Goal: Task Accomplishment & Management: Manage account settings

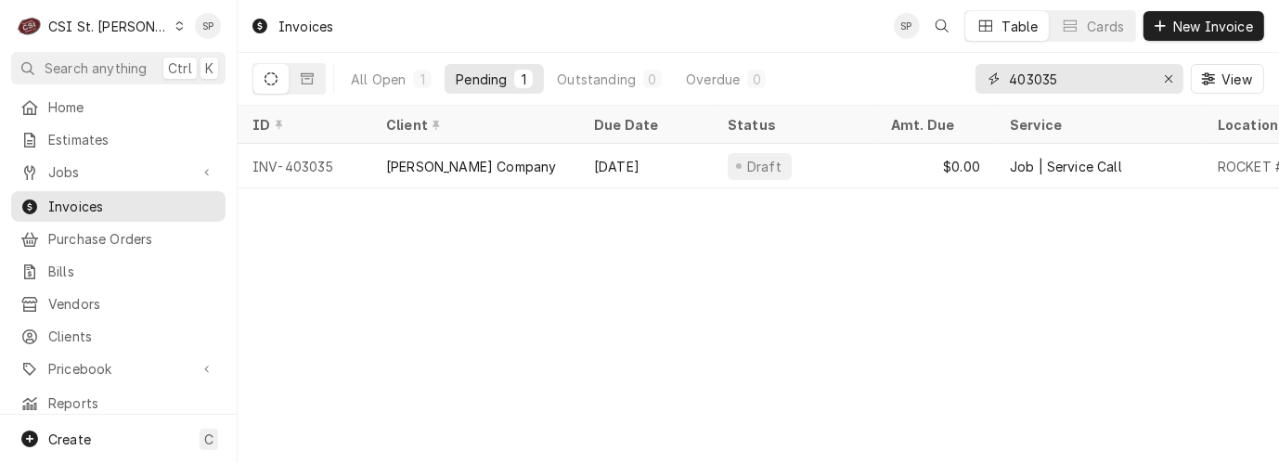
click at [1077, 78] on input "403035" at bounding box center [1078, 79] width 139 height 30
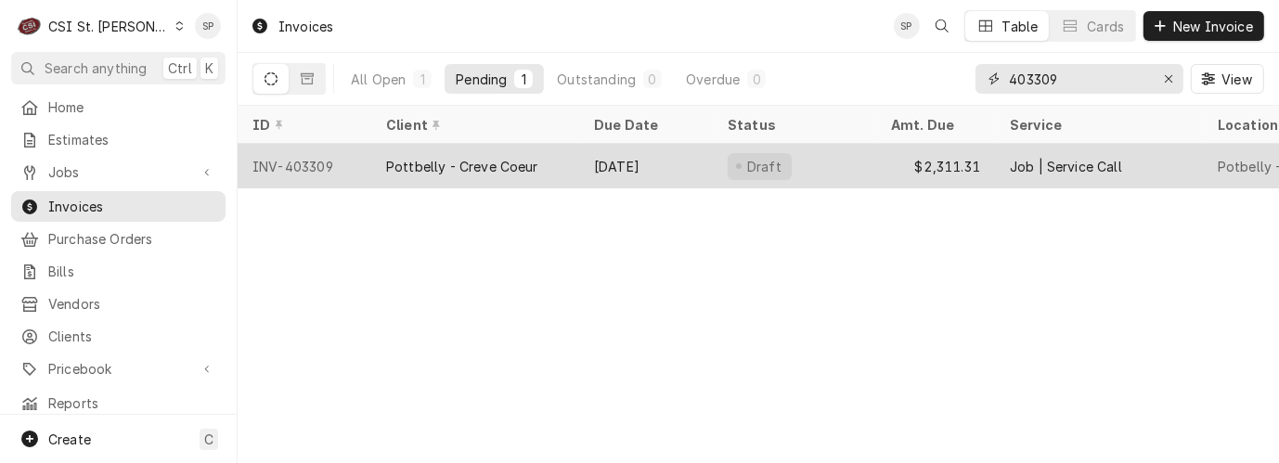
type input "403309"
click at [321, 162] on div "INV-403309" at bounding box center [305, 166] width 134 height 45
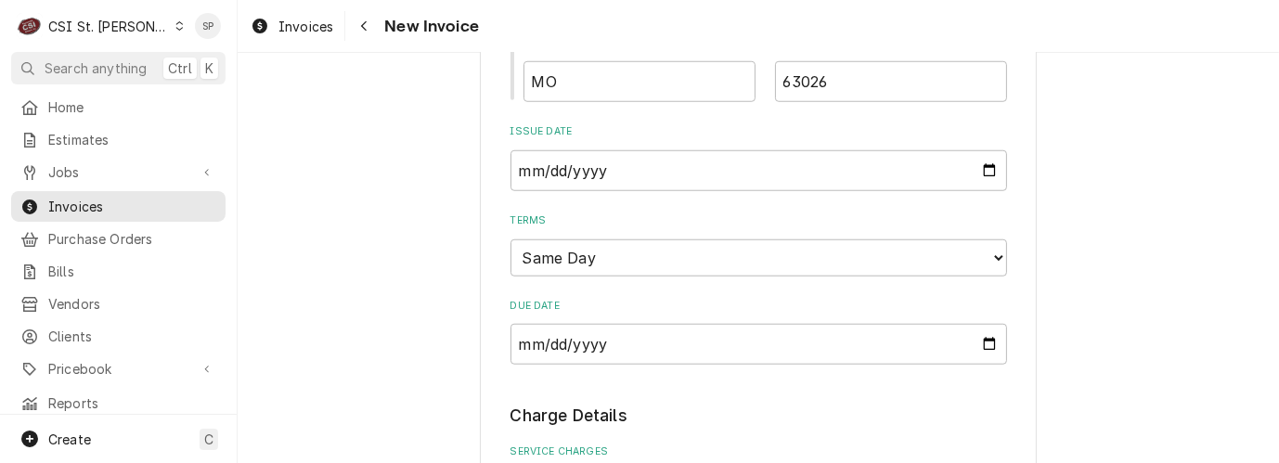
scroll to position [1428, 0]
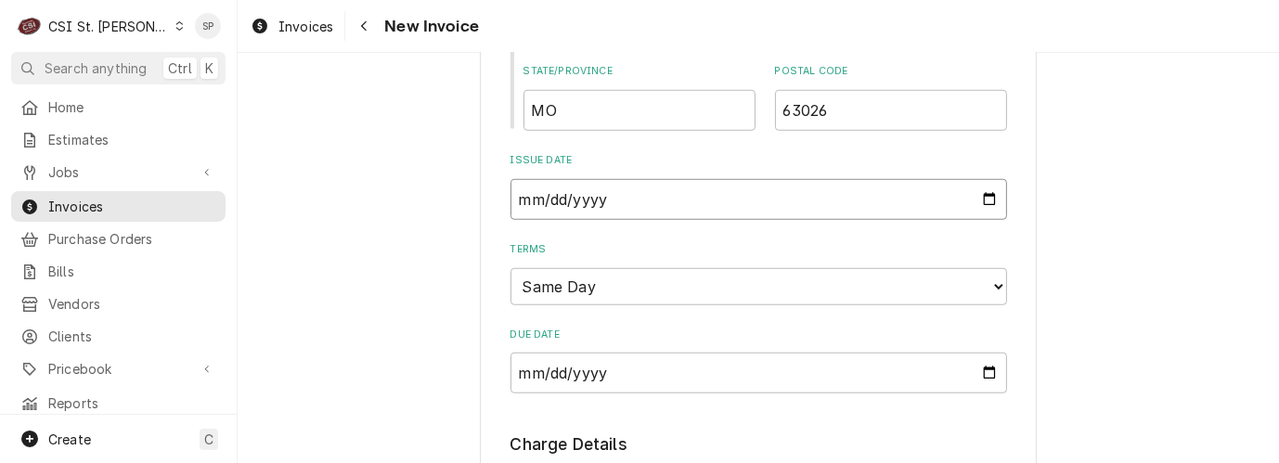
click at [977, 179] on input "2025-08-21" at bounding box center [759, 199] width 497 height 41
type textarea "x"
type input "2025-08-26"
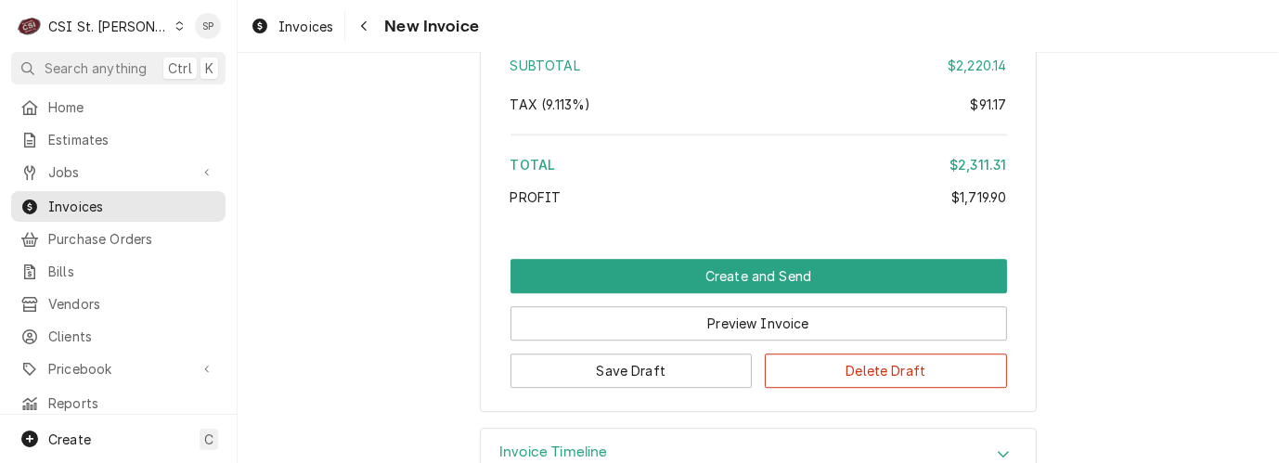
scroll to position [4532, 0]
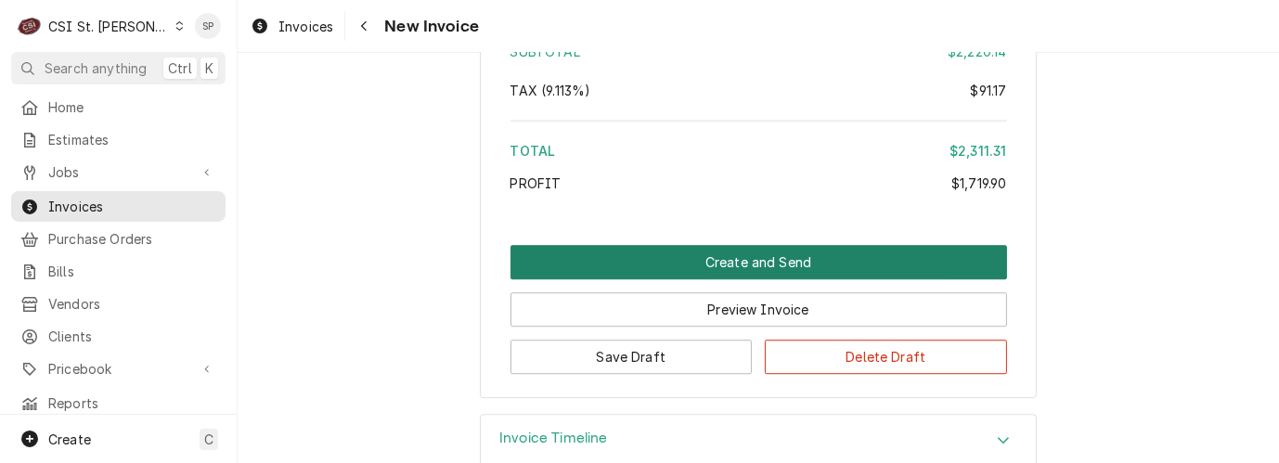
click at [812, 245] on button "Create and Send" at bounding box center [759, 262] width 497 height 34
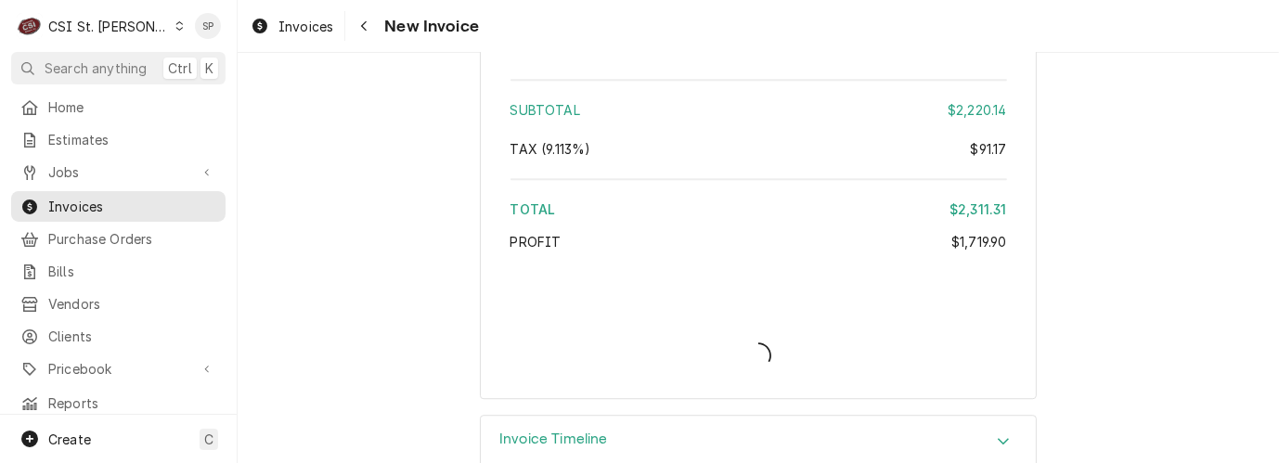
type textarea "x"
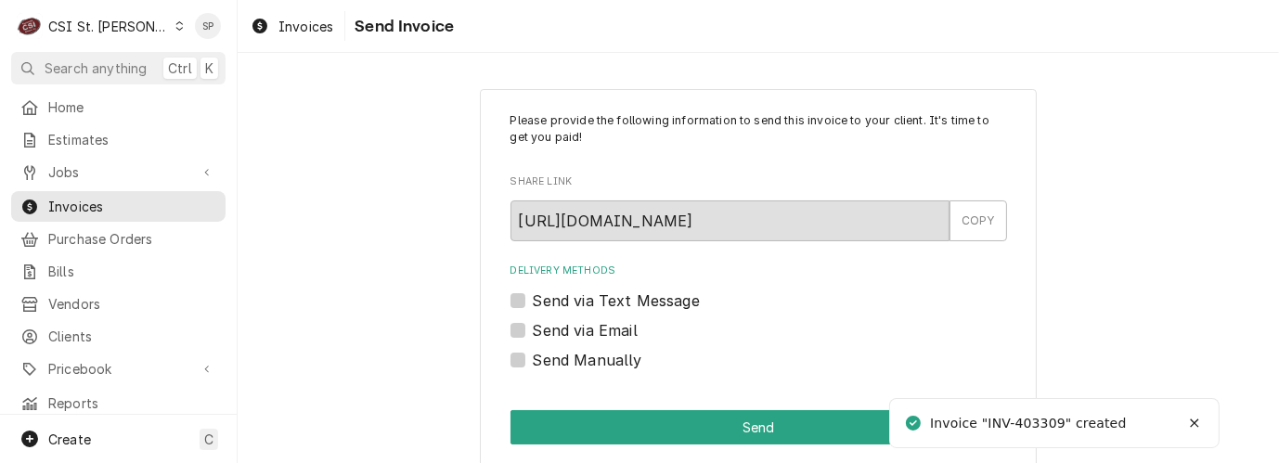
click at [572, 324] on label "Send via Email" at bounding box center [585, 330] width 105 height 22
click at [572, 324] on input "Send via Email" at bounding box center [781, 339] width 497 height 41
checkbox input "true"
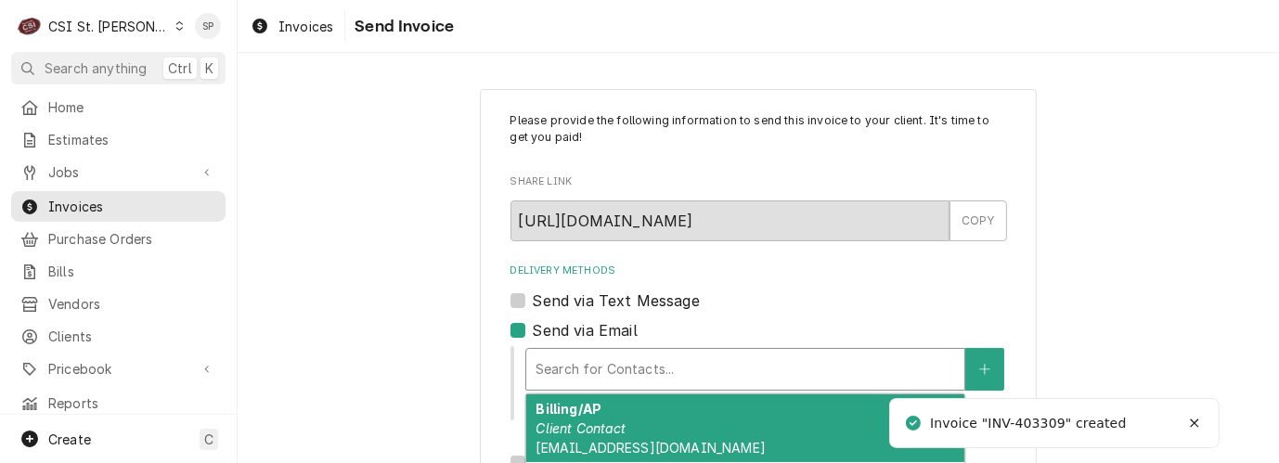
click at [581, 370] on div "Delivery Methods" at bounding box center [746, 369] width 420 height 33
type textarea "x"
type input "v"
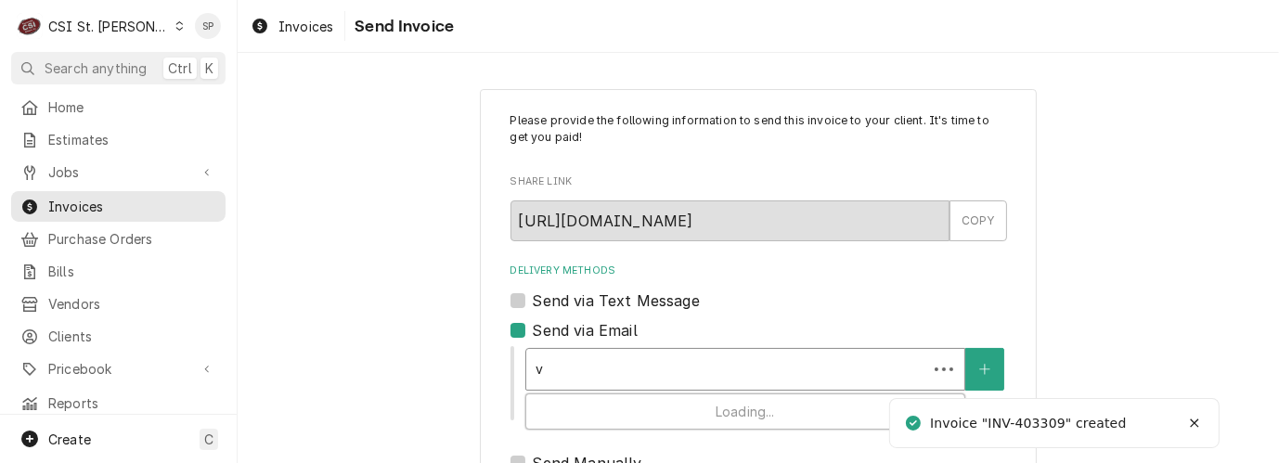
type textarea "x"
type input "vi"
type textarea "x"
type input "vick"
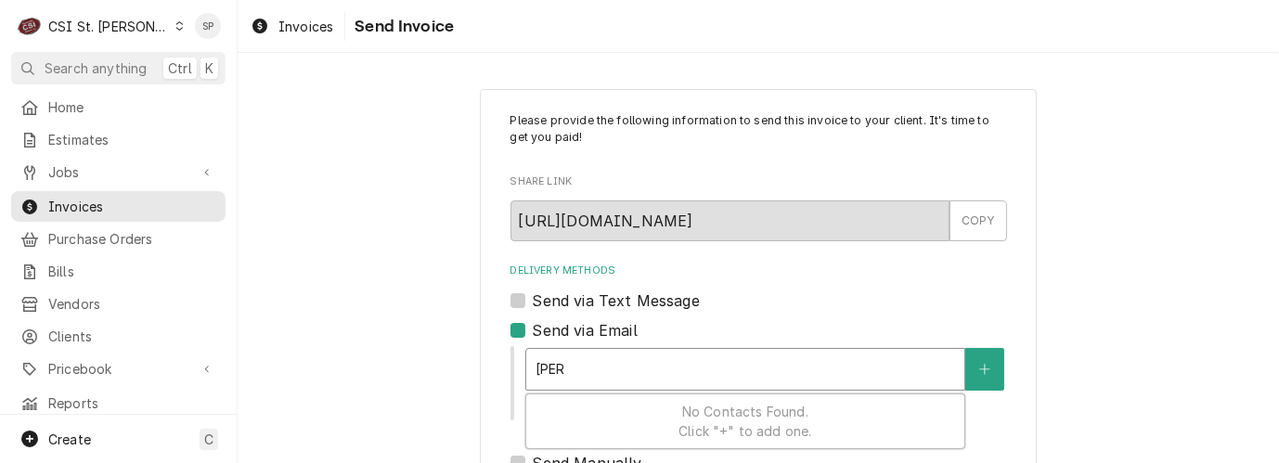
type textarea "x"
type input "vicky"
type textarea "x"
type input "vicky."
type textarea "x"
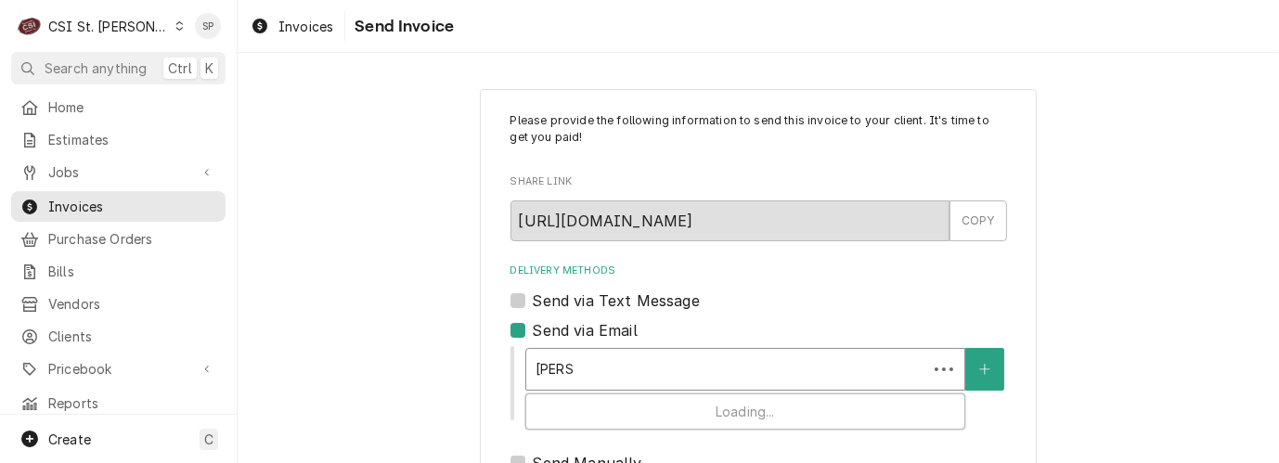
type input "vicky.s"
type textarea "x"
type input "vicky.st"
type textarea "x"
type input "vicky.stu"
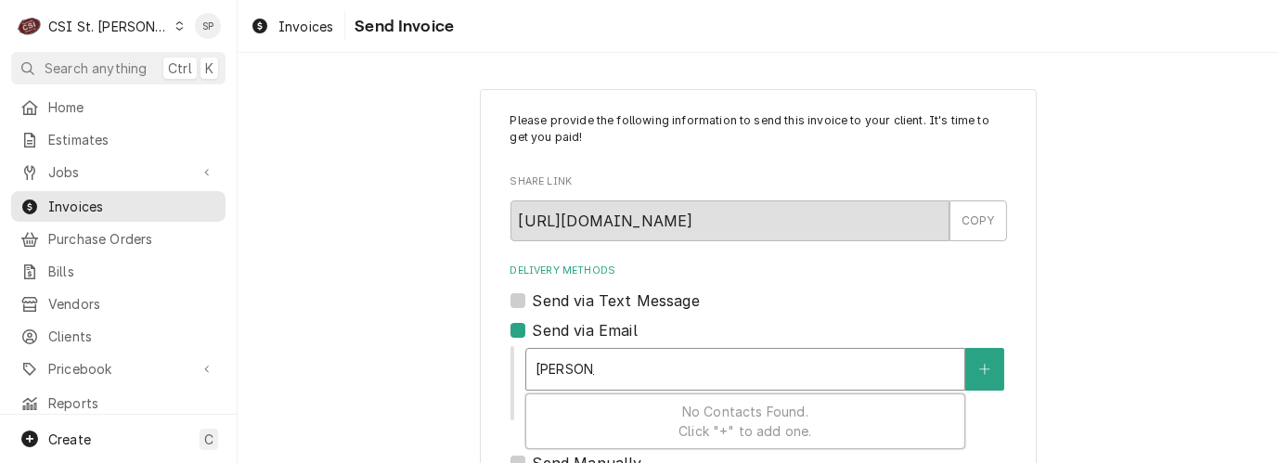
type textarea "x"
type input "vicky.stue"
type textarea "x"
type input "vicky.stues"
type textarea "x"
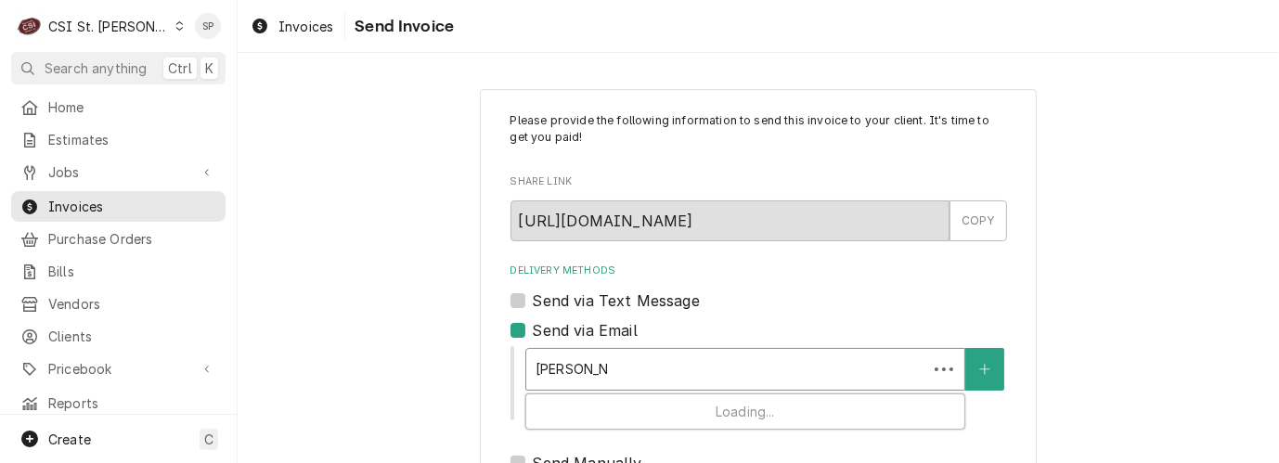
type input "vicky.stuess"
type textarea "x"
type input "vicky.stuesse"
type textarea "x"
type input "vicky.stuesse@"
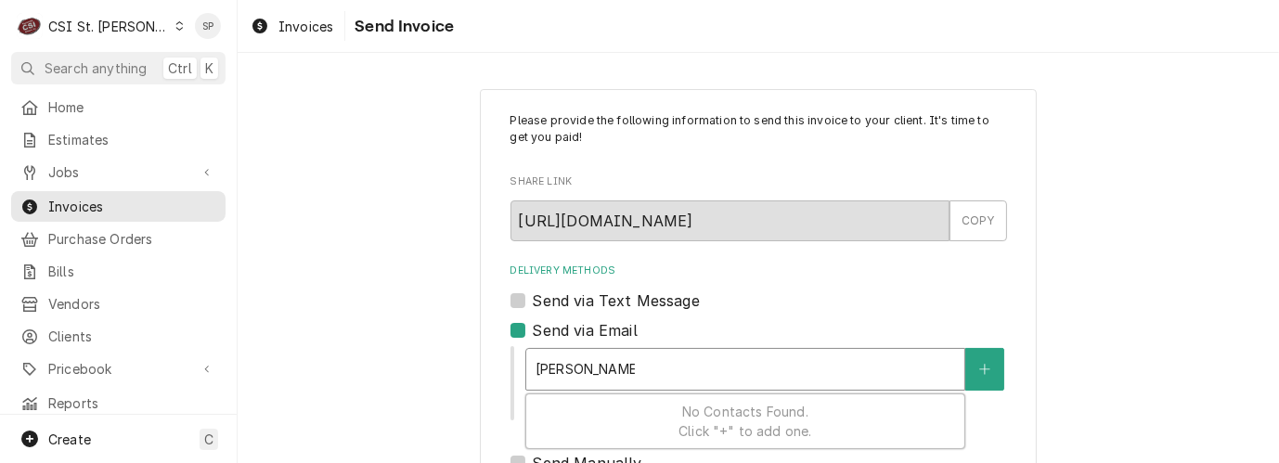
type textarea "x"
type input "vicky.stuesse@c"
type textarea "x"
type input "vicky.stuesse@cs"
type textarea "x"
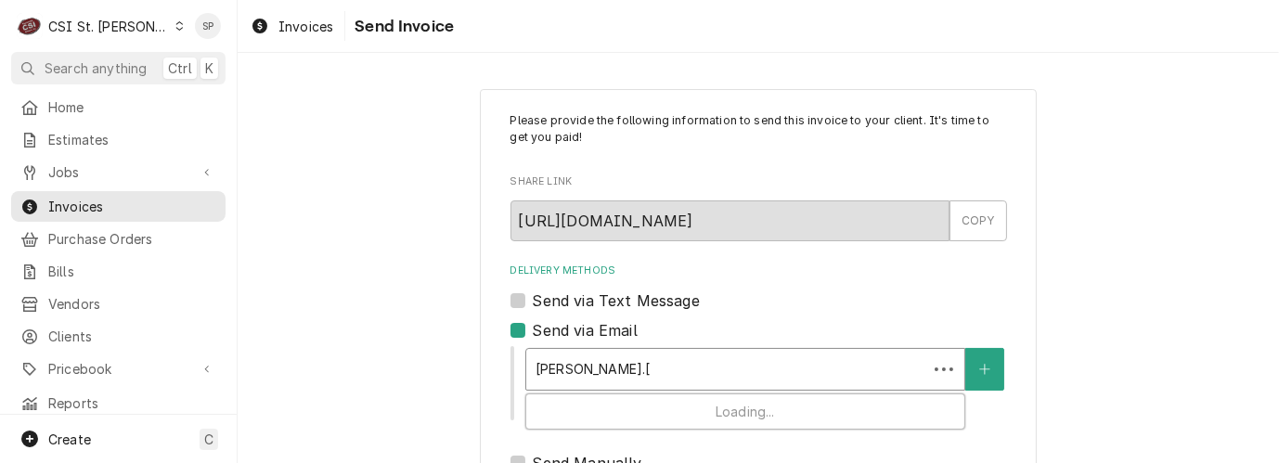
type input "vicky.stuesse@csi"
type textarea "x"
type input "vicky.stuesse@csi1"
type textarea "x"
type input "vicky.stuesse@csi1."
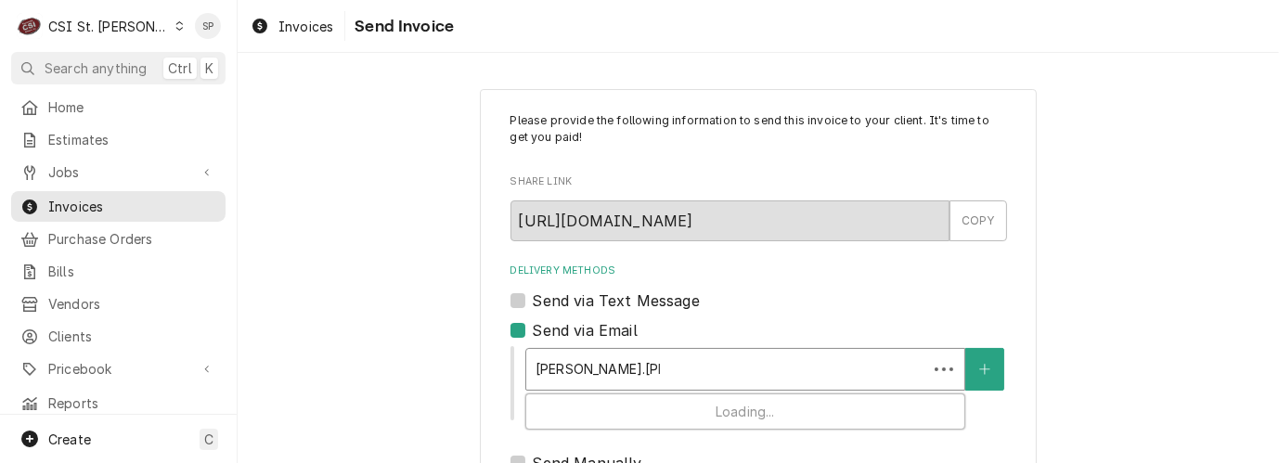
type textarea "x"
type input "vicky.stuesse@csi1.c"
type textarea "x"
type input "vicky.stuesse@csi1.co"
type textarea "x"
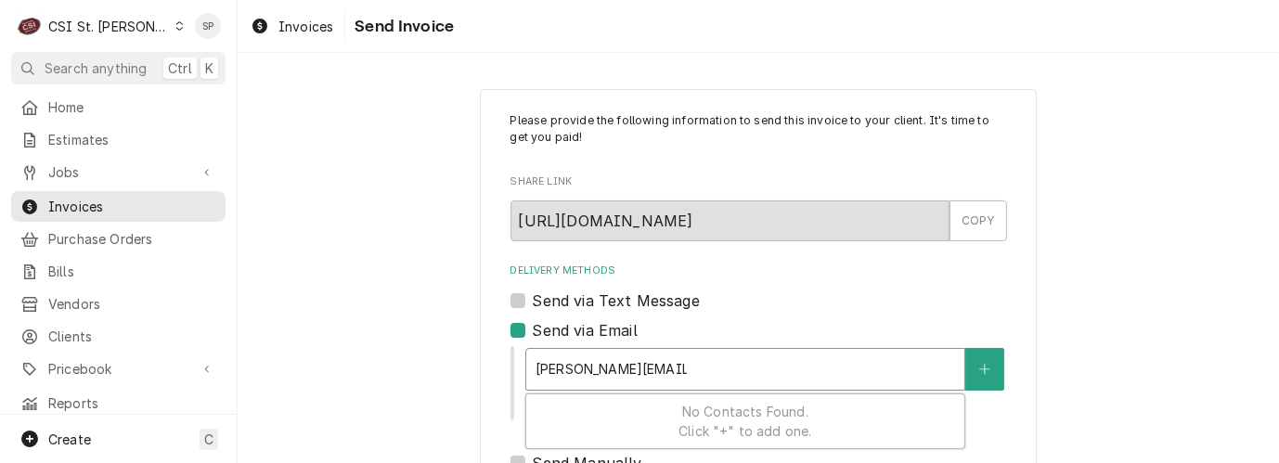
type input "vicky.stuesse@csi1.com"
click at [1260, 436] on div "Please provide the following information to send this invoice to your client. I…" at bounding box center [758, 429] width 1041 height 715
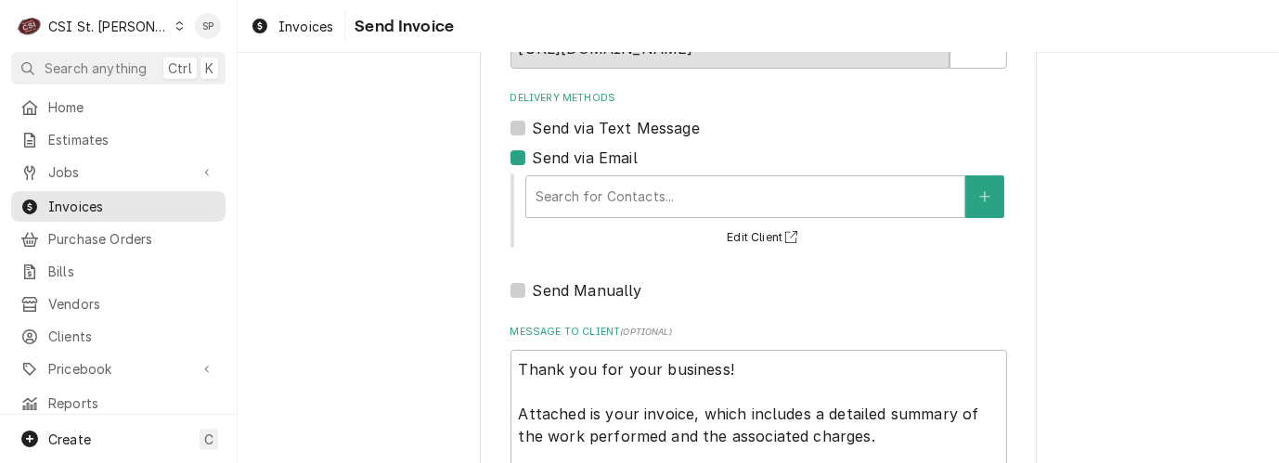
scroll to position [158, 0]
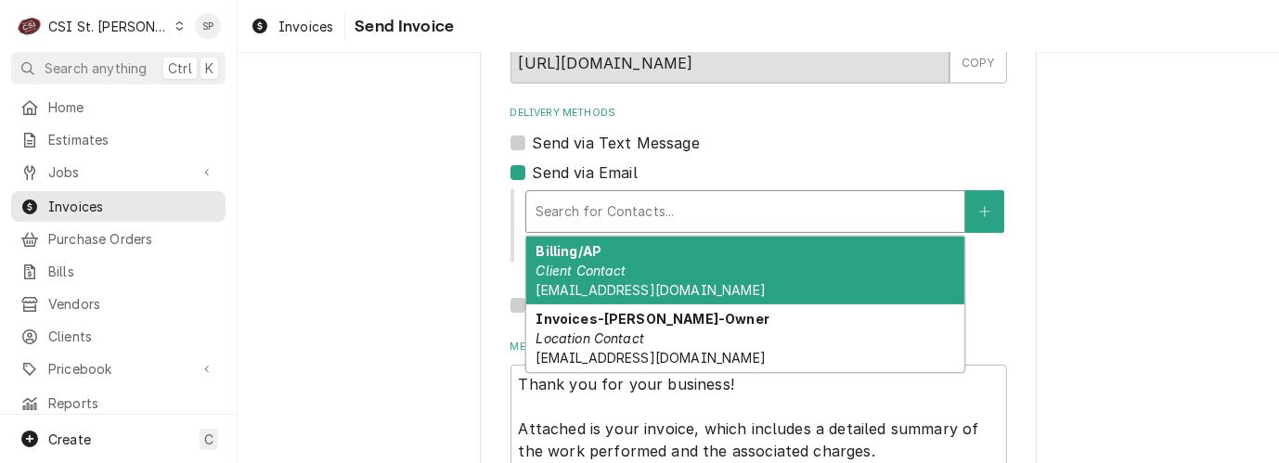
click at [839, 200] on div "Delivery Methods" at bounding box center [746, 211] width 420 height 33
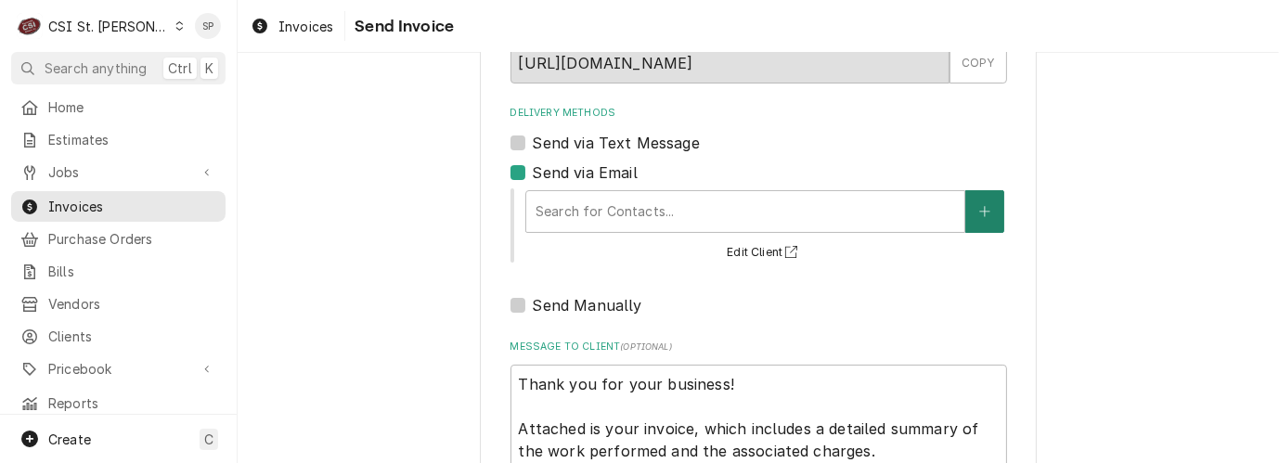
click at [979, 206] on icon "Create New Contact" at bounding box center [984, 211] width 11 height 13
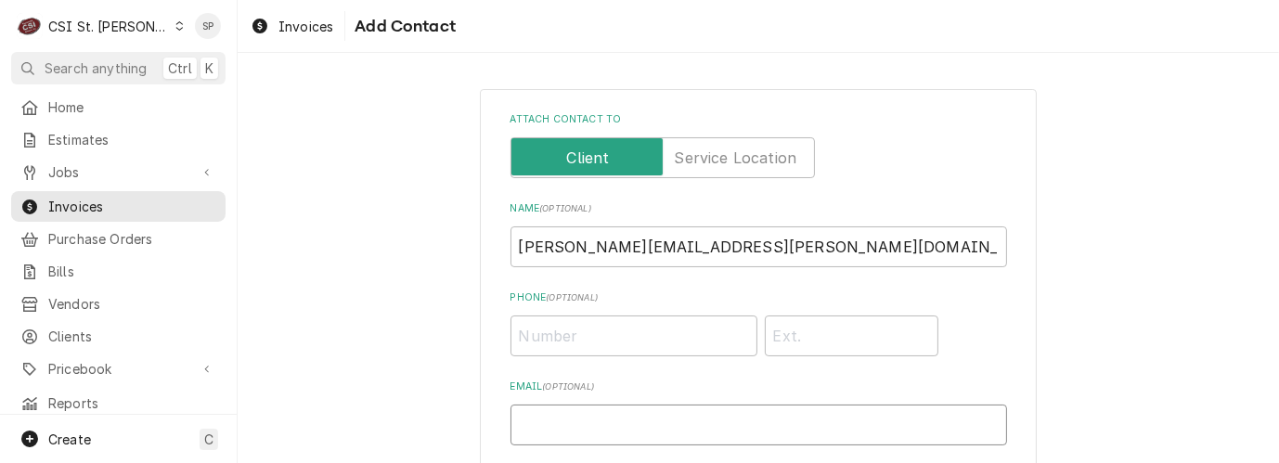
click at [643, 425] on input "Email ( optional )" at bounding box center [759, 425] width 497 height 41
type input "c"
click at [643, 425] on input "vicky" at bounding box center [759, 425] width 497 height 41
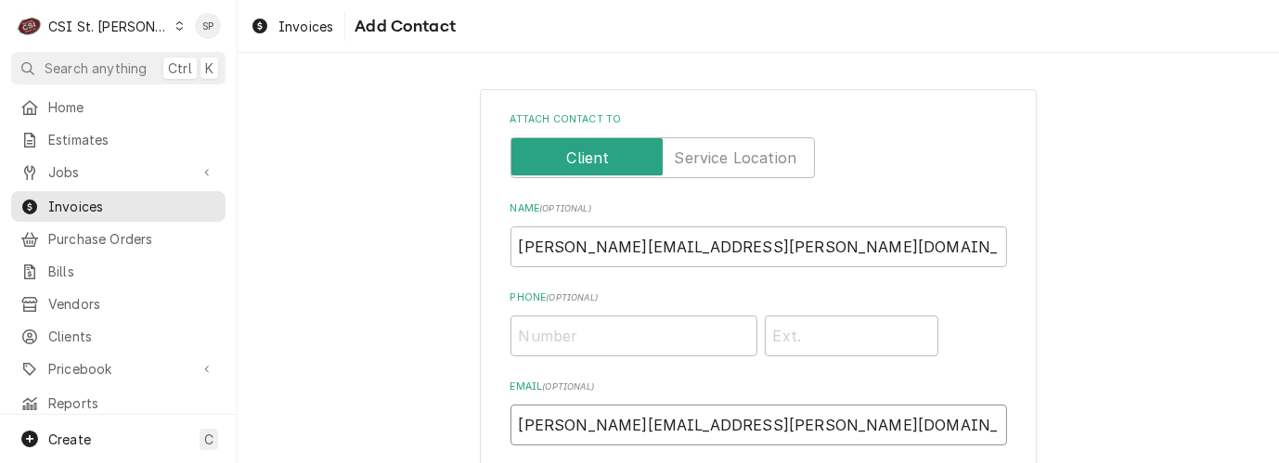
scroll to position [335, 0]
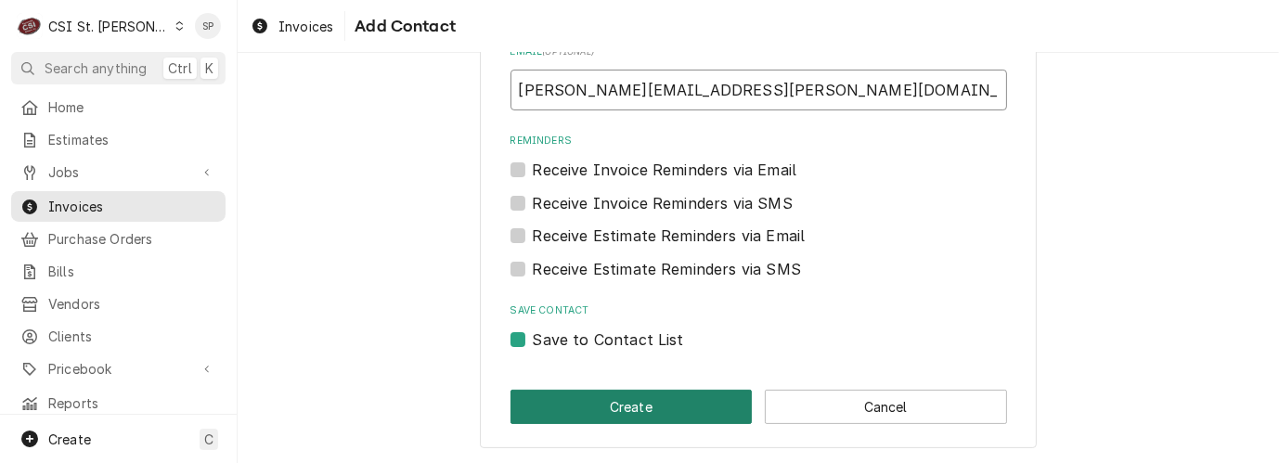
type input "vicky.stuesse@csi1.com"
click at [580, 405] on button "Create" at bounding box center [632, 407] width 242 height 34
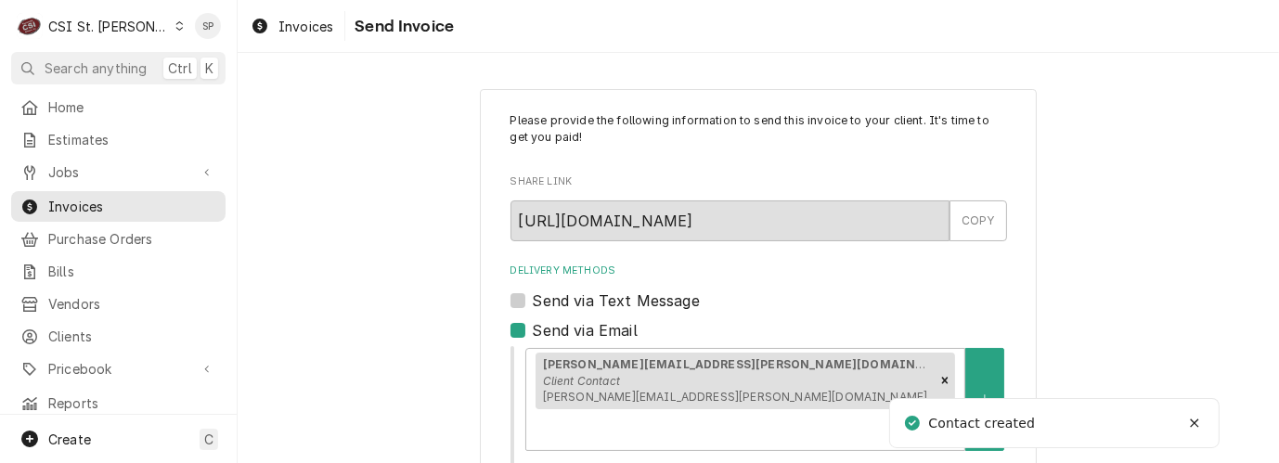
scroll to position [346, 0]
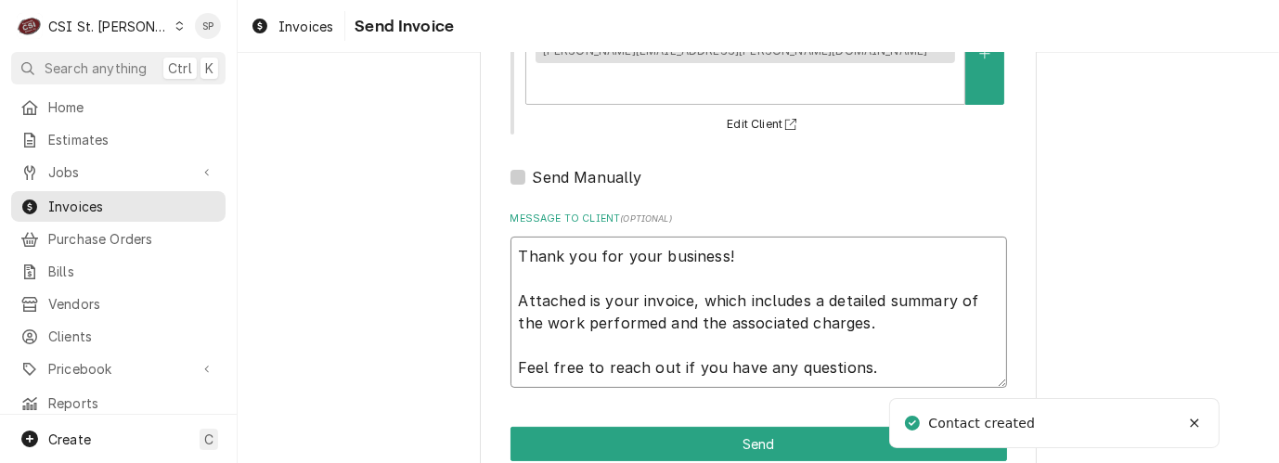
drag, startPoint x: 510, startPoint y: 212, endPoint x: 974, endPoint y: 375, distance: 492.0
click at [974, 375] on div "Please provide the following information to send this invoice to your client. I…" at bounding box center [758, 114] width 557 height 743
type textarea "x"
type textarea "c"
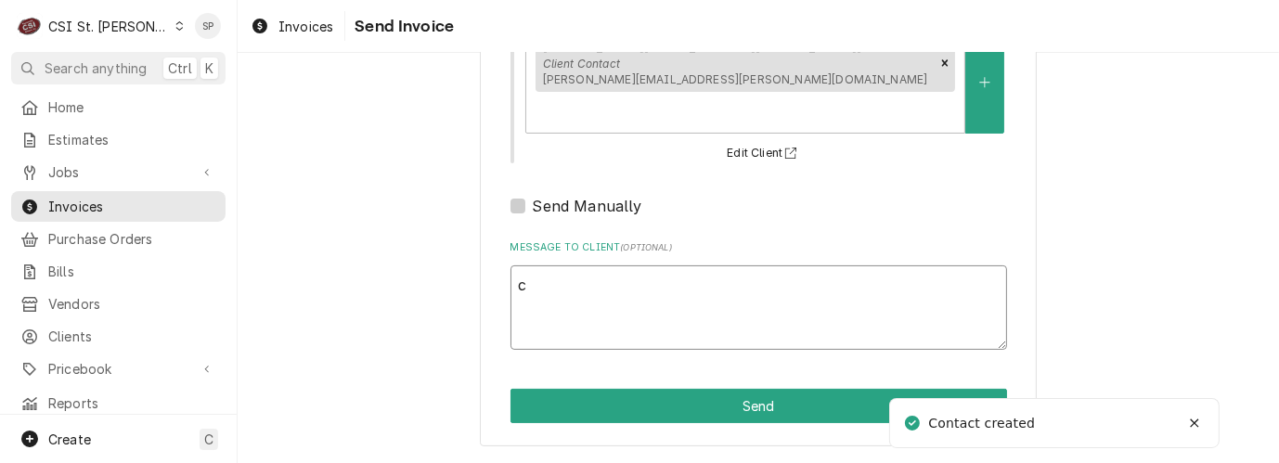
scroll to position [280, 0]
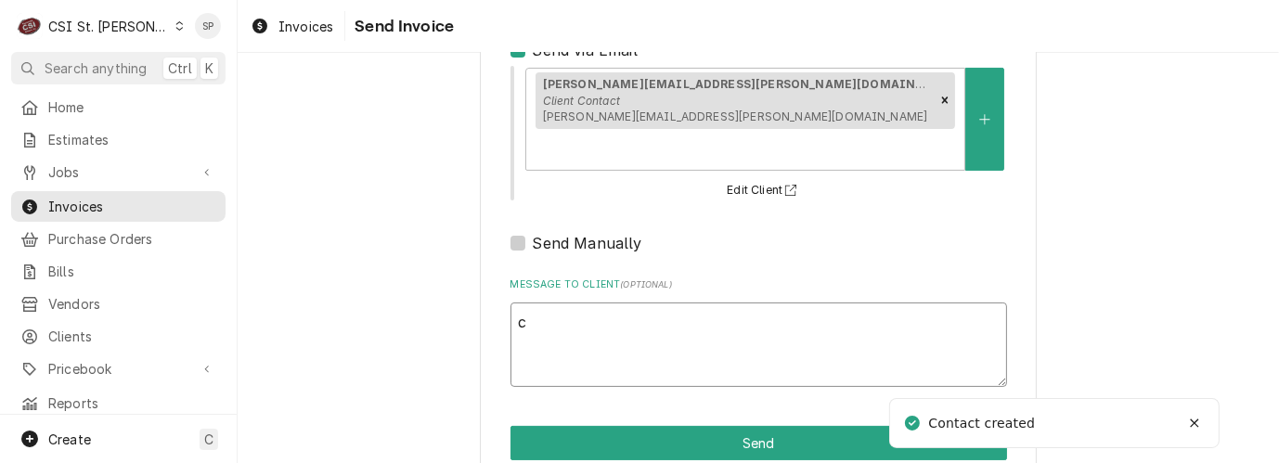
type textarea "x"
type textarea "ch"
type textarea "x"
type textarea "che"
type textarea "x"
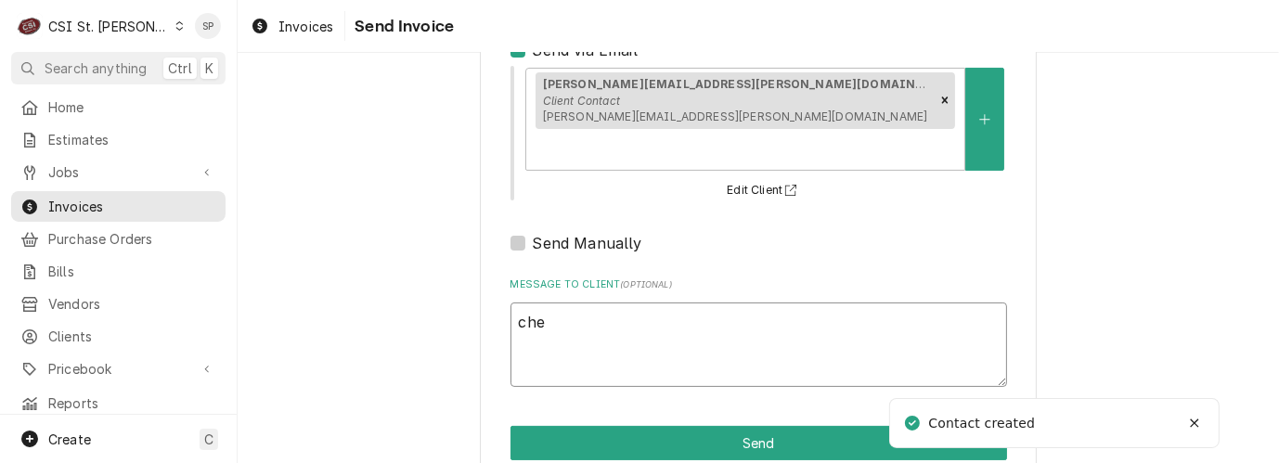
type textarea "chec"
type textarea "x"
type textarea "check"
type textarea "x"
type textarea "check"
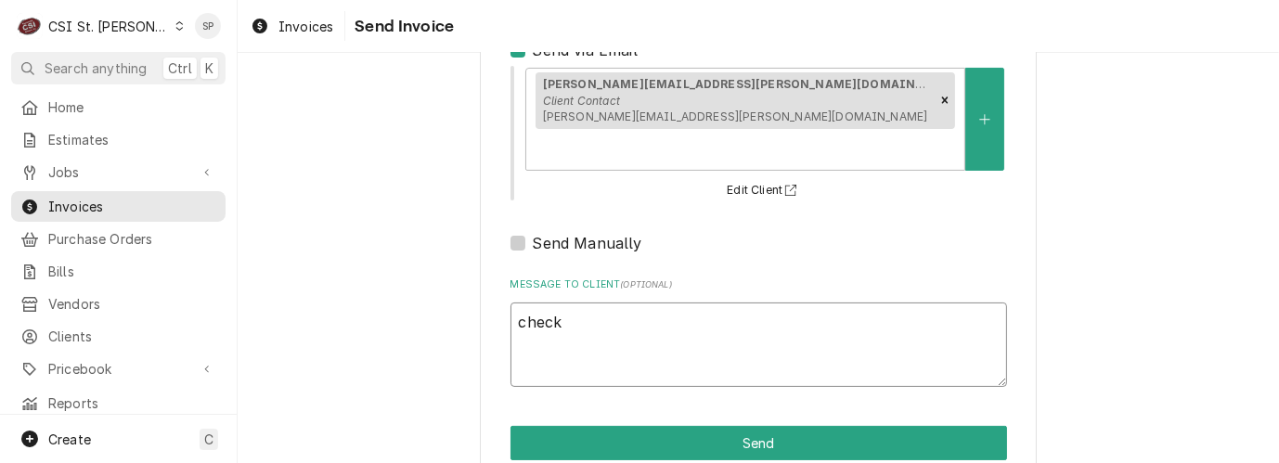
type textarea "x"
type textarea "check fo"
type textarea "x"
type textarea "check for"
type textarea "x"
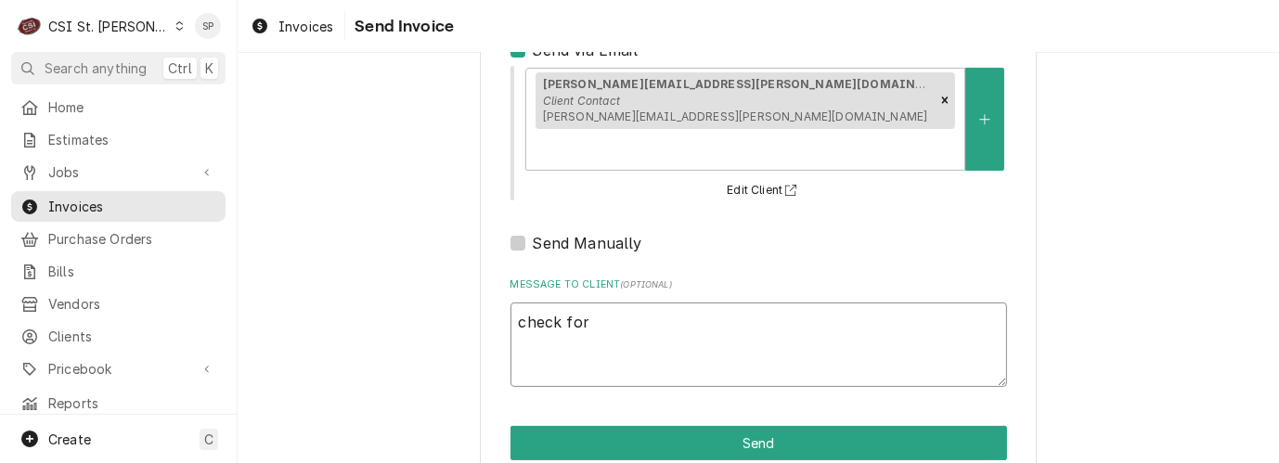
type textarea "check for"
type textarea "x"
type textarea "check for e"
type textarea "x"
type textarea "check for ema"
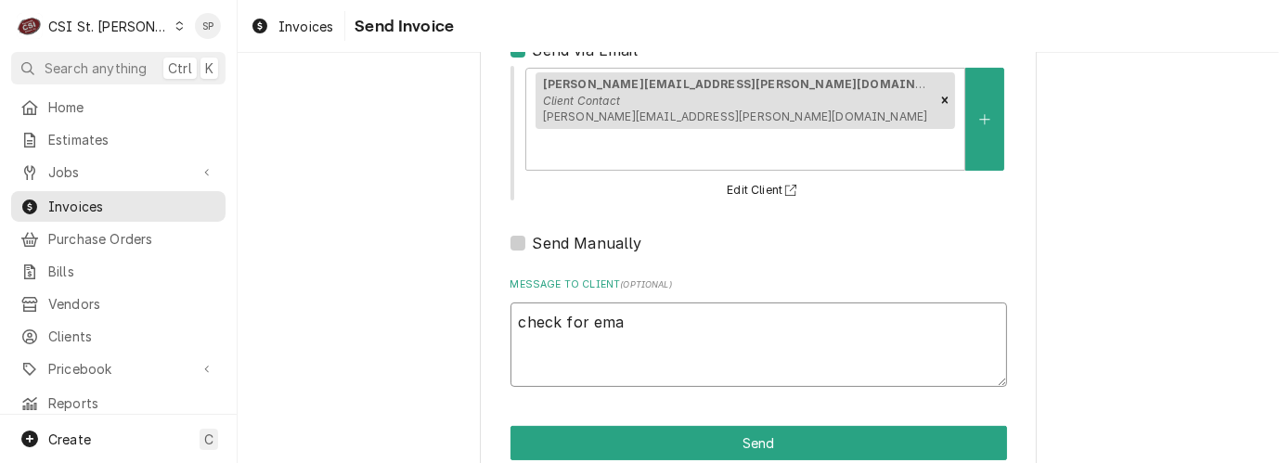
type textarea "x"
type textarea "check for emai"
type textarea "x"
type textarea "check for email"
type textarea "x"
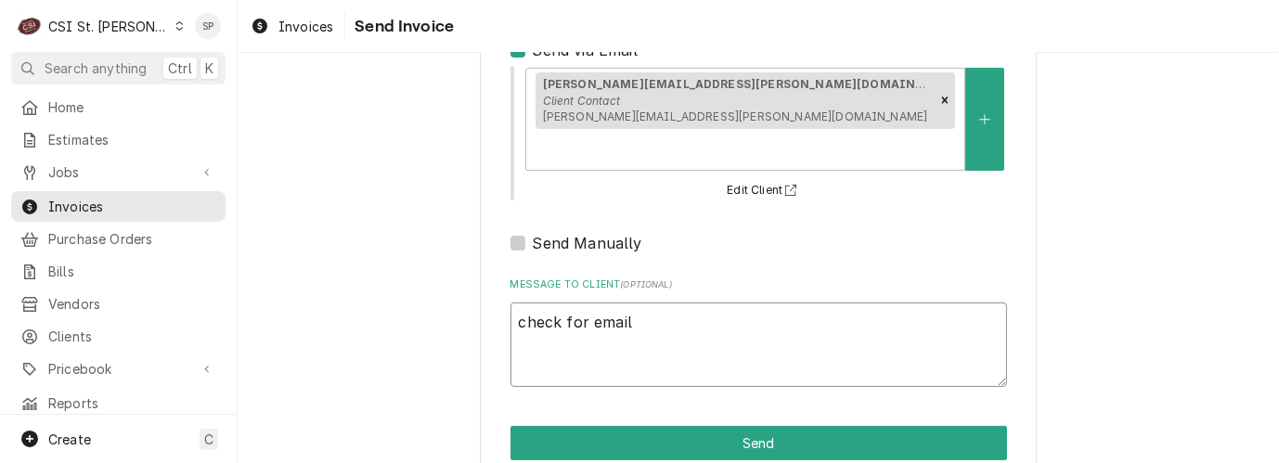
type textarea "check for emai"
type textarea "x"
type textarea "check for ema"
type textarea "x"
type textarea "check for em"
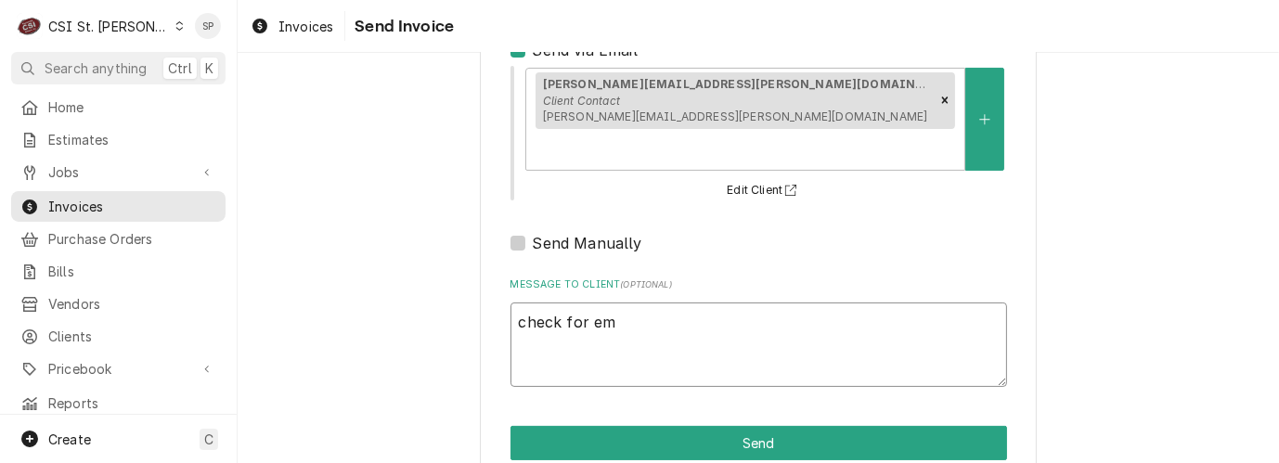
type textarea "x"
type textarea "check for e"
type textarea "x"
type textarea "check for"
type textarea "x"
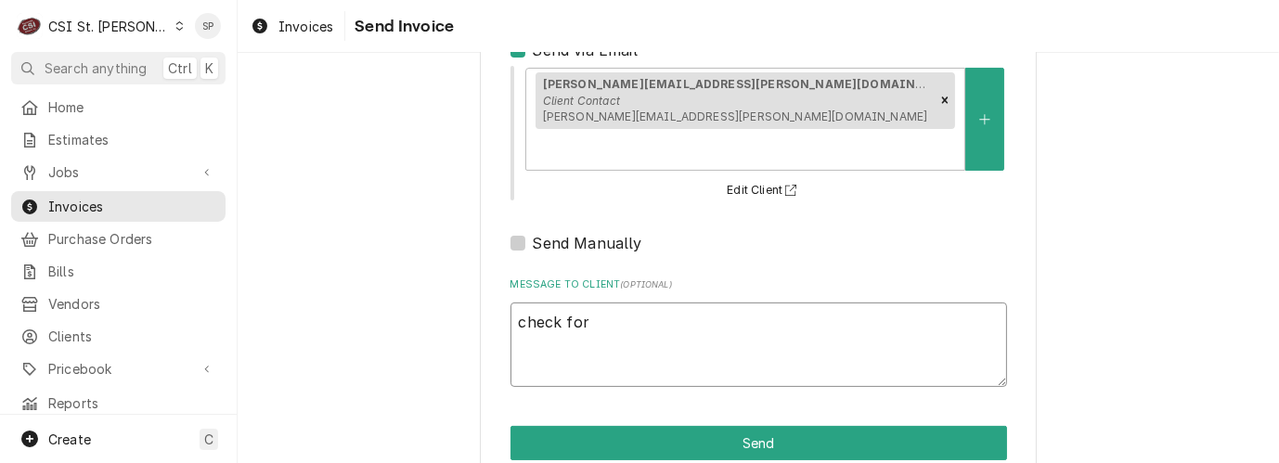
type textarea "check for"
type textarea "x"
type textarea "check fo"
type textarea "x"
type textarea "check f"
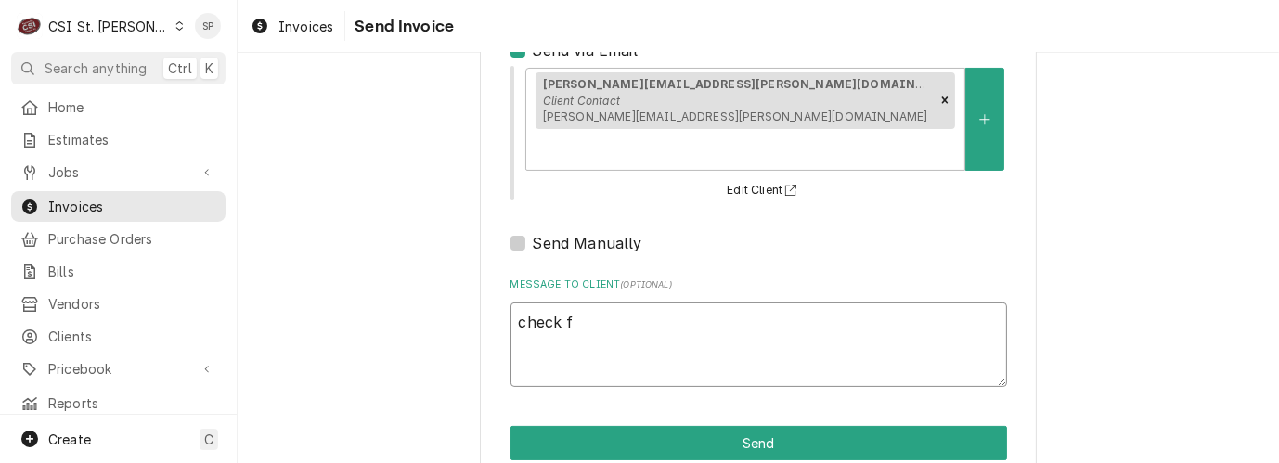
type textarea "x"
type textarea "check"
type textarea "x"
type textarea "check"
type textarea "x"
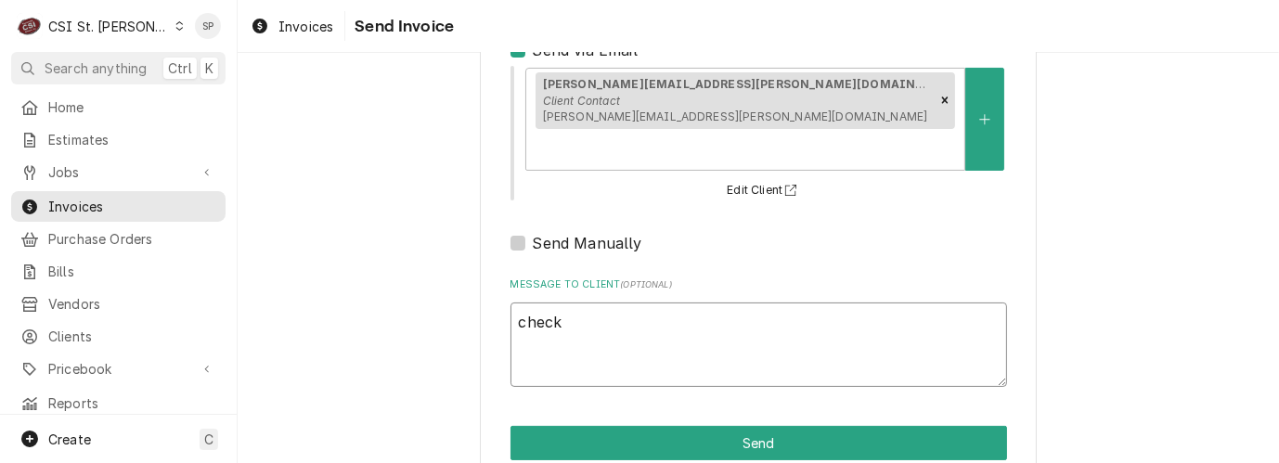
type textarea "chec"
type textarea "x"
type textarea "che"
type textarea "x"
type textarea "ch"
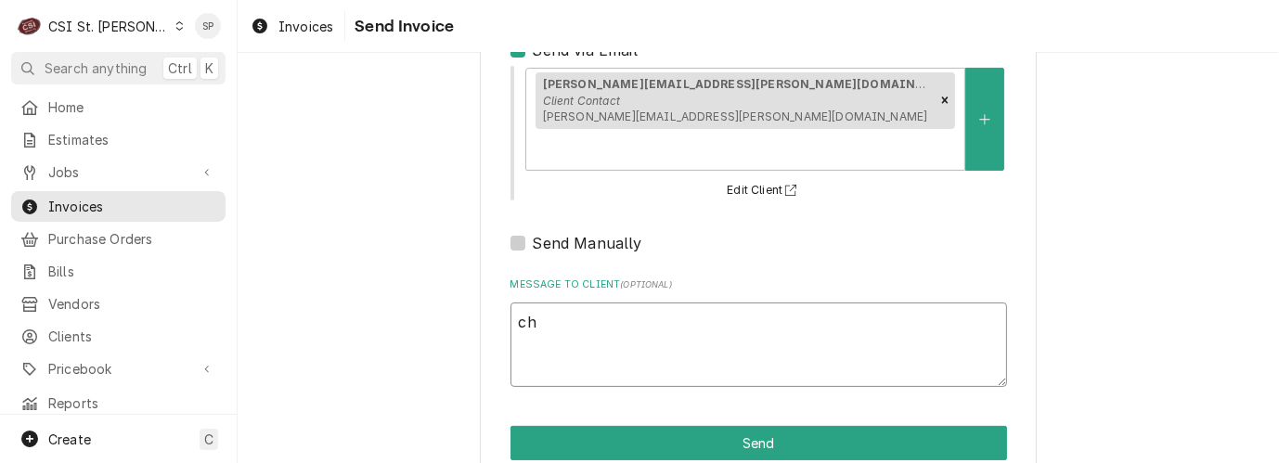
type textarea "x"
type textarea "c"
type textarea "x"
type textarea "i"
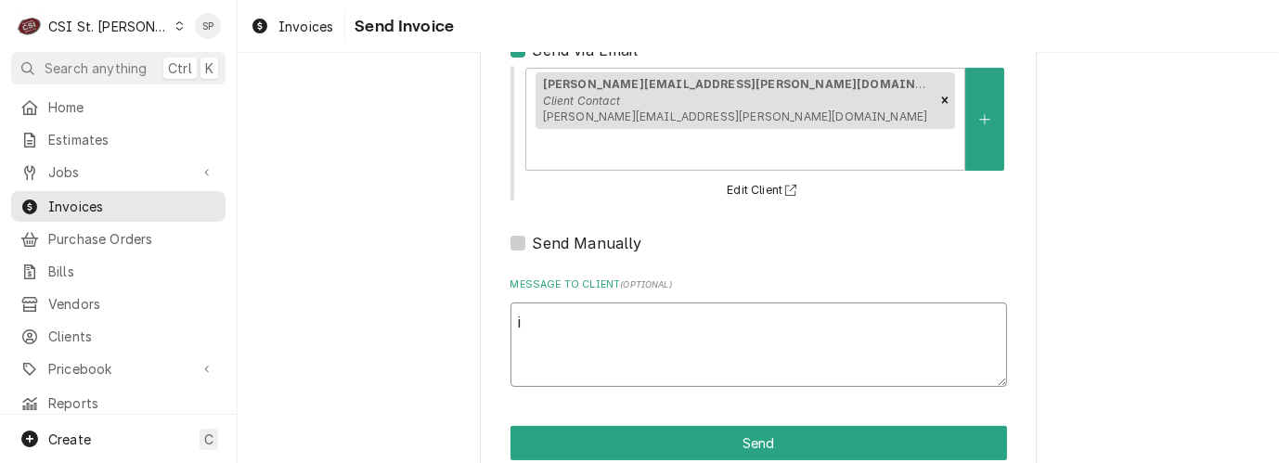
type textarea "x"
type textarea "i"
type textarea "x"
type textarea "i f"
type textarea "x"
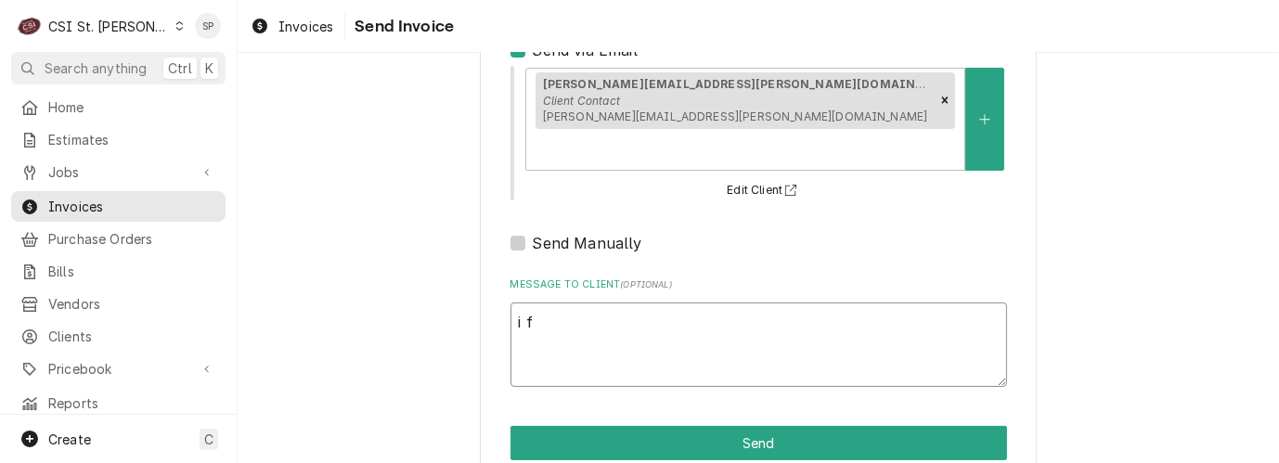
type textarea "i fo"
type textarea "x"
type textarea "i for"
type textarea "x"
type textarea "i forw"
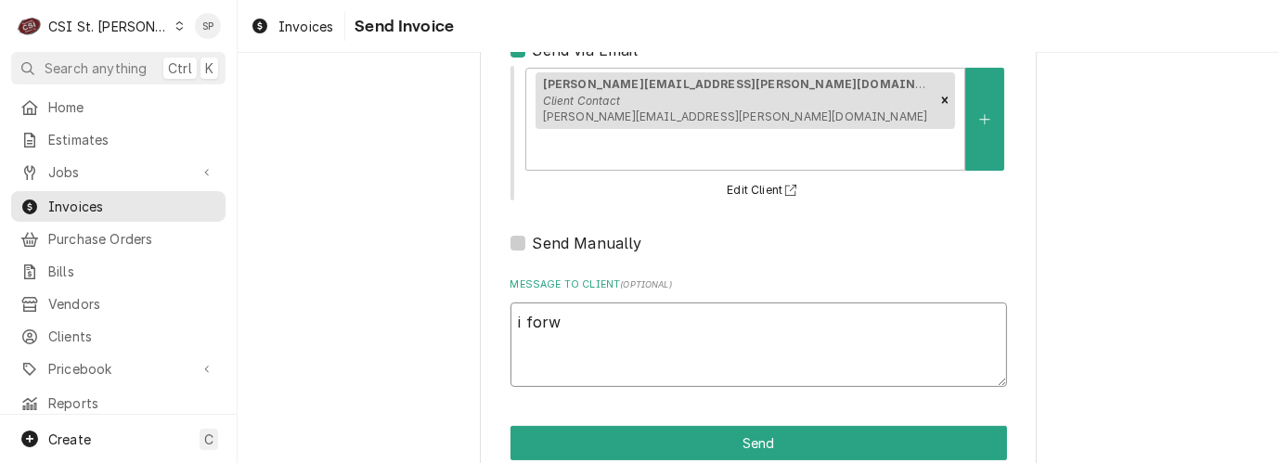
type textarea "x"
type textarea "i forwa"
type textarea "x"
type textarea "i forwar"
type textarea "x"
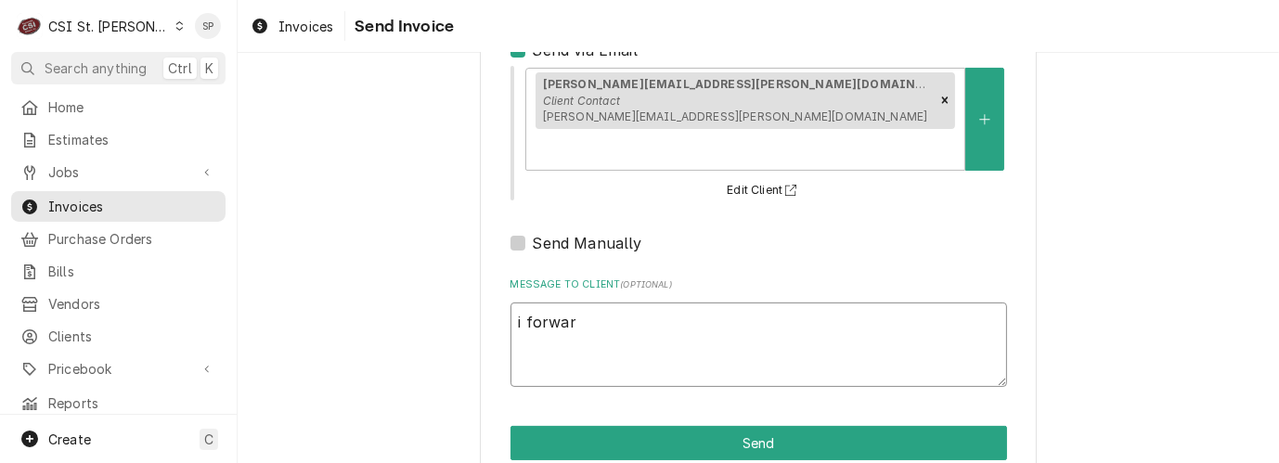
type textarea "i forward"
type textarea "x"
type textarea "i forwarde"
type textarea "x"
type textarea "i forwarded"
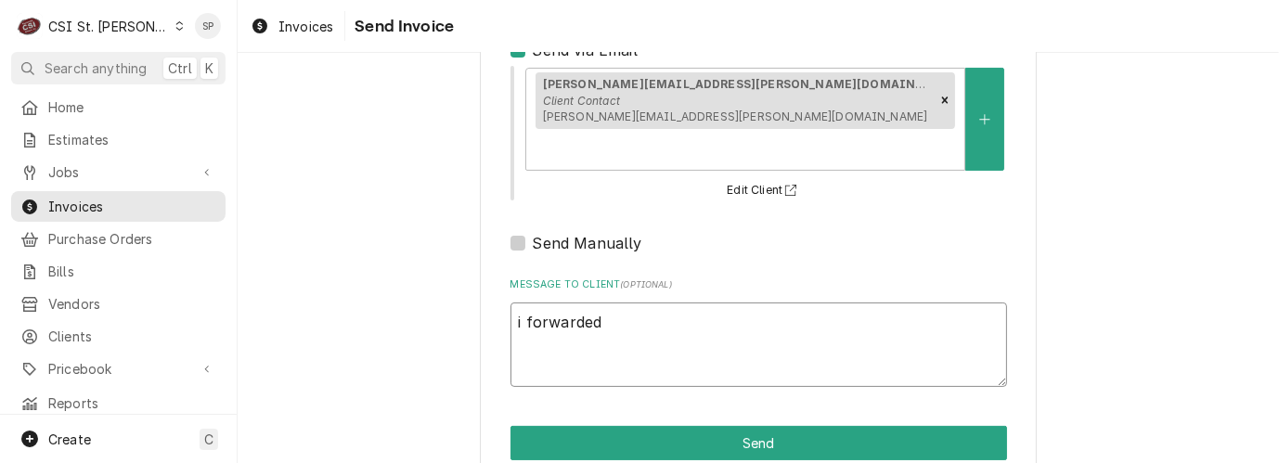
type textarea "x"
type textarea "i forwarded"
type textarea "x"
type textarea "i forwarded a"
type textarea "x"
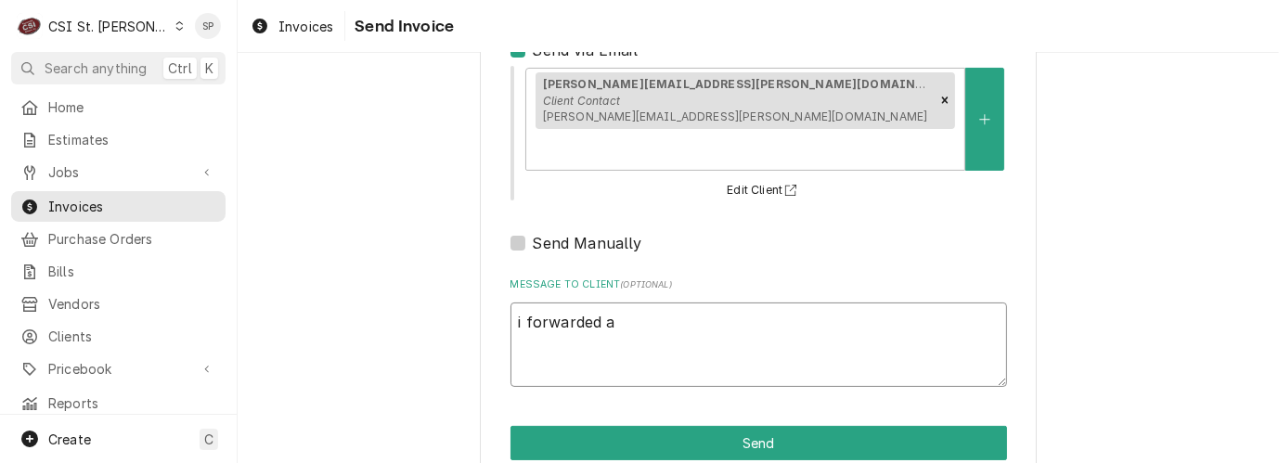
type textarea "i forwarded an"
type textarea "x"
type textarea "i forwarded an"
type textarea "x"
type textarea "i forwarded an em"
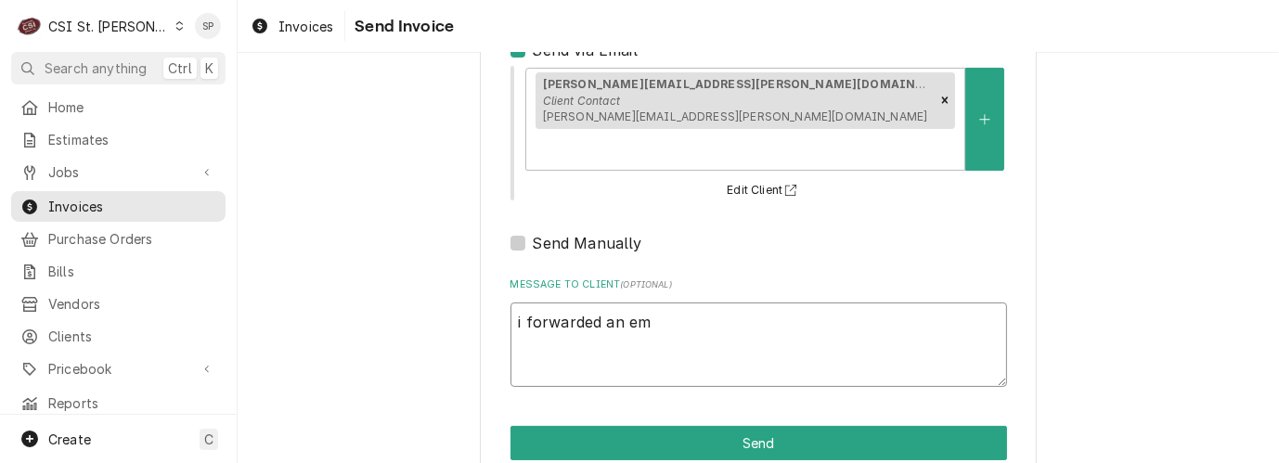
type textarea "x"
type textarea "i forwarded an ema"
type textarea "x"
type textarea "i forwarded an emai"
type textarea "x"
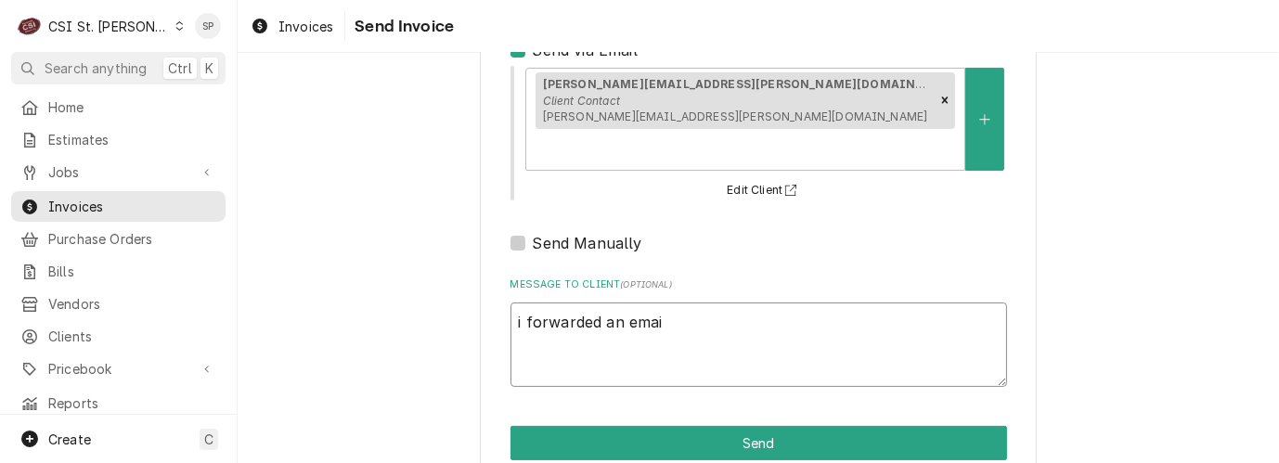
type textarea "i forwarded an email"
type textarea "x"
type textarea "i forwarded an email"
type textarea "x"
type textarea "i forwarded an email t"
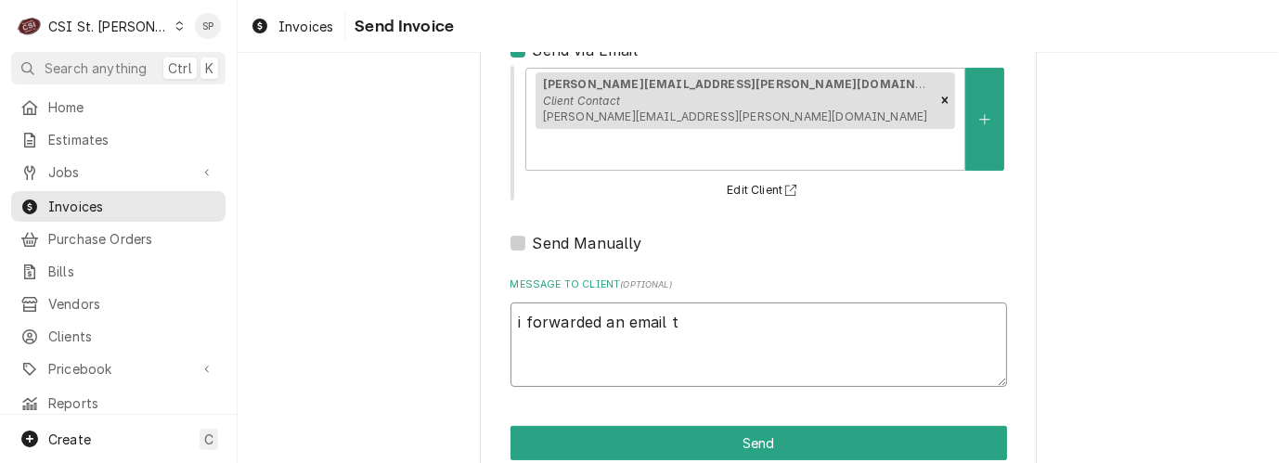
type textarea "x"
type textarea "i forwarded an email to"
type textarea "x"
type textarea "i forwarded an email to y"
type textarea "x"
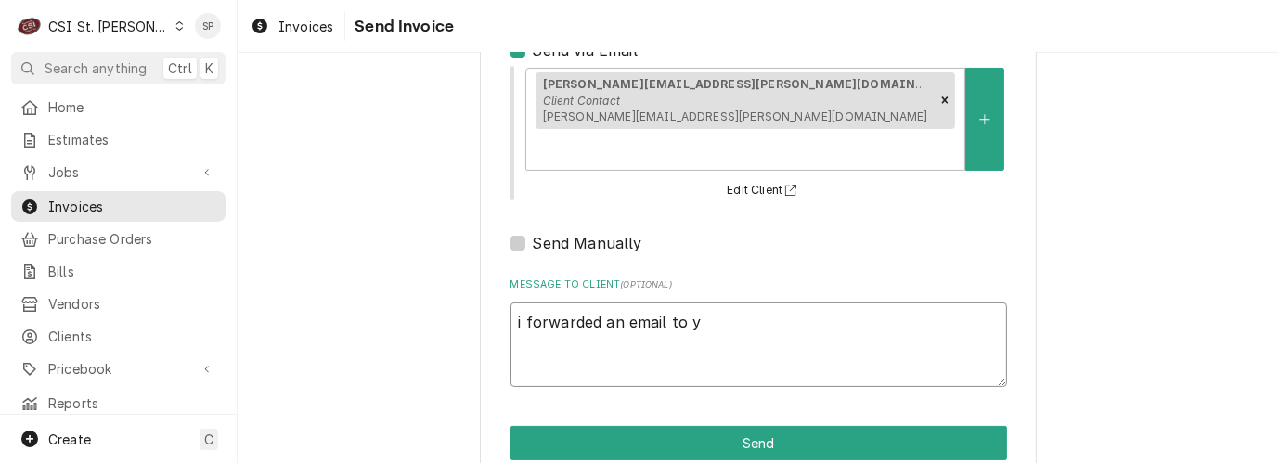
type textarea "i forwarded an email to yo"
type textarea "x"
type textarea "i forwarded an email to you"
type textarea "x"
type textarea "i forwarded an email to you"
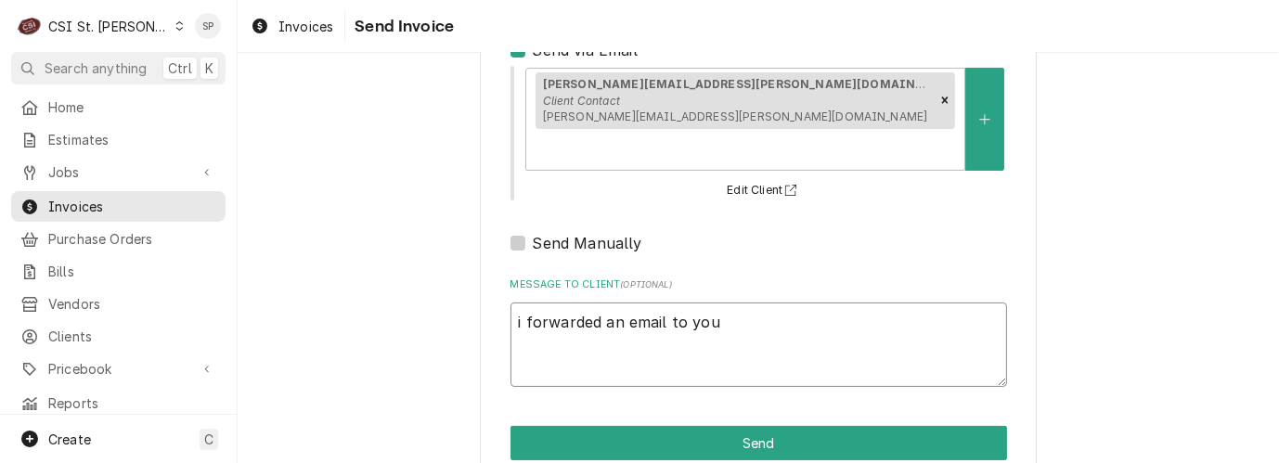
type textarea "x"
type textarea "i forwarded an email to you o"
type textarea "x"
type textarea "i forwarded an email to you on"
type textarea "x"
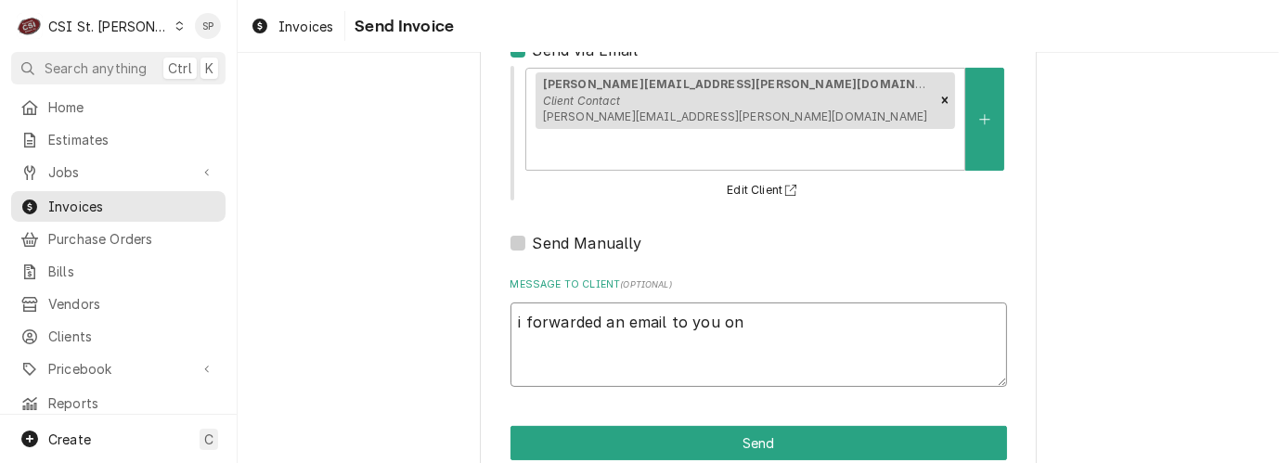
type textarea "i forwarded an email to you on"
type textarea "x"
type textarea "i forwarded an email to you on th"
type textarea "x"
type textarea "i forwarded an email to you on thi"
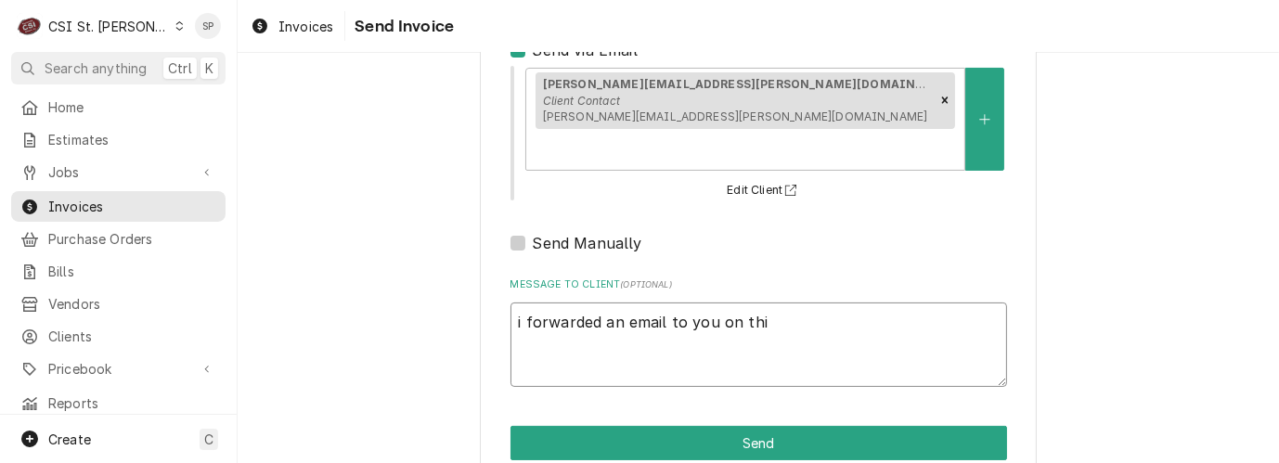
type textarea "x"
type textarea "i forwarded an email to you on this"
type textarea "x"
type textarea "i forwarded an email to you on this"
type textarea "x"
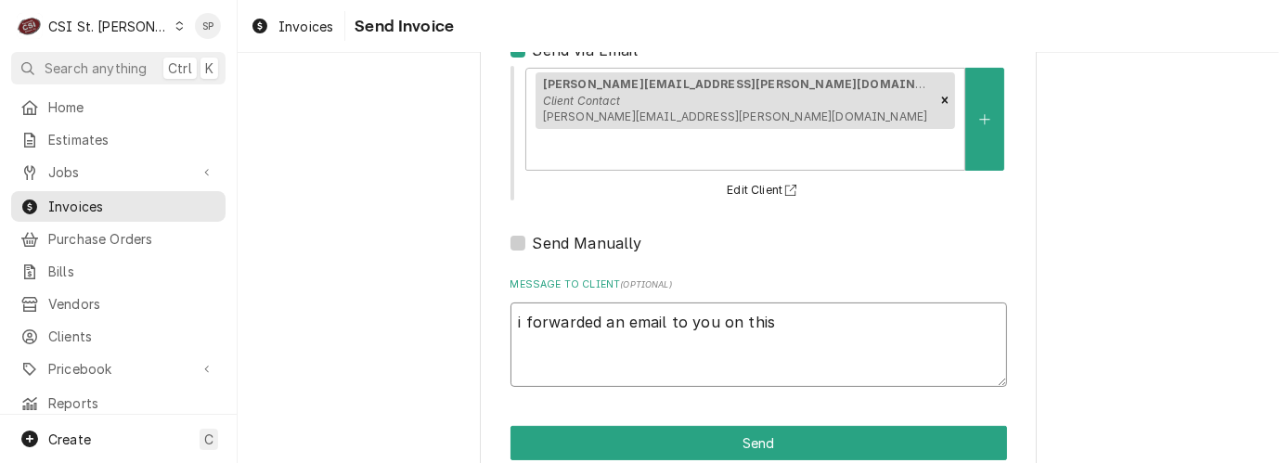
type textarea "i forwarded an email to you on this o"
type textarea "x"
type textarea "i forwarded an email to you on this on"
type textarea "x"
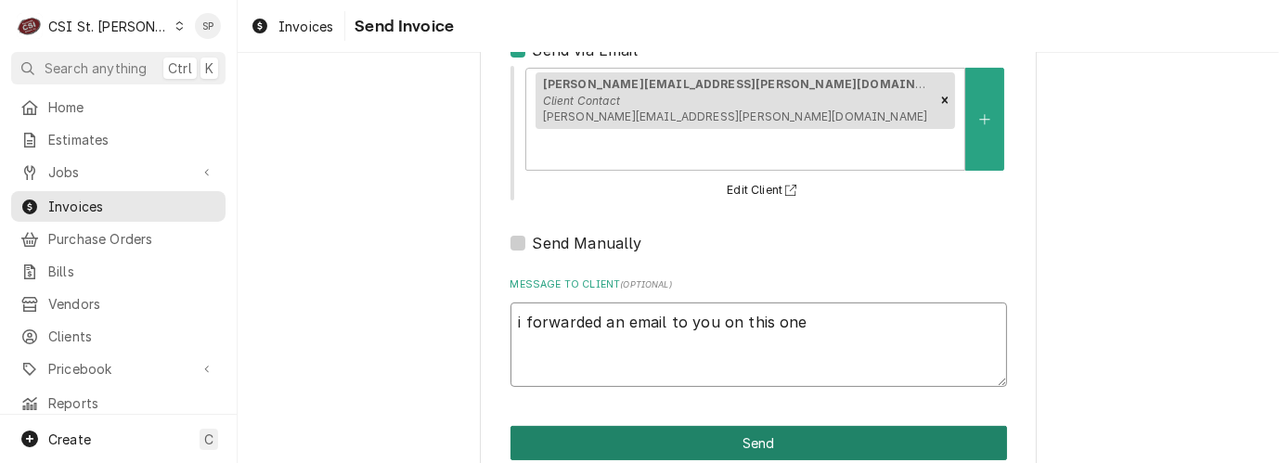
type textarea "i forwarded an email to you on this one"
click at [820, 426] on button "Send" at bounding box center [759, 443] width 497 height 34
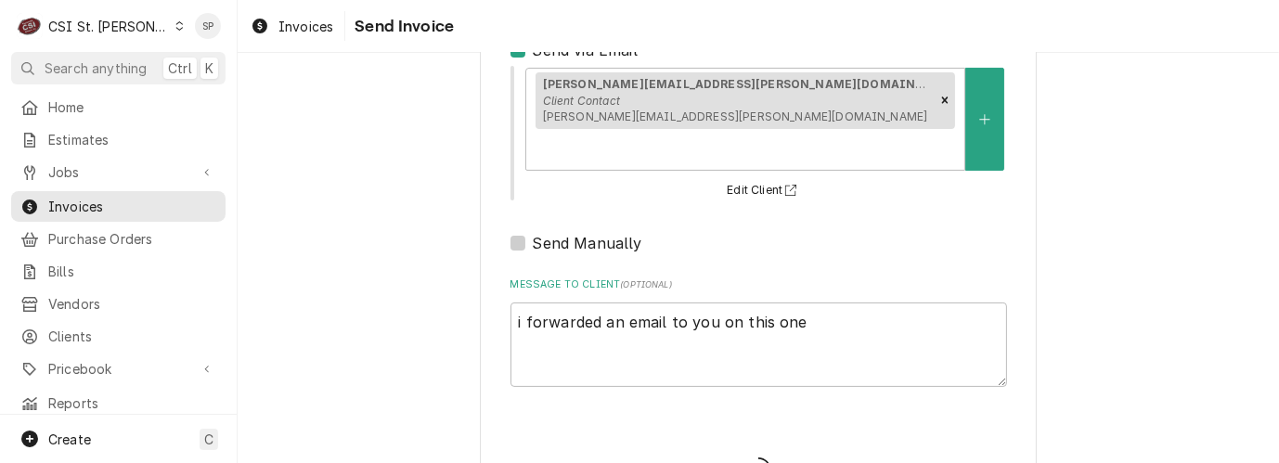
type textarea "x"
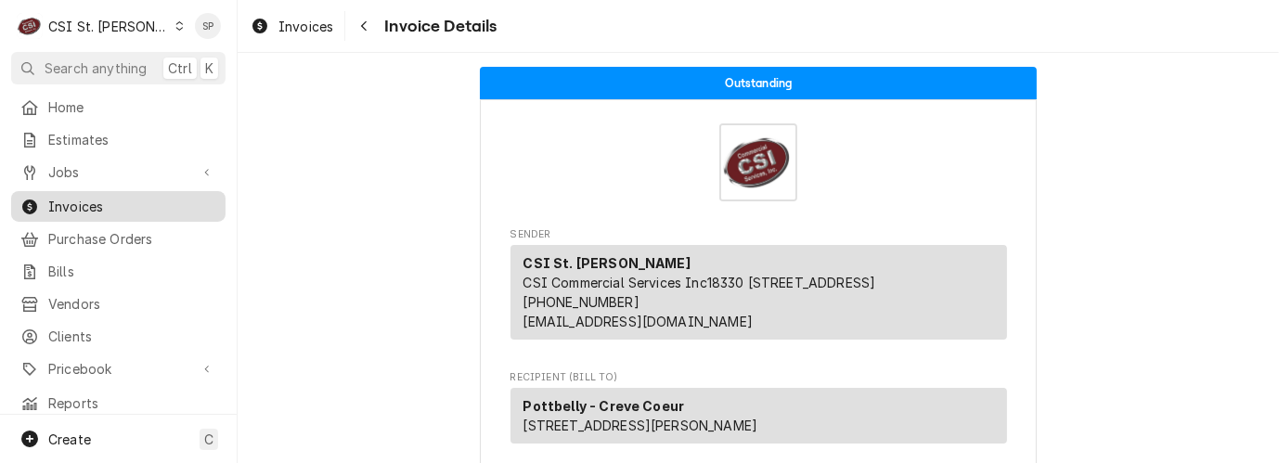
click at [87, 195] on div "Invoices" at bounding box center [118, 206] width 207 height 23
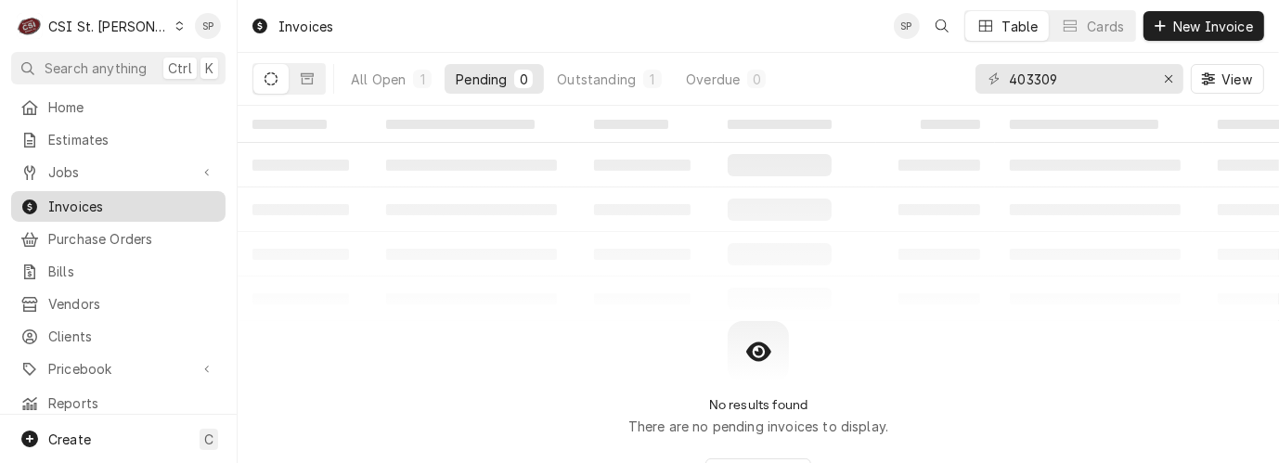
click at [87, 195] on div "Invoices" at bounding box center [118, 206] width 207 height 23
click at [1173, 77] on div "Erase input" at bounding box center [1168, 79] width 19 height 19
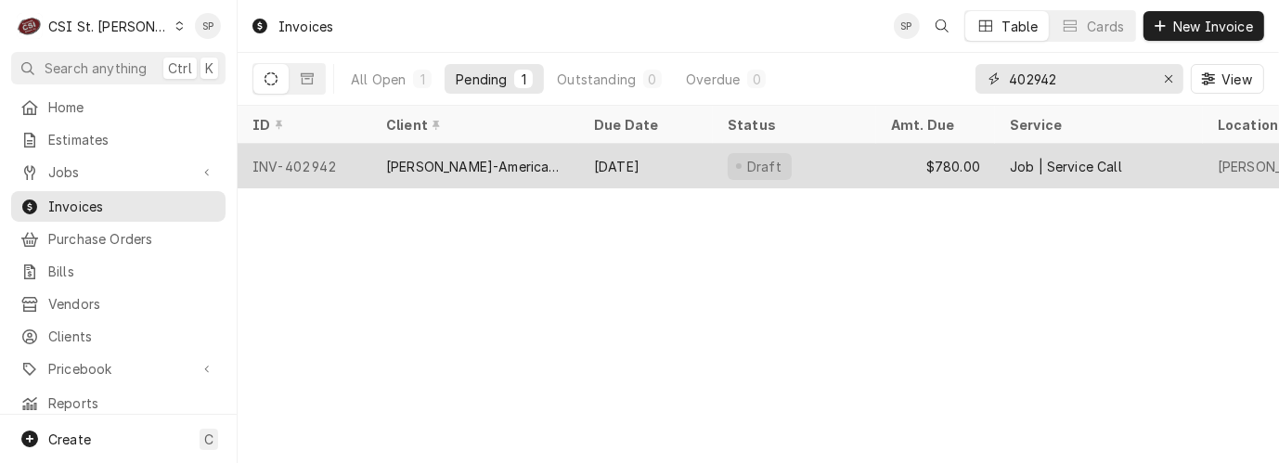
type input "402942"
click at [313, 163] on div "INV-402942" at bounding box center [305, 166] width 134 height 45
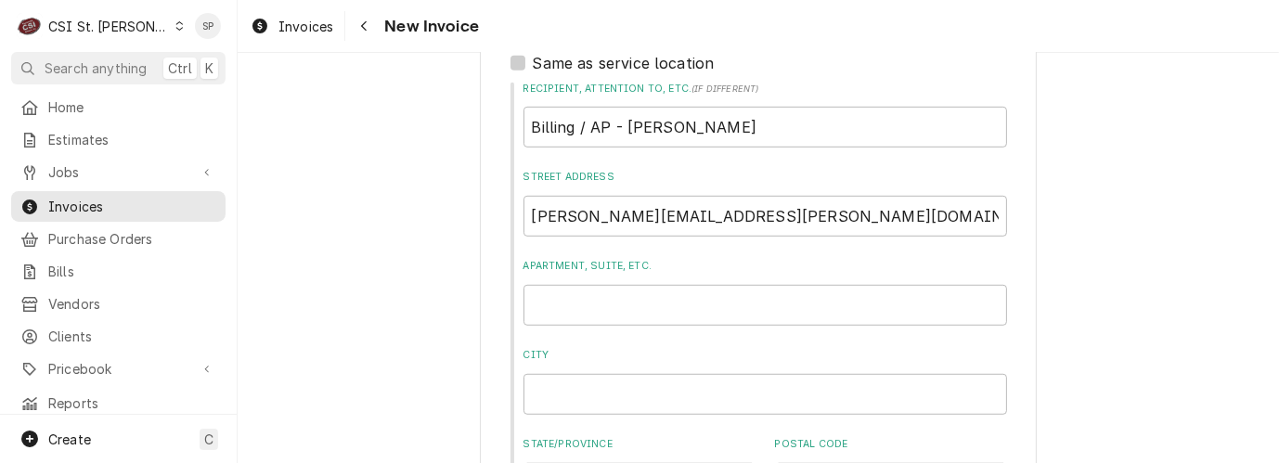
scroll to position [1436, 0]
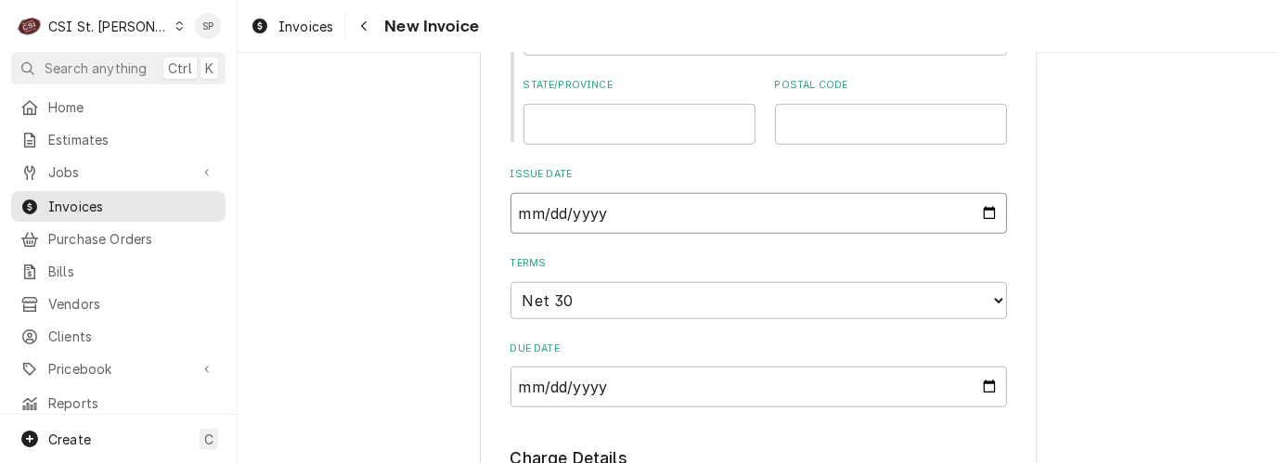
click at [982, 221] on input "2025-08-22" at bounding box center [759, 213] width 497 height 41
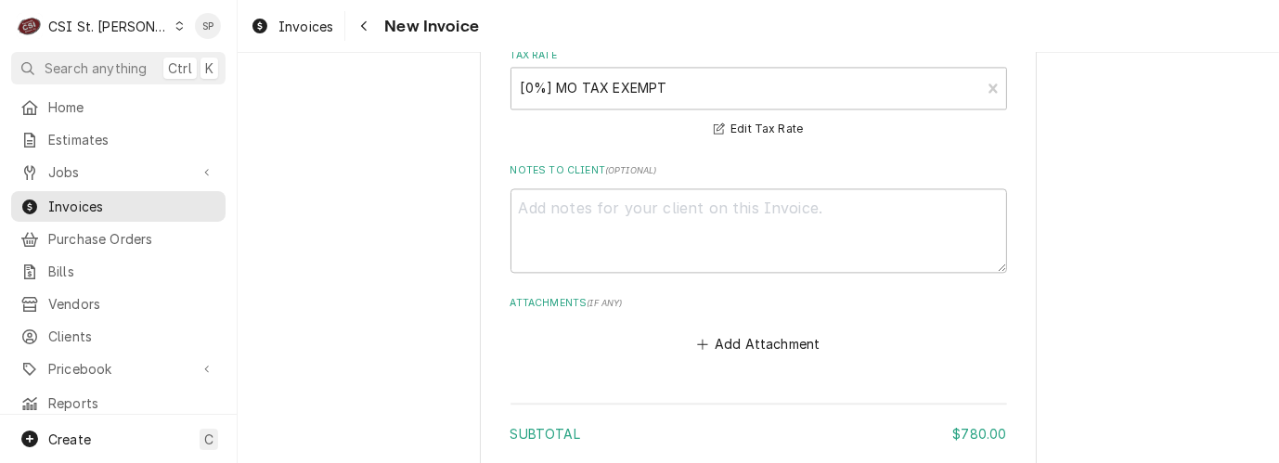
scroll to position [3949, 0]
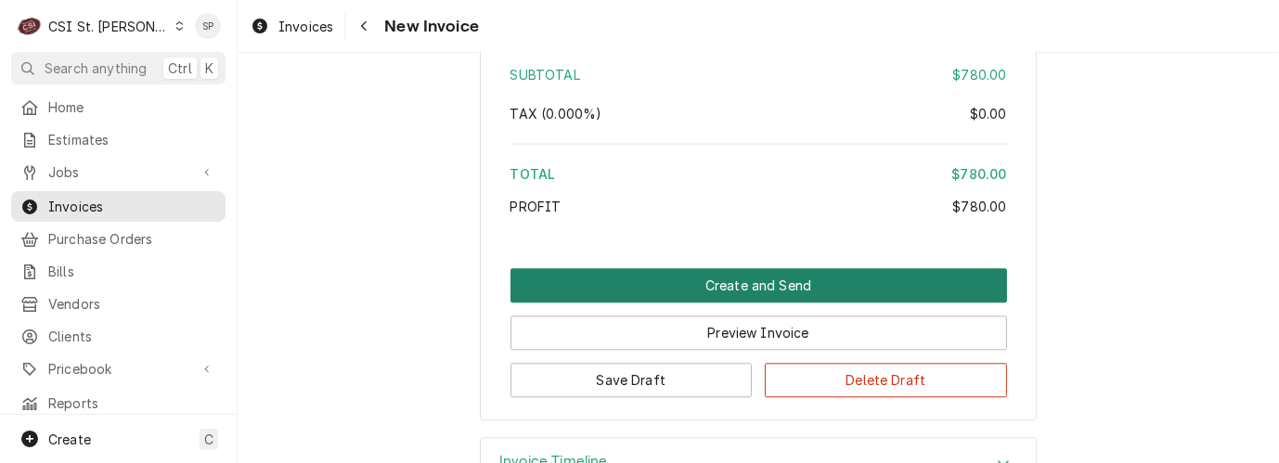
click at [770, 268] on button "Create and Send" at bounding box center [759, 285] width 497 height 34
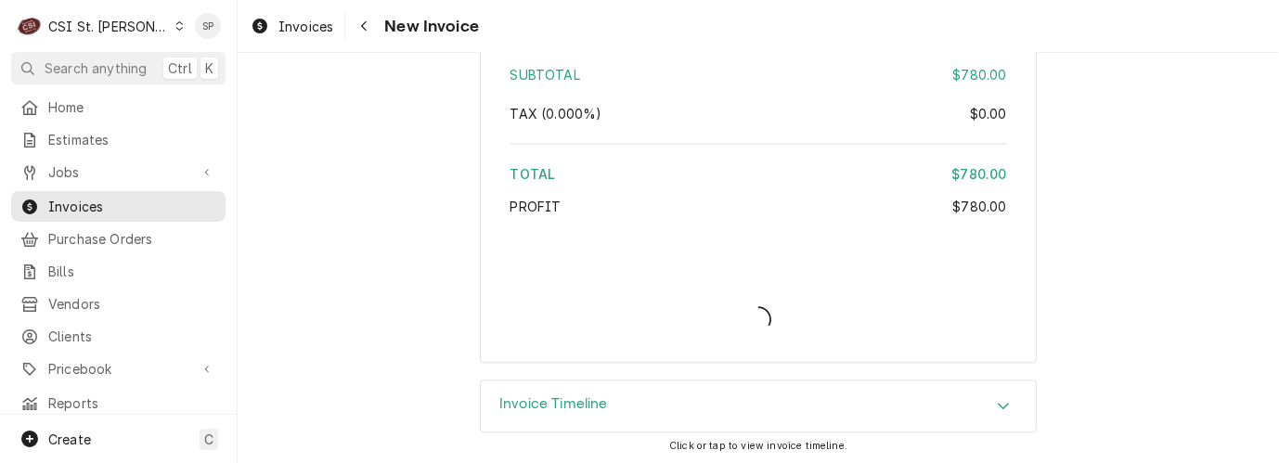
scroll to position [3934, 0]
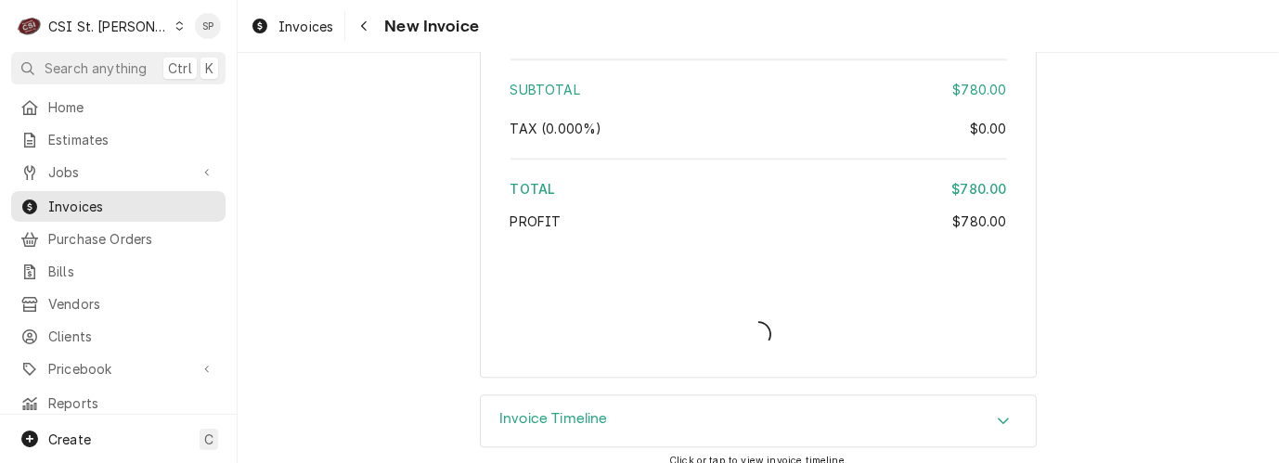
type textarea "x"
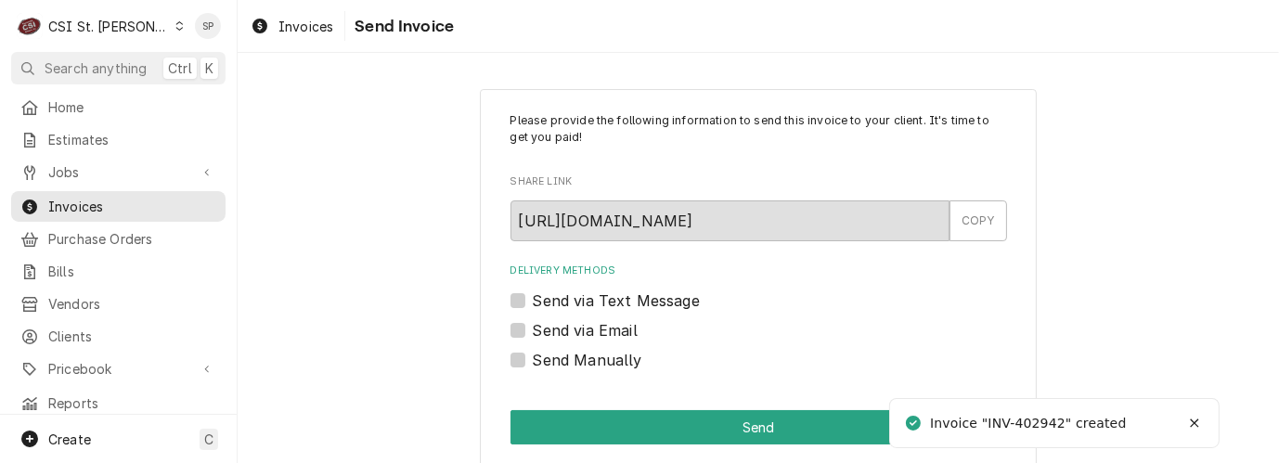
click at [576, 331] on label "Send via Email" at bounding box center [585, 330] width 105 height 22
click at [576, 331] on input "Send via Email" at bounding box center [781, 339] width 497 height 41
checkbox input "true"
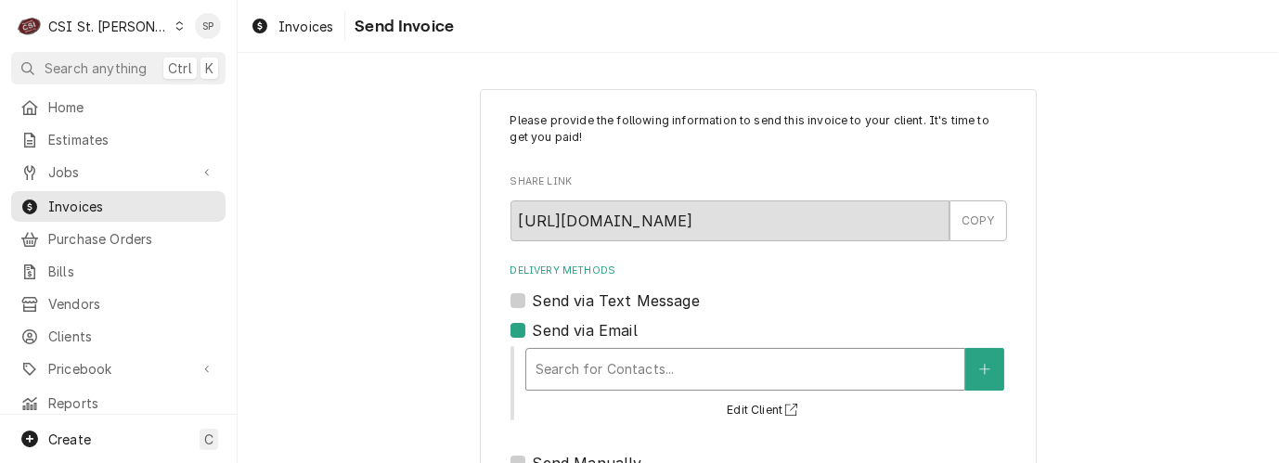
click at [572, 368] on div "Delivery Methods" at bounding box center [746, 369] width 420 height 33
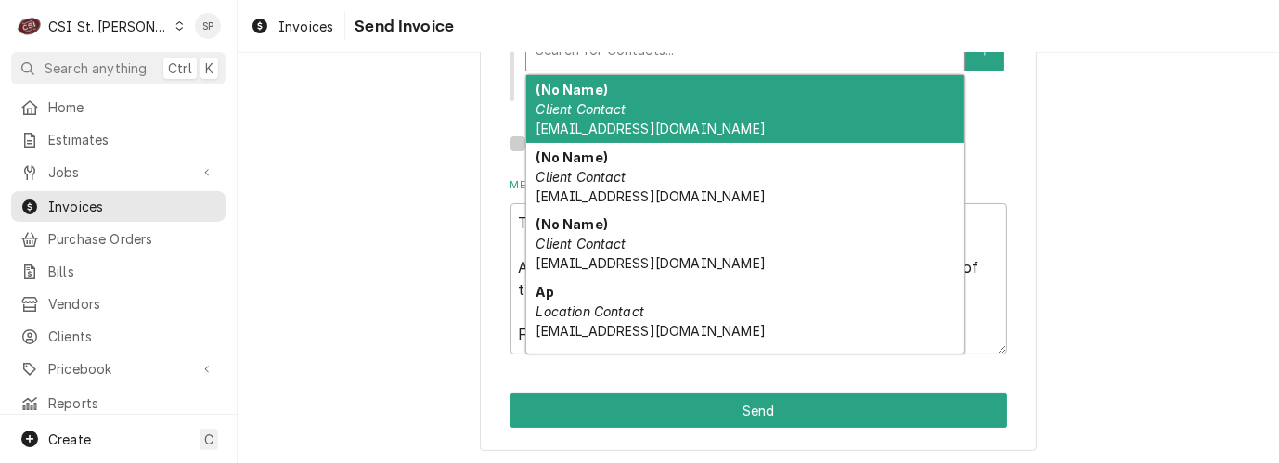
scroll to position [324, 0]
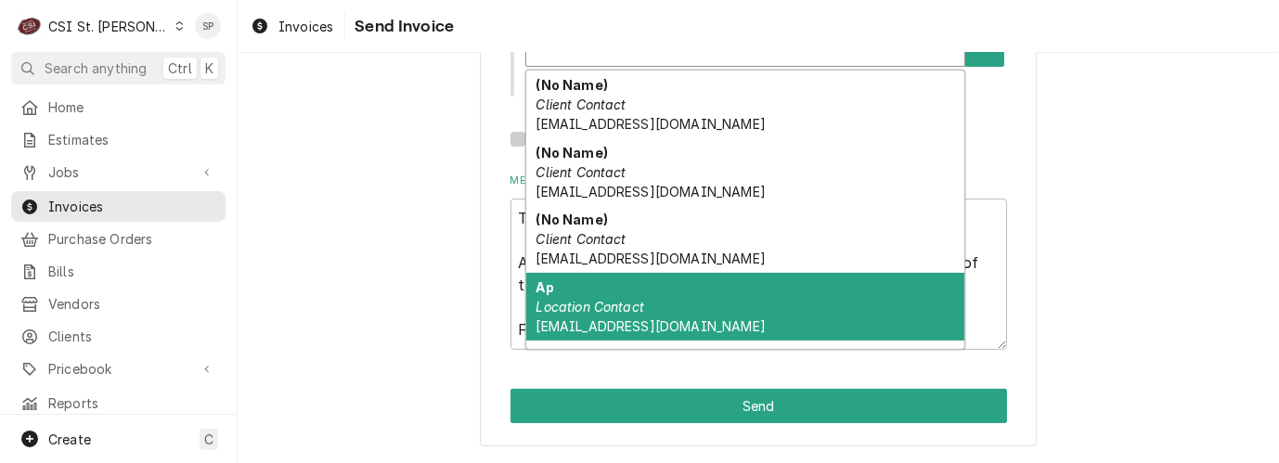
click at [709, 317] on div "Ap Location Contact websteruniversityinvoicecapture@concursolutions.com" at bounding box center [745, 307] width 438 height 68
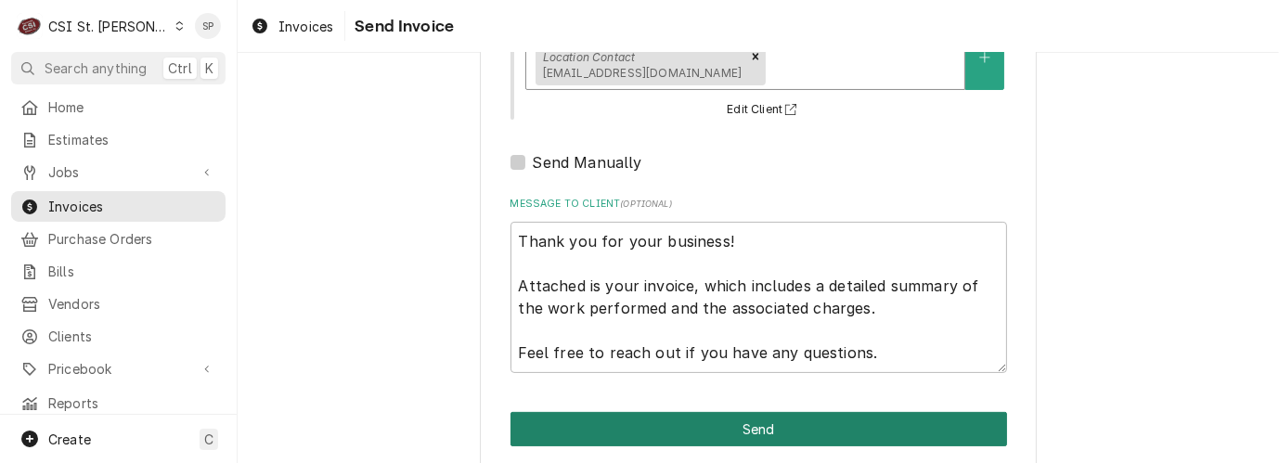
click at [706, 423] on button "Send" at bounding box center [759, 429] width 497 height 34
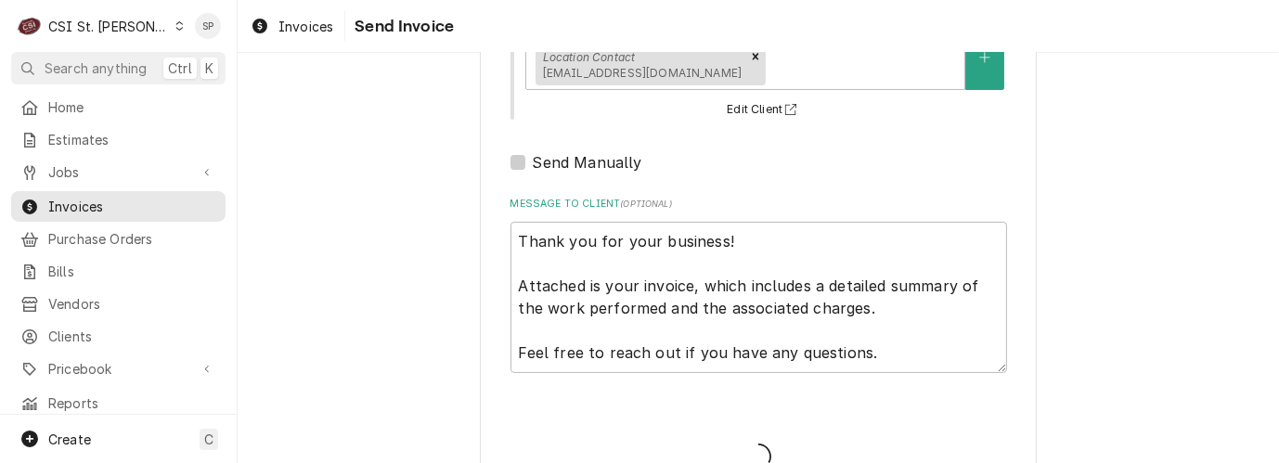
type textarea "x"
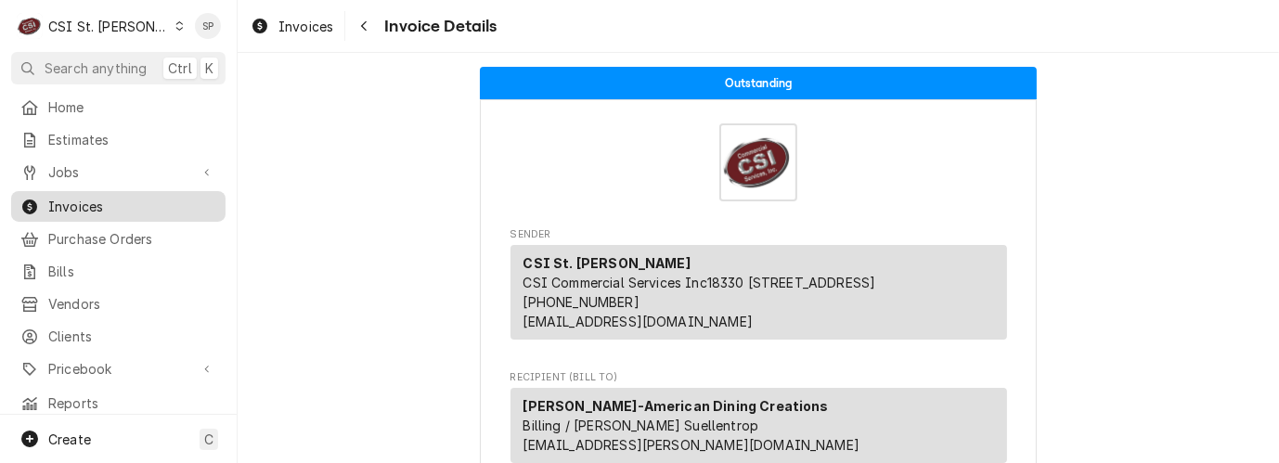
click at [152, 199] on span "Invoices" at bounding box center [132, 206] width 168 height 19
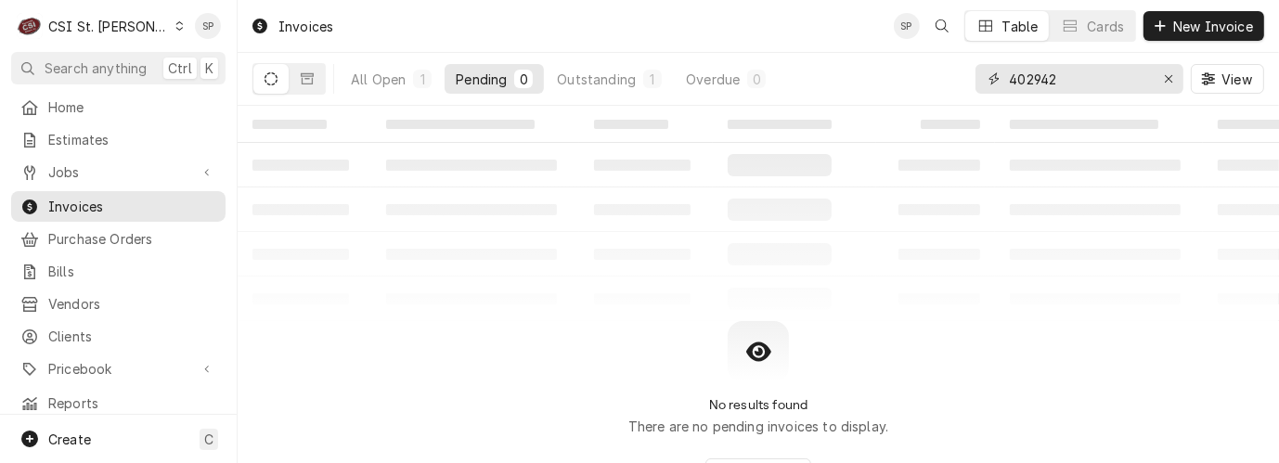
click at [1075, 80] on input "402942" at bounding box center [1078, 79] width 139 height 30
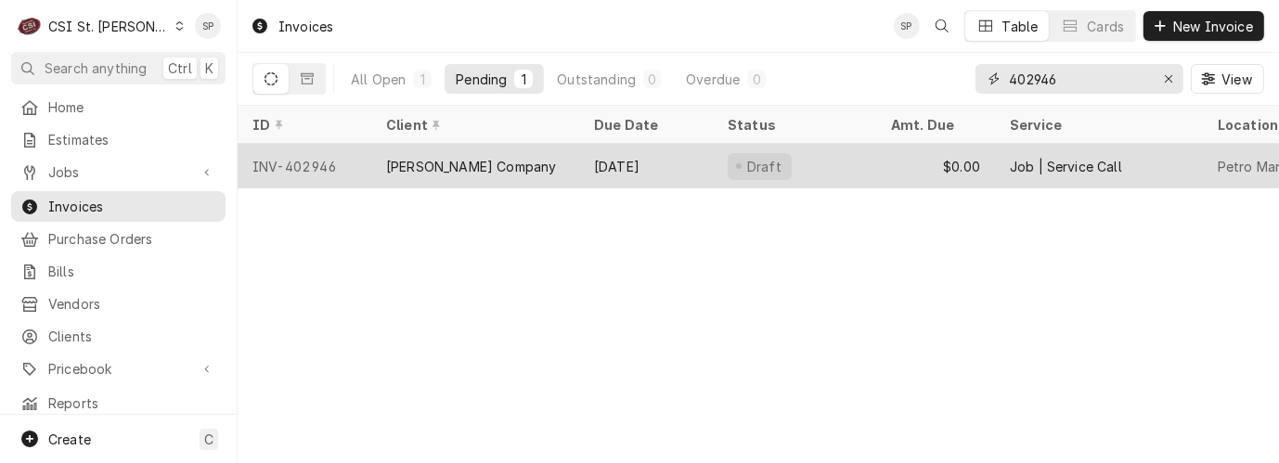
type input "402946"
click at [325, 161] on div "INV-402946" at bounding box center [305, 166] width 134 height 45
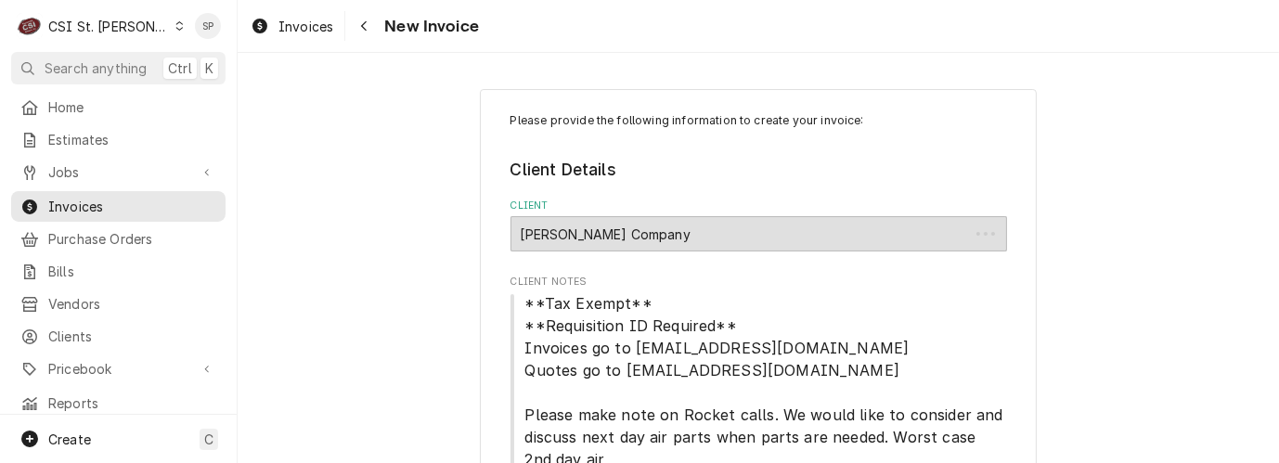
type textarea "x"
click at [135, 202] on span "Invoices" at bounding box center [132, 206] width 168 height 19
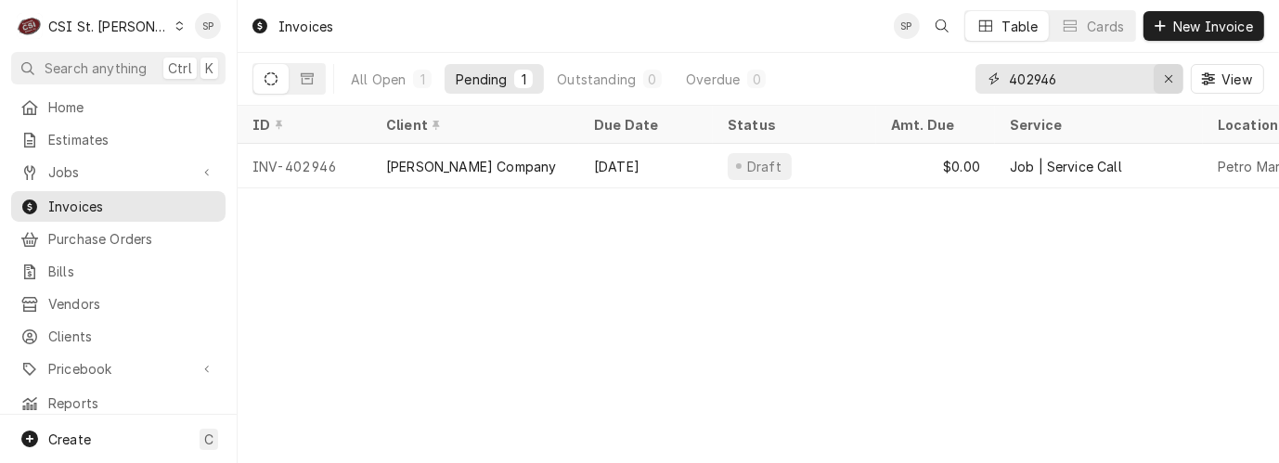
click at [1164, 79] on icon "Erase input" at bounding box center [1169, 78] width 10 height 13
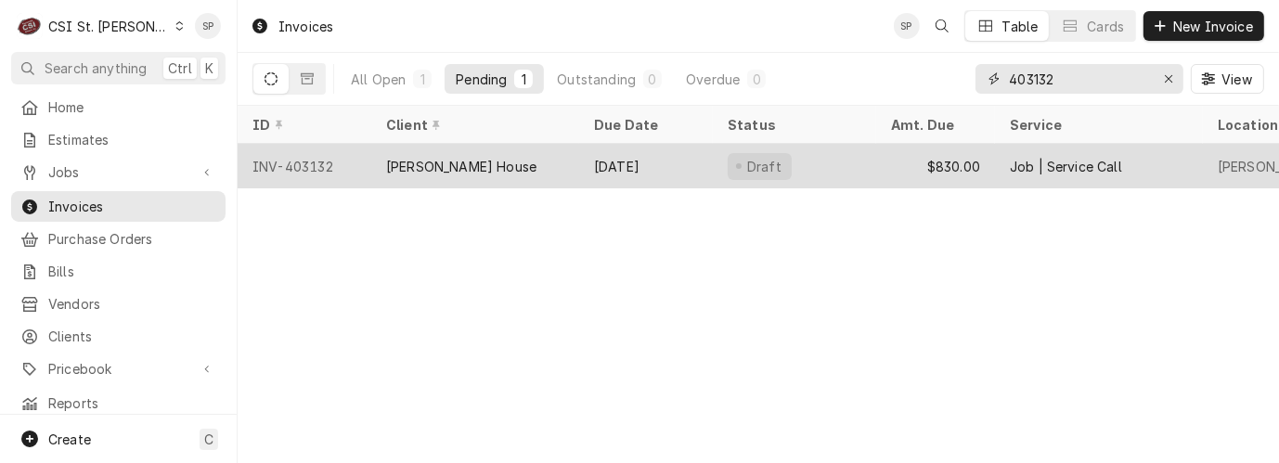
type input "403132"
click at [316, 156] on div "INV-403132" at bounding box center [305, 166] width 134 height 45
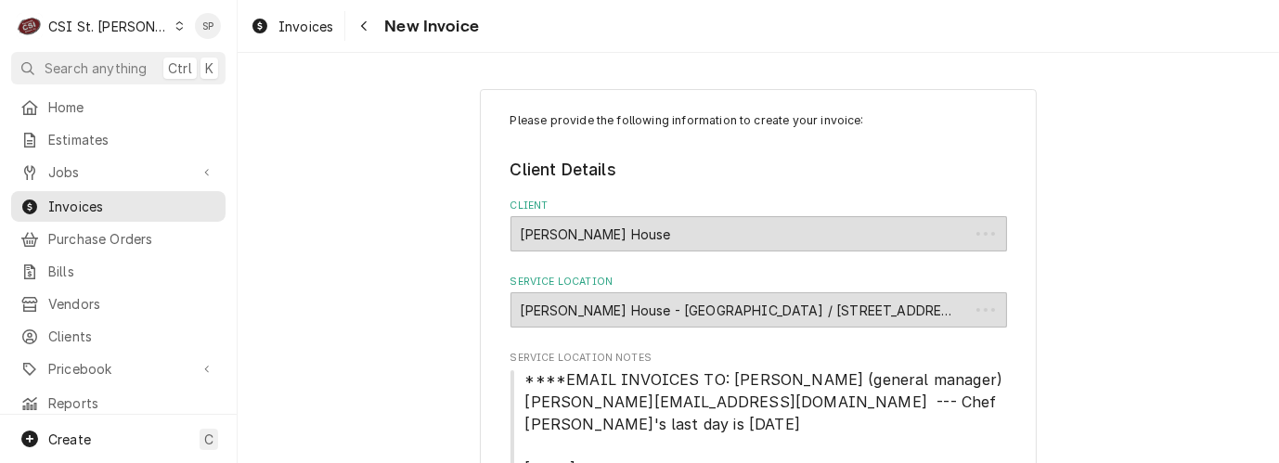
type textarea "x"
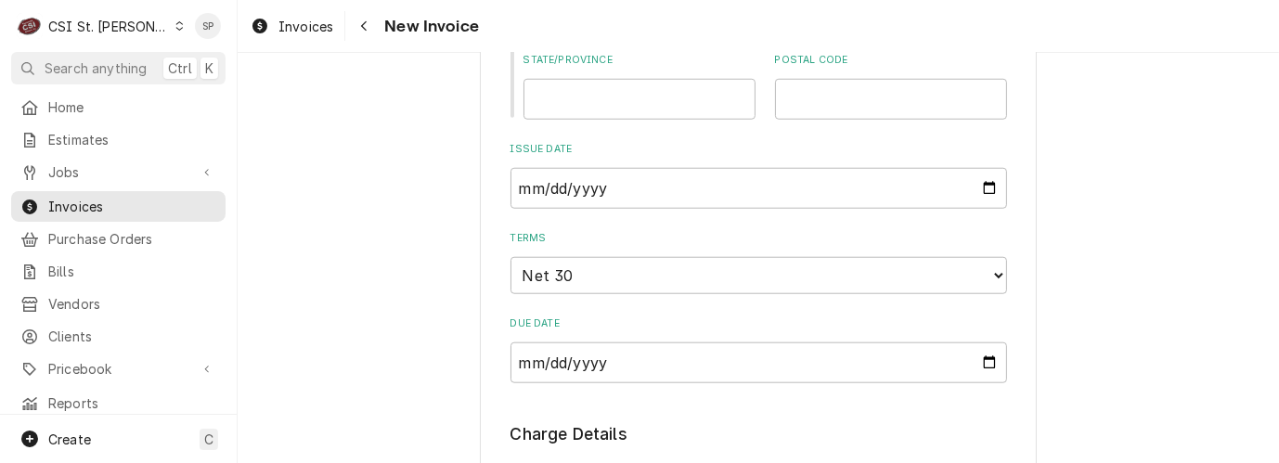
scroll to position [1534, 0]
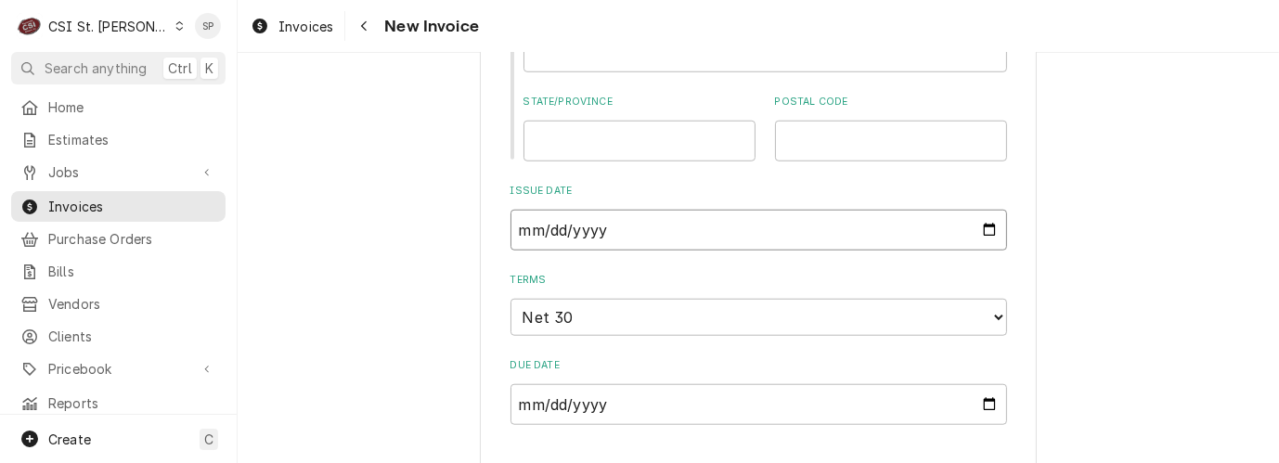
click at [977, 210] on input "2025-08-22" at bounding box center [759, 230] width 497 height 41
type input "2025-08-25"
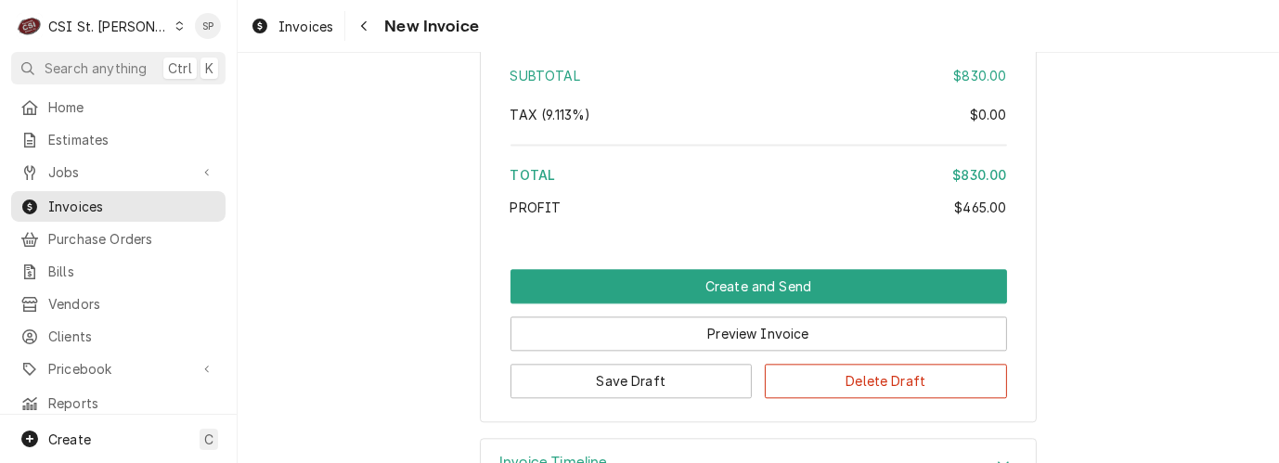
scroll to position [3769, 0]
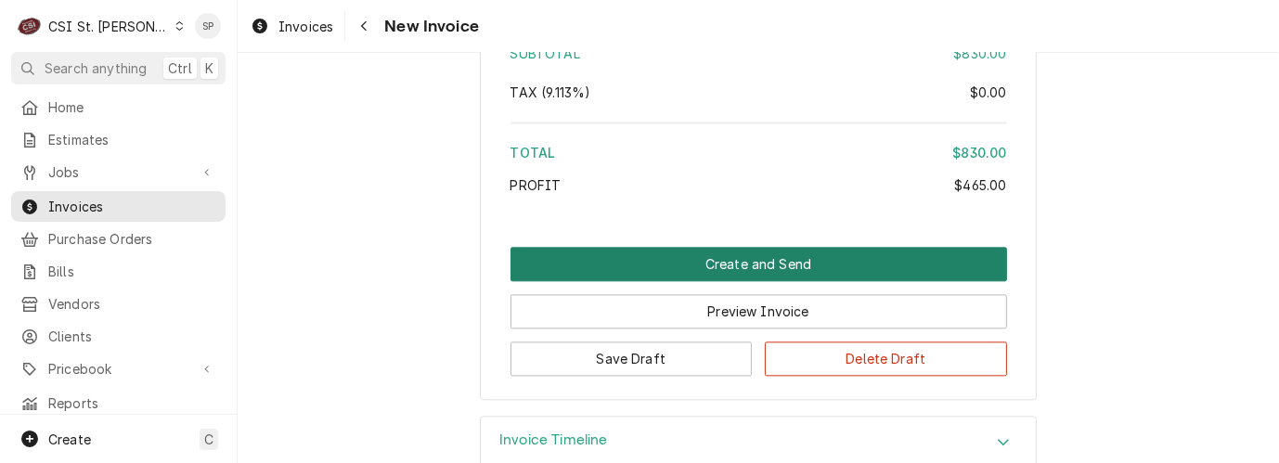
click at [717, 247] on button "Create and Send" at bounding box center [759, 264] width 497 height 34
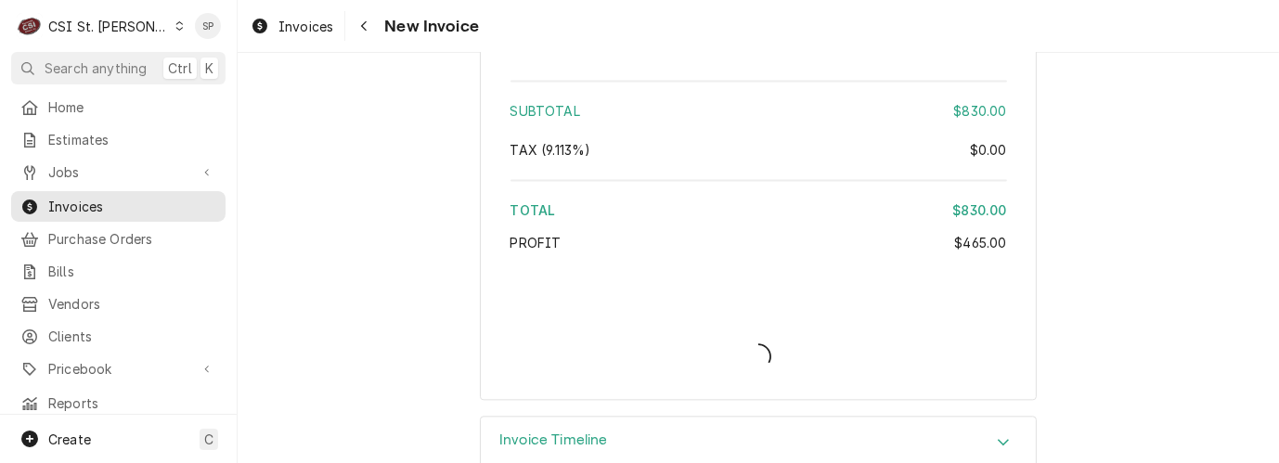
type textarea "x"
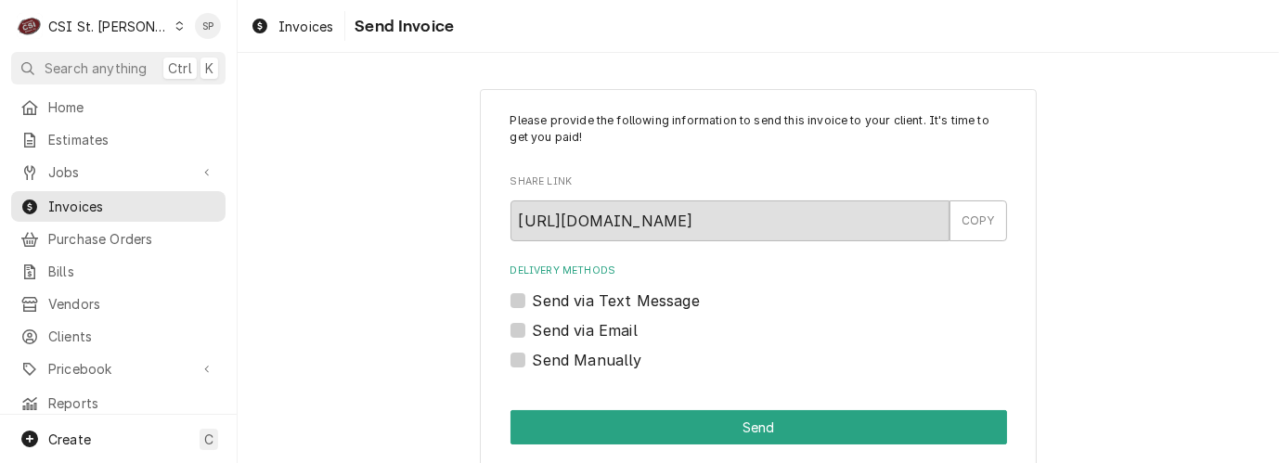
click at [599, 338] on label "Send via Email" at bounding box center [585, 330] width 105 height 22
click at [599, 338] on input "Send via Email" at bounding box center [781, 339] width 497 height 41
checkbox input "true"
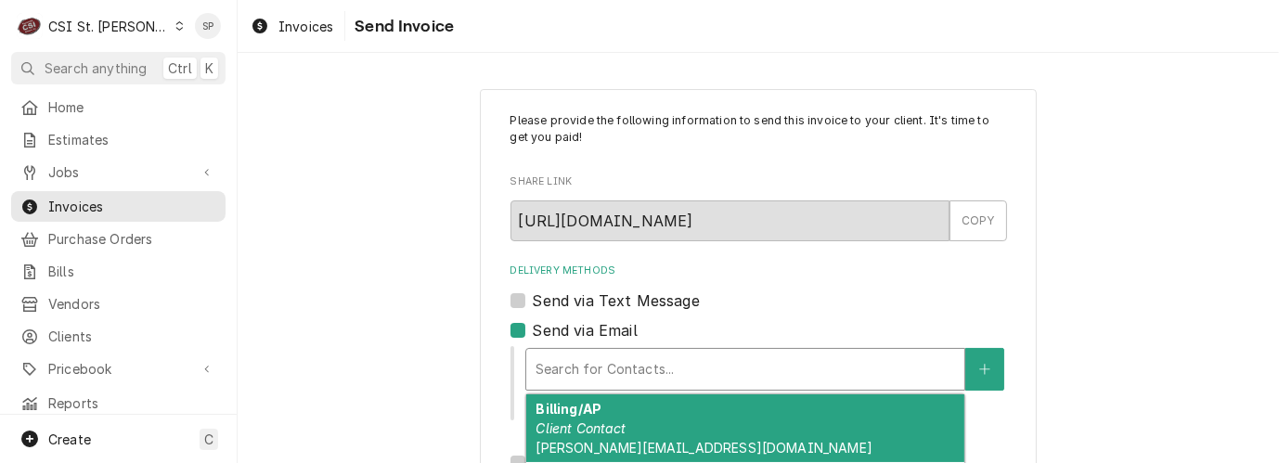
click at [583, 375] on div "Delivery Methods" at bounding box center [746, 369] width 420 height 33
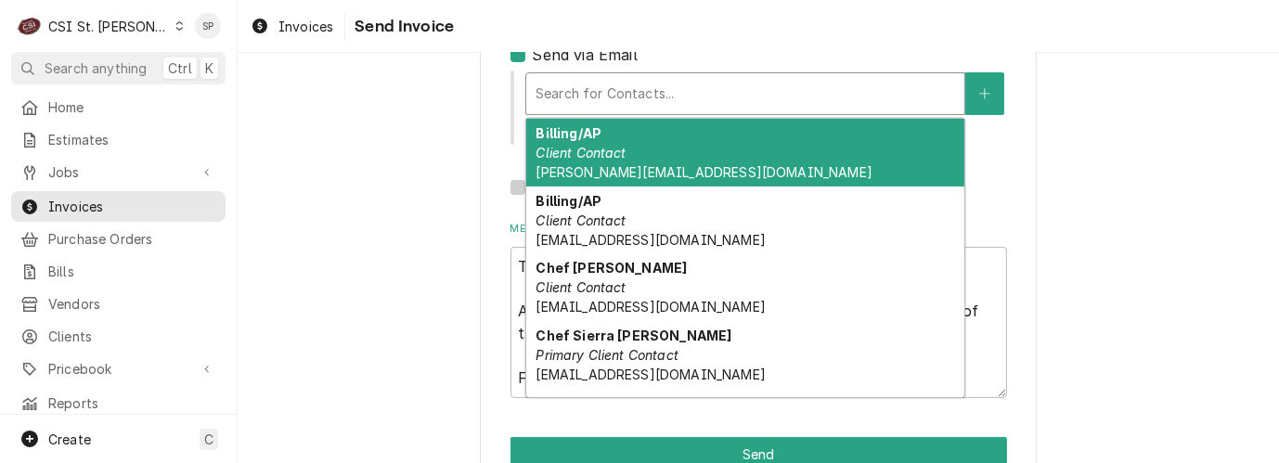
scroll to position [289, 0]
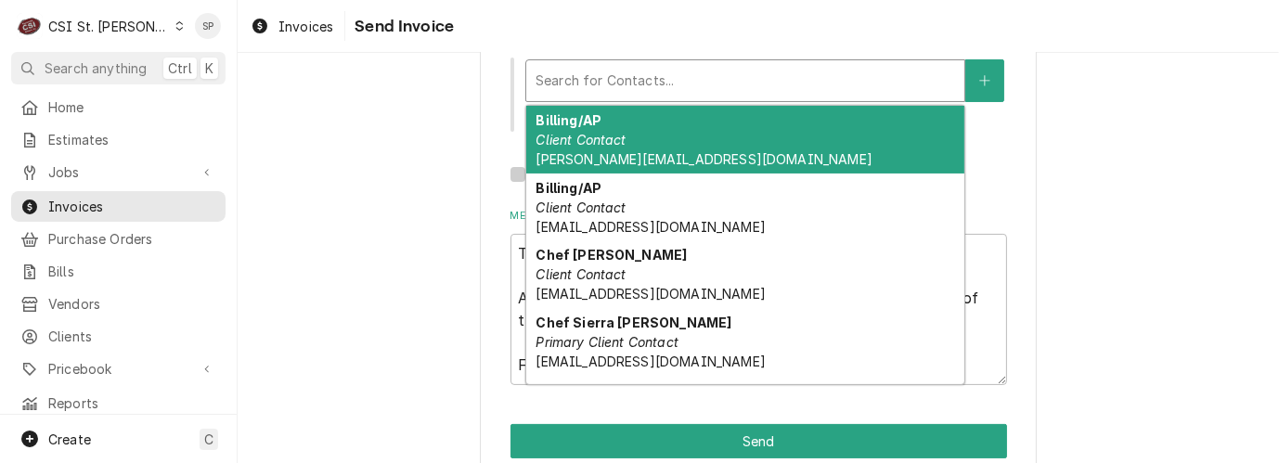
click at [660, 151] on div "Billing/AP Client Contact benj@ruthschris.us" at bounding box center [745, 140] width 438 height 68
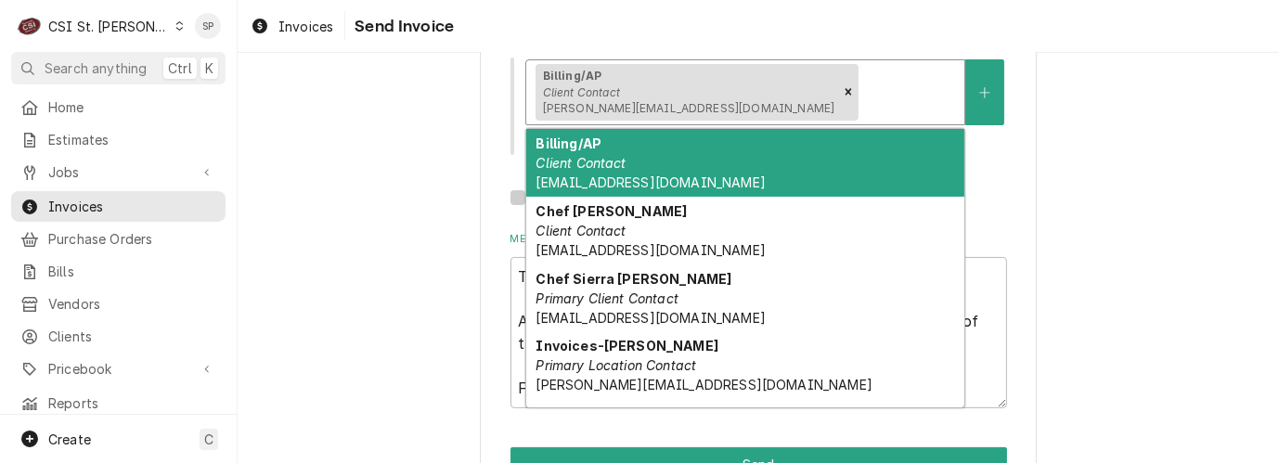
click at [862, 86] on div "Delivery Methods" at bounding box center [908, 91] width 93 height 33
click at [675, 171] on div "Billing/AP Client Contact ap@primehg.com" at bounding box center [745, 163] width 438 height 68
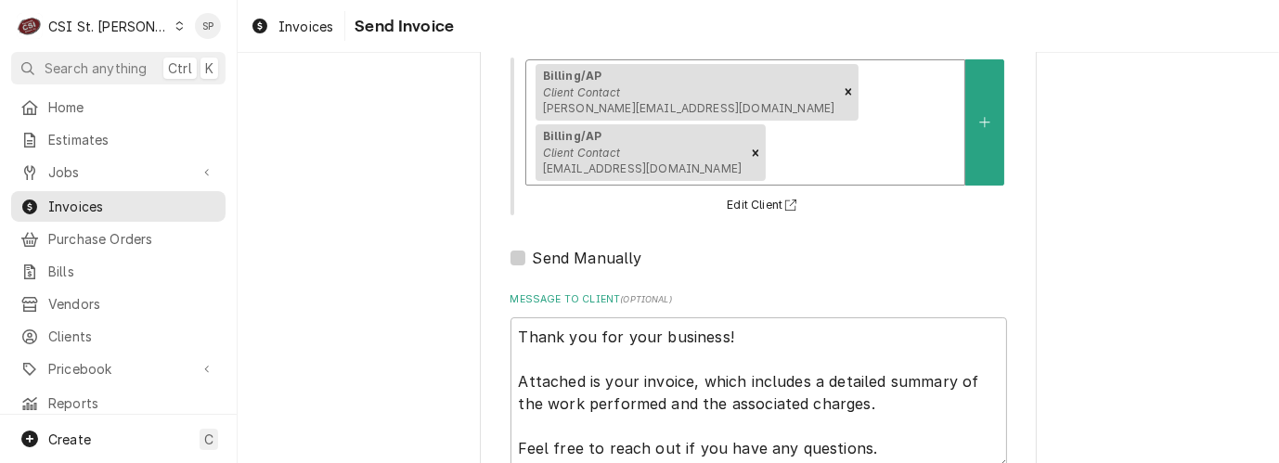
scroll to position [346, 0]
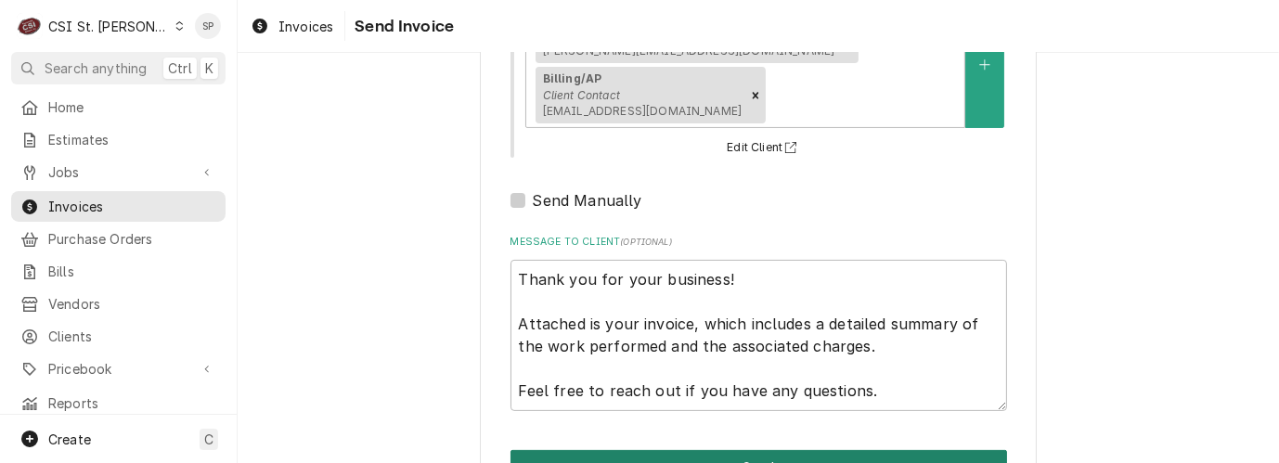
click at [724, 450] on button "Send" at bounding box center [759, 467] width 497 height 34
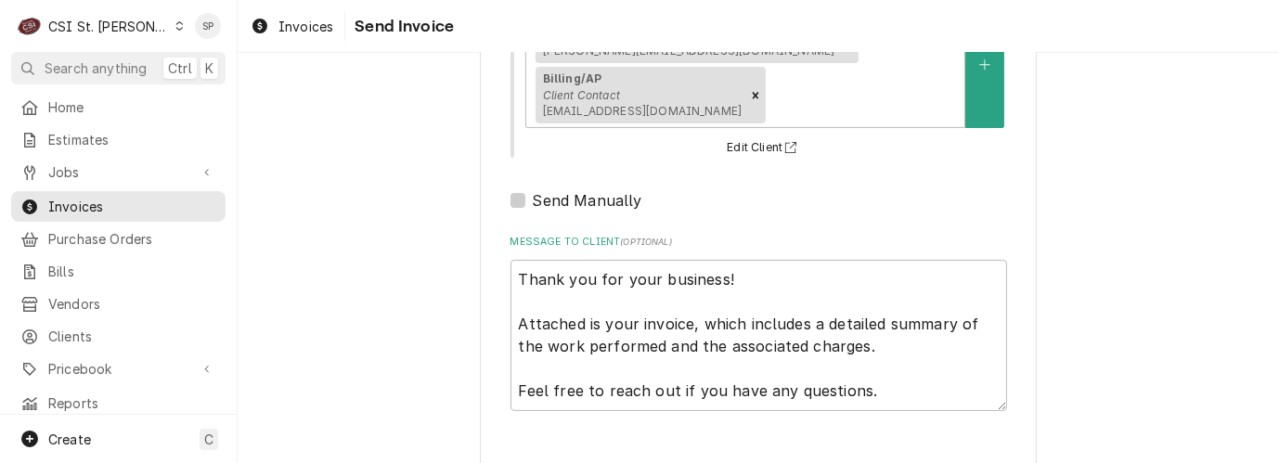
type textarea "x"
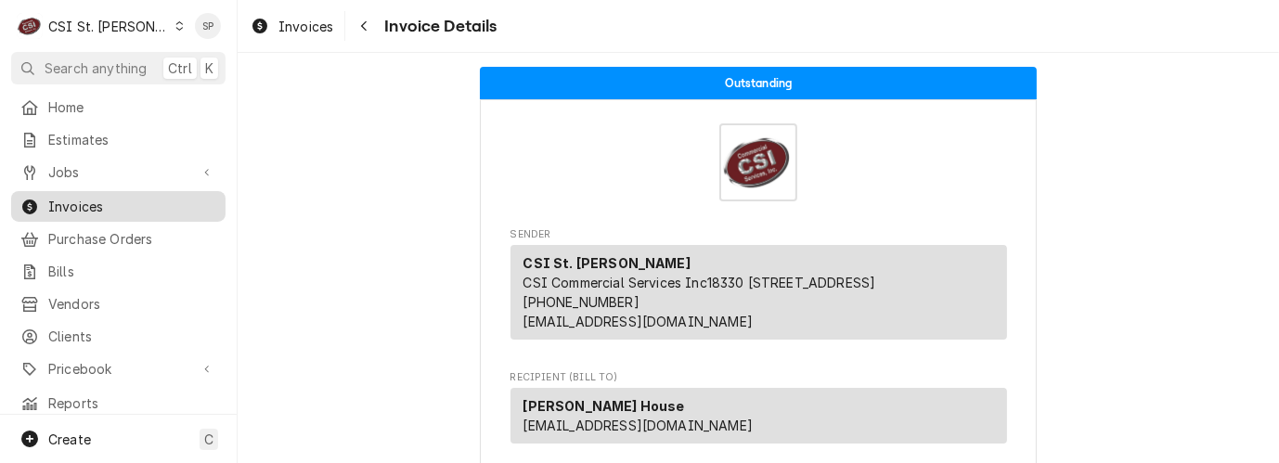
click at [162, 203] on span "Invoices" at bounding box center [132, 206] width 168 height 19
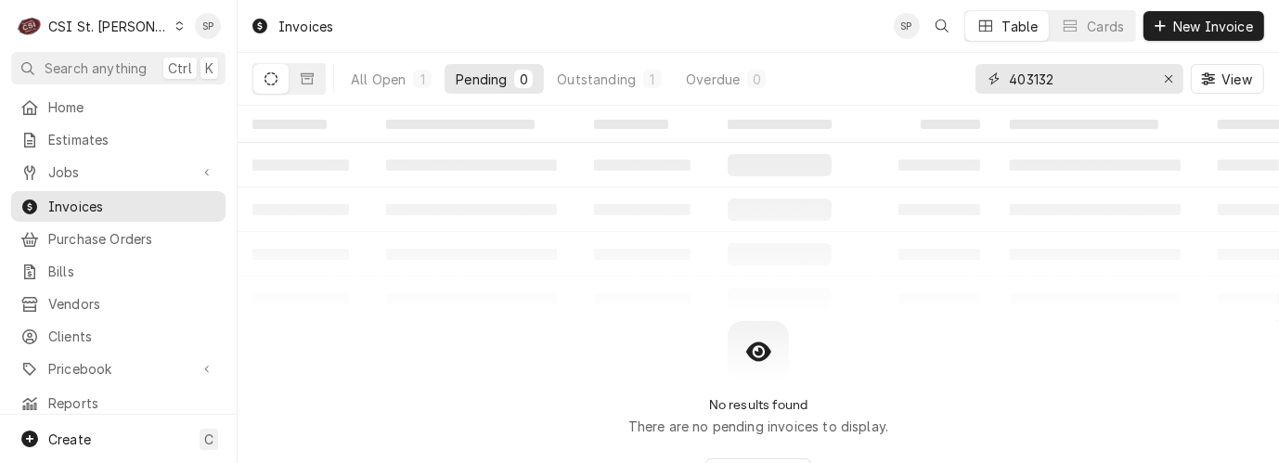
click at [1086, 80] on input "403132" at bounding box center [1078, 79] width 139 height 30
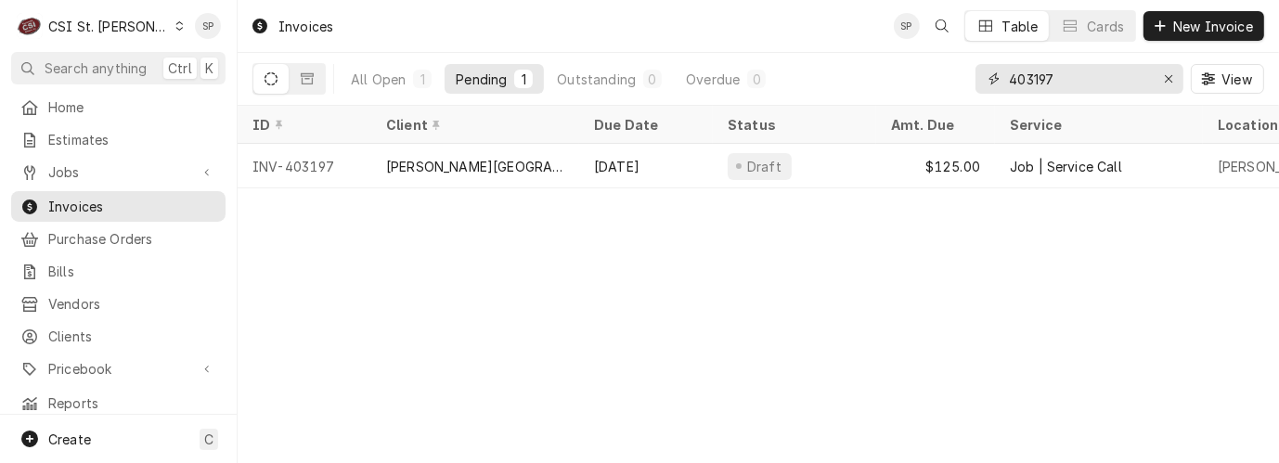
type input "403197"
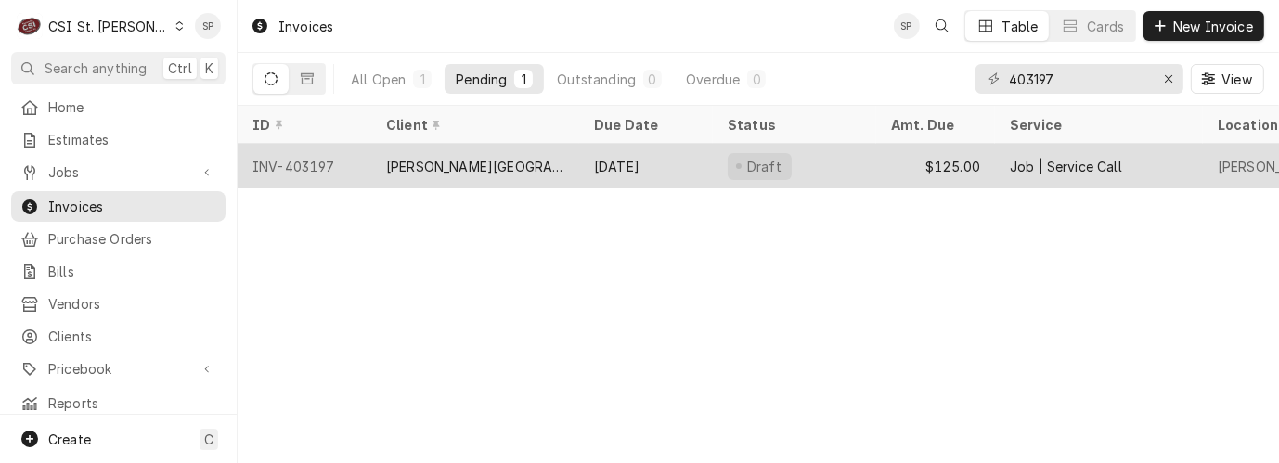
click at [309, 152] on div "INV-403197" at bounding box center [305, 166] width 134 height 45
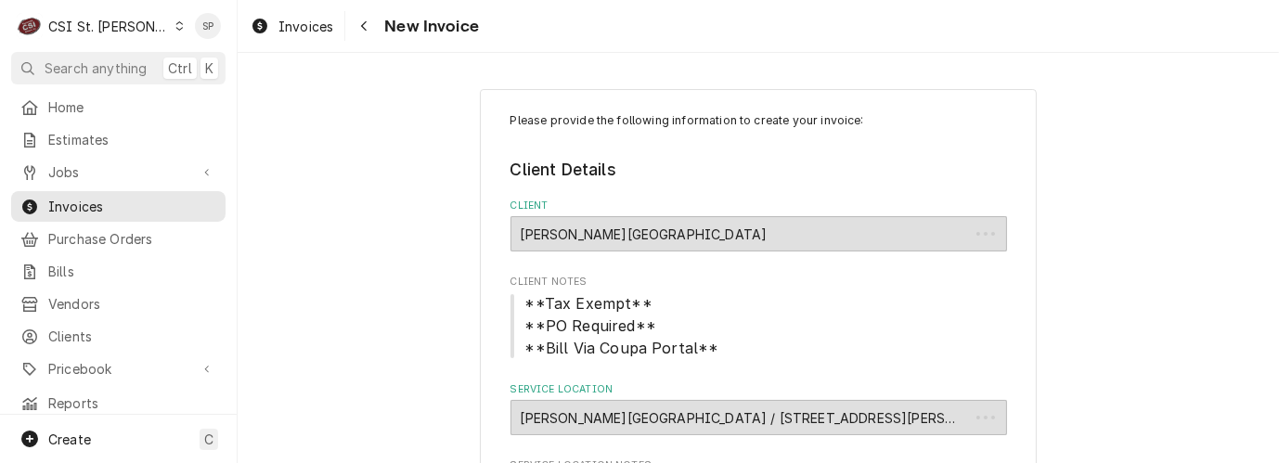
type textarea "x"
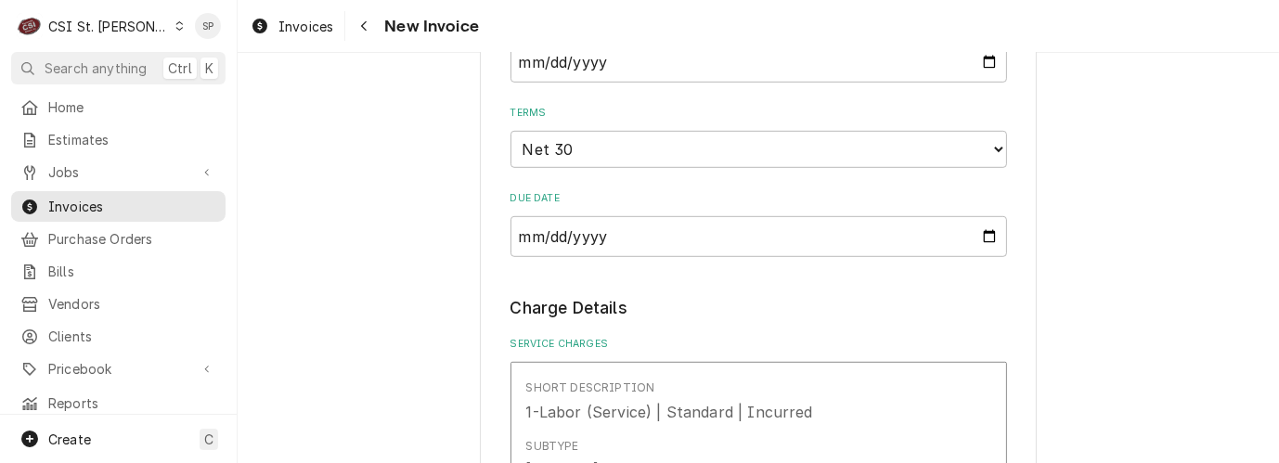
scroll to position [994, 0]
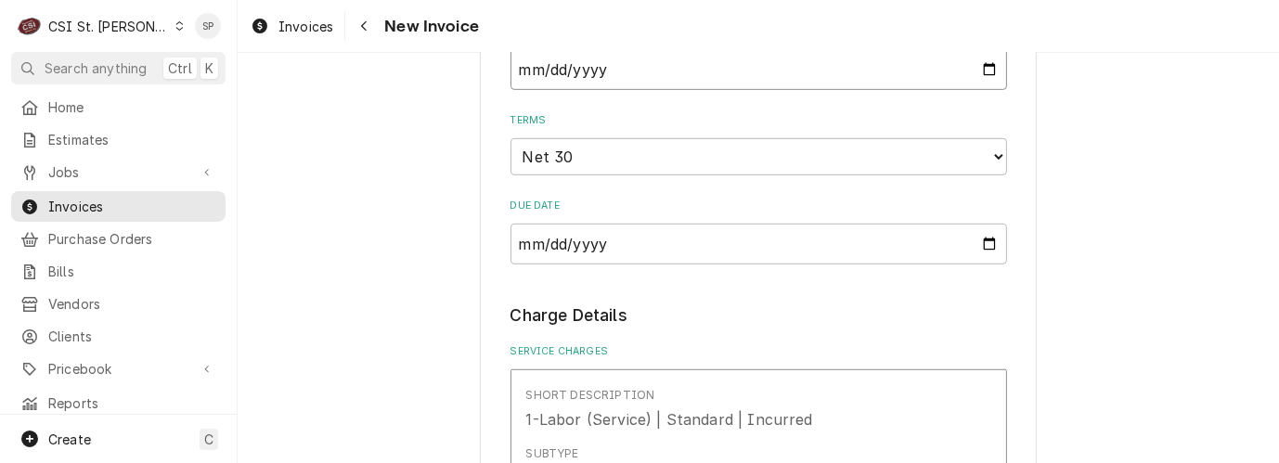
click at [981, 69] on input "2025-08-22" at bounding box center [759, 69] width 497 height 41
type input "2025-08-25"
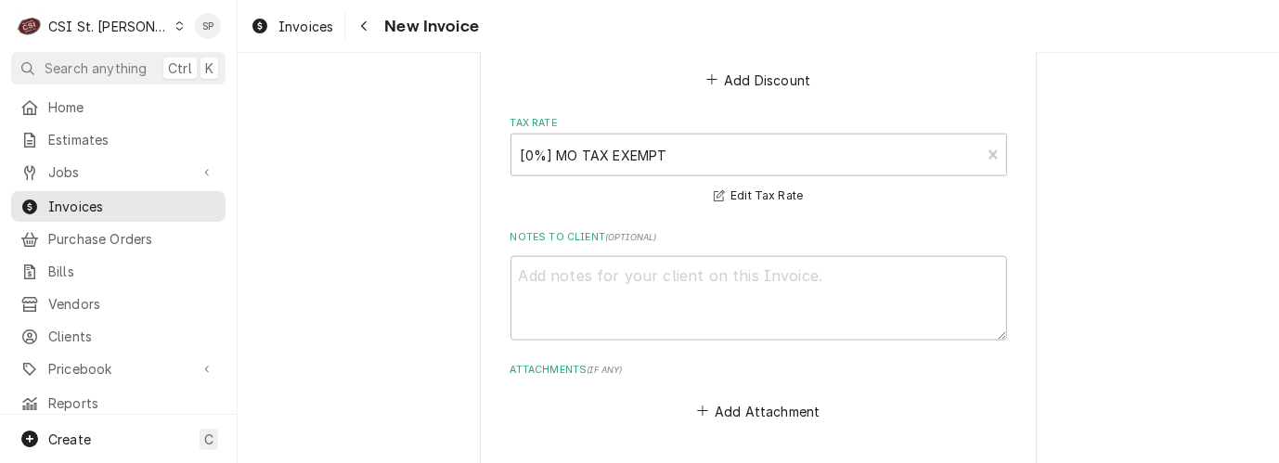
scroll to position [2067, 0]
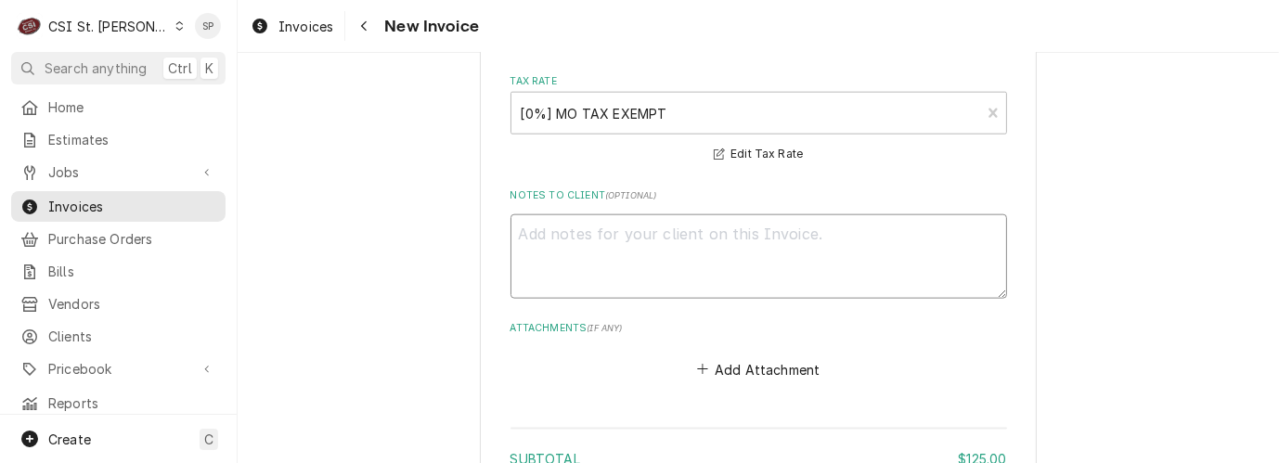
click at [854, 230] on textarea "Notes to Client ( optional )" at bounding box center [759, 256] width 497 height 84
type textarea "x"
type textarea "V"
type textarea "x"
type textarea "Vi"
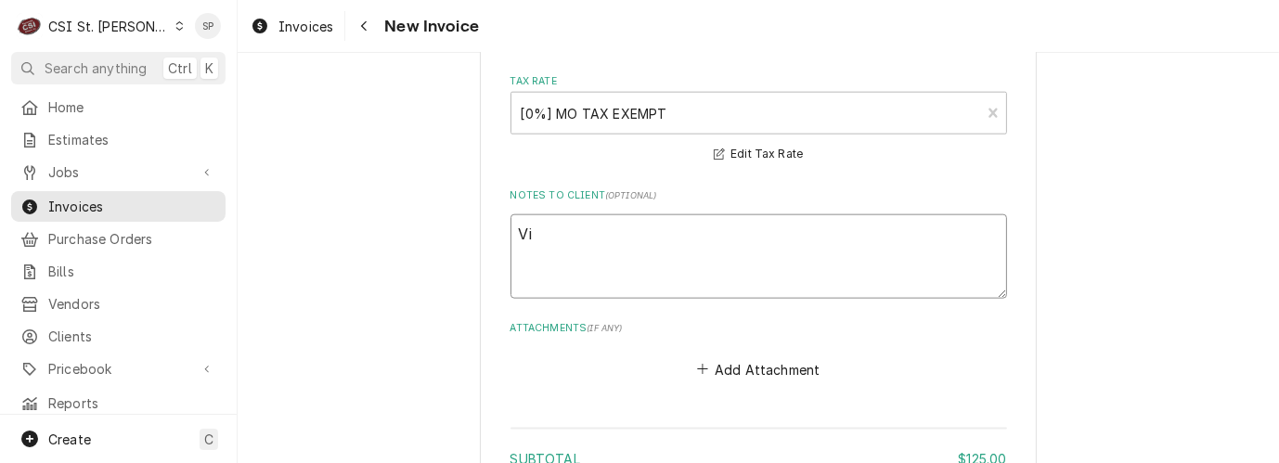
type textarea "x"
type textarea "Vic"
type textarea "x"
type textarea "Vick"
type textarea "x"
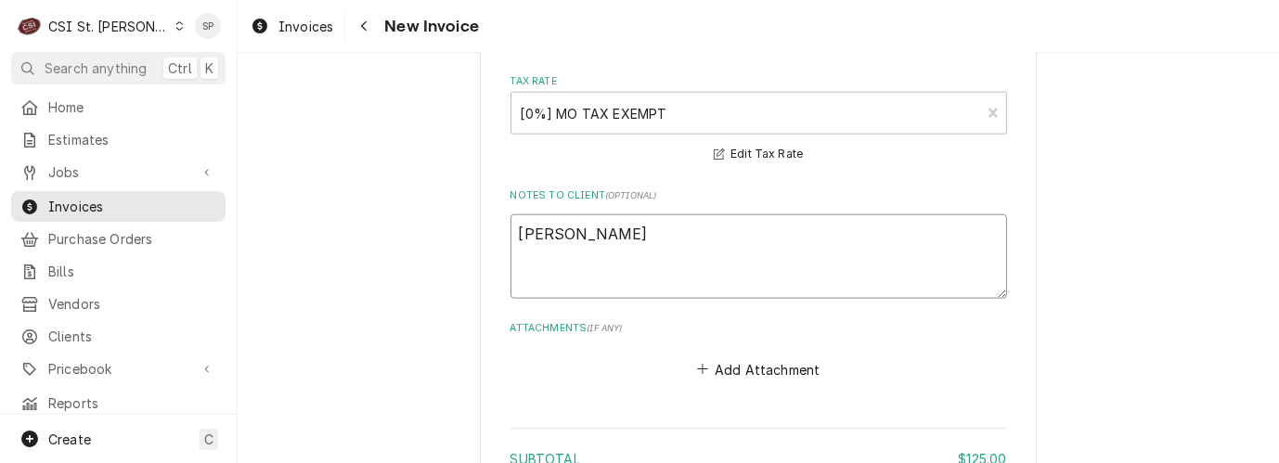
type textarea "Vicky"
type textarea "x"
type textarea "Vicky-"
type textarea "x"
type textarea "Vicky-w"
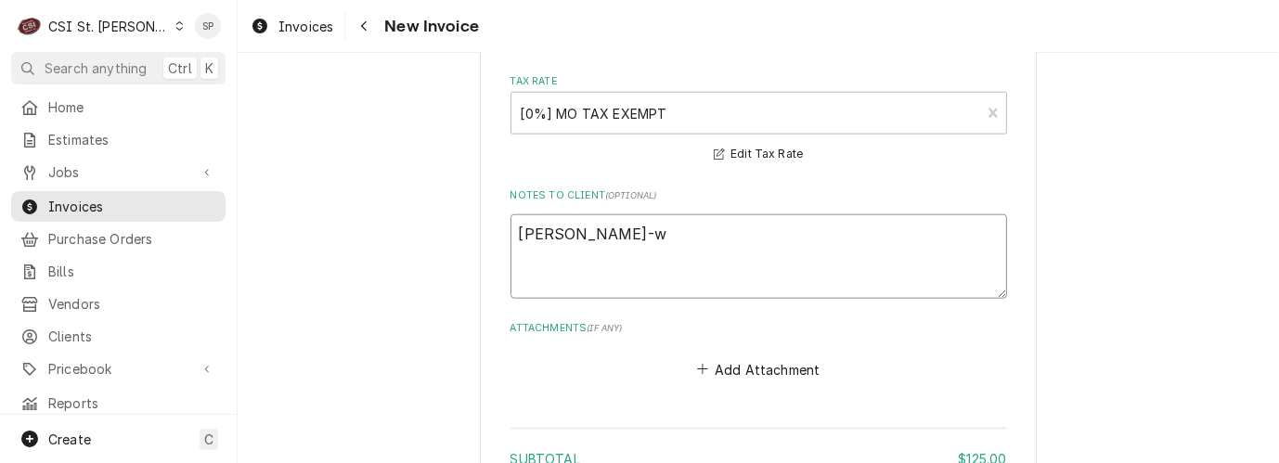
type textarea "x"
type textarea "Vicky-we"
type textarea "x"
type textarea "Vicky-wer"
type textarea "x"
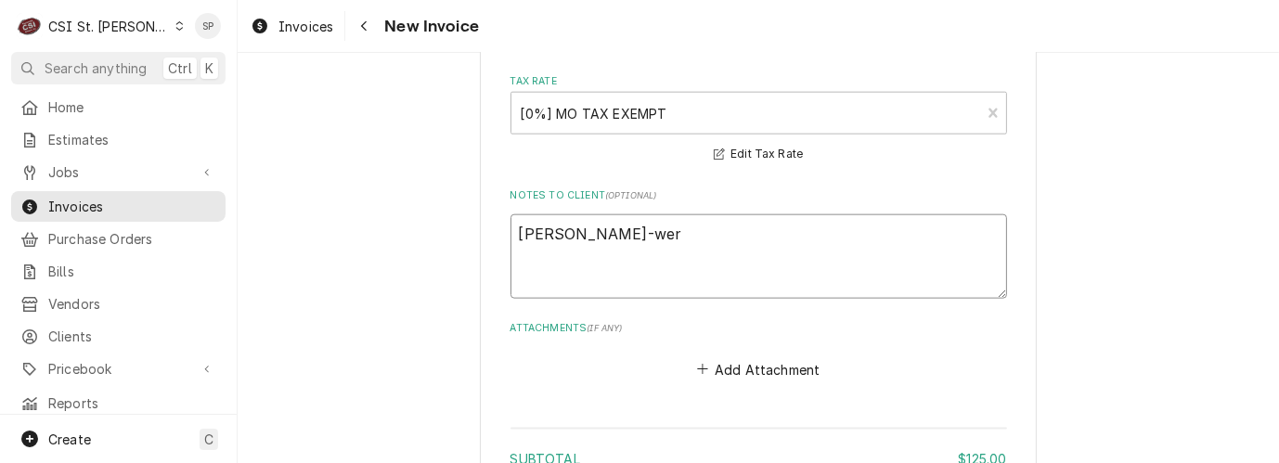
type textarea "Vicky-wer"
type textarea "x"
type textarea "Vicky-wer"
type textarea "x"
type textarea "Vicky-we"
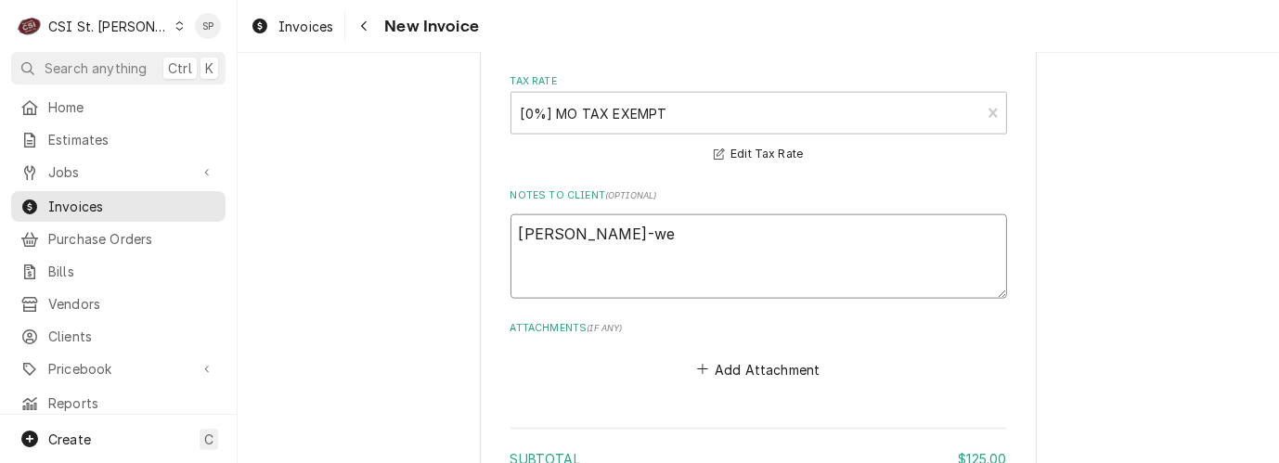
type textarea "x"
type textarea "Vicky-we"
type textarea "x"
type textarea "Vicky-we a"
type textarea "x"
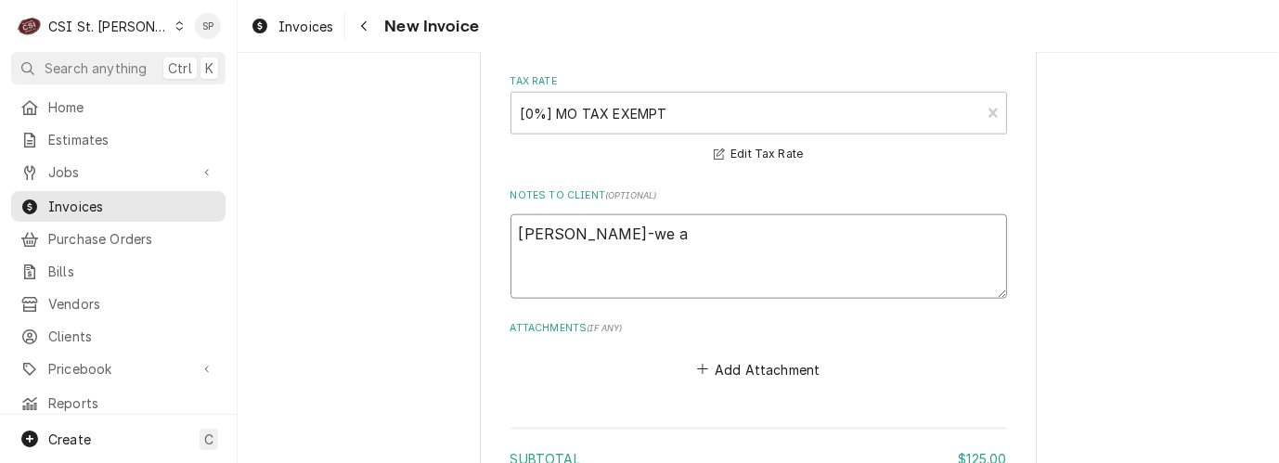
type textarea "Vicky-we ar"
type textarea "x"
type textarea "Vicky-we are"
type textarea "x"
type textarea "Vicky-we are"
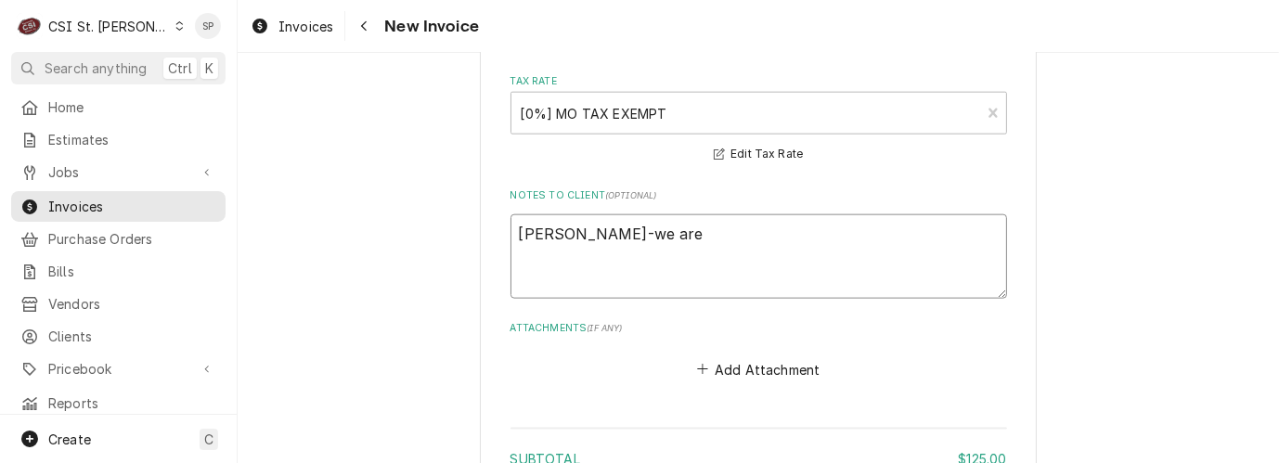
type textarea "x"
type textarea "Vicky-we are c"
type textarea "x"
type textarea "Vicky-we are ch"
type textarea "x"
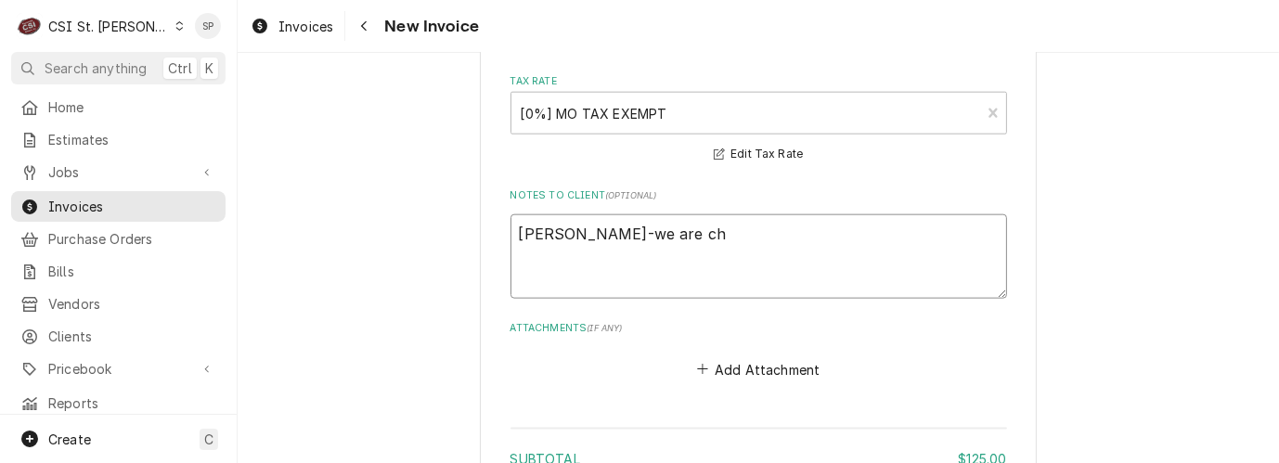
type textarea "Vicky-we are che"
type textarea "x"
type textarea "Vicky-we are chec"
type textarea "x"
type textarea "Vicky-we are check"
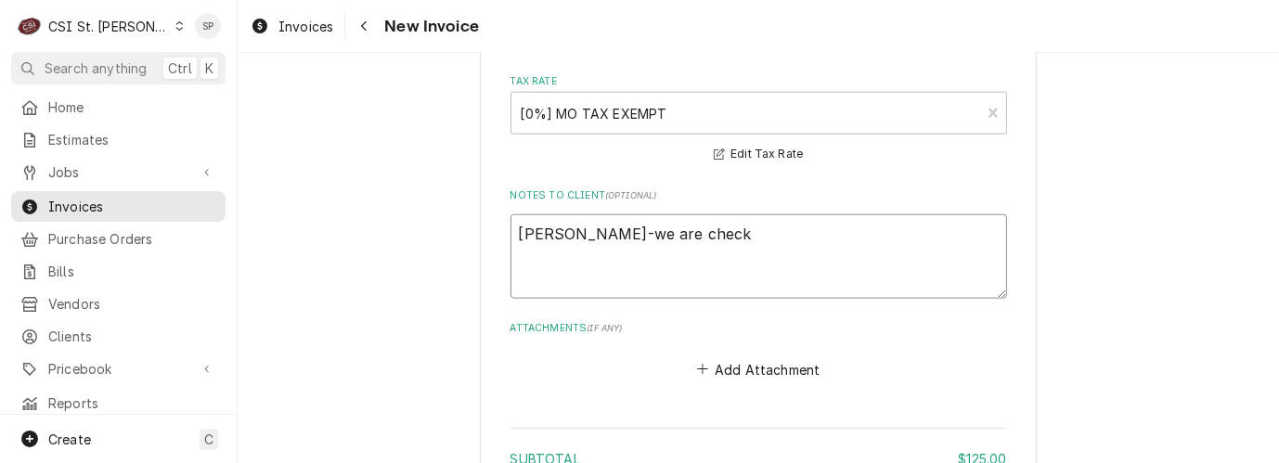
type textarea "x"
type textarea "Vicky-we are checki"
type textarea "x"
type textarea "Vicky-we are checkin"
type textarea "x"
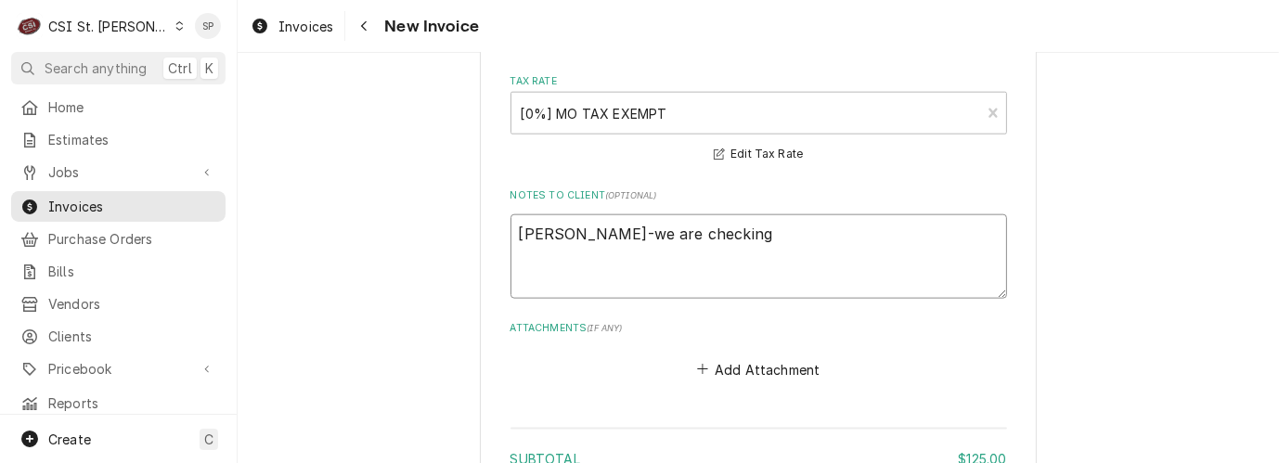
type textarea "Vicky-we are checking"
type textarea "x"
type textarea "Vicky-we are checking i"
type textarea "x"
type textarea "Vicky-we are checking iwt"
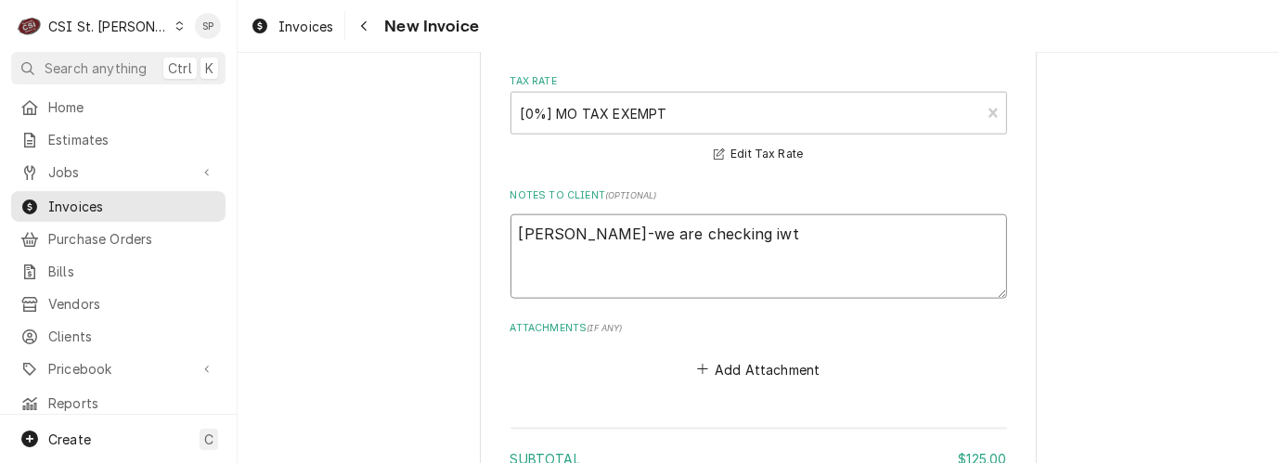
type textarea "x"
type textarea "Vicky-we are checking iwth"
type textarea "x"
type textarea "Vicky-we are checking iwth"
type textarea "x"
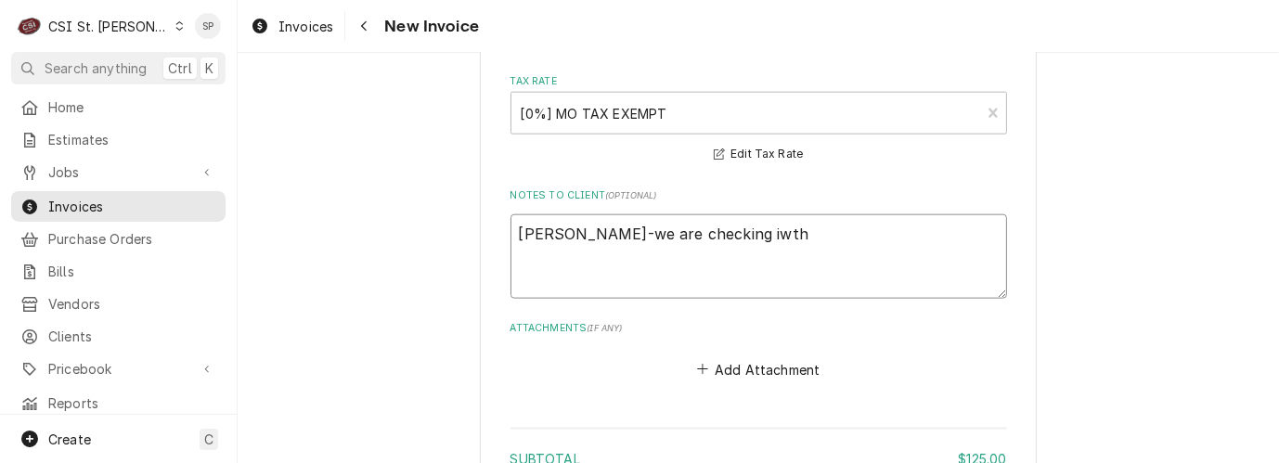
type textarea "Vicky-we are checking iwth p"
type textarea "x"
type textarea "Vicky-we are checking iwth pa"
type textarea "x"
type textarea "Vicky-we are checking iwth par"
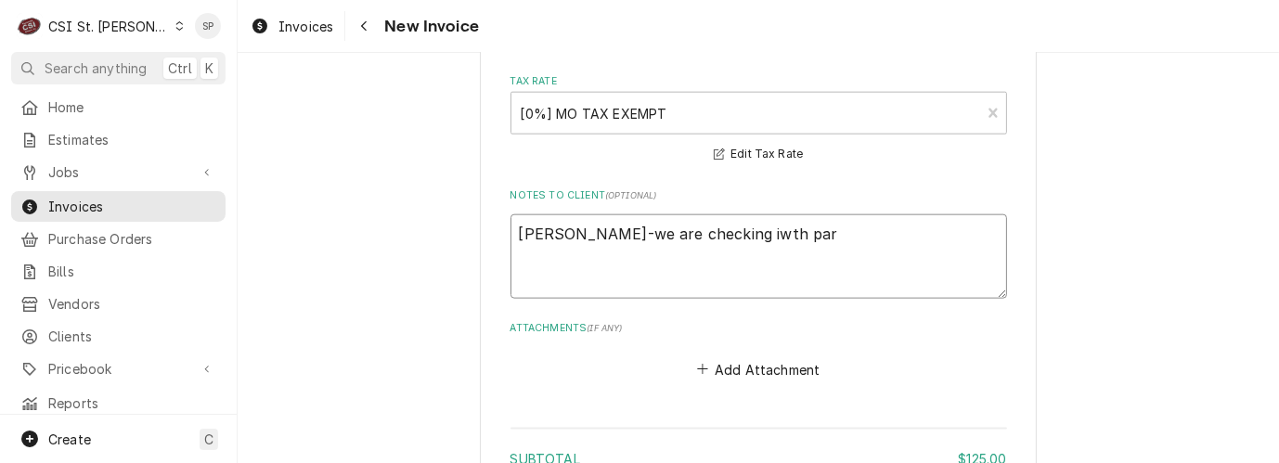
type textarea "x"
type textarea "Vicky-we are checking iwth part"
type textarea "x"
type textarea "Vicky-we are checking iwth par"
type textarea "x"
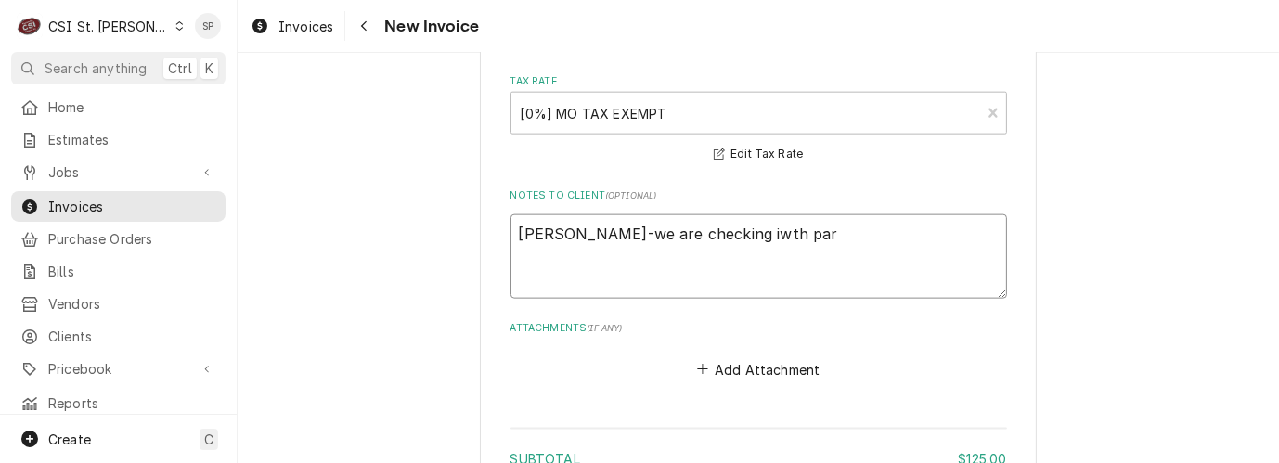
type textarea "Vicky-we are checking iwth pa"
type textarea "x"
type textarea "Vicky-we are checking iwth p"
type textarea "x"
type textarea "Vicky-we are checking iwth"
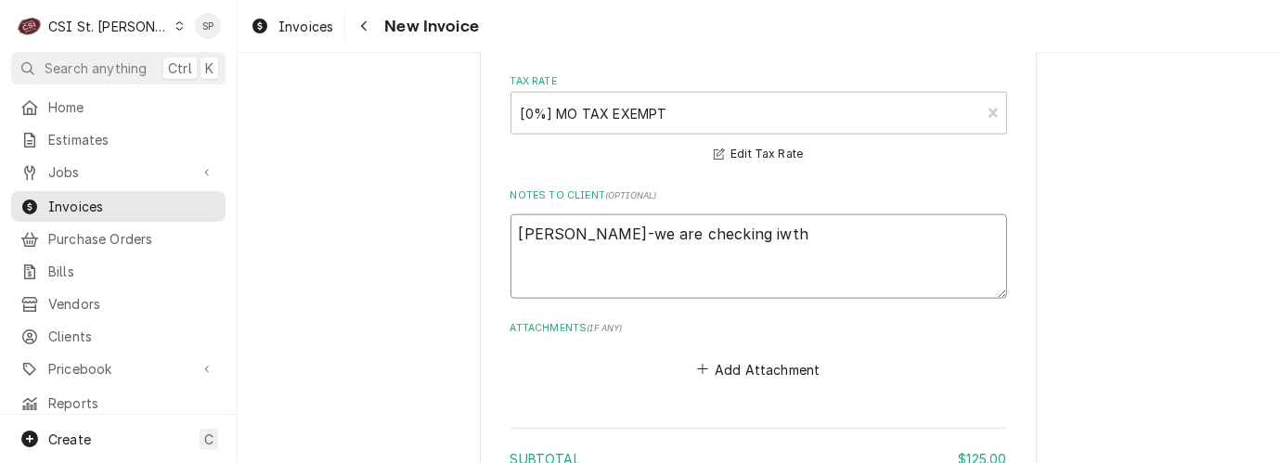
type textarea "x"
type textarea "Vicky-we are checking iwth"
type textarea "x"
type textarea "Vicky-we are checking iwt"
type textarea "x"
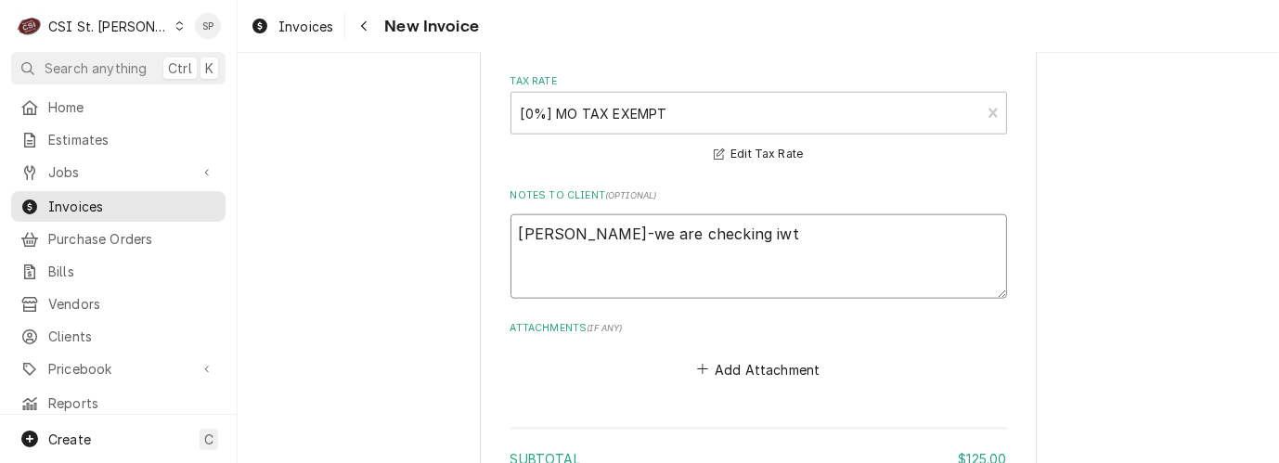
type textarea "Vicky-we are checking iw"
type textarea "x"
type textarea "Vicky-we are checking i"
type textarea "x"
type textarea "Vicky-we are checking"
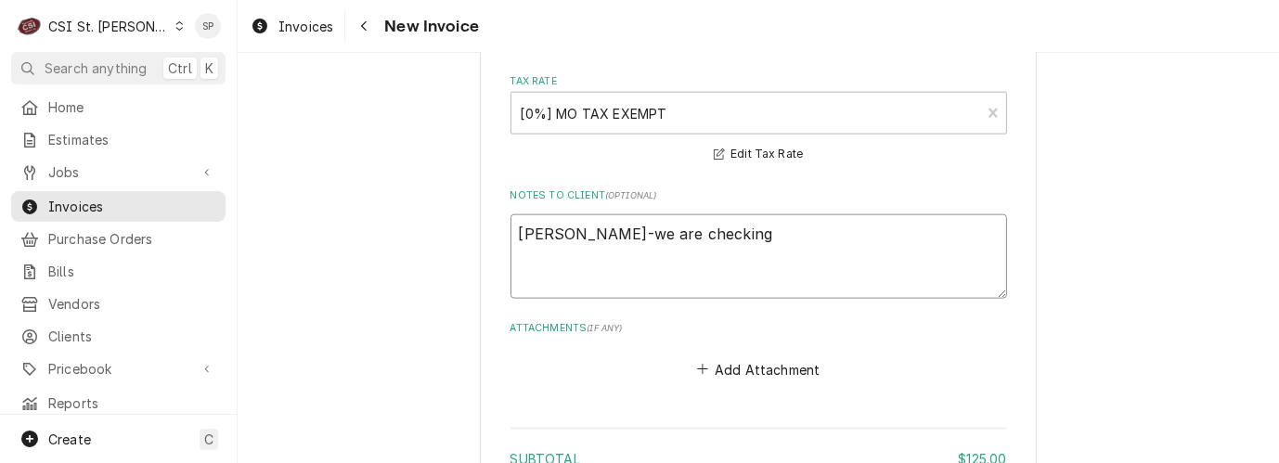
type textarea "x"
type textarea "Vicky-we are checking w"
type textarea "x"
type textarea "Vicky-we are checking wi"
type textarea "x"
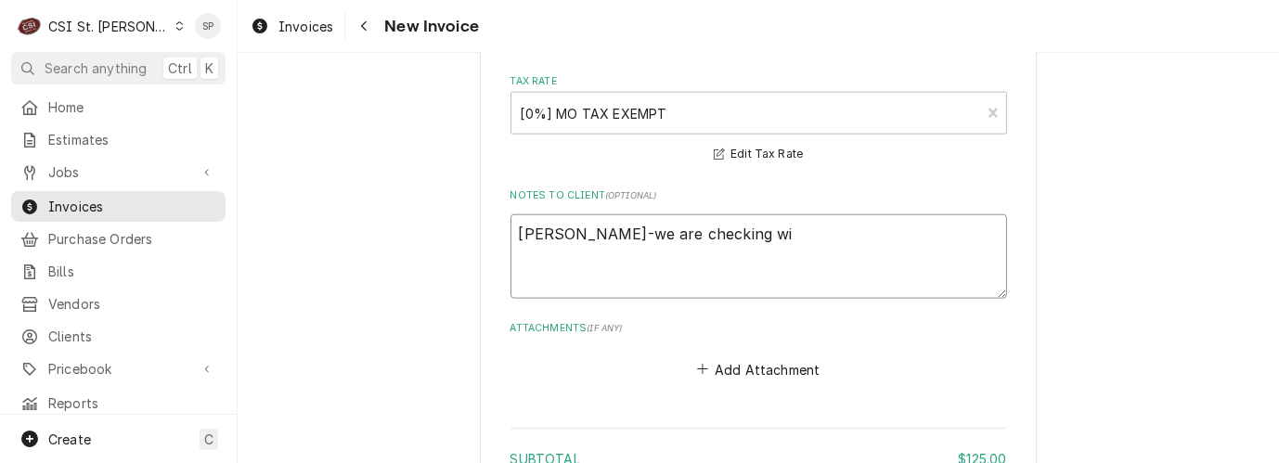
type textarea "Vicky-we are checking wit"
type textarea "x"
type textarea "Vicky-we are checking with"
type textarea "x"
type textarea "Vicky-we are checking with"
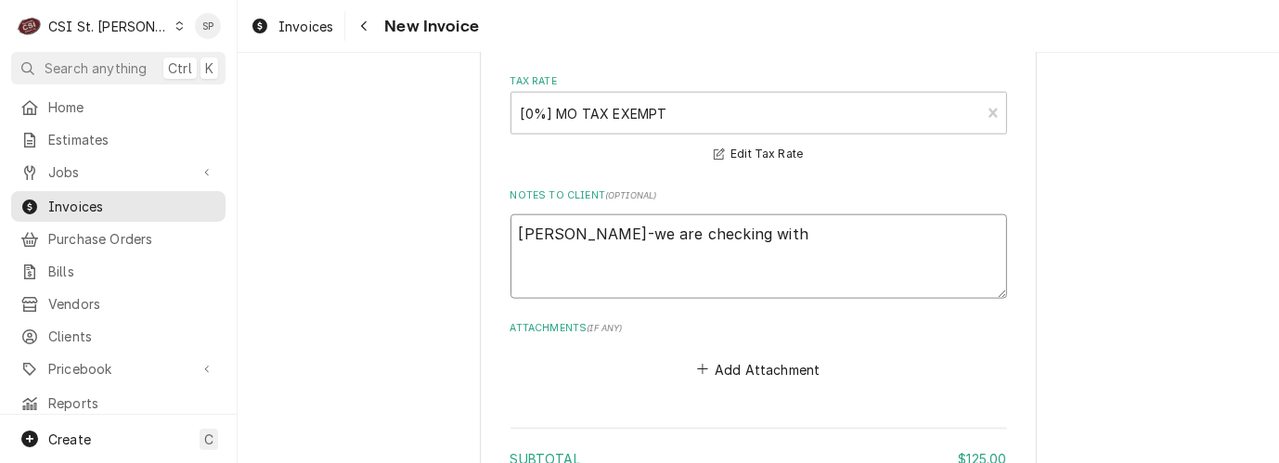
type textarea "x"
type textarea "Vicky-we are checking with p"
type textarea "x"
type textarea "Vicky-we are checking with pa"
type textarea "x"
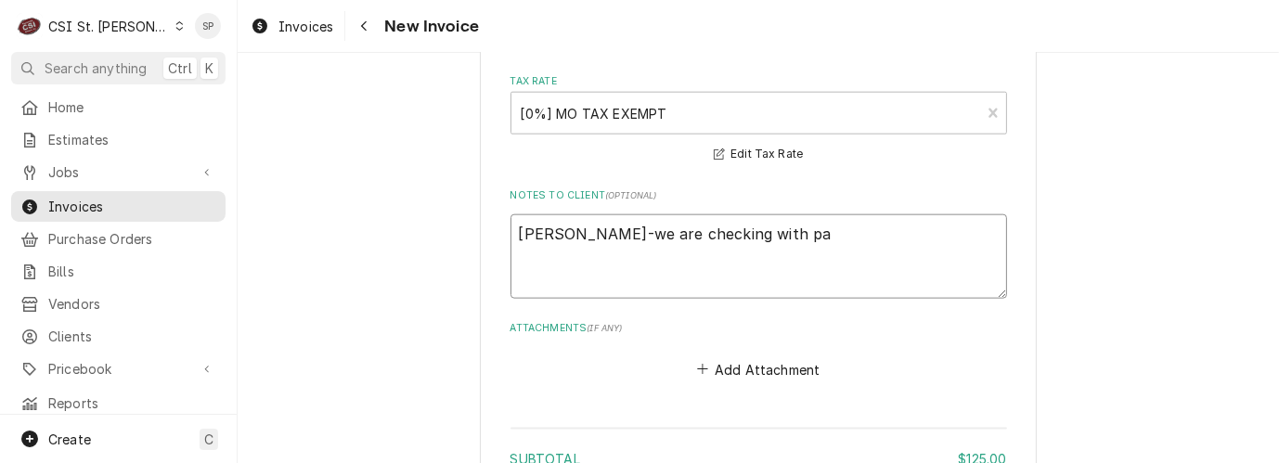
type textarea "Vicky-we are checking with par"
type textarea "x"
type textarea "Vicky-we are checking with part"
type textarea "x"
type textarea "Vicky-we are checking with parts"
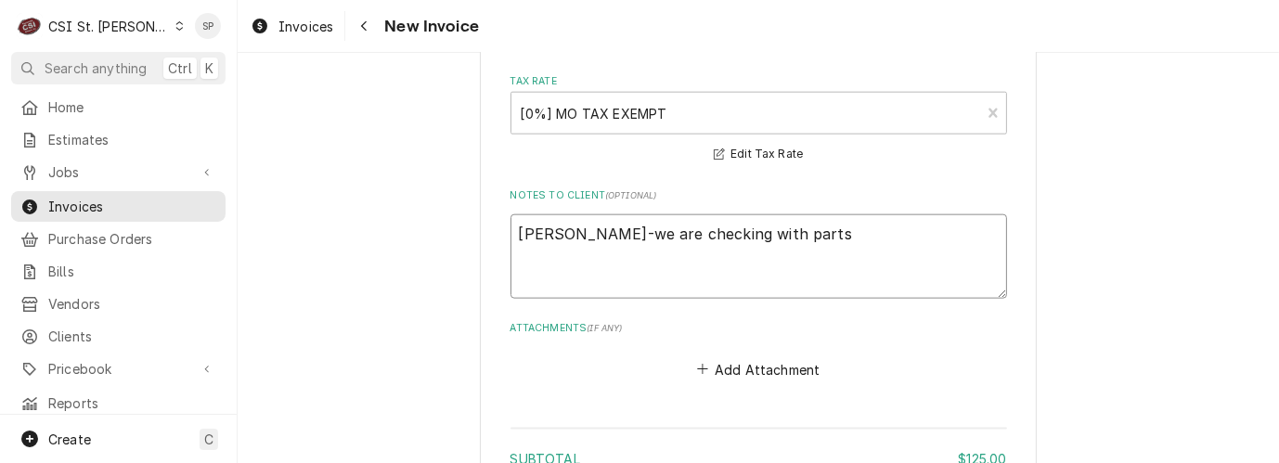
type textarea "x"
type textarea "Vicky-we are checking with parts"
type textarea "x"
type textarea "Vicky-we are checking with parts a"
type textarea "x"
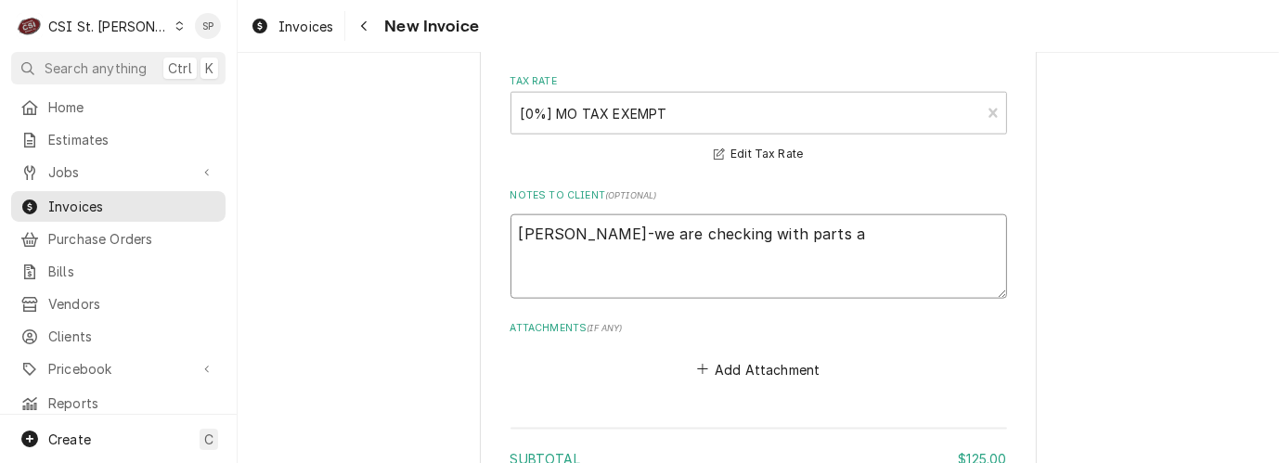
type textarea "Vicky-we are checking with parts as"
type textarea "x"
type textarea "Vicky-we are checking with parts as"
type textarea "x"
type textarea "Vicky-we are checking with parts as t"
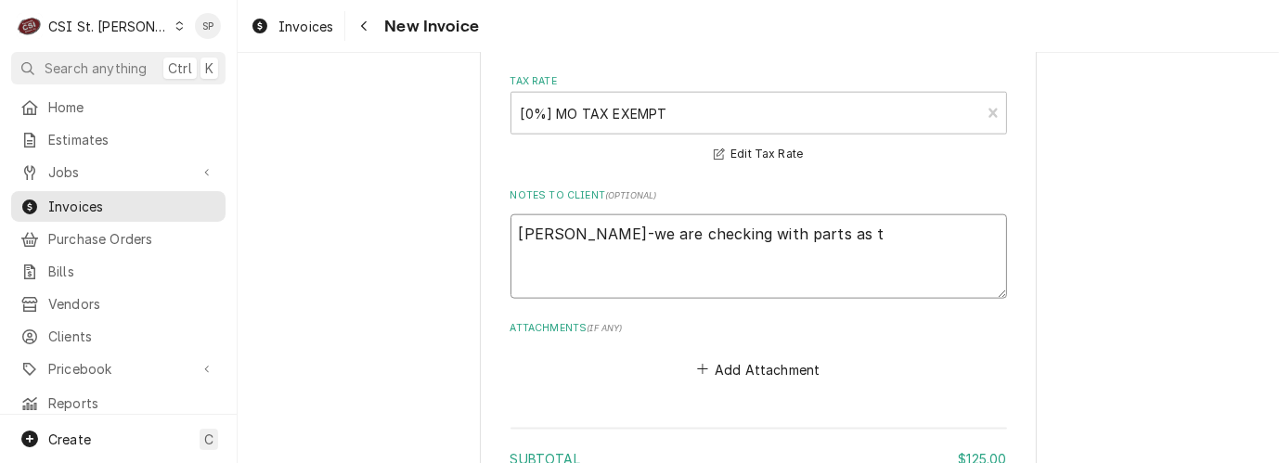
type textarea "x"
type textarea "Vicky-we are checking with parts as to"
type textarea "x"
type textarea "Vicky-we are checking with parts as to"
type textarea "x"
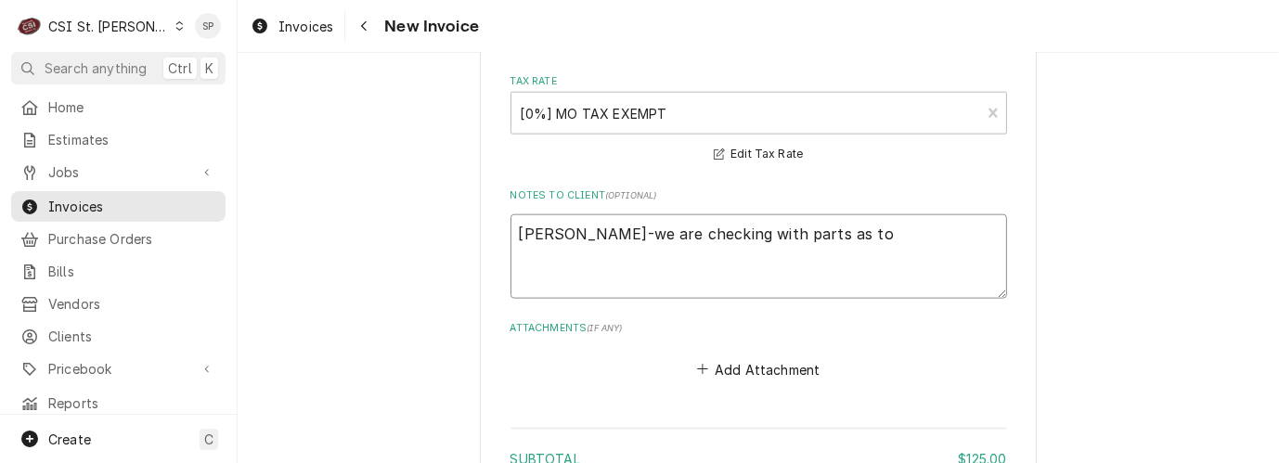
type textarea "Vicky-we are checking with parts as to s"
type textarea "x"
type textarea "Vicky-we are checking with parts as to st"
type textarea "x"
type textarea "Vicky-we are checking with parts as to sta"
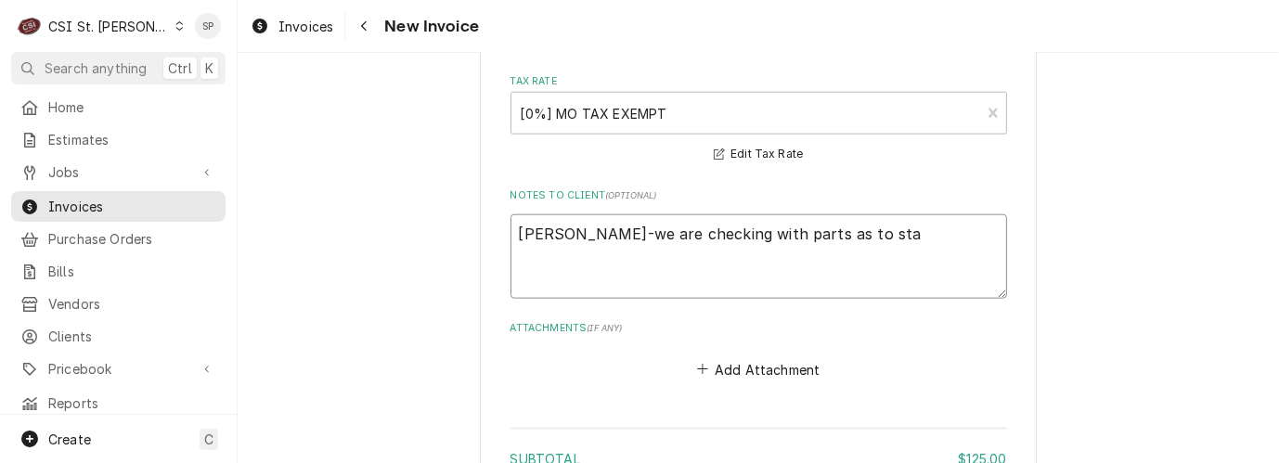
type textarea "x"
type textarea "Vicky-we are checking with parts as to statu"
type textarea "x"
type textarea "Vicky-we are checking with parts as to status"
type textarea "x"
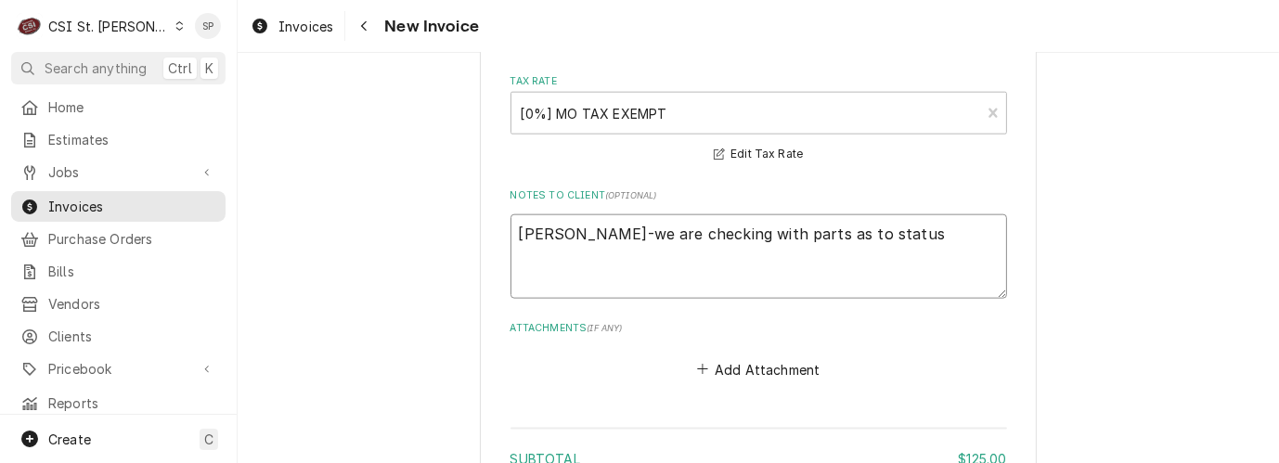
type textarea "Vicky-we are checking with parts as to status"
type textarea "x"
type textarea "Vicky-we are checking with parts as to status o"
type textarea "x"
type textarea "Vicky-we are checking with parts as to status of"
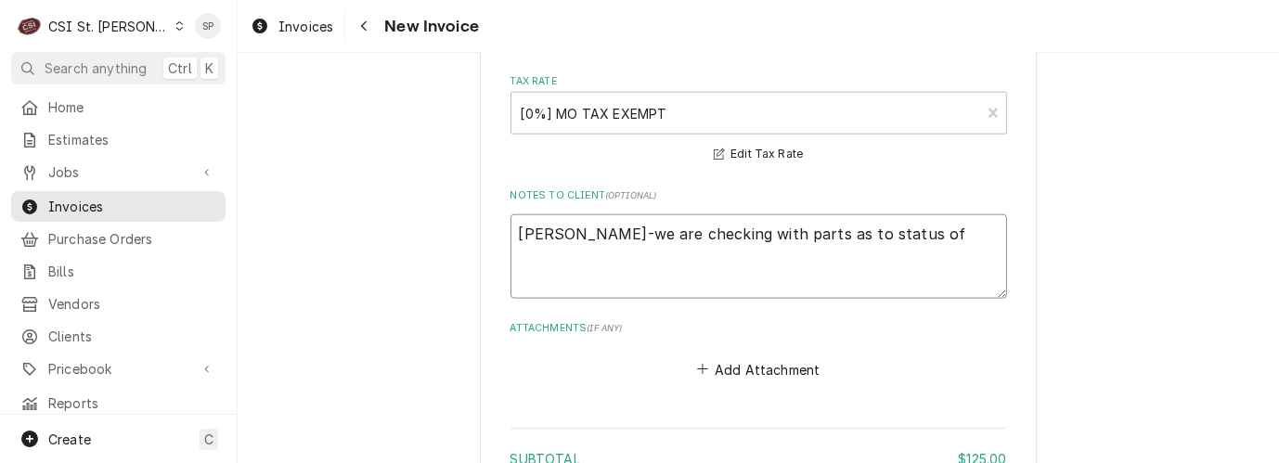
type textarea "x"
type textarea "Vicky-we are checking with parts as to status of"
type textarea "x"
type textarea "Vicky-we are checking with parts as to status of o"
type textarea "x"
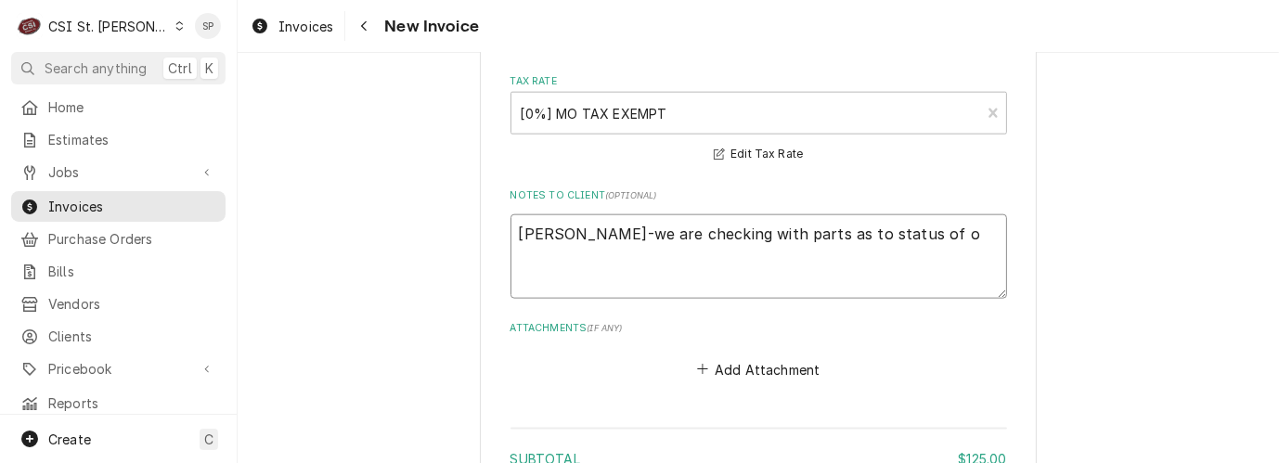
type textarea "Vicky-we are checking with parts as to status of of"
type textarea "x"
type textarea "Vicky-we are checking with parts as to status of o"
type textarea "x"
type textarea "Vicky-we are checking with parts as to status of op"
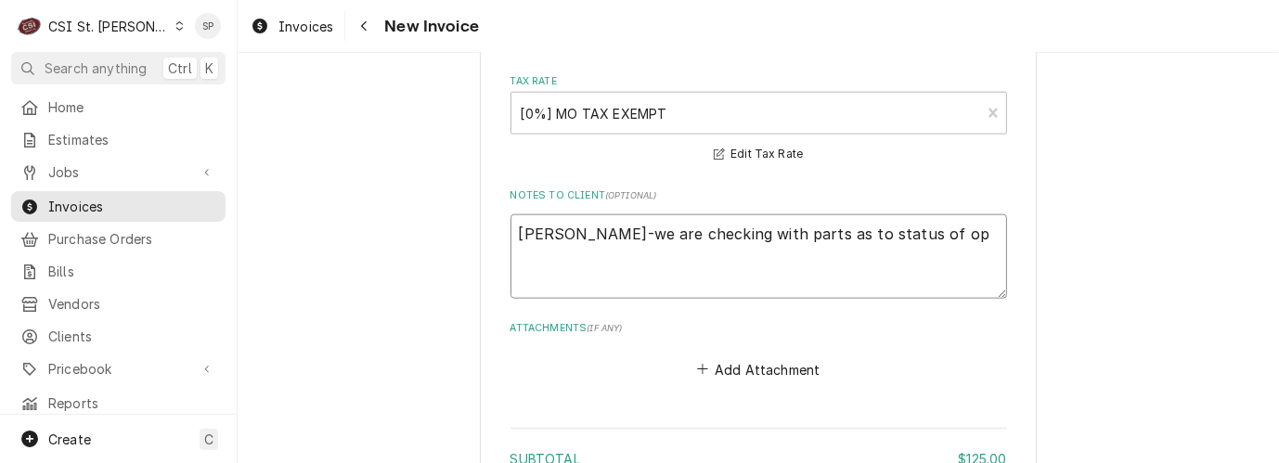
type textarea "x"
type textarea "Vicky-we are checking with parts as to status of opu"
type textarea "x"
type textarea "Vicky-we are checking with parts as to status of opum"
type textarea "x"
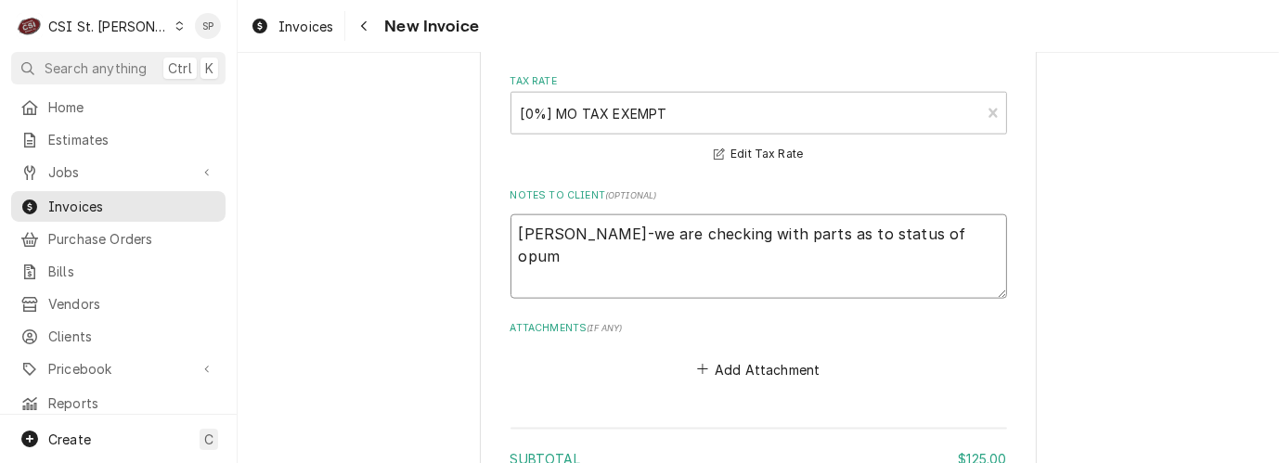
type textarea "Vicky-we are checking with parts as to status of opu"
type textarea "x"
type textarea "Vicky-we are checking with parts as to status of op"
type textarea "x"
type textarea "Vicky-we are checking with parts as to status of o"
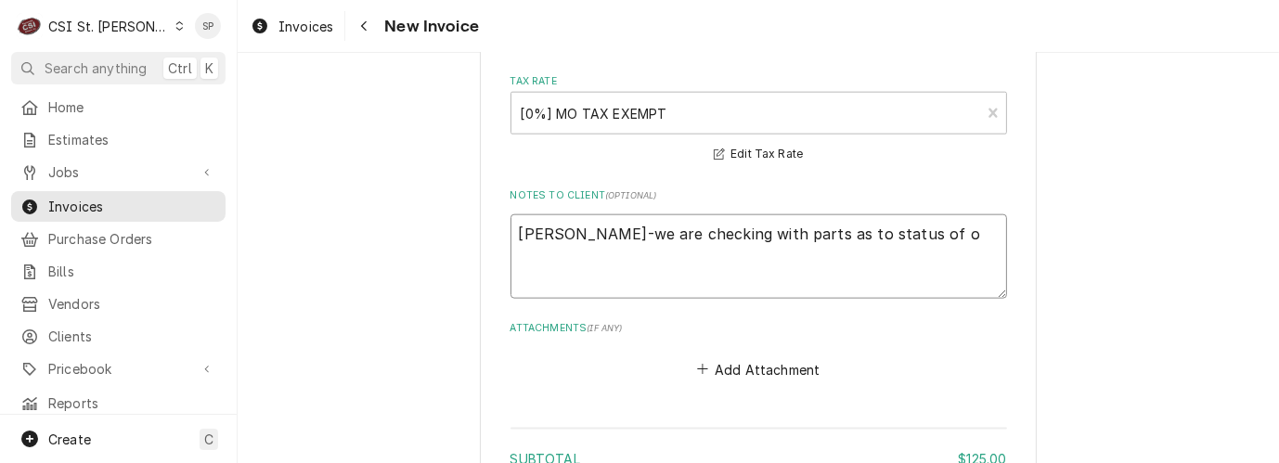
type textarea "x"
type textarea "Vicky-we are checking with parts as to status of"
type textarea "x"
type textarea "Vicky-we are checking with parts as to status of p"
type textarea "x"
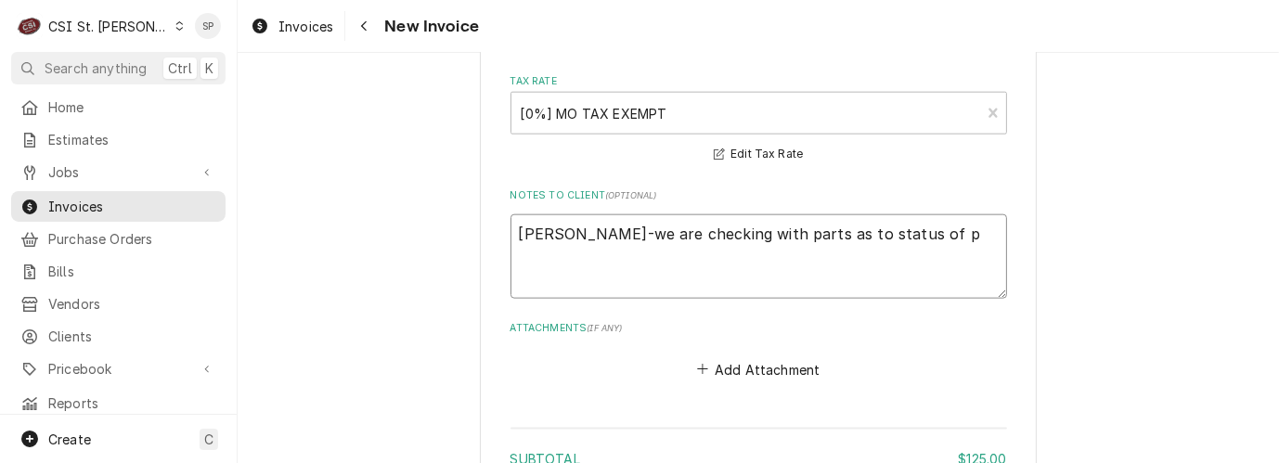
type textarea "Vicky-we are checking with parts as to status of pu"
type textarea "x"
type textarea "Vicky-we are checking with parts as to status of pum"
type textarea "x"
type textarea "Vicky-we are checking with parts as to status of pump"
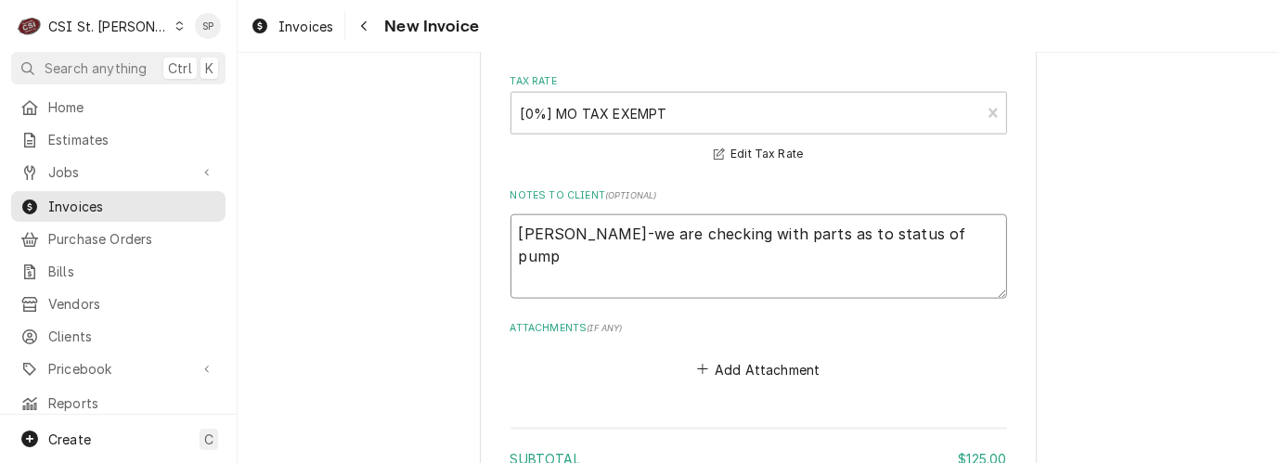
type textarea "x"
type textarea "Vicky-we are checking with parts as to status of pump"
type textarea "x"
type textarea "Vicky-we are checking with parts as to status of pump o"
type textarea "x"
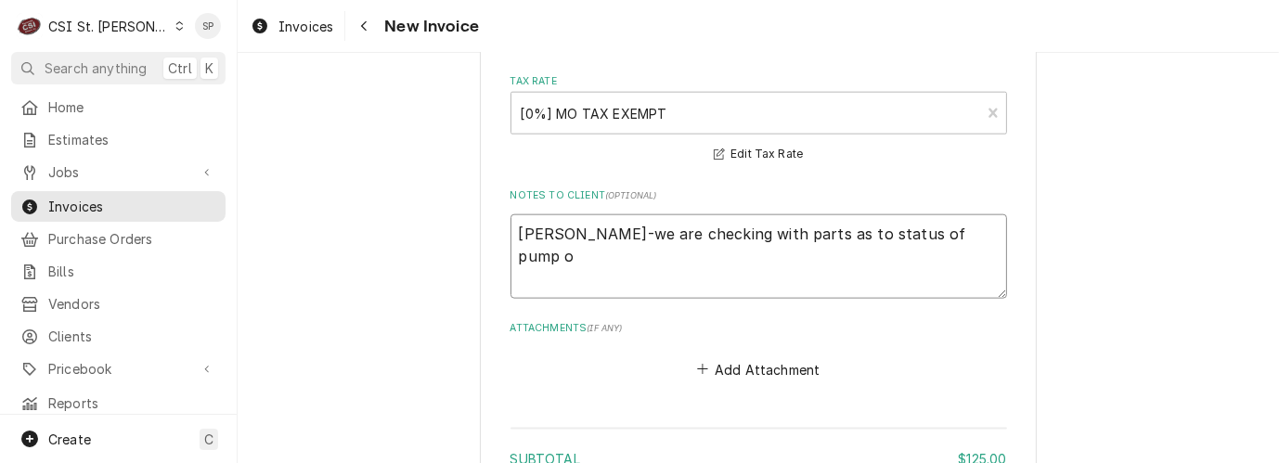
type textarea "Vicky-we are checking with parts as to status of pump or"
type textarea "x"
type textarea "Vicky-we are checking with parts as to status of pump ord"
type textarea "x"
type textarea "Vicky-we are checking with parts as to status of pump orde"
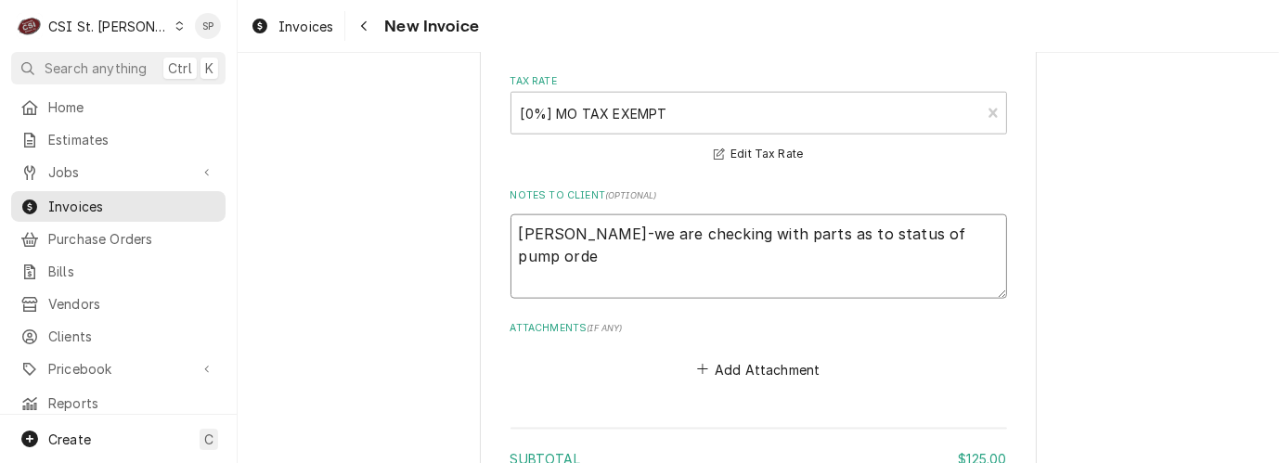
type textarea "x"
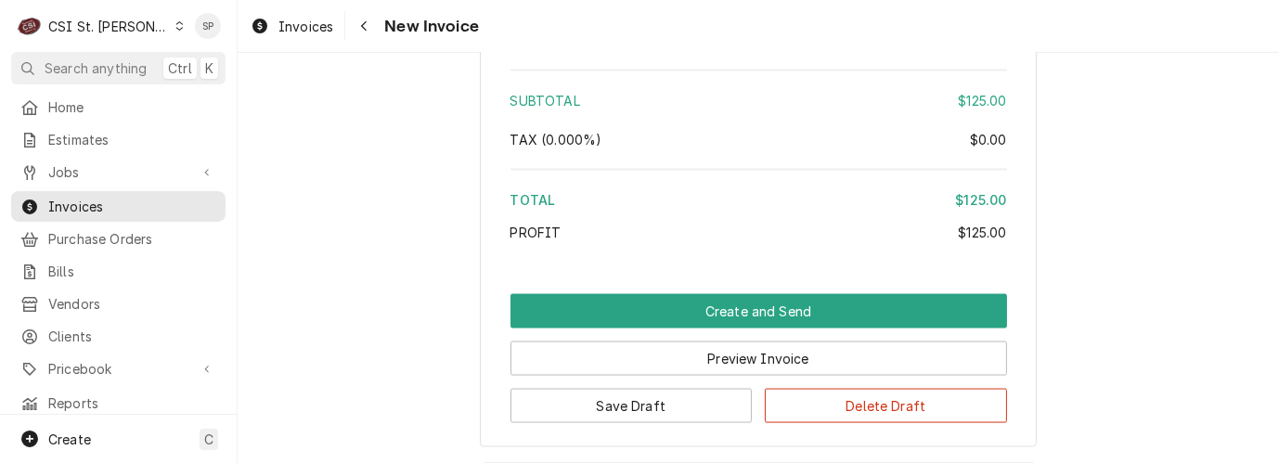
scroll to position [2514, 0]
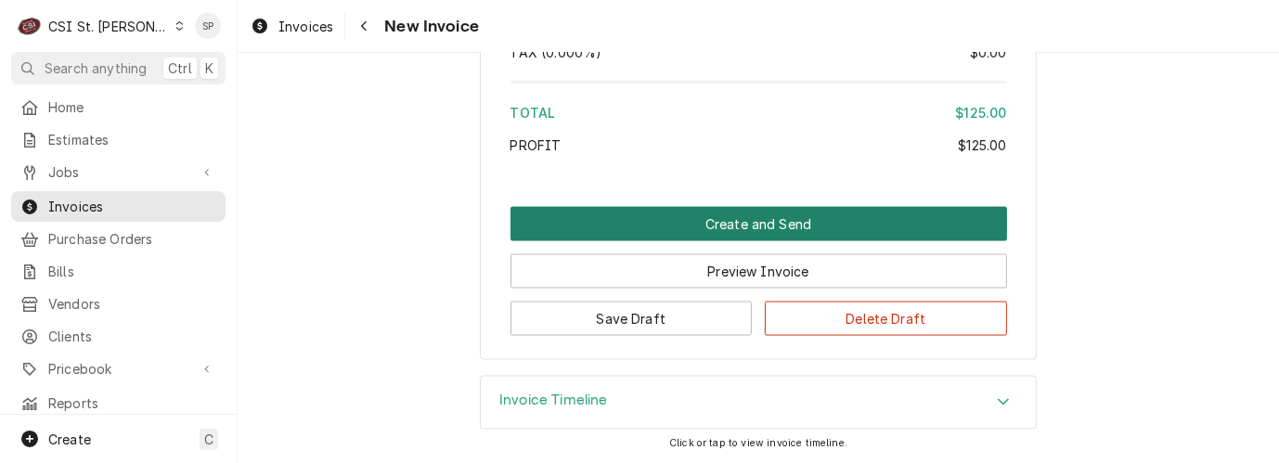
type textarea "Vicky-we are checking with parts as to status of pump order"
click at [675, 222] on button "Create and Send" at bounding box center [759, 224] width 497 height 34
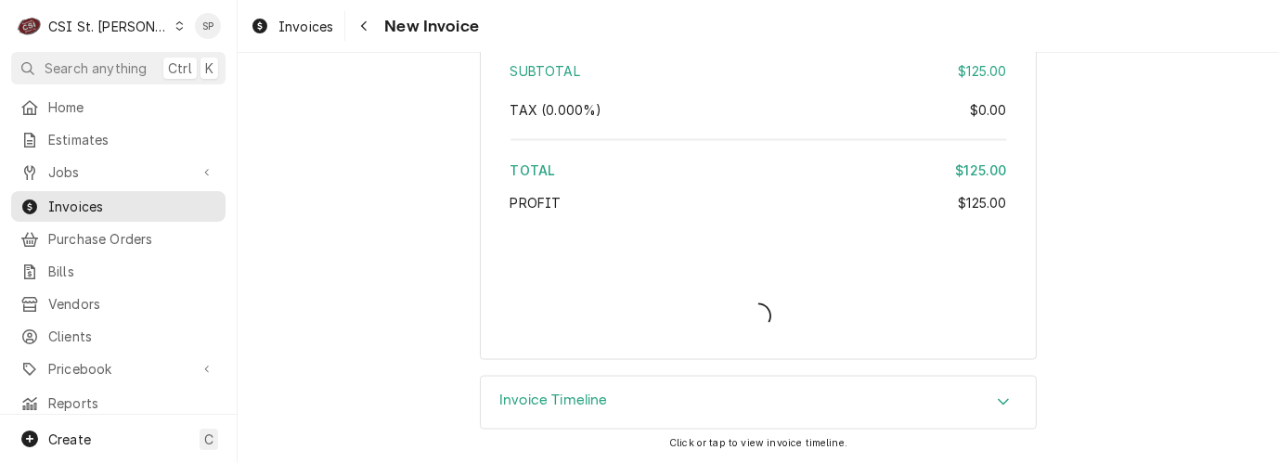
scroll to position [2458, 0]
type textarea "x"
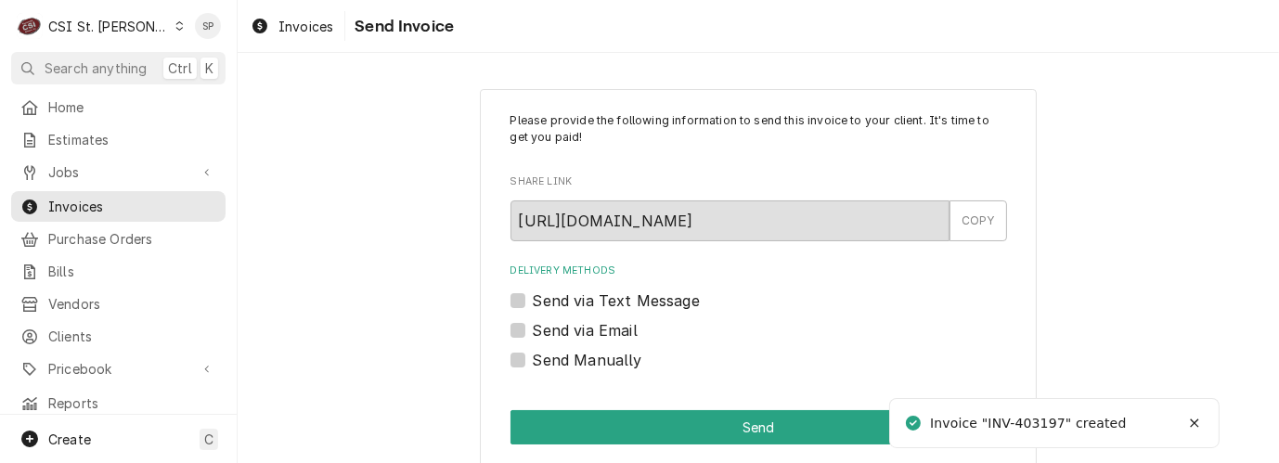
click at [620, 327] on label "Send via Email" at bounding box center [585, 330] width 105 height 22
click at [620, 327] on input "Send via Email" at bounding box center [781, 339] width 497 height 41
checkbox input "true"
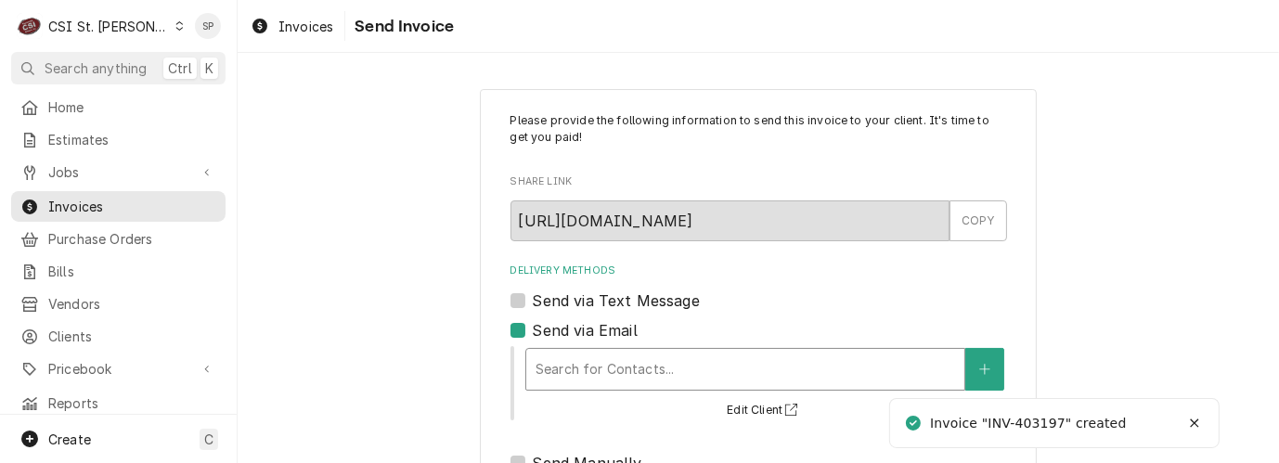
type textarea "x"
click at [603, 370] on div "Delivery Methods" at bounding box center [746, 369] width 420 height 33
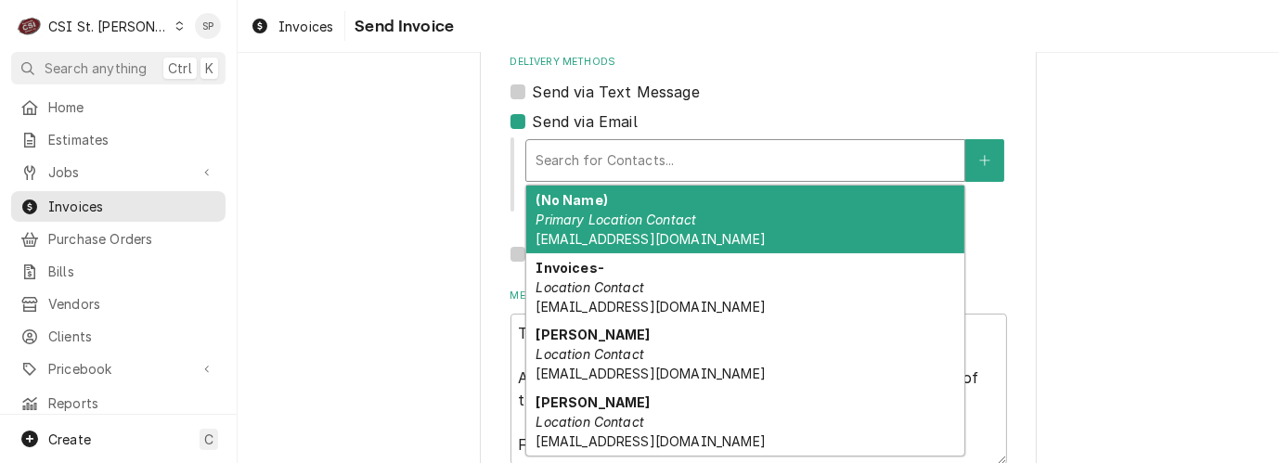
scroll to position [200, 0]
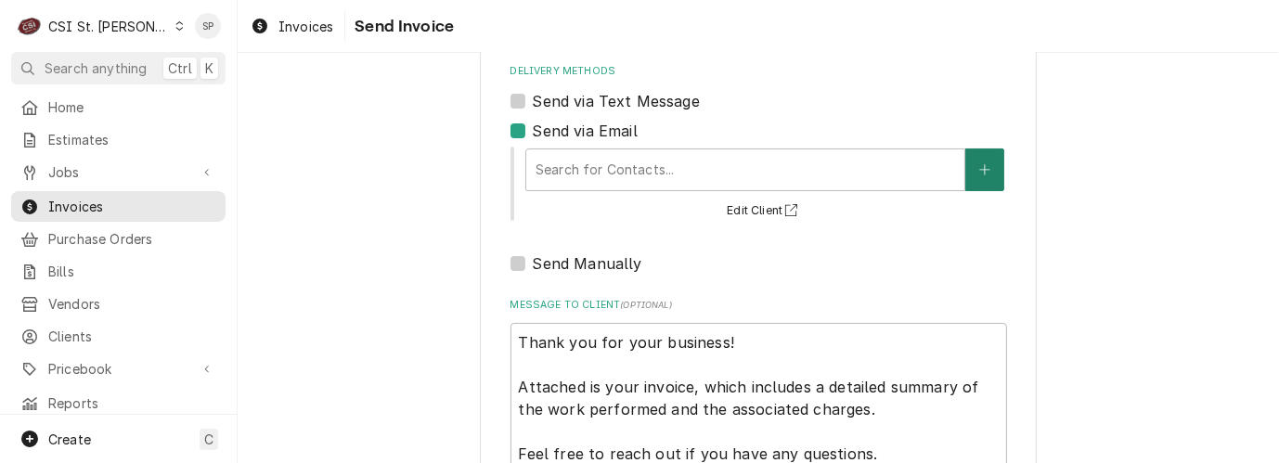
click at [978, 153] on button "Delivery Methods" at bounding box center [984, 170] width 39 height 43
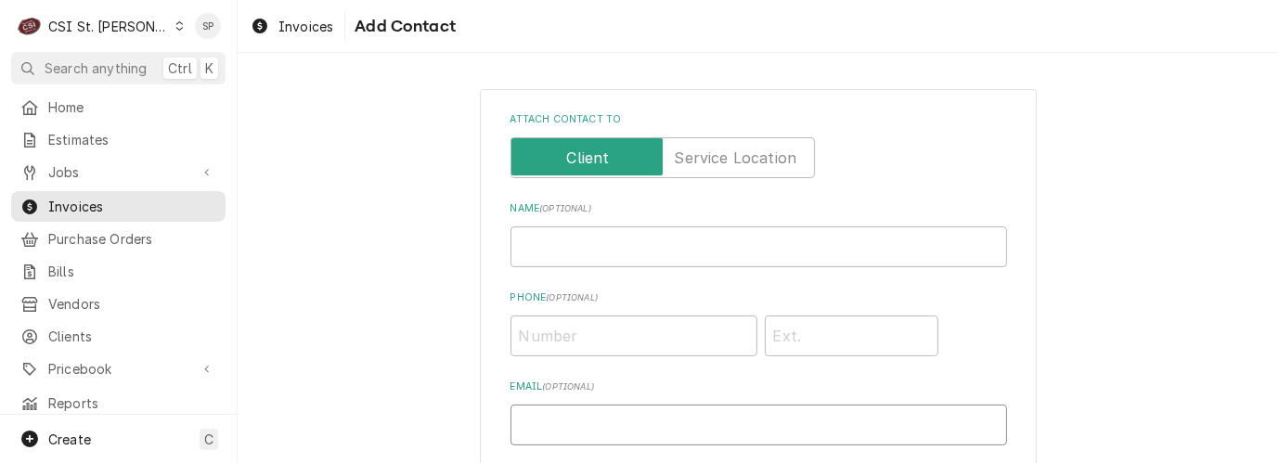
click at [688, 409] on input "Email ( optional )" at bounding box center [759, 425] width 497 height 41
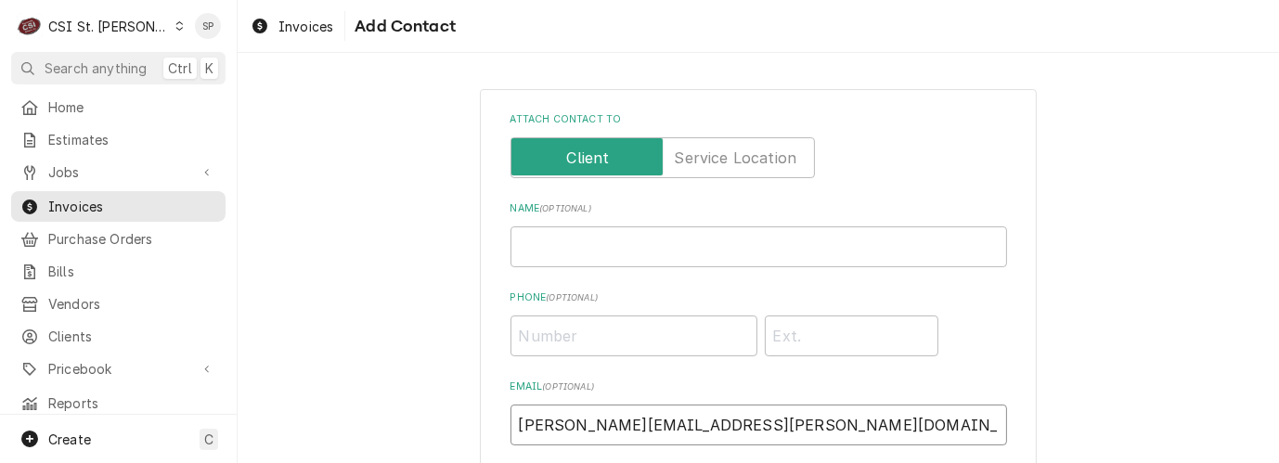
scroll to position [335, 0]
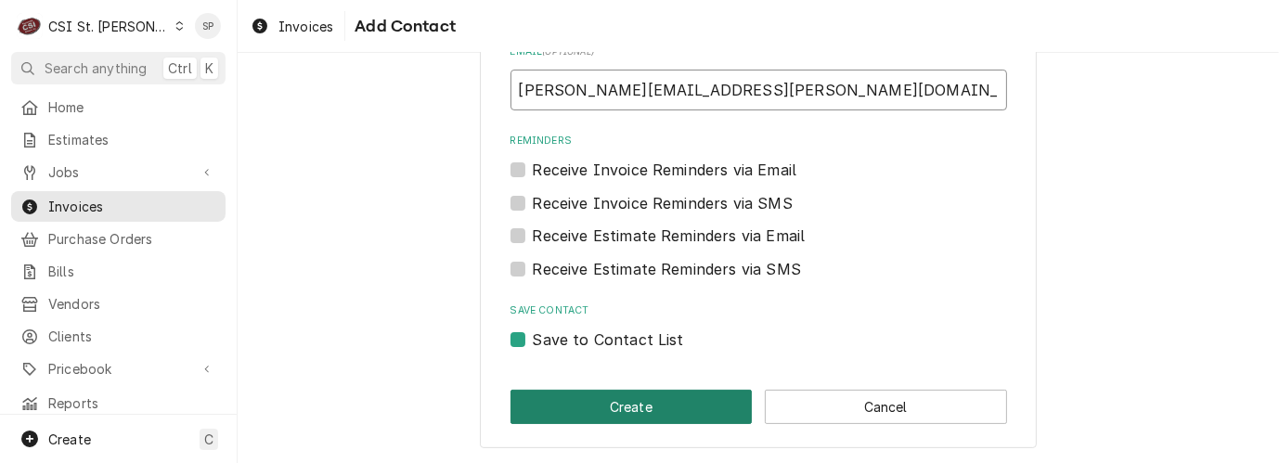
type input "vicky.stuesse@csi1.com"
click at [644, 391] on button "Create" at bounding box center [632, 407] width 242 height 34
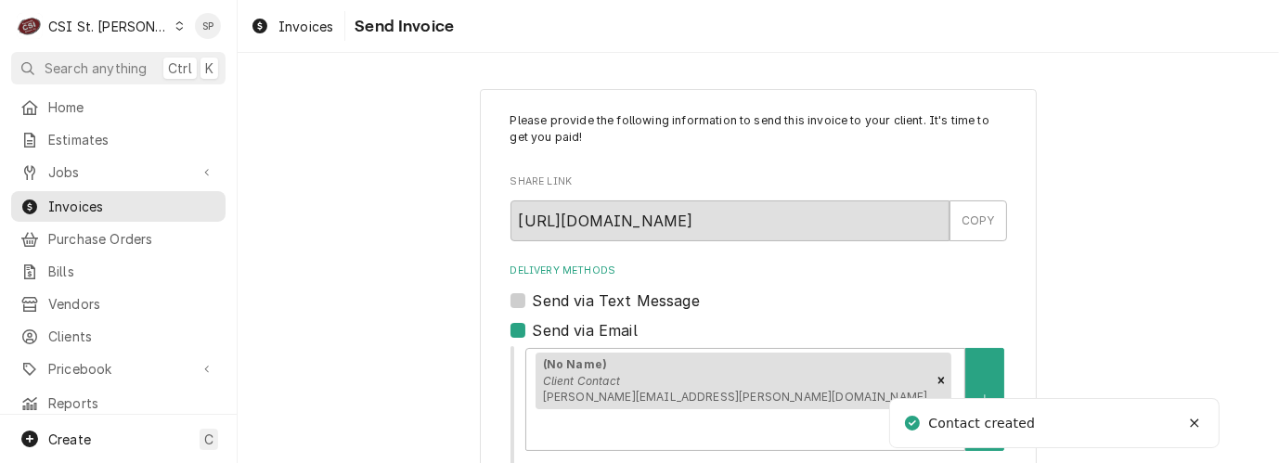
scroll to position [346, 0]
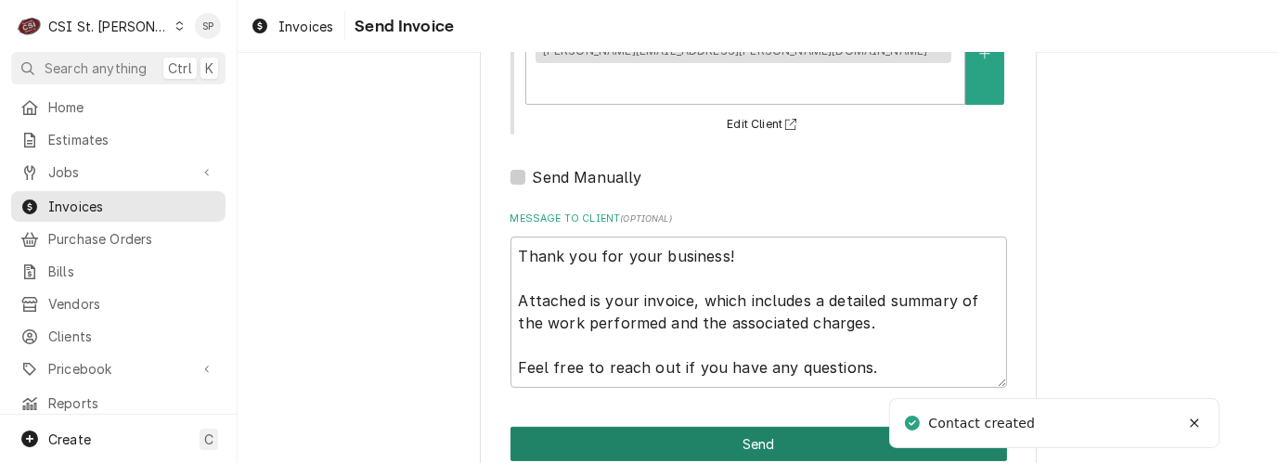
click at [719, 427] on button "Send" at bounding box center [759, 444] width 497 height 34
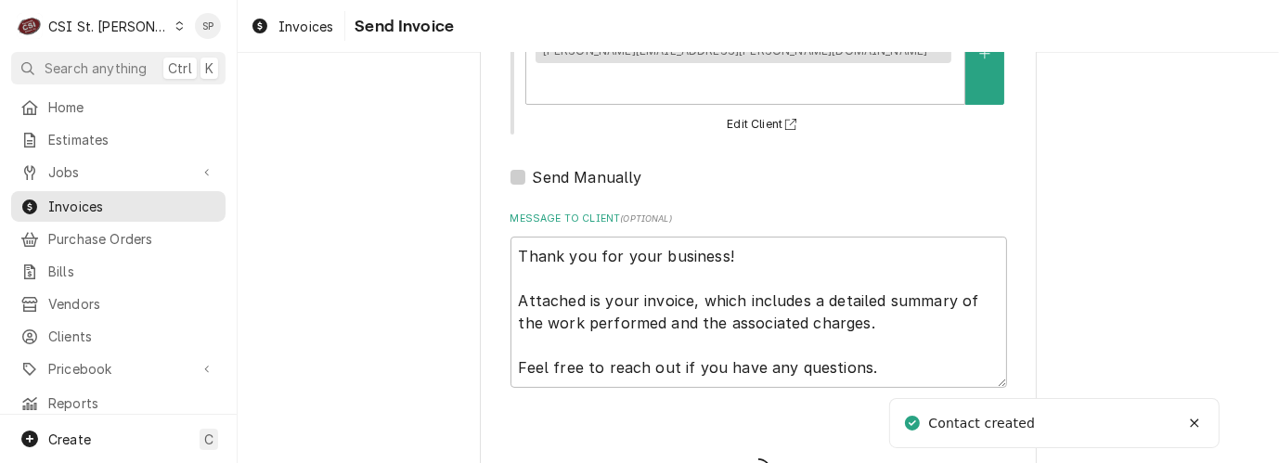
type textarea "x"
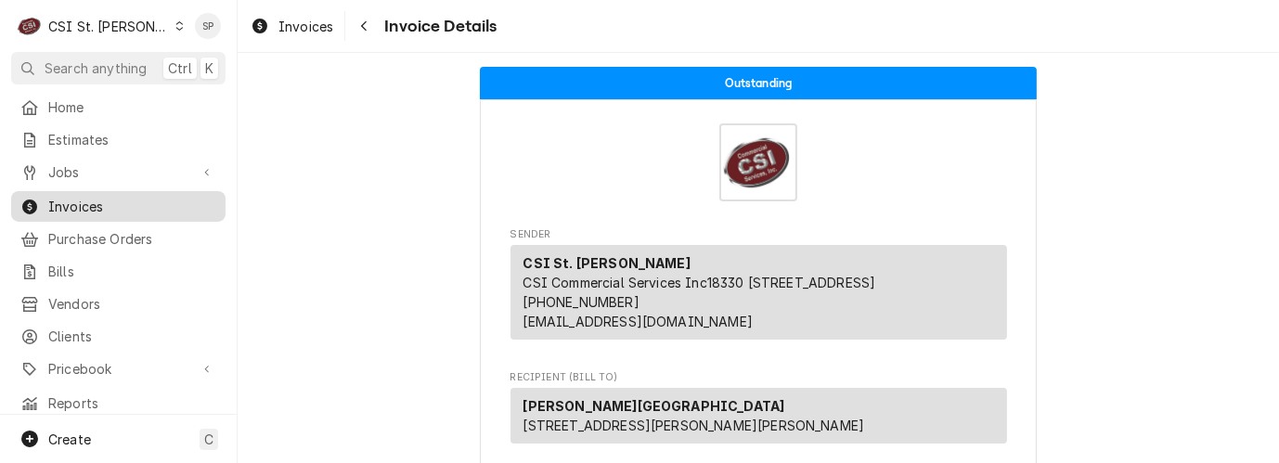
click at [126, 201] on span "Invoices" at bounding box center [132, 206] width 168 height 19
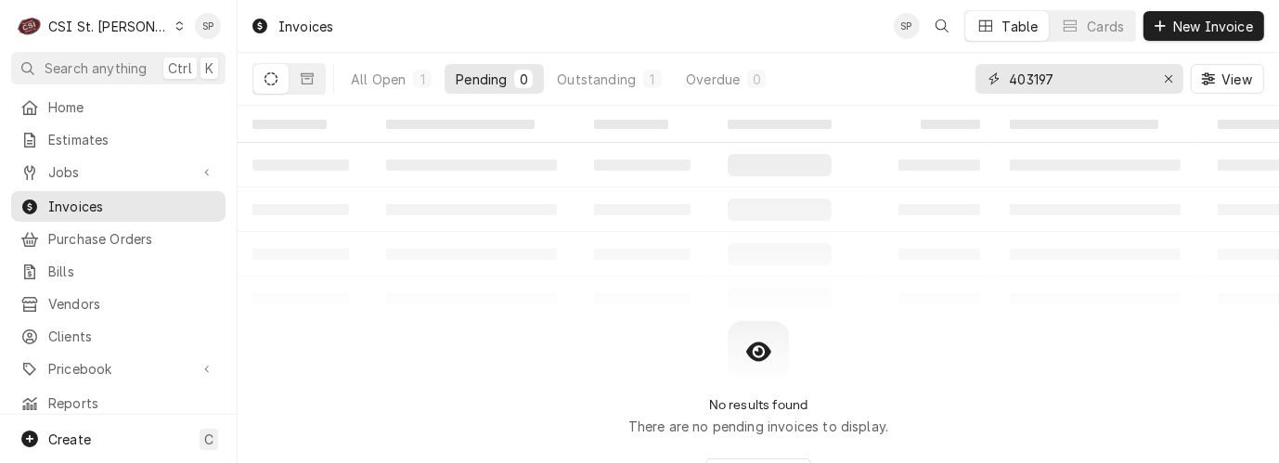
click at [1084, 72] on input "403197" at bounding box center [1078, 79] width 139 height 30
type input "403056"
click at [473, 78] on div "Pending" at bounding box center [481, 79] width 51 height 19
click at [375, 78] on div "All Open" at bounding box center [378, 79] width 55 height 19
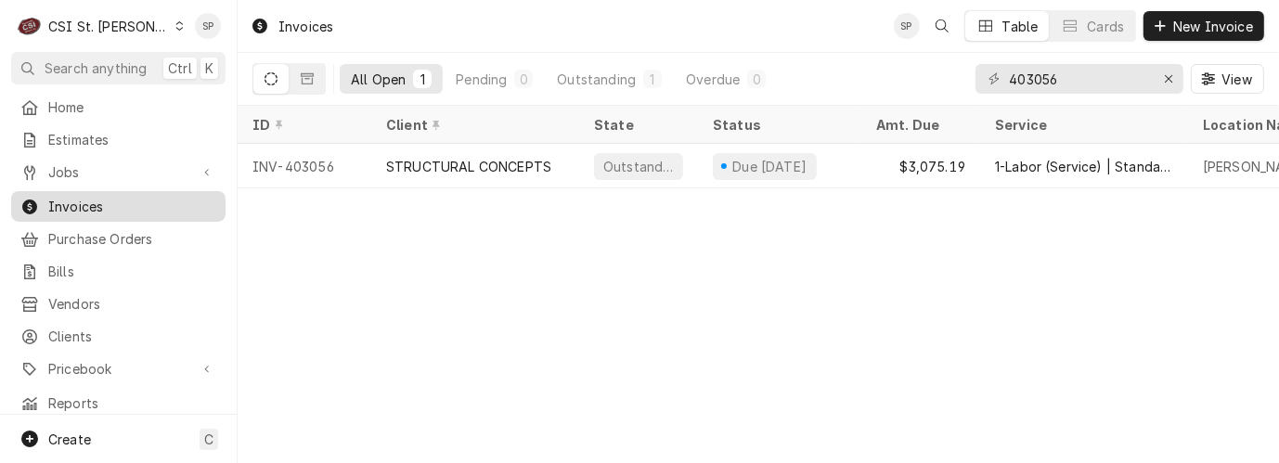
click at [169, 198] on span "Invoices" at bounding box center [132, 206] width 168 height 19
click at [1167, 80] on icon "Erase input" at bounding box center [1168, 78] width 7 height 7
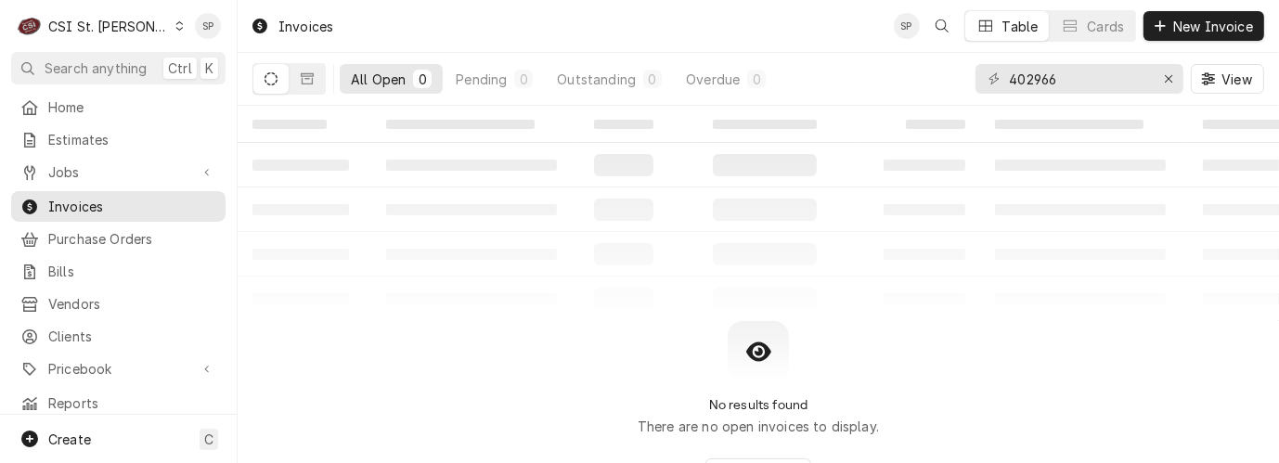
click at [383, 73] on div "All Open" at bounding box center [378, 79] width 55 height 19
click at [494, 84] on div "Pending" at bounding box center [481, 79] width 51 height 19
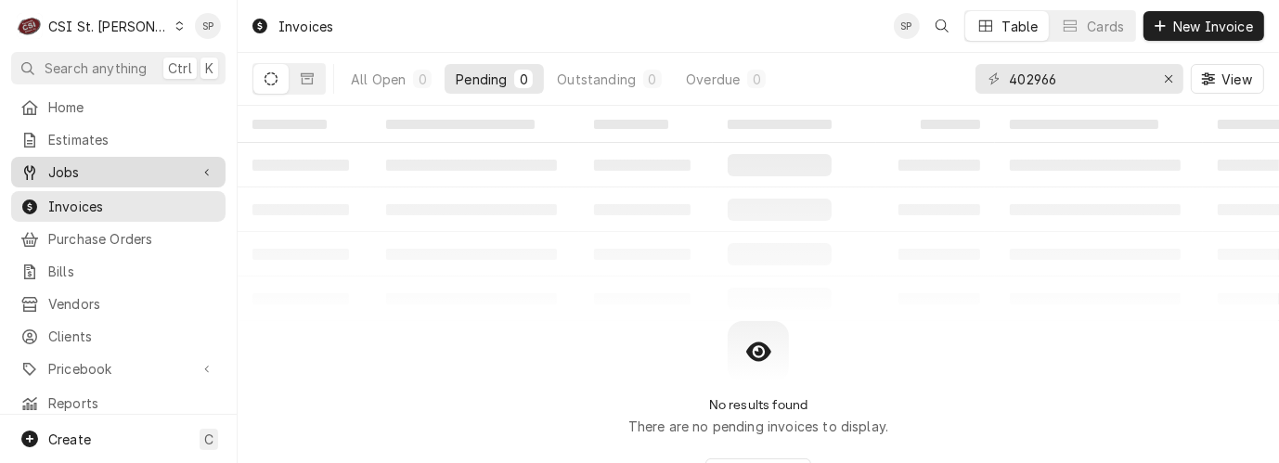
click at [144, 167] on span "Jobs" at bounding box center [118, 171] width 140 height 19
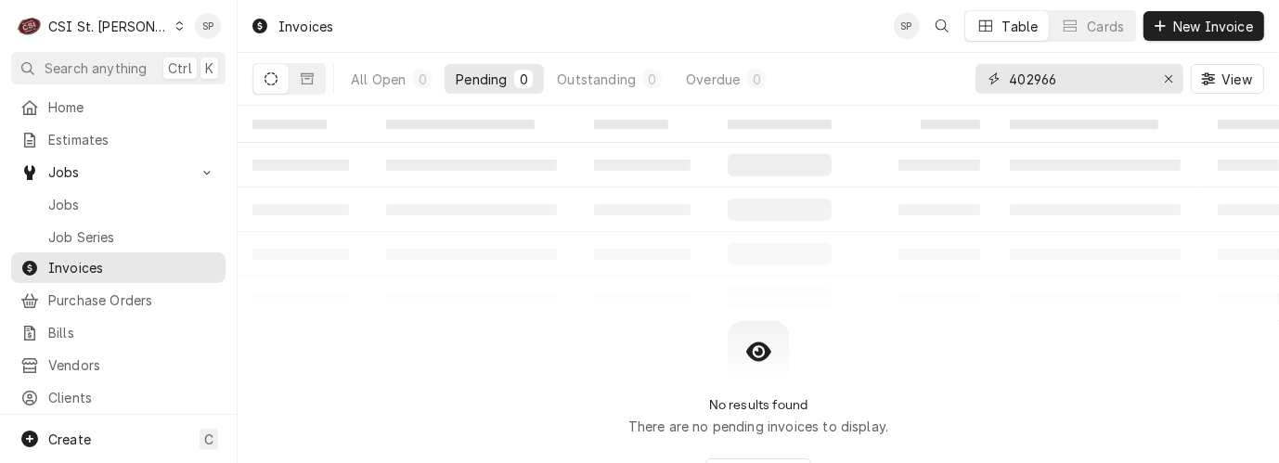
click at [1073, 79] on input "402966" at bounding box center [1078, 79] width 139 height 30
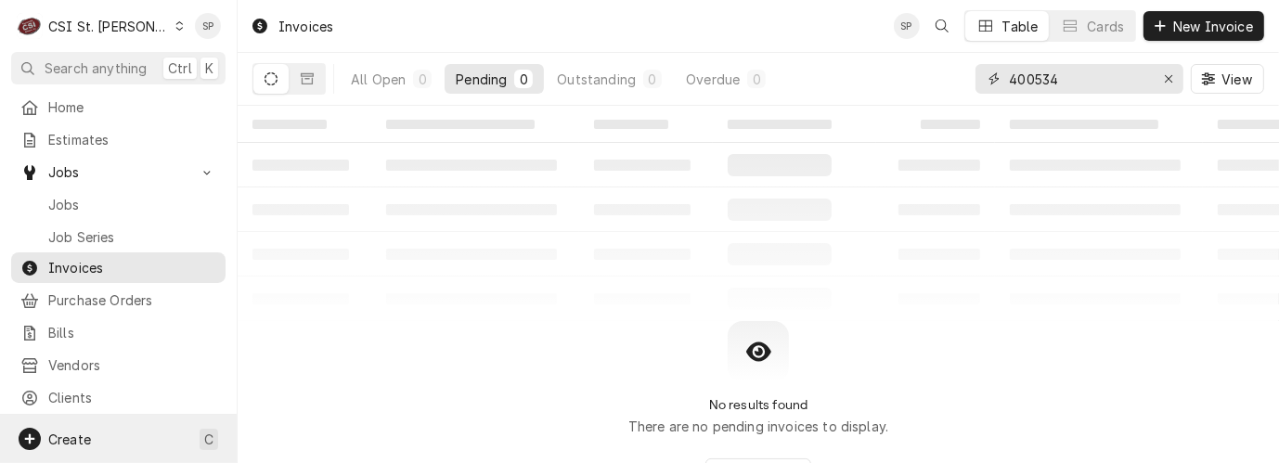
type input "400534"
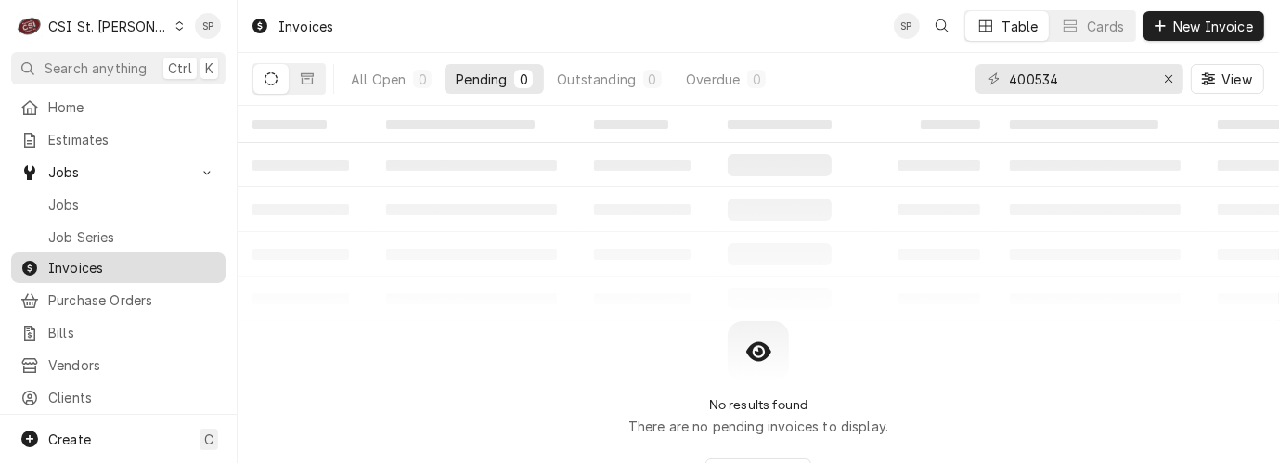
click at [110, 258] on span "Invoices" at bounding box center [132, 267] width 168 height 19
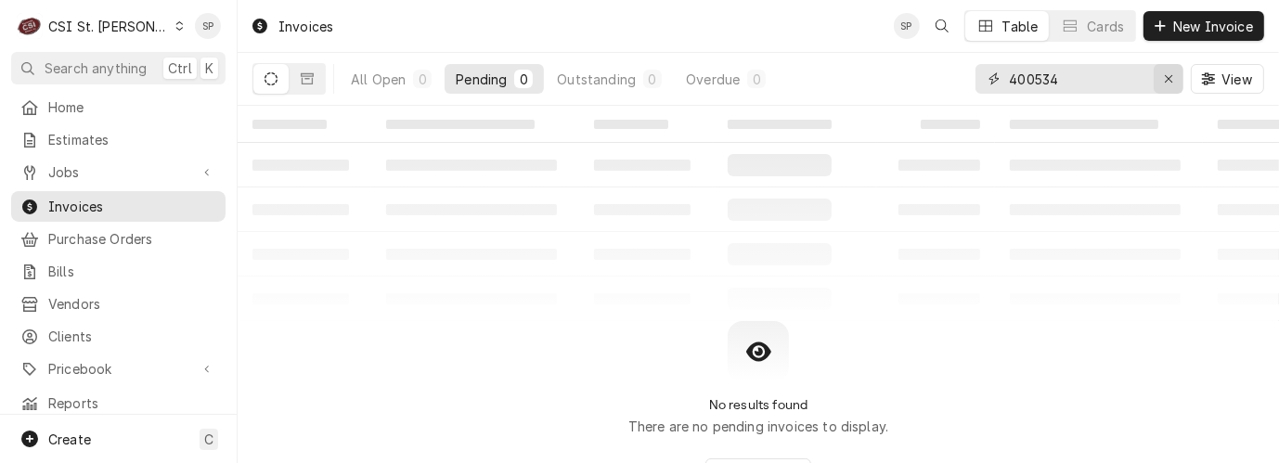
click at [1162, 74] on div "Erase input" at bounding box center [1168, 79] width 19 height 19
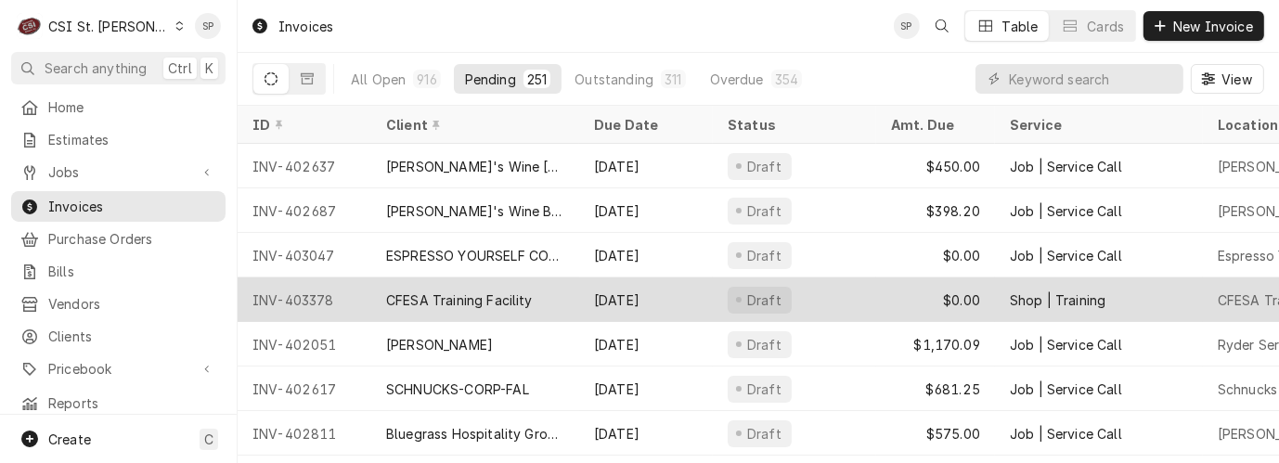
click at [319, 296] on div "INV-403378" at bounding box center [305, 300] width 134 height 45
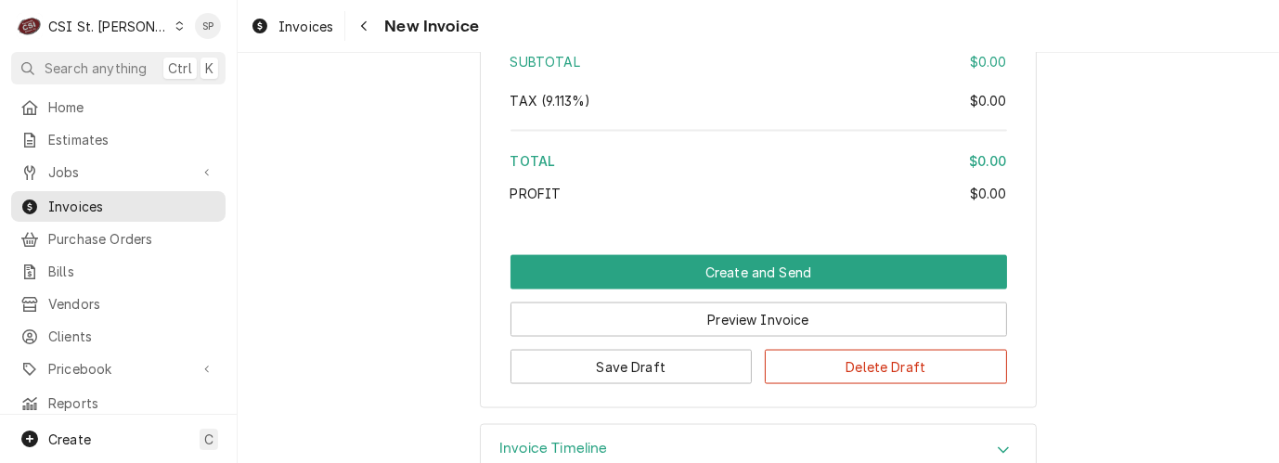
scroll to position [2566, 0]
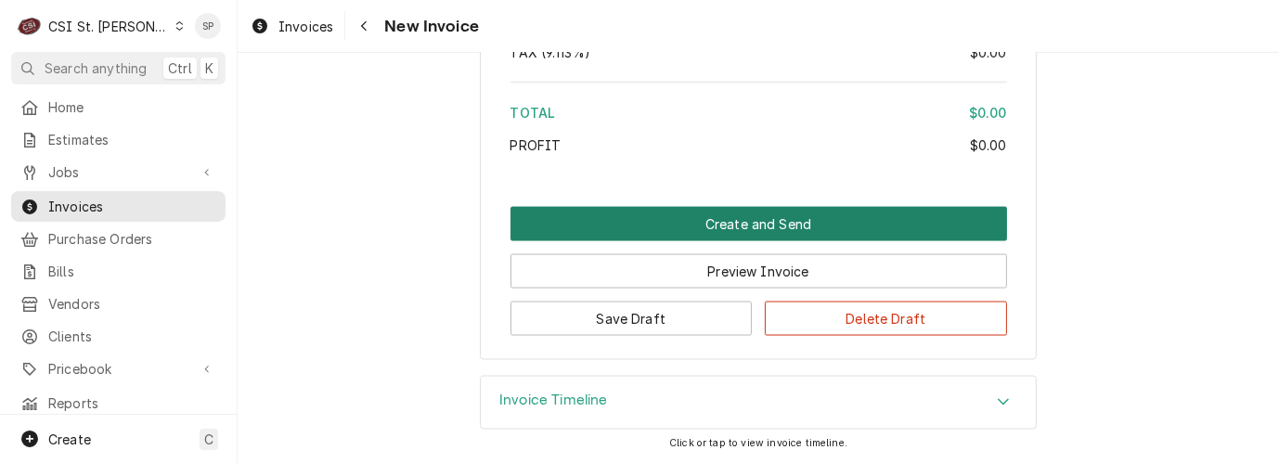
click at [751, 215] on button "Create and Send" at bounding box center [759, 224] width 497 height 34
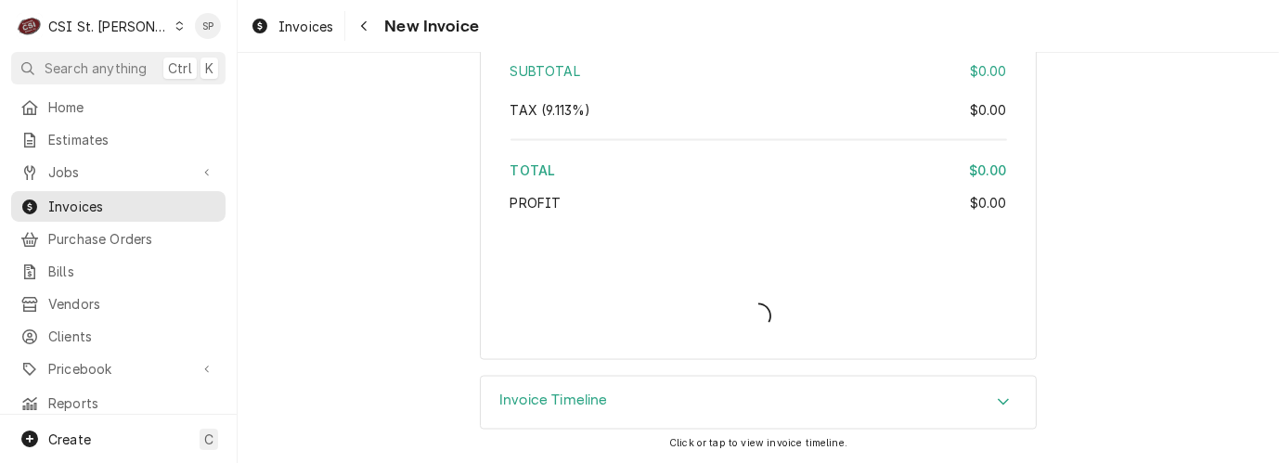
scroll to position [2506, 0]
type textarea "x"
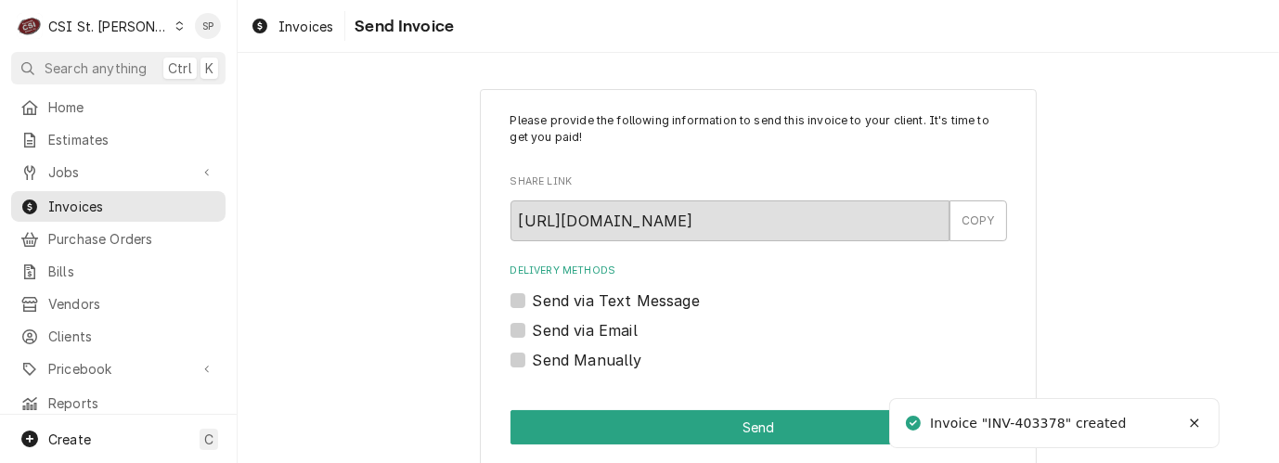
click at [533, 364] on label "Send Manually" at bounding box center [588, 360] width 110 height 22
click at [533, 364] on input "Send Manually" at bounding box center [781, 369] width 497 height 41
checkbox input "true"
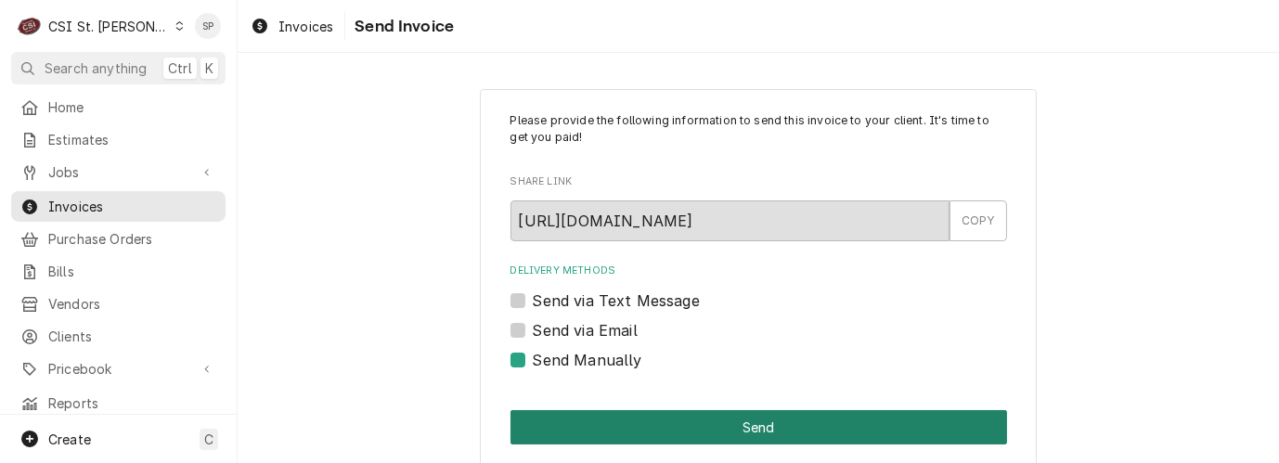
click at [675, 425] on button "Send" at bounding box center [759, 427] width 497 height 34
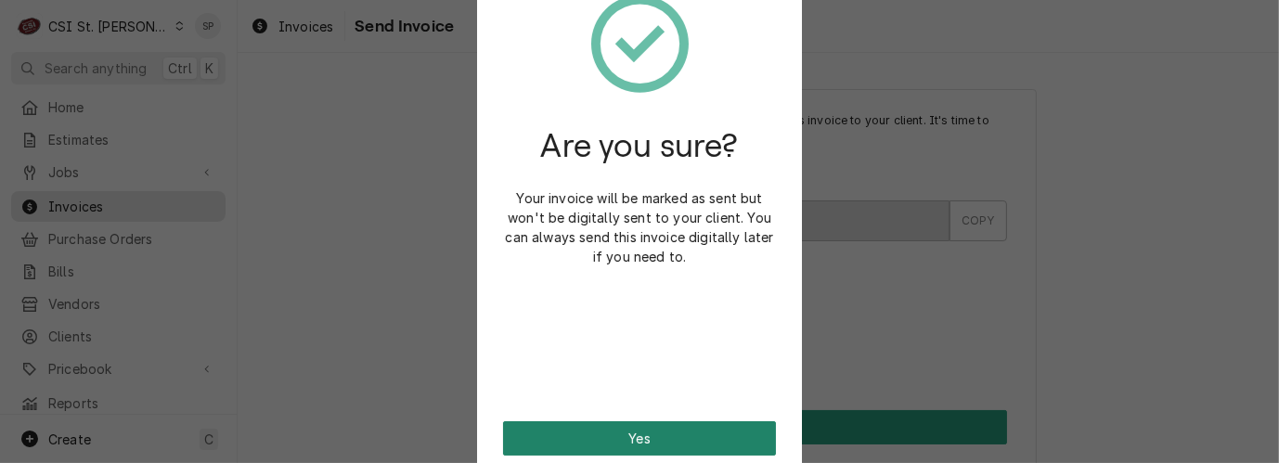
click at [669, 439] on button "Yes" at bounding box center [639, 438] width 273 height 34
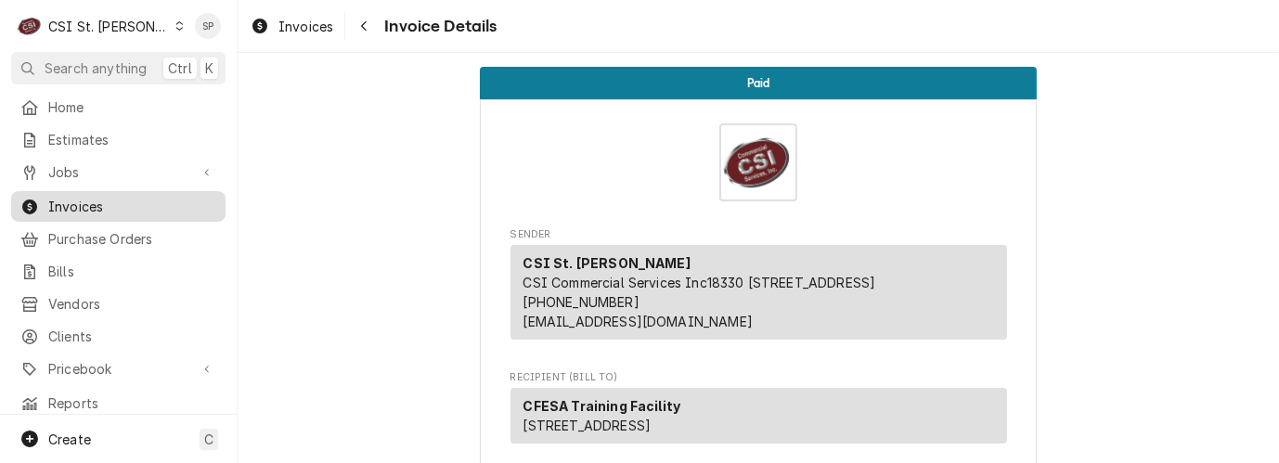
click at [171, 198] on span "Invoices" at bounding box center [132, 206] width 168 height 19
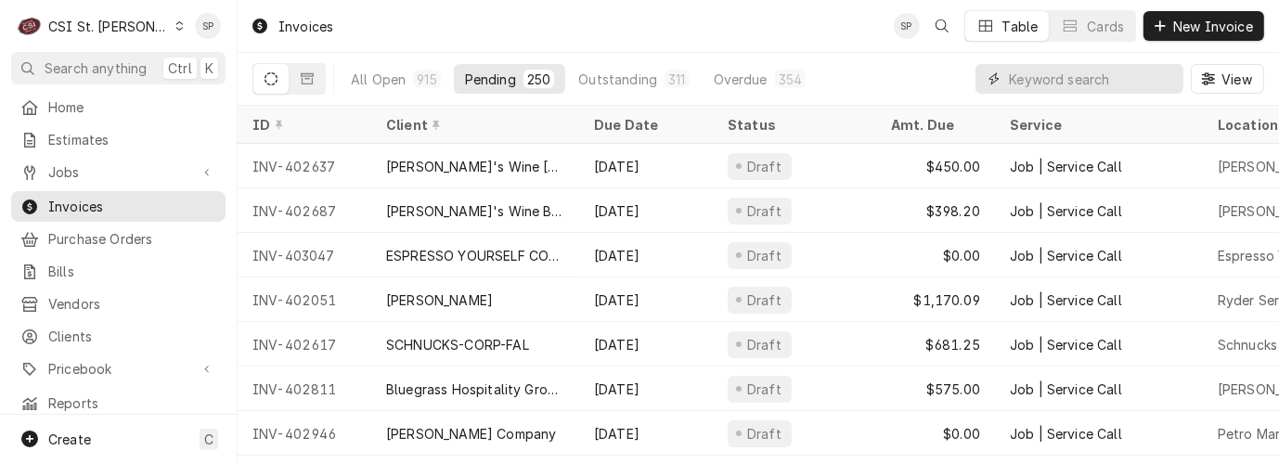
click at [1056, 72] on input "Dynamic Content Wrapper" at bounding box center [1091, 79] width 165 height 30
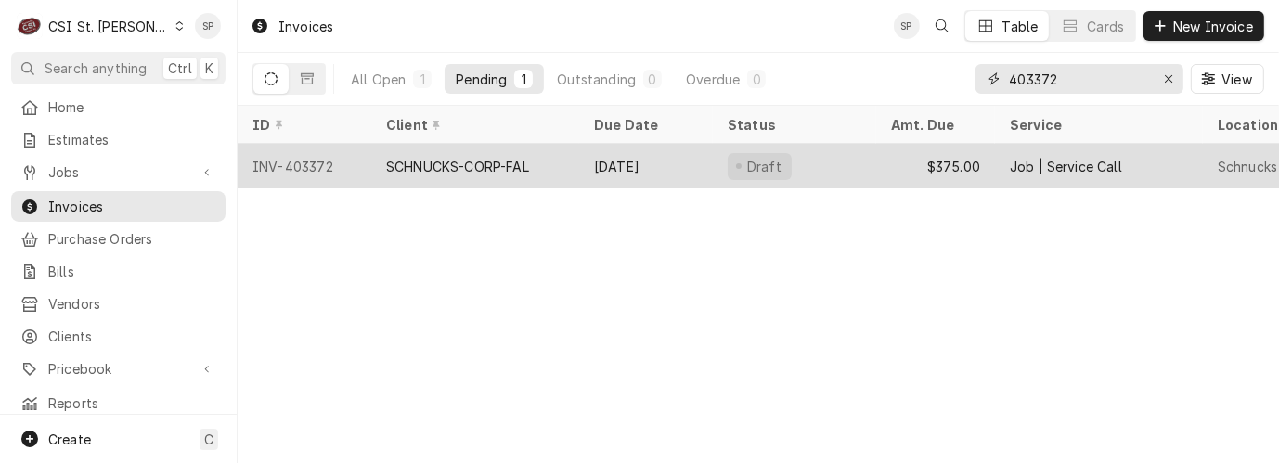
type input "403372"
click at [293, 161] on div "INV-403372" at bounding box center [305, 166] width 134 height 45
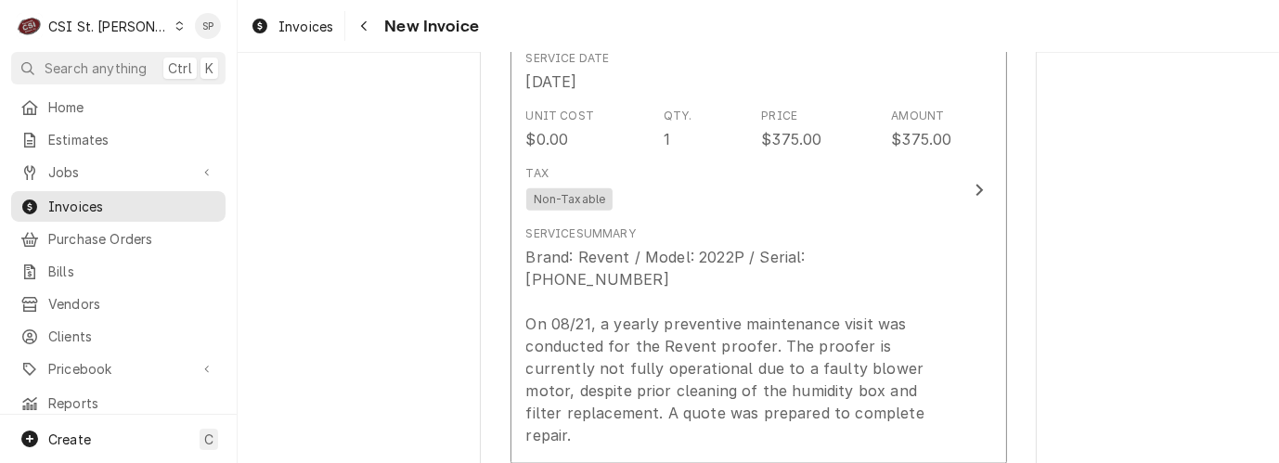
scroll to position [1923, 0]
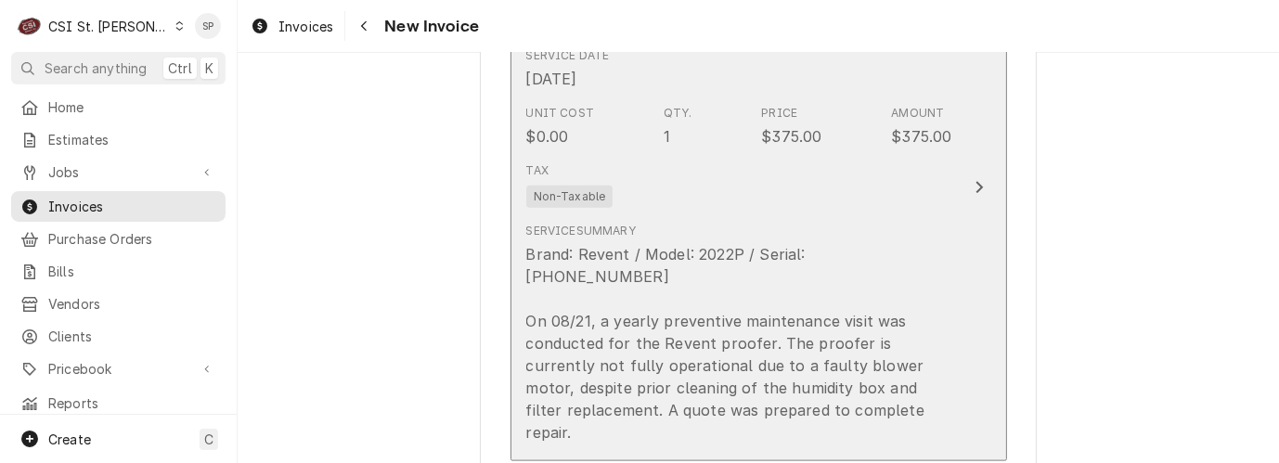
click at [911, 329] on div "Brand: Revent / Model: 2022P / Serial: 05-20804-11 On 08/21, a yearly preventiv…" at bounding box center [739, 343] width 426 height 200
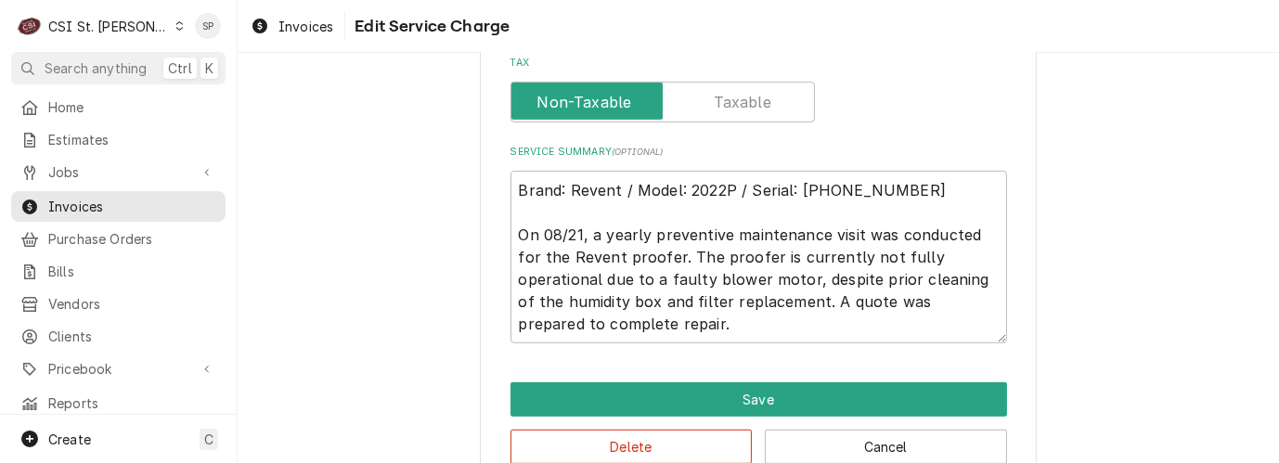
scroll to position [771, 0]
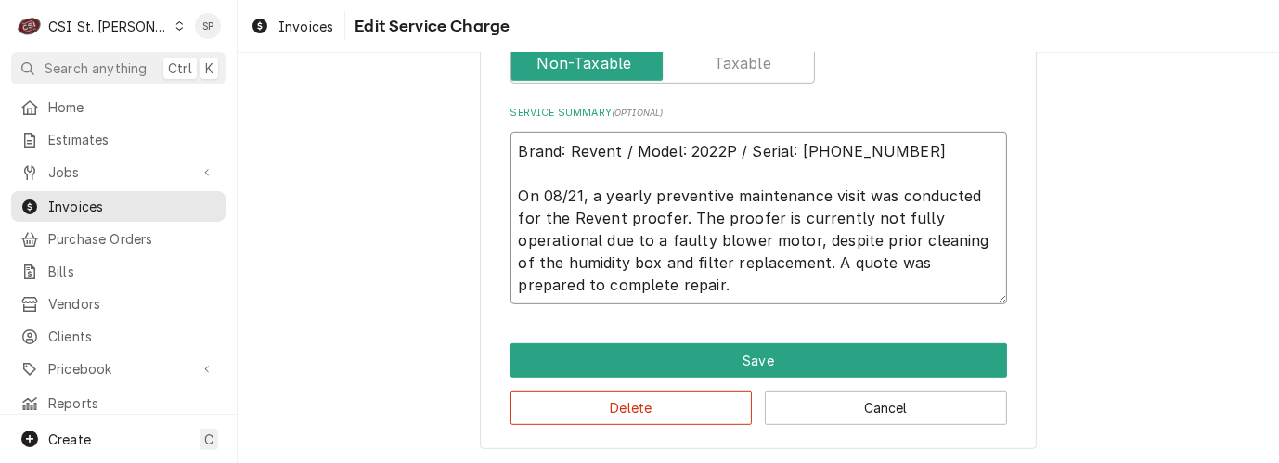
click at [583, 191] on textarea "Brand: Revent / Model: 2022P / Serial: 05-20804-11 On 08/21, a yearly preventiv…" at bounding box center [759, 219] width 497 height 174
type textarea "x"
type textarea "Brand: Revent / Model: 2022P / Serial: 05-20804-11 On 08/21, yearly preventive …"
type textarea "x"
type textarea "Brand: Revent / Model: 2022P / Serial: 05-20804-11 On 08/21, yearly preventive …"
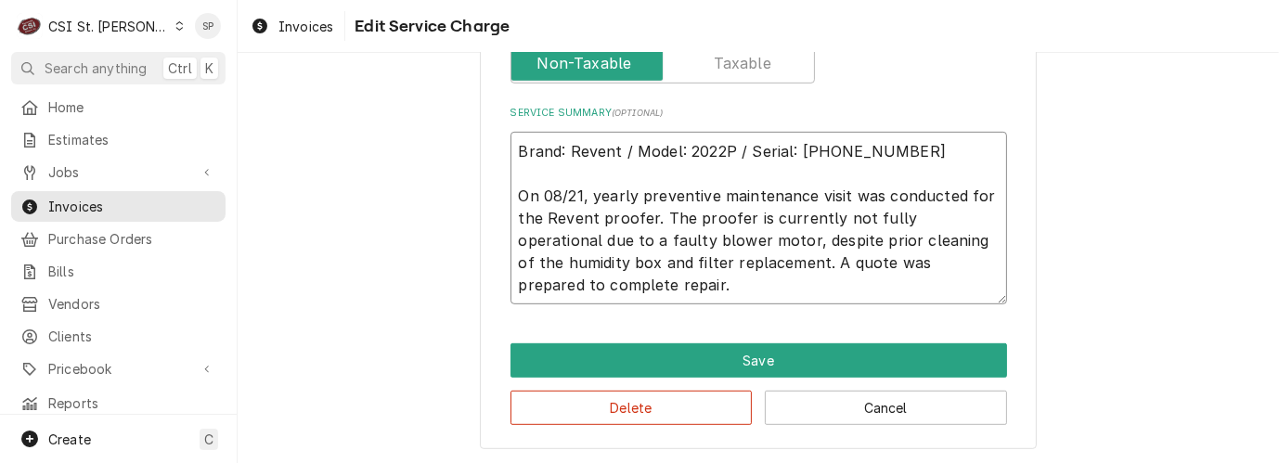
type textarea "x"
type textarea "Brand: Revent / Model: 2022P / Serial: 05-20804-11 On 08/21, early preventive m…"
type textarea "x"
type textarea "Brand: Revent / Model: 2022P / Serial: 05-20804-11 On 08/21, arly preventive ma…"
type textarea "x"
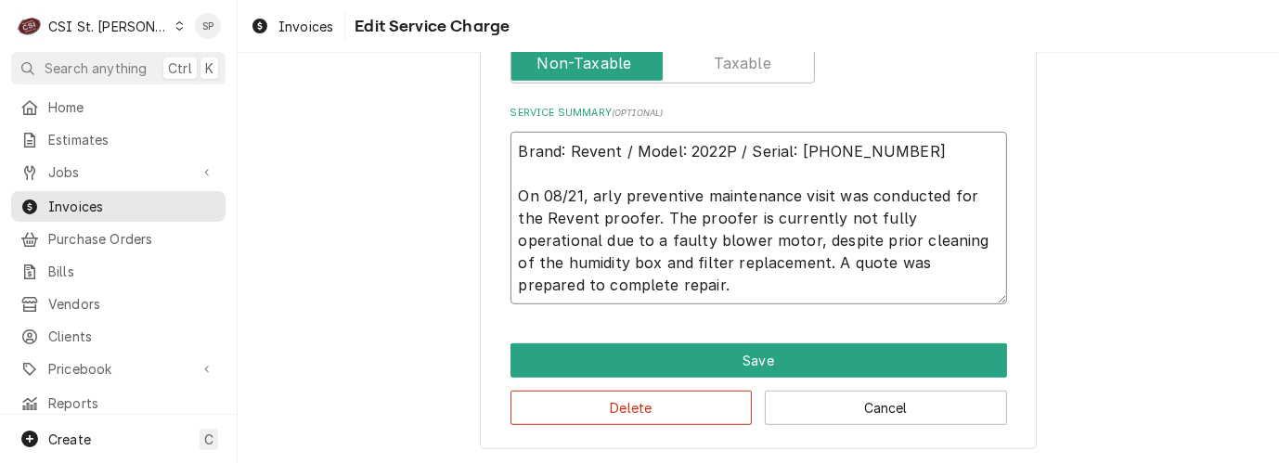
type textarea "Brand: Revent / Model: 2022P / Serial: 05-20804-11 On 08/21, rly preventive mai…"
type textarea "x"
type textarea "Brand: Revent / Model: 2022P / Serial: 05-20804-11 On 08/21, ly preventive main…"
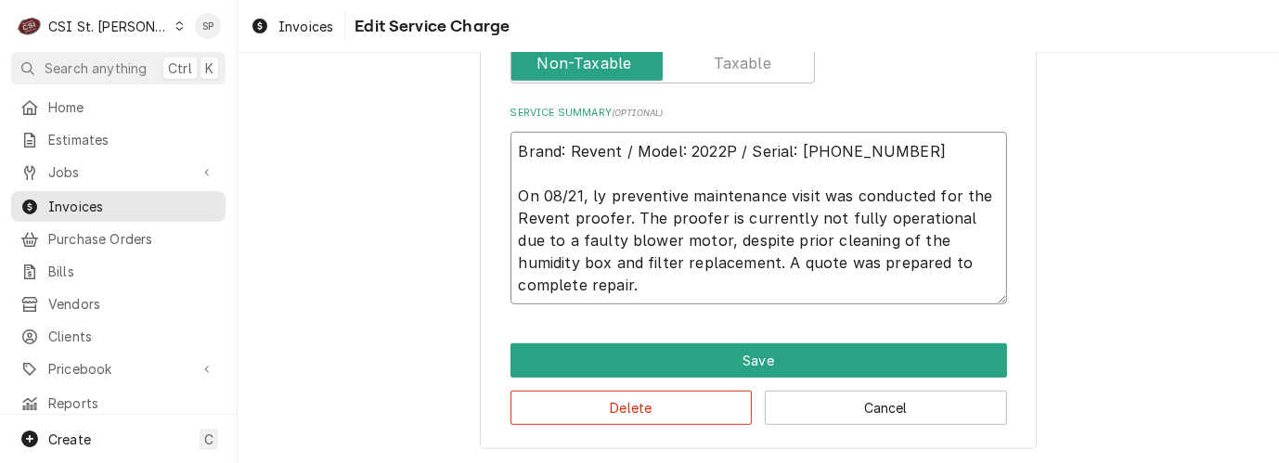
type textarea "x"
type textarea "Brand: Revent / Model: 2022P / Serial: 05-20804-11 On 08/21, y preventive maint…"
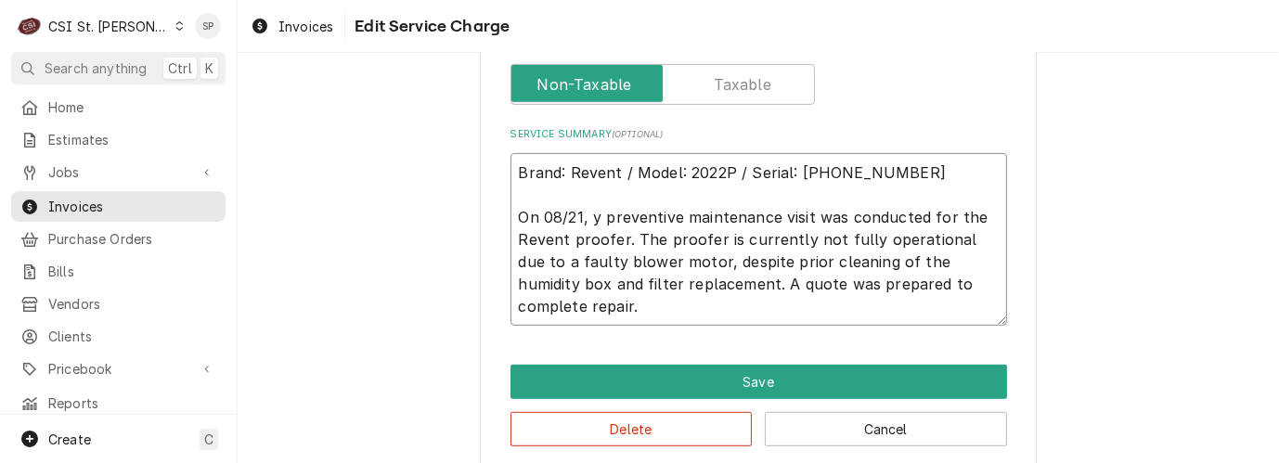
type textarea "x"
type textarea "Brand: Revent / Model: 2022P / Serial: 05-20804-11 On 08/21, preventive mainten…"
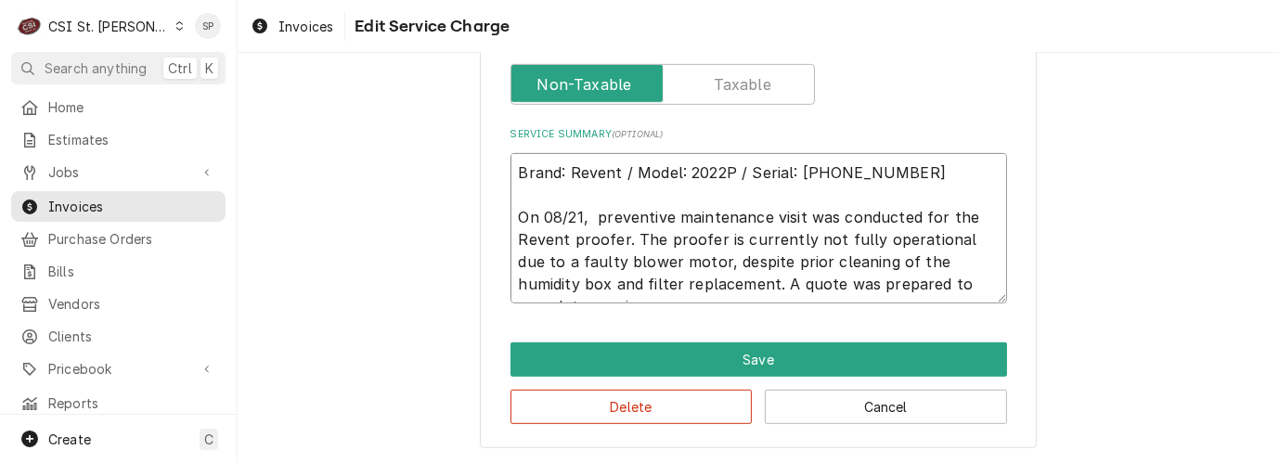
type textarea "x"
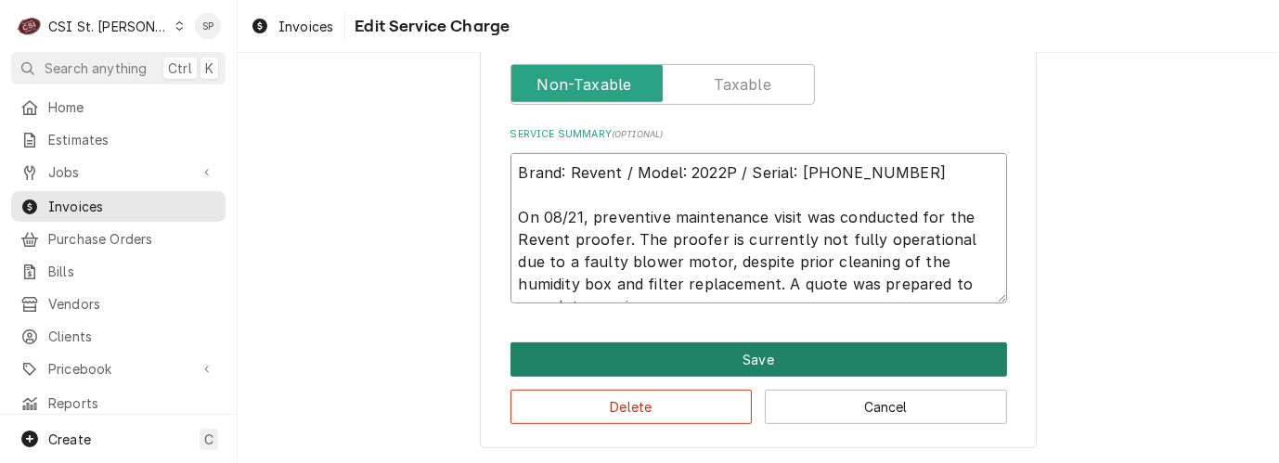
type textarea "Brand: Revent / Model: 2022P / Serial: 05-20804-11 On 08/21, preventive mainten…"
click at [740, 361] on button "Save" at bounding box center [759, 360] width 497 height 34
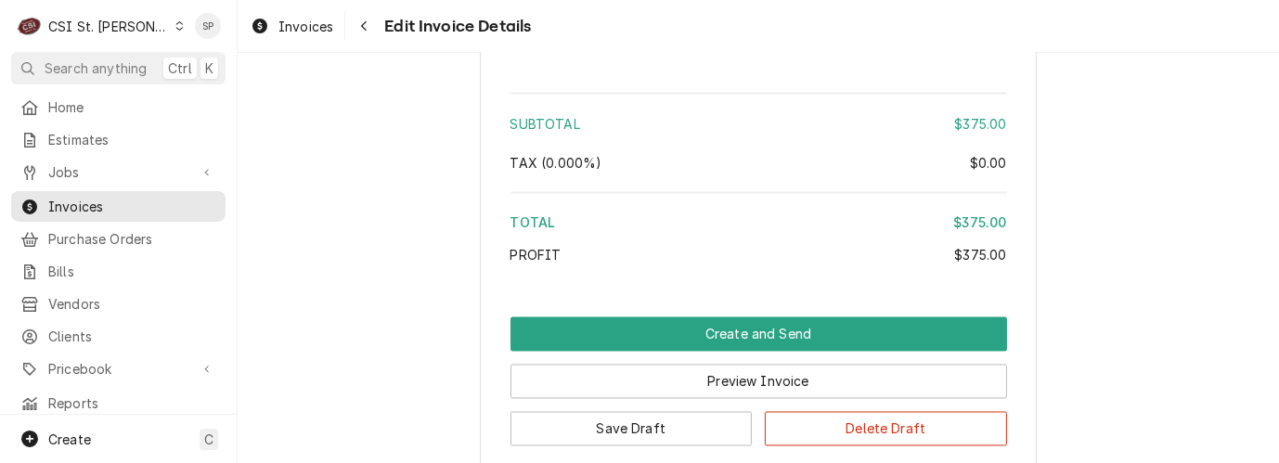
scroll to position [2942, 0]
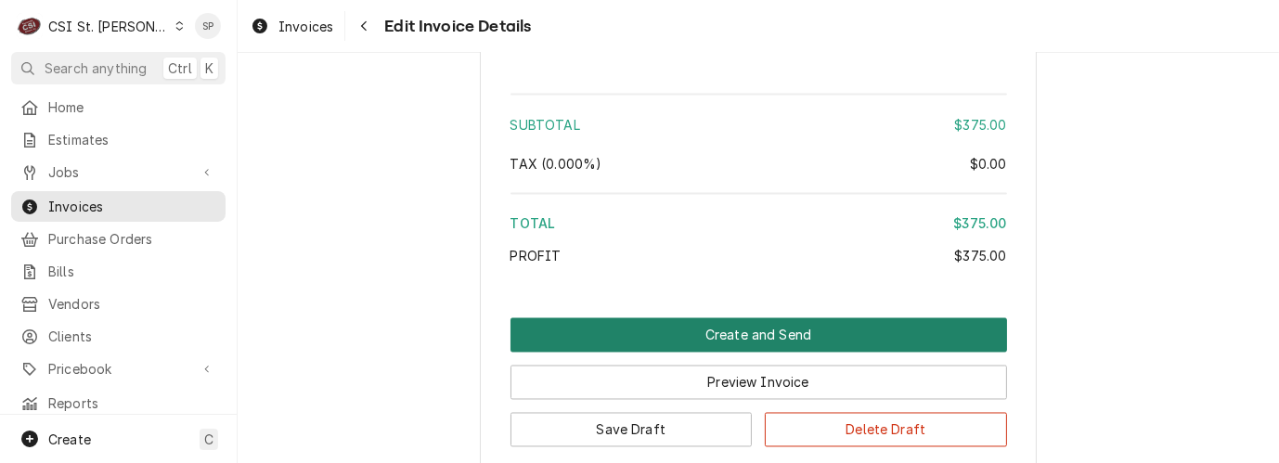
click at [820, 318] on button "Create and Send" at bounding box center [759, 335] width 497 height 34
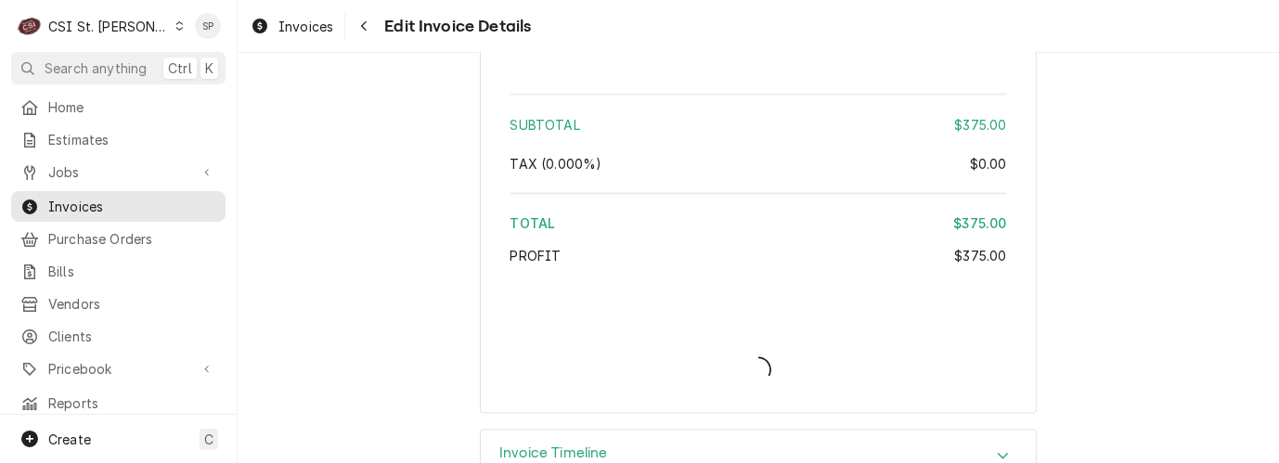
type textarea "x"
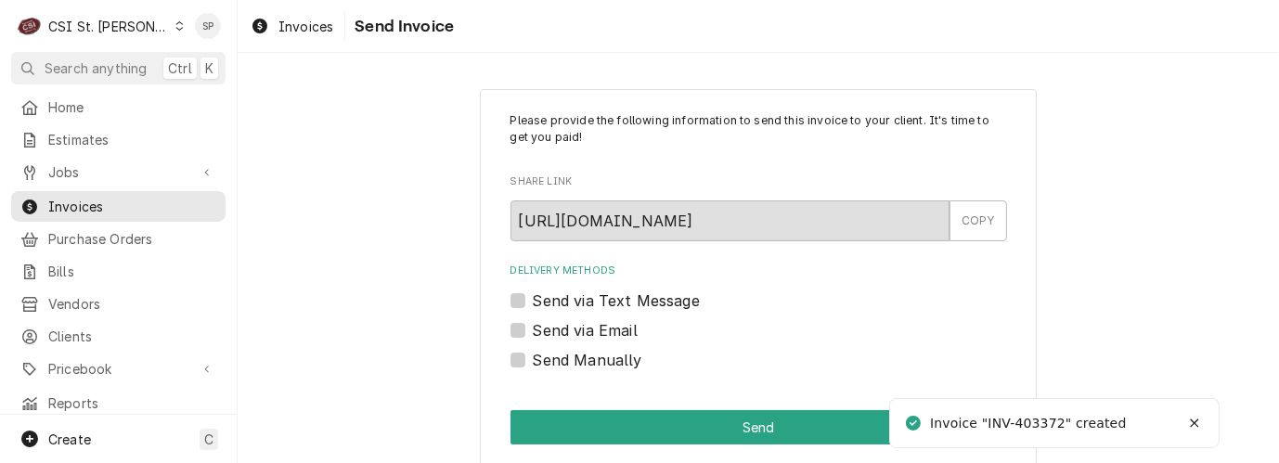
click at [611, 333] on label "Send via Email" at bounding box center [585, 330] width 105 height 22
click at [611, 333] on input "Send via Email" at bounding box center [781, 339] width 497 height 41
checkbox input "true"
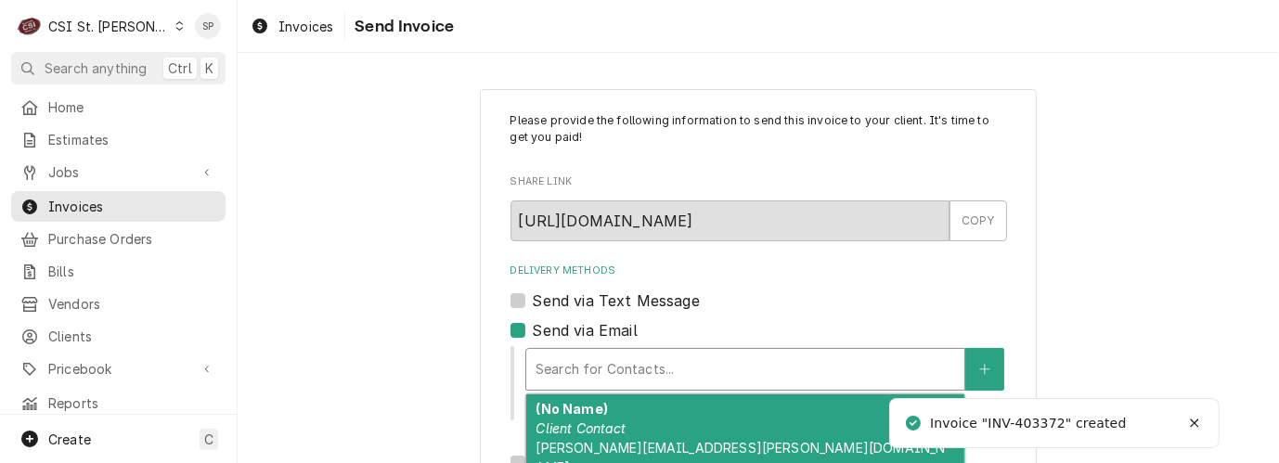
click at [592, 370] on div "Delivery Methods" at bounding box center [746, 369] width 420 height 33
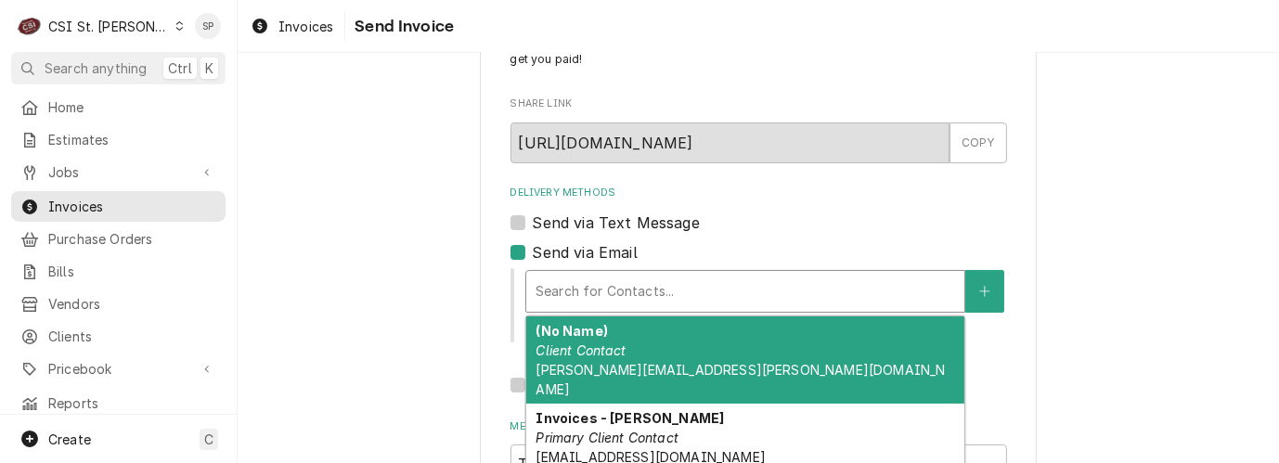
scroll to position [83, 0]
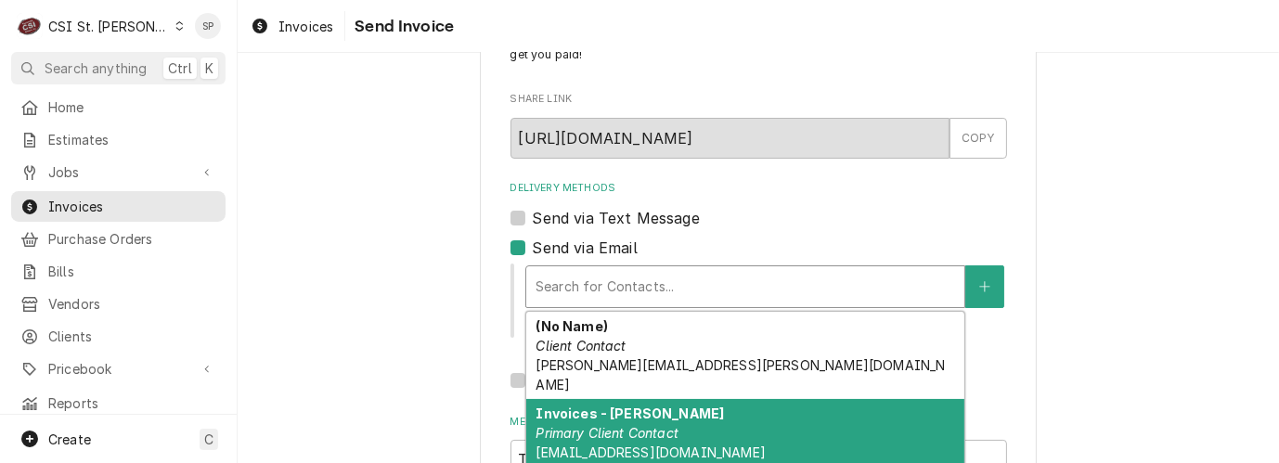
click at [718, 411] on div "Invoices - Kyley Primary Client Contact kyleyh@csi1.com" at bounding box center [745, 433] width 438 height 68
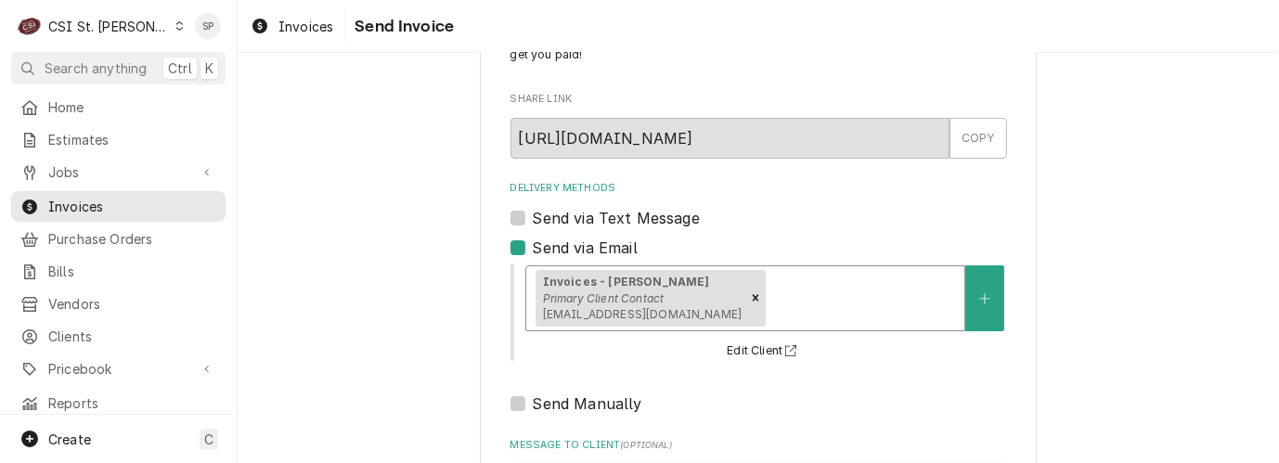
scroll to position [346, 0]
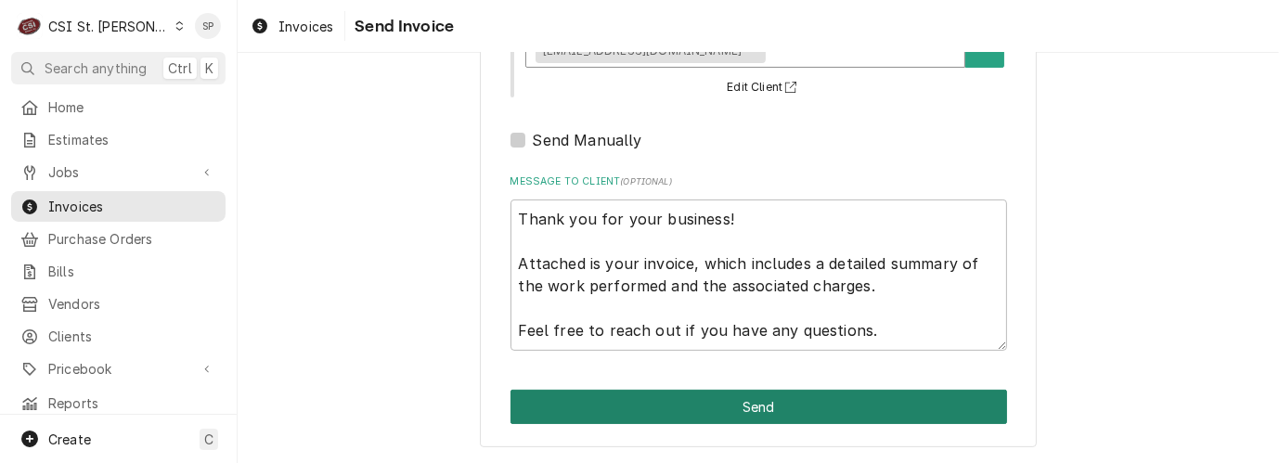
click at [653, 395] on button "Send" at bounding box center [759, 407] width 497 height 34
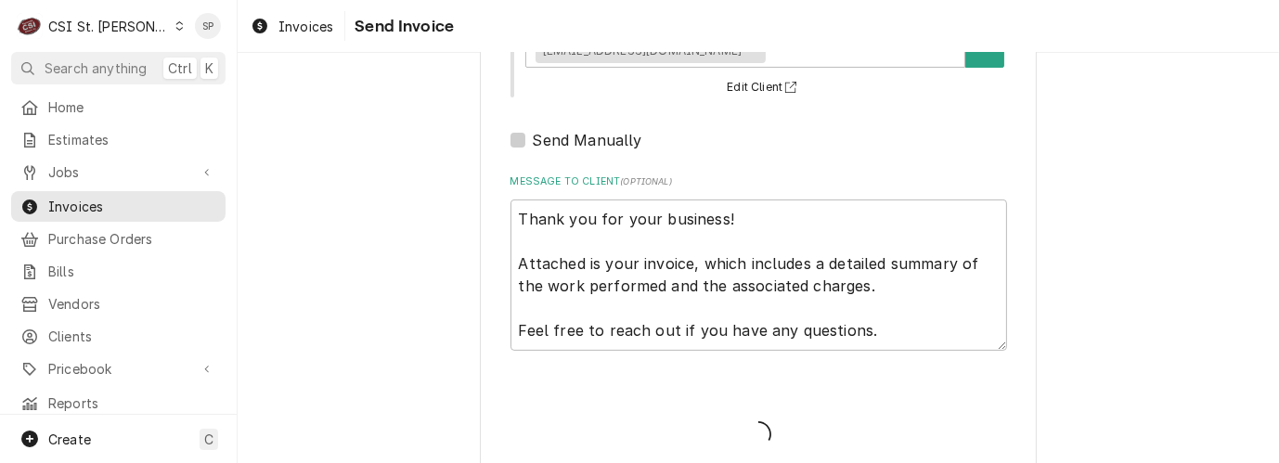
type textarea "x"
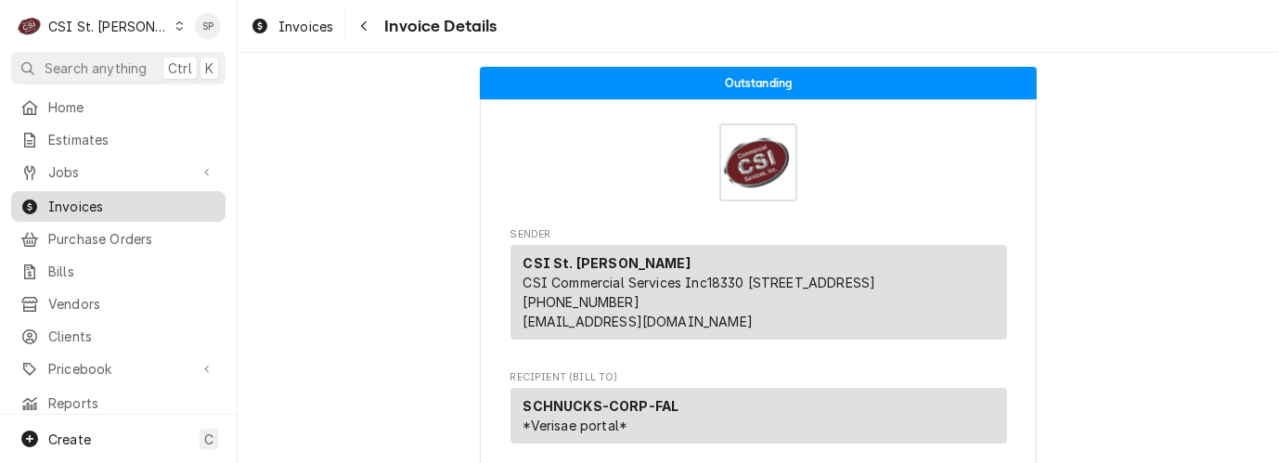
click at [139, 208] on span "Invoices" at bounding box center [132, 206] width 168 height 19
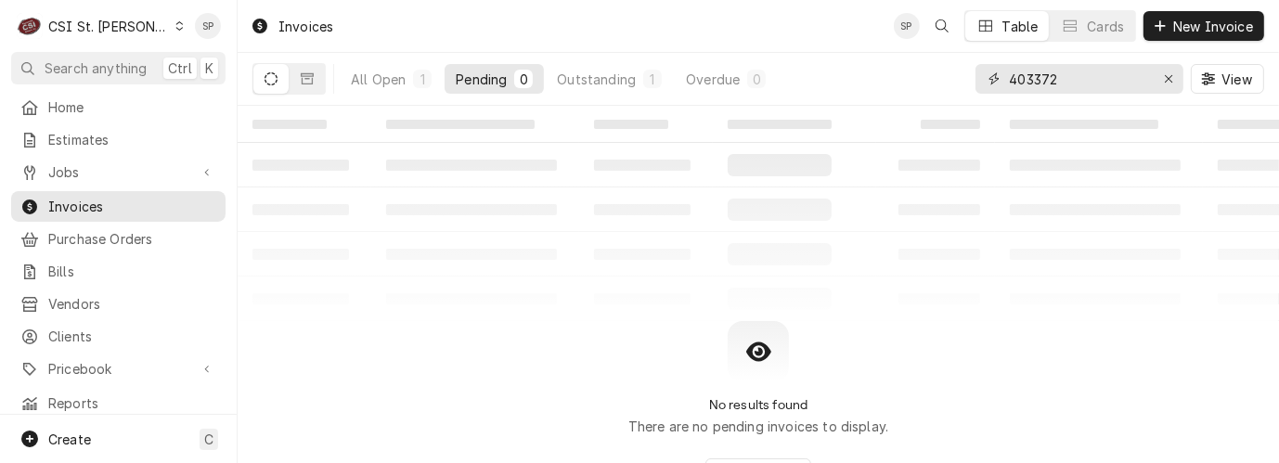
click at [1080, 82] on input "403372" at bounding box center [1078, 79] width 139 height 30
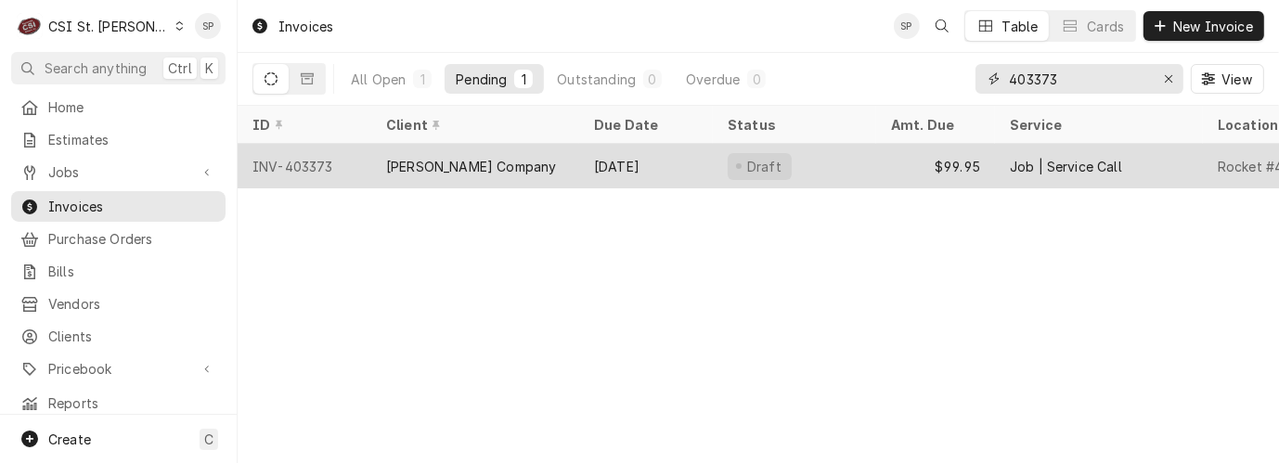
type input "403373"
click at [296, 164] on div "INV-403373" at bounding box center [305, 166] width 134 height 45
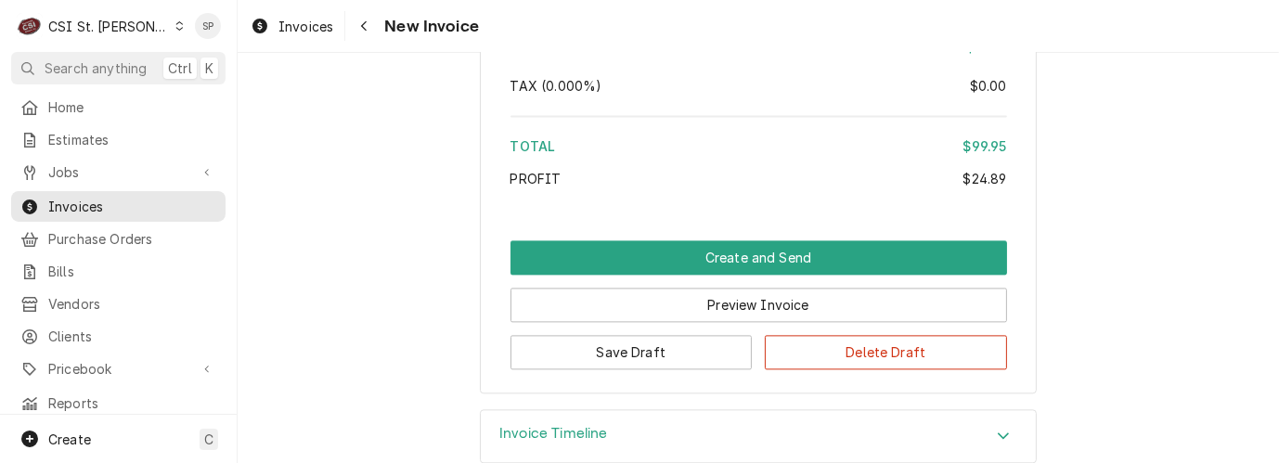
scroll to position [3615, 0]
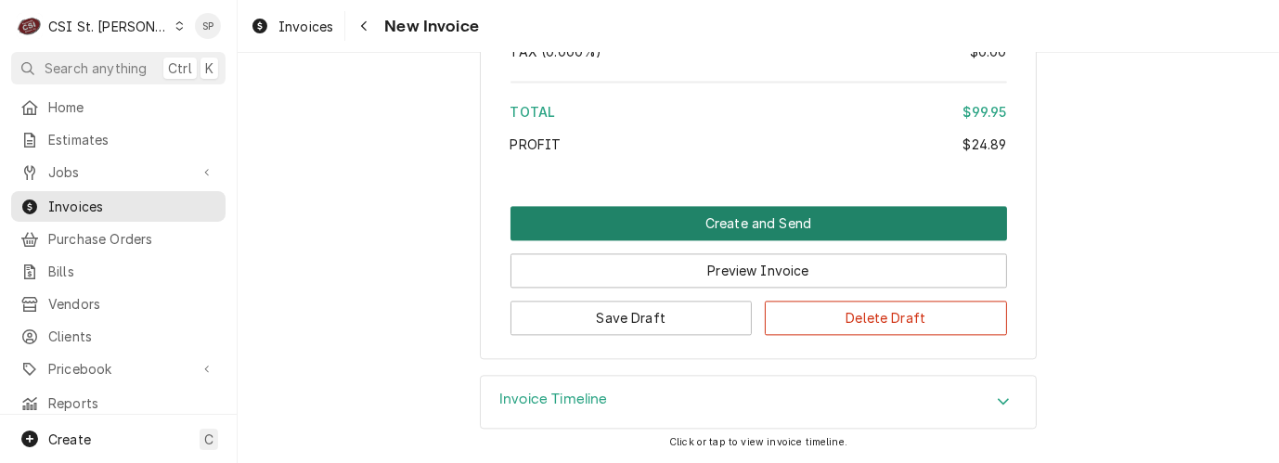
click at [778, 217] on button "Create and Send" at bounding box center [759, 223] width 497 height 34
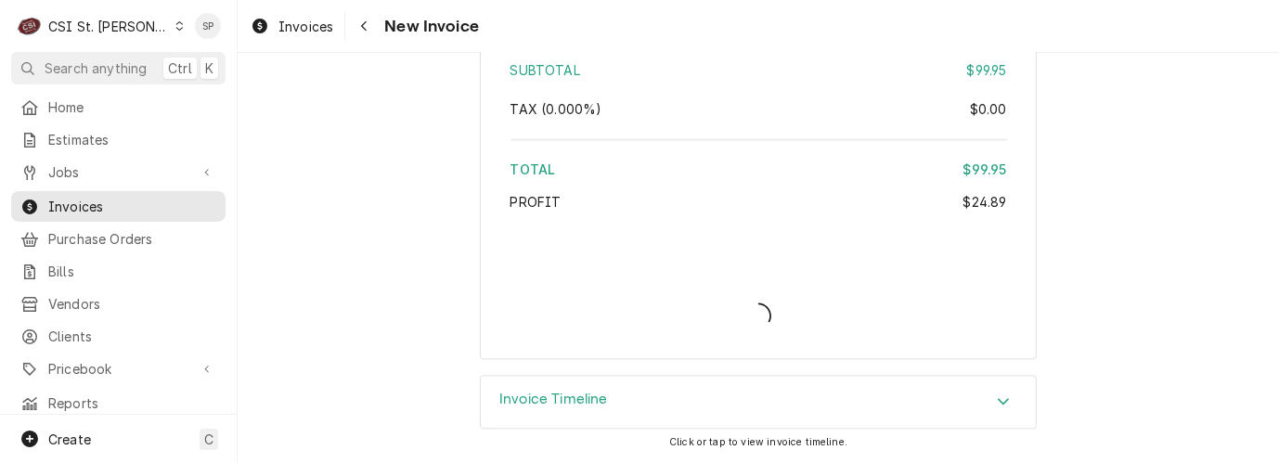
scroll to position [3555, 0]
type textarea "x"
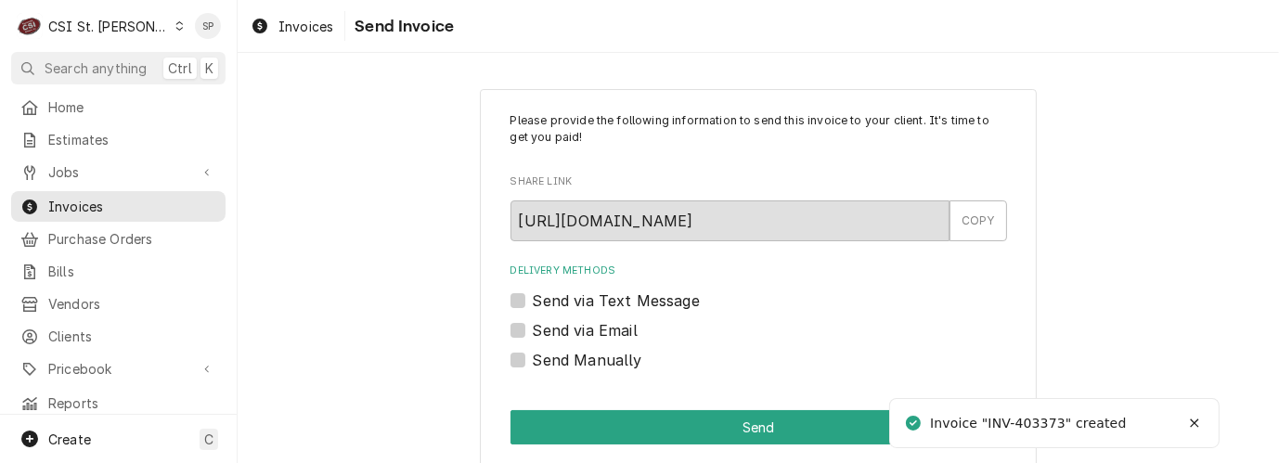
click at [533, 322] on label "Send via Email" at bounding box center [585, 330] width 105 height 22
click at [533, 322] on input "Send via Email" at bounding box center [781, 339] width 497 height 41
checkbox input "true"
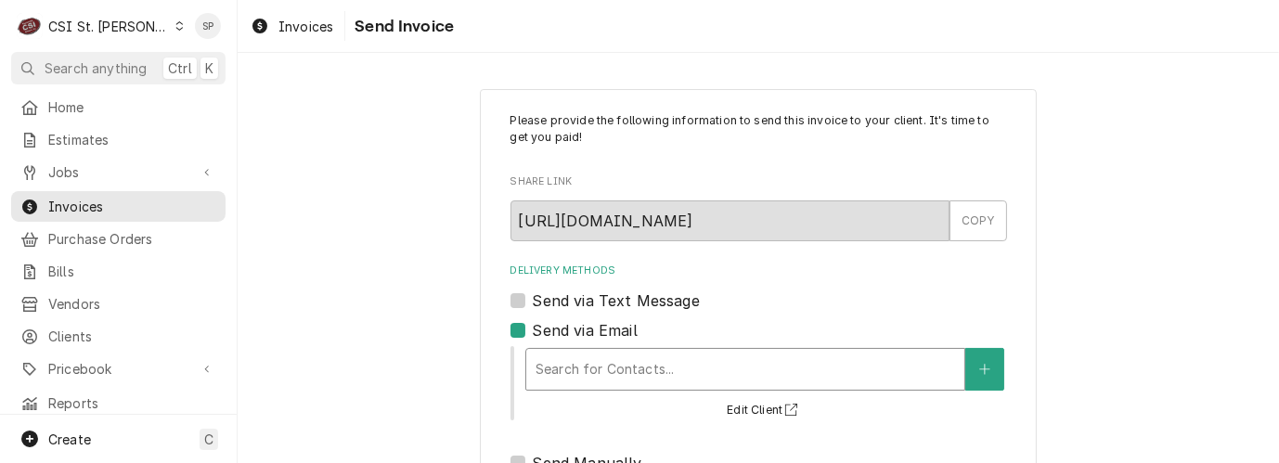
click at [556, 356] on div "Delivery Methods" at bounding box center [746, 369] width 420 height 33
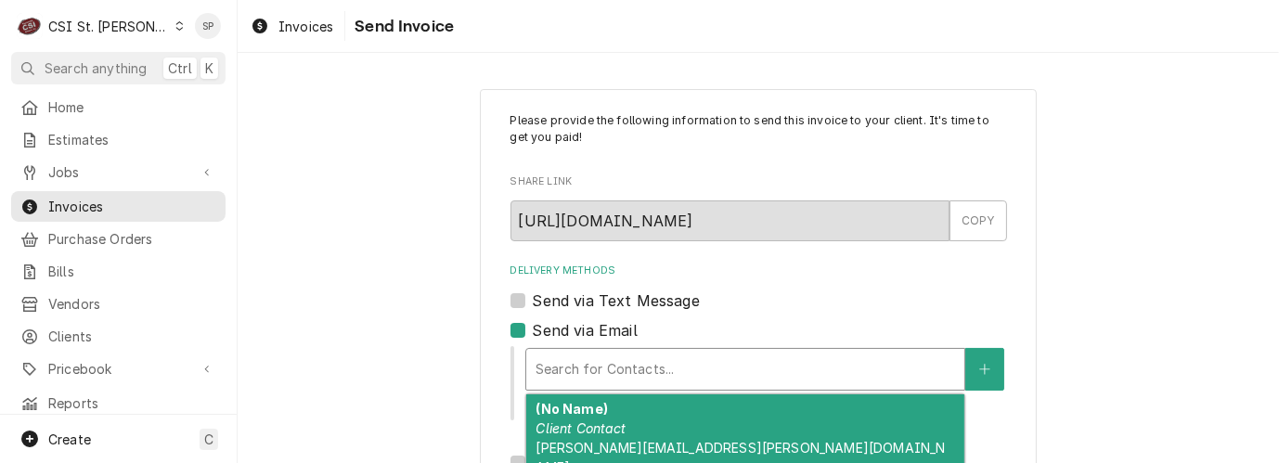
click at [567, 436] on div "(No Name) Client Contact [PERSON_NAME][EMAIL_ADDRESS][PERSON_NAME][DOMAIN_NAME]" at bounding box center [745, 437] width 438 height 87
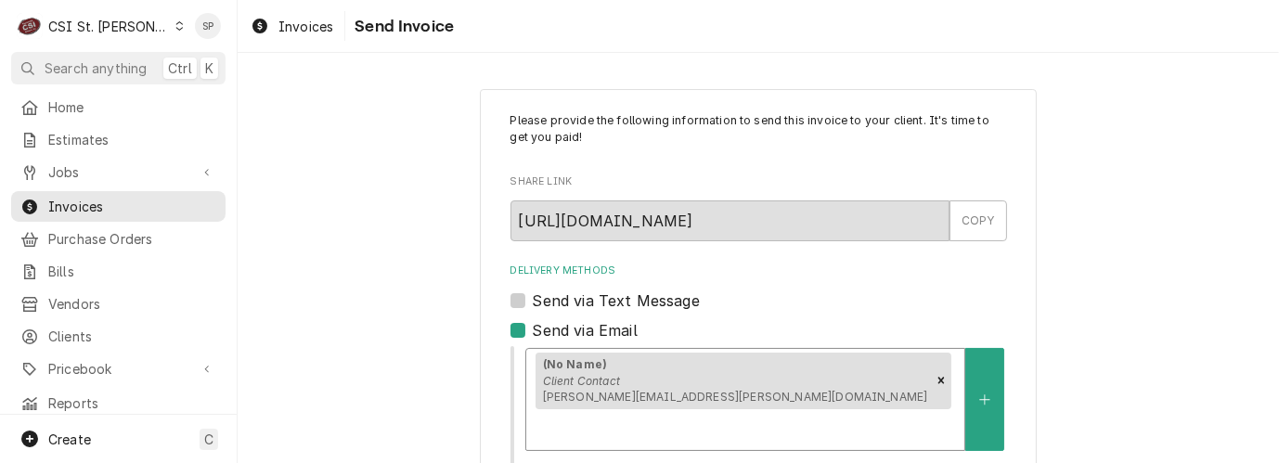
scroll to position [346, 0]
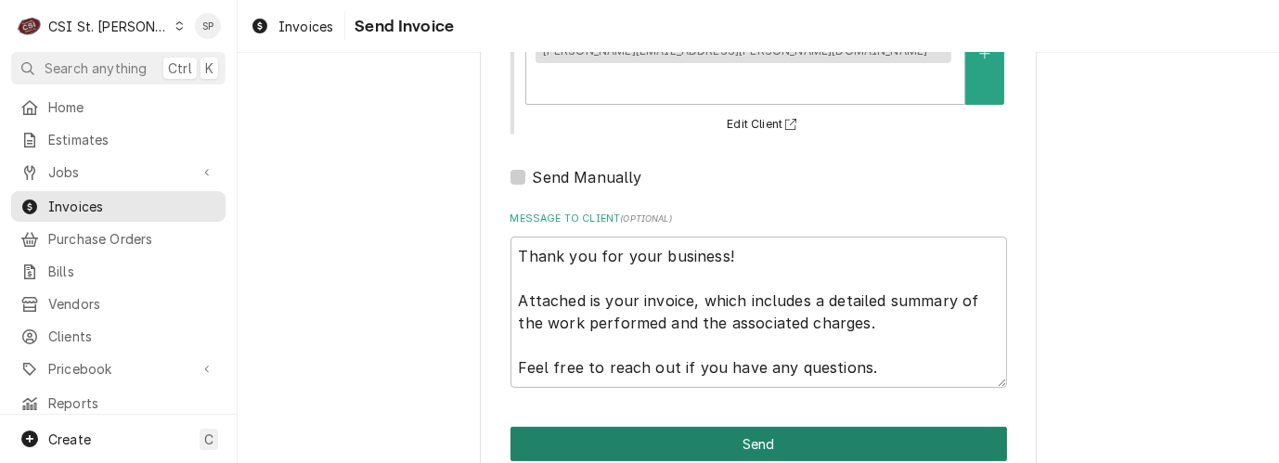
click at [675, 427] on button "Send" at bounding box center [759, 444] width 497 height 34
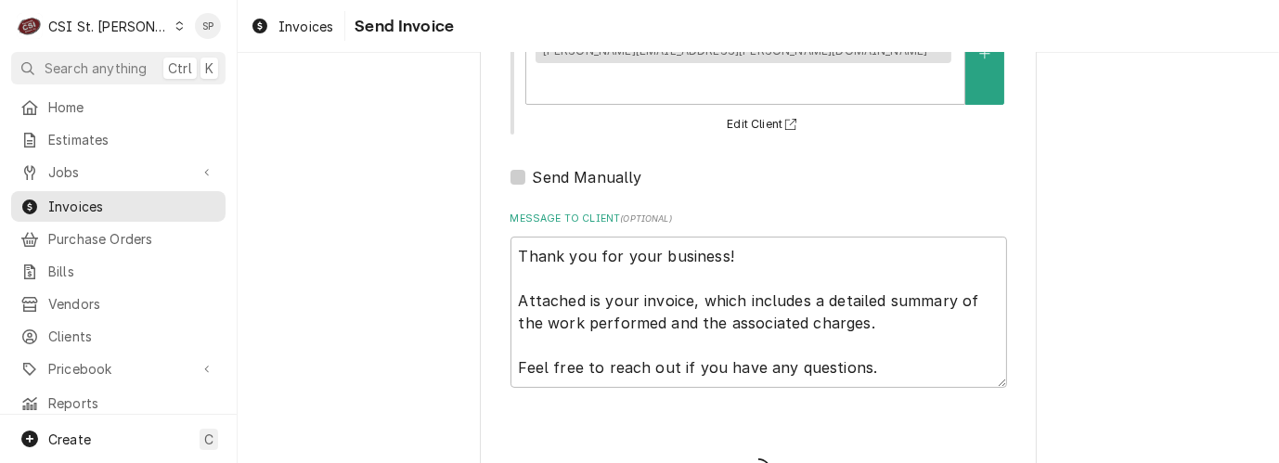
type textarea "x"
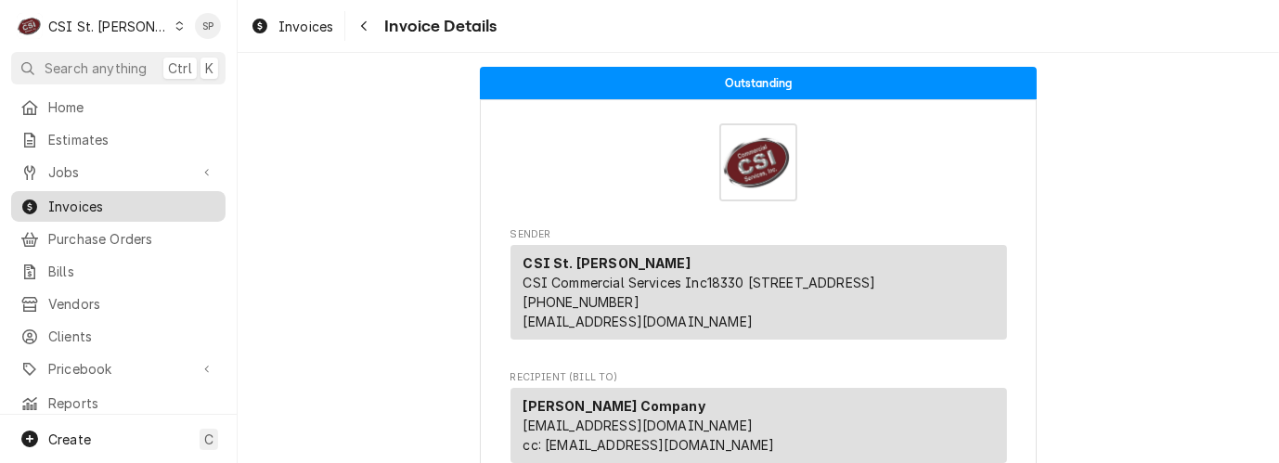
click at [123, 198] on span "Invoices" at bounding box center [132, 206] width 168 height 19
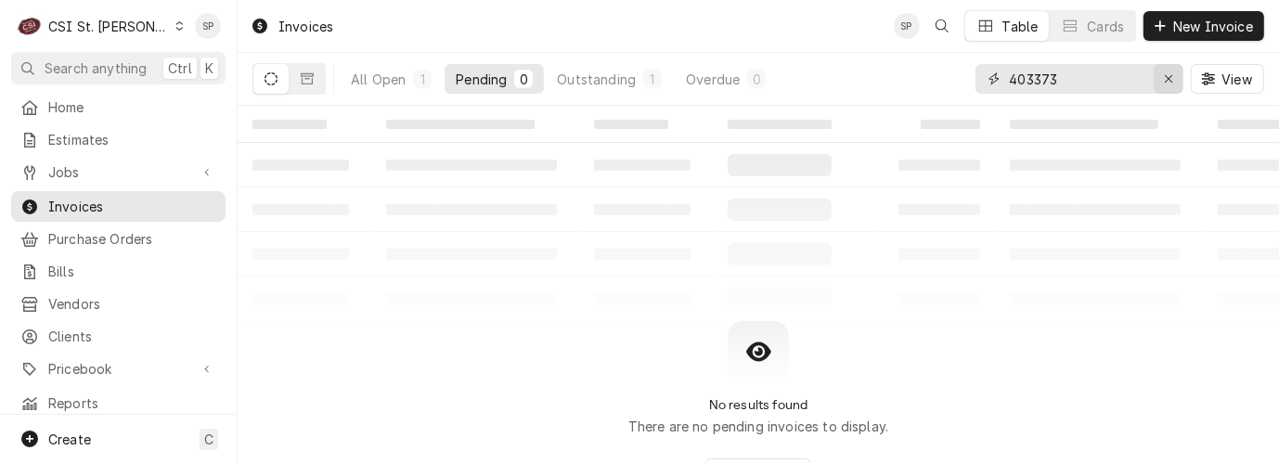
click at [1165, 78] on icon "Erase input" at bounding box center [1169, 78] width 10 height 13
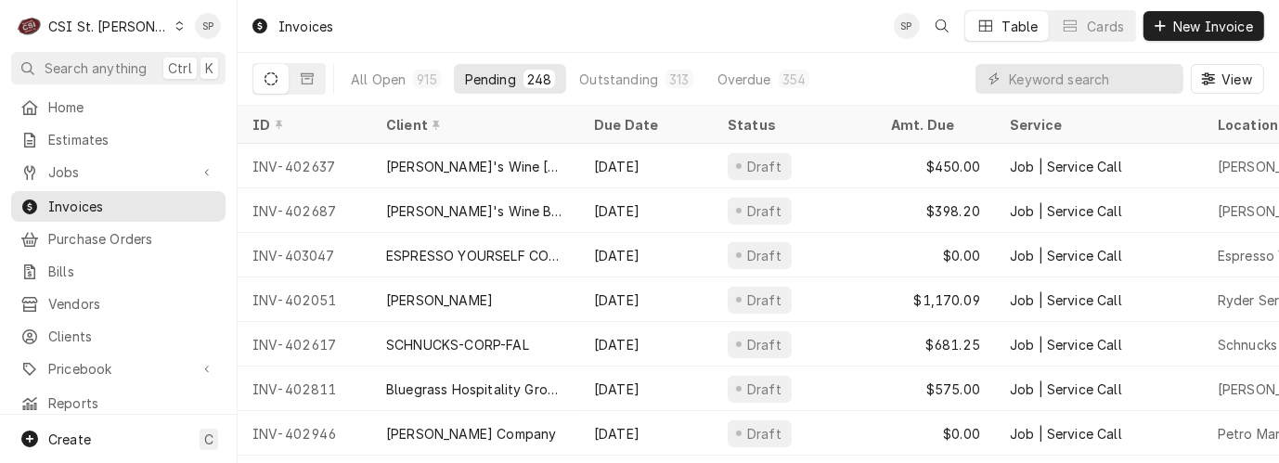
click at [486, 85] on div "Pending" at bounding box center [490, 79] width 51 height 19
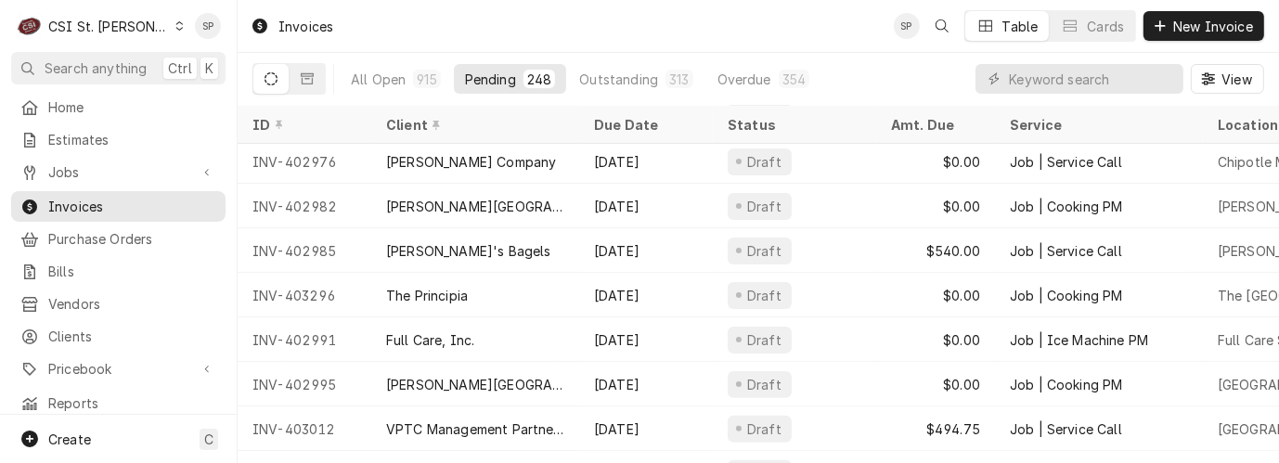
scroll to position [536, 0]
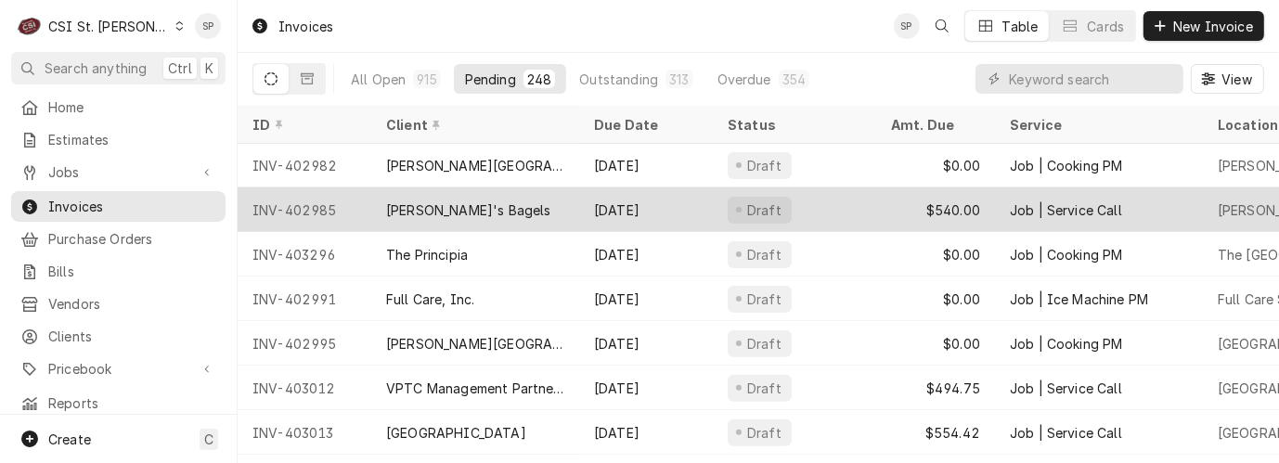
click at [288, 202] on div "INV-402985" at bounding box center [305, 210] width 134 height 45
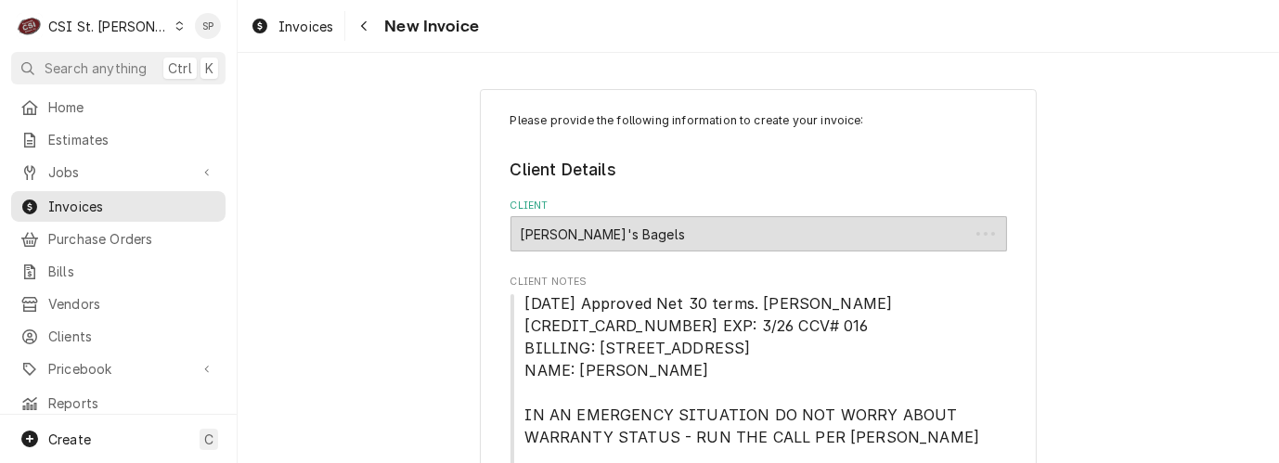
type textarea "x"
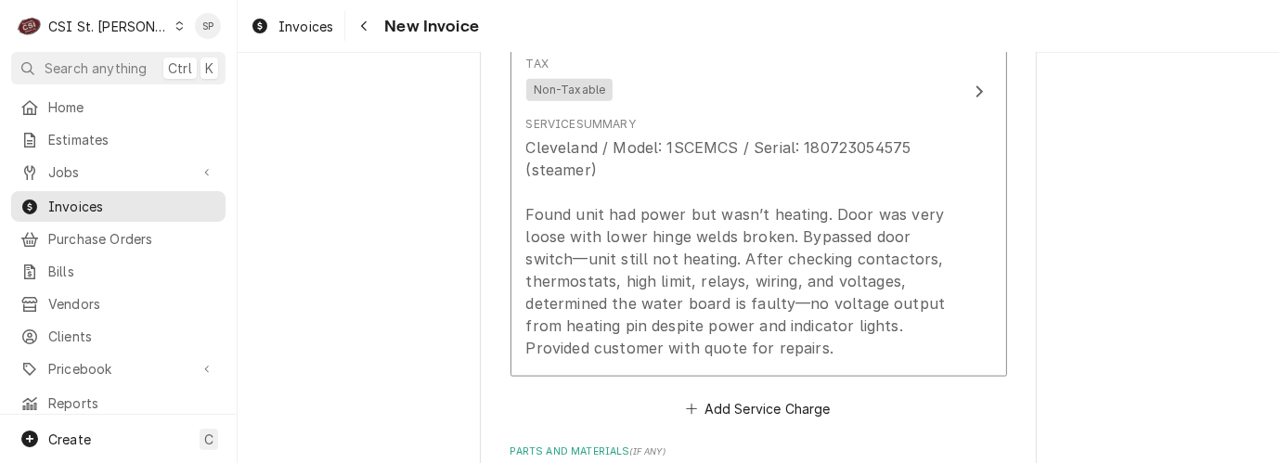
scroll to position [2186, 0]
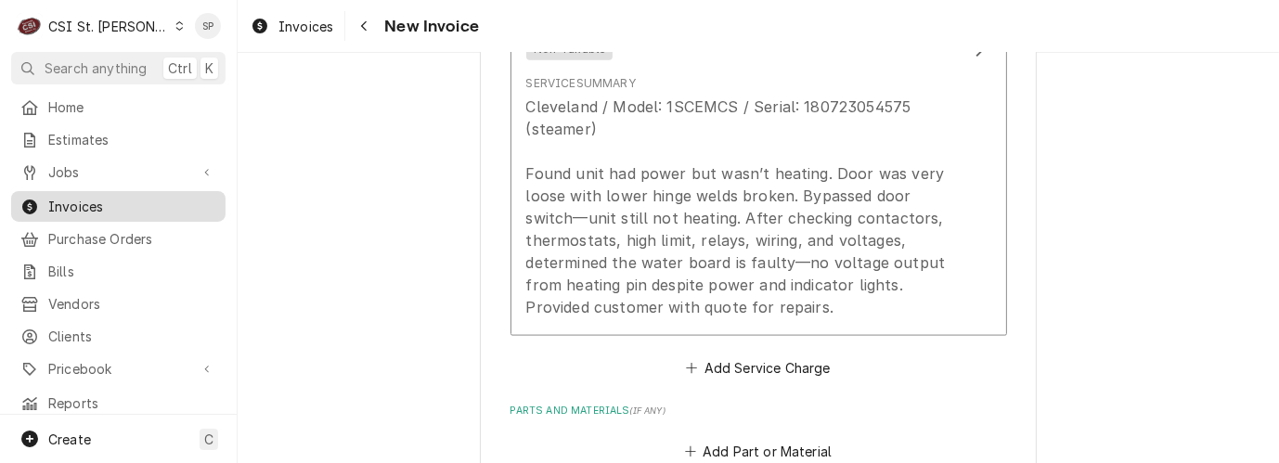
click at [108, 197] on span "Invoices" at bounding box center [132, 206] width 168 height 19
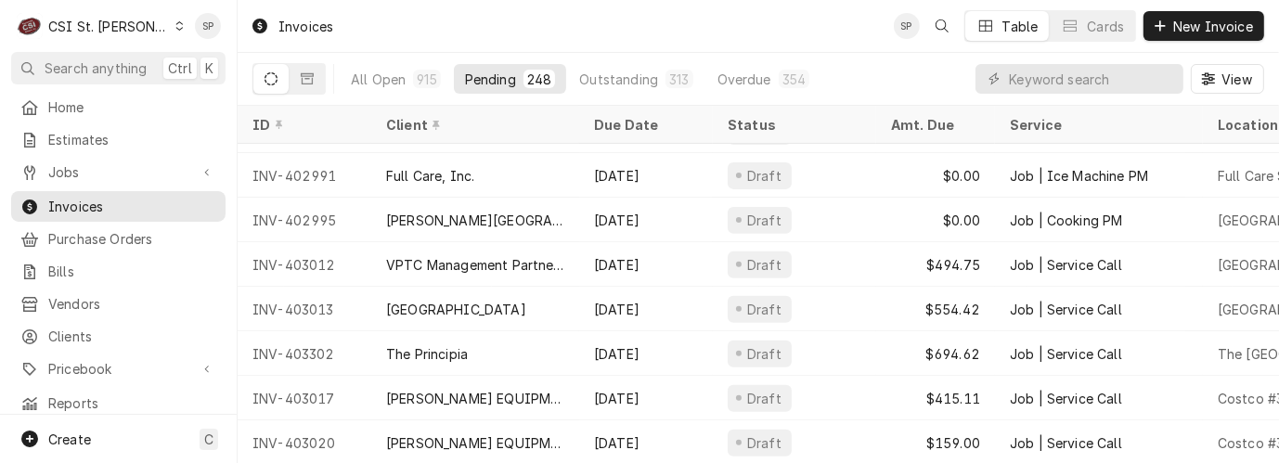
scroll to position [701, 0]
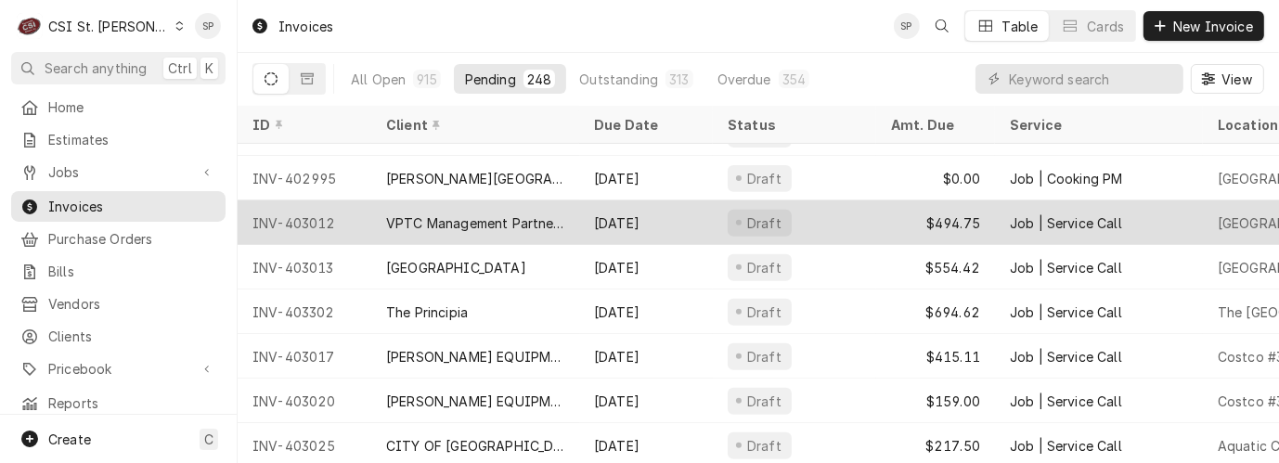
click at [307, 209] on div "INV-403012" at bounding box center [305, 222] width 134 height 45
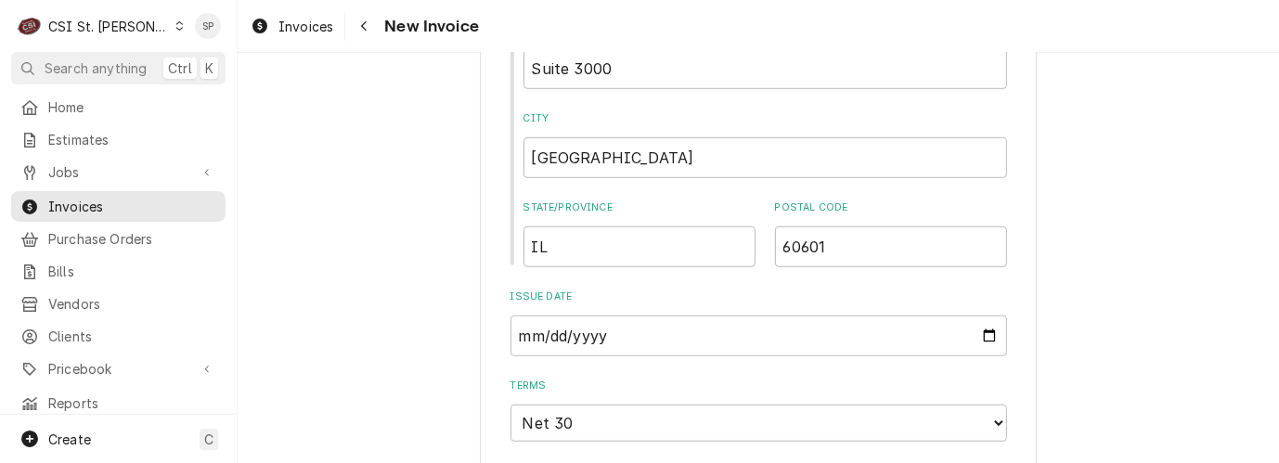
scroll to position [1059, 0]
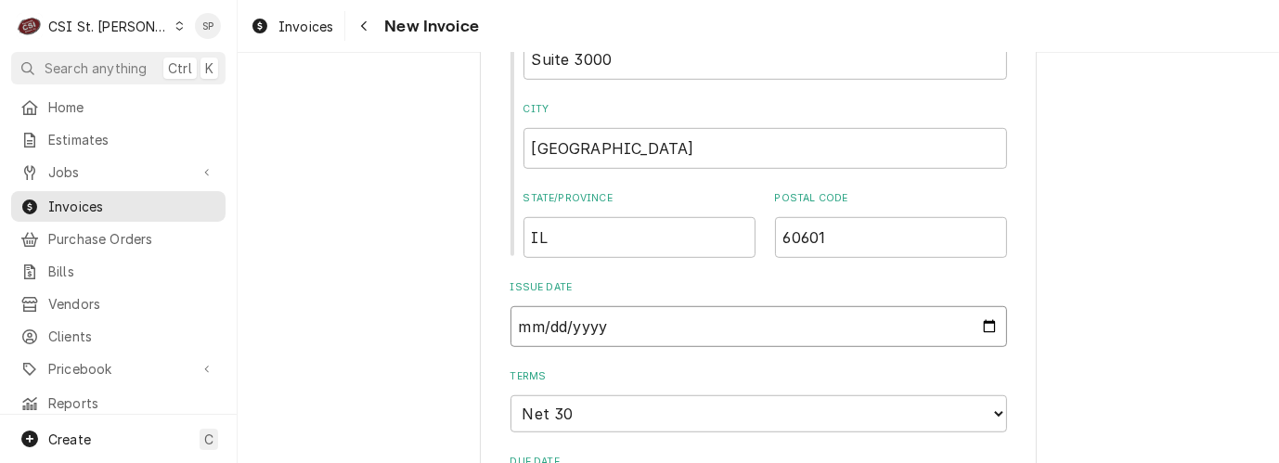
click at [978, 324] on input "2025-08-06" at bounding box center [759, 326] width 497 height 41
type textarea "x"
type input "2025-08-25"
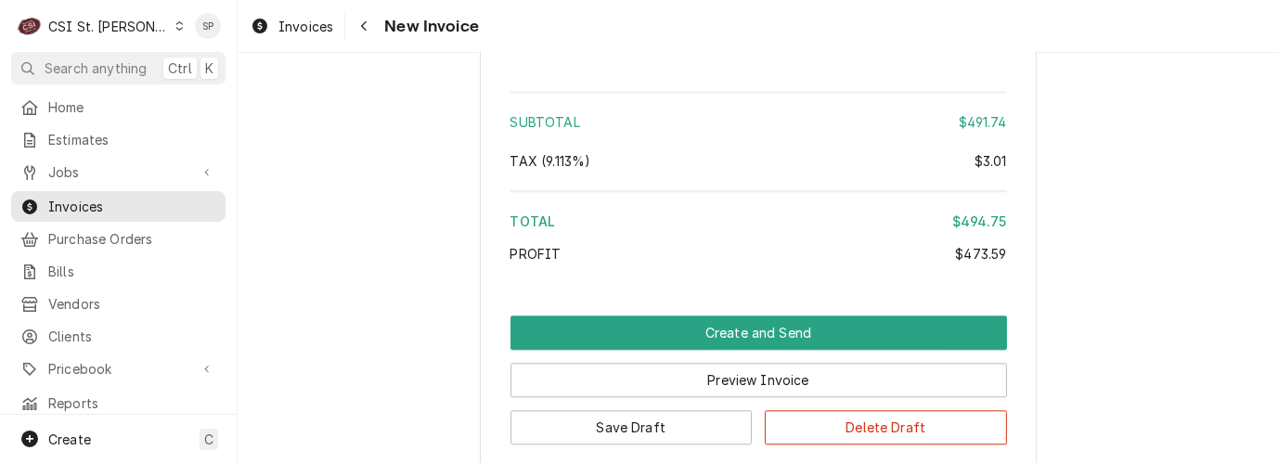
scroll to position [3864, 0]
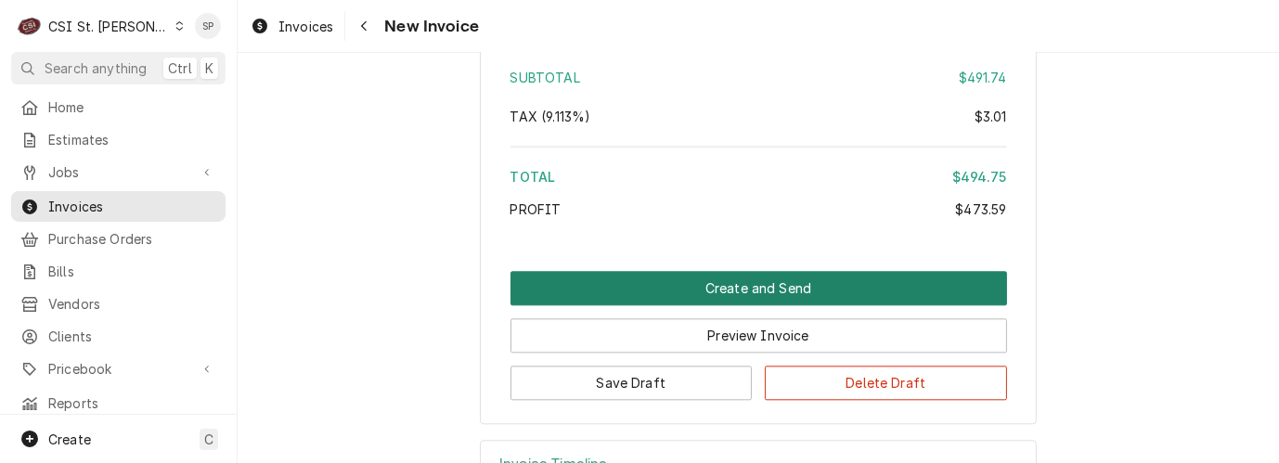
click at [800, 272] on button "Create and Send" at bounding box center [759, 288] width 497 height 34
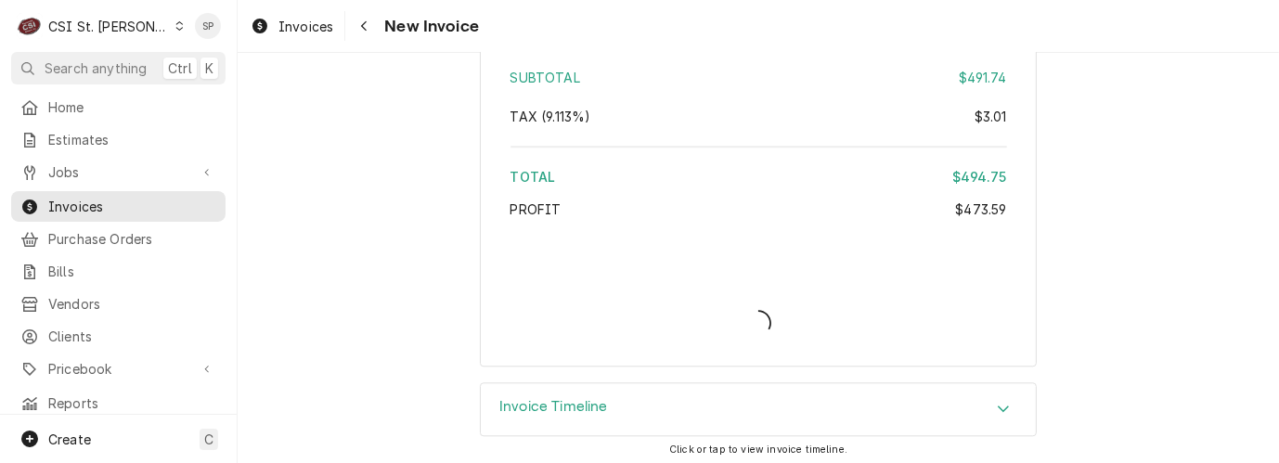
scroll to position [3854, 0]
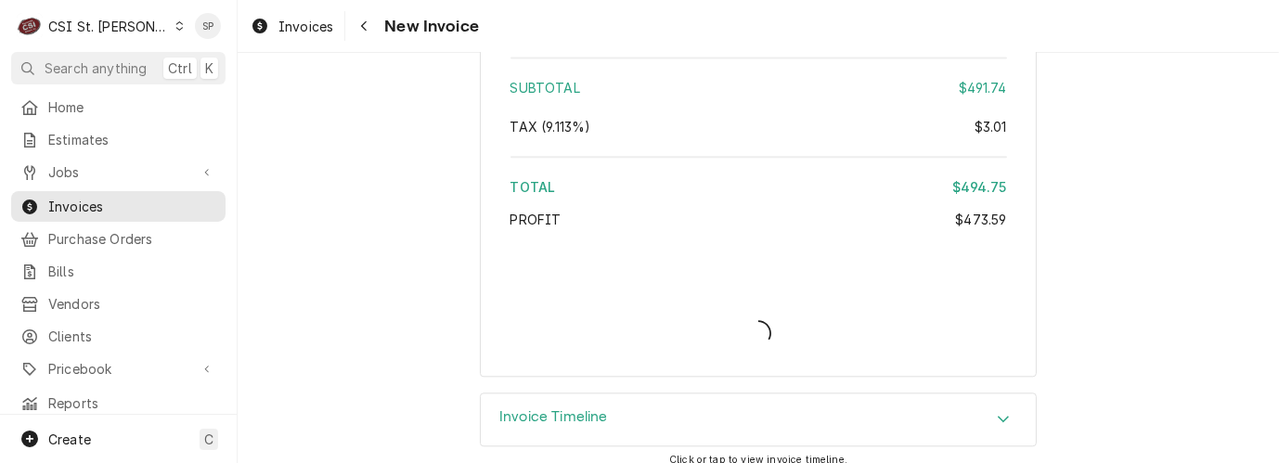
type textarea "x"
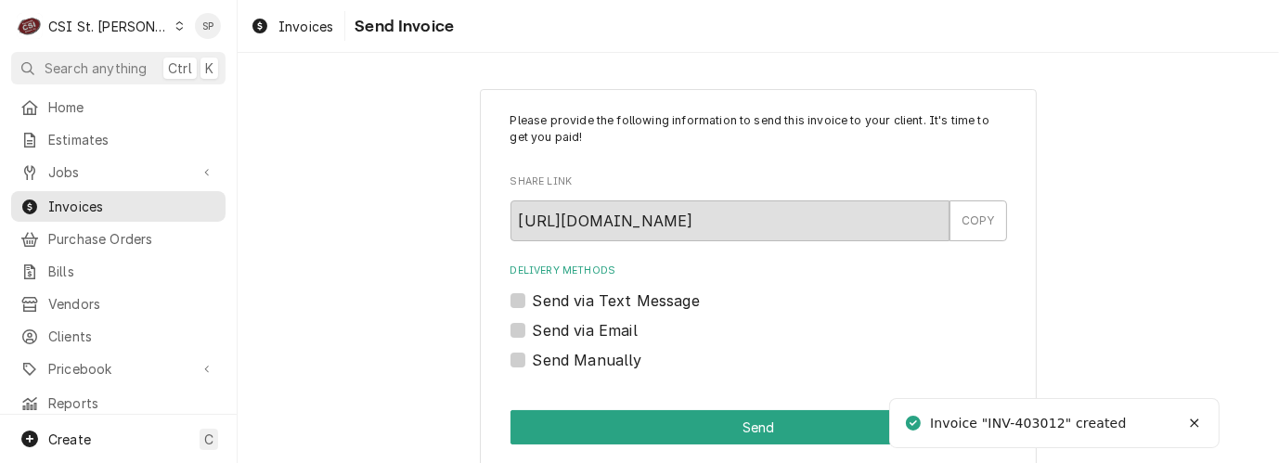
click at [533, 327] on label "Send via Email" at bounding box center [585, 330] width 105 height 22
click at [533, 327] on input "Send via Email" at bounding box center [781, 339] width 497 height 41
checkbox input "true"
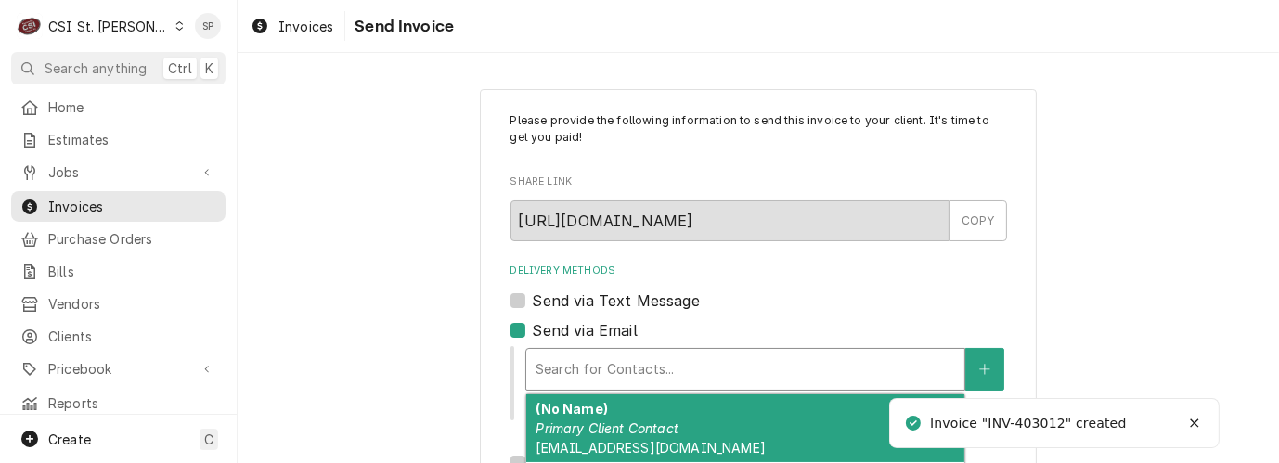
click at [586, 366] on div "Delivery Methods" at bounding box center [746, 369] width 420 height 33
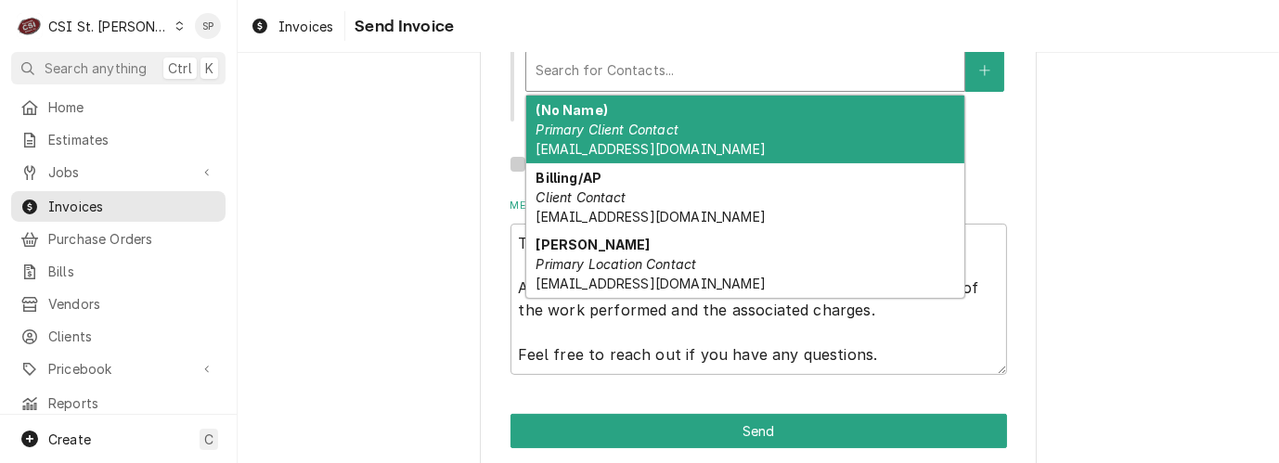
scroll to position [324, 0]
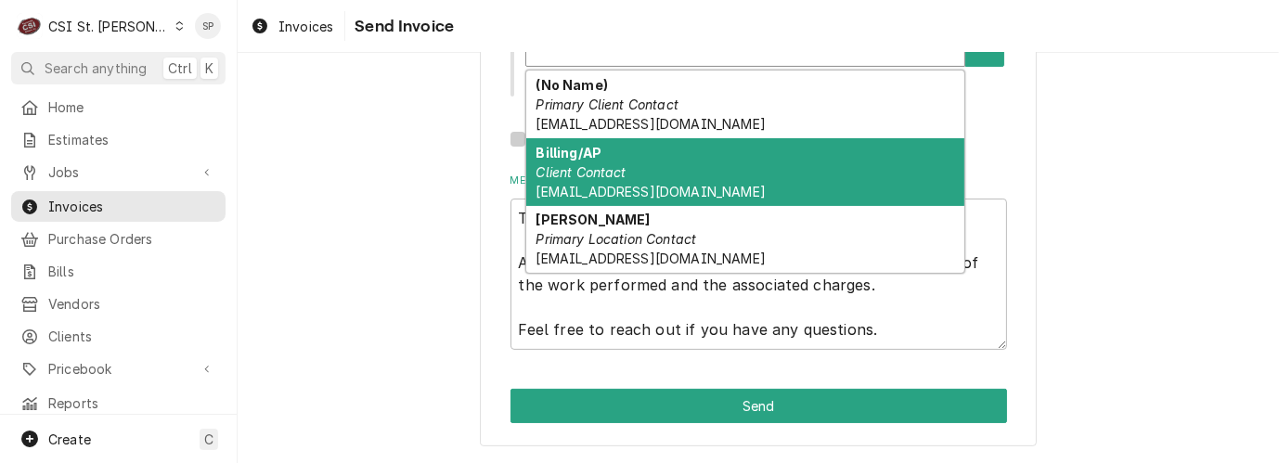
click at [561, 165] on em "Client Contact" at bounding box center [581, 172] width 90 height 16
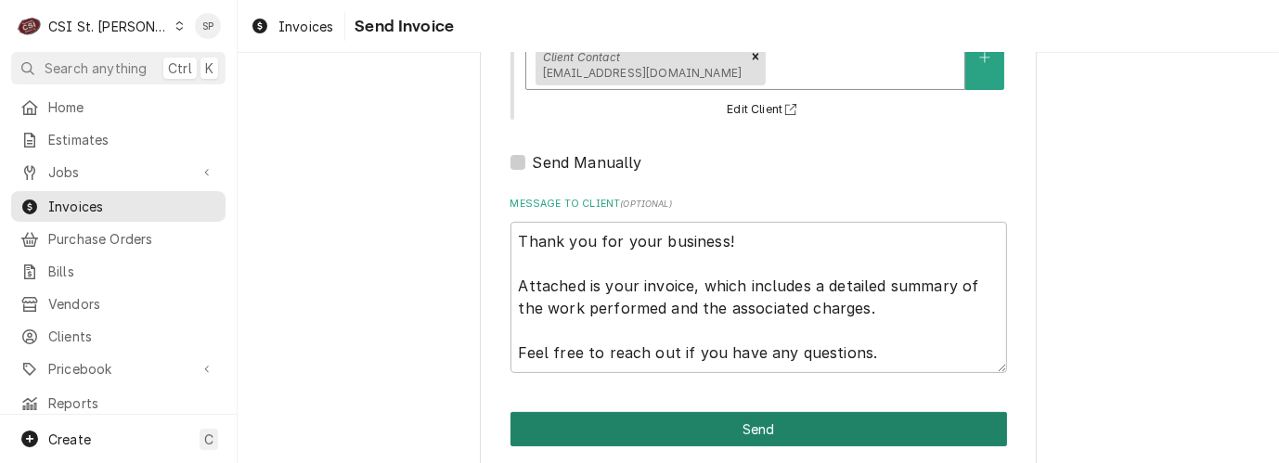
click at [700, 432] on button "Send" at bounding box center [759, 429] width 497 height 34
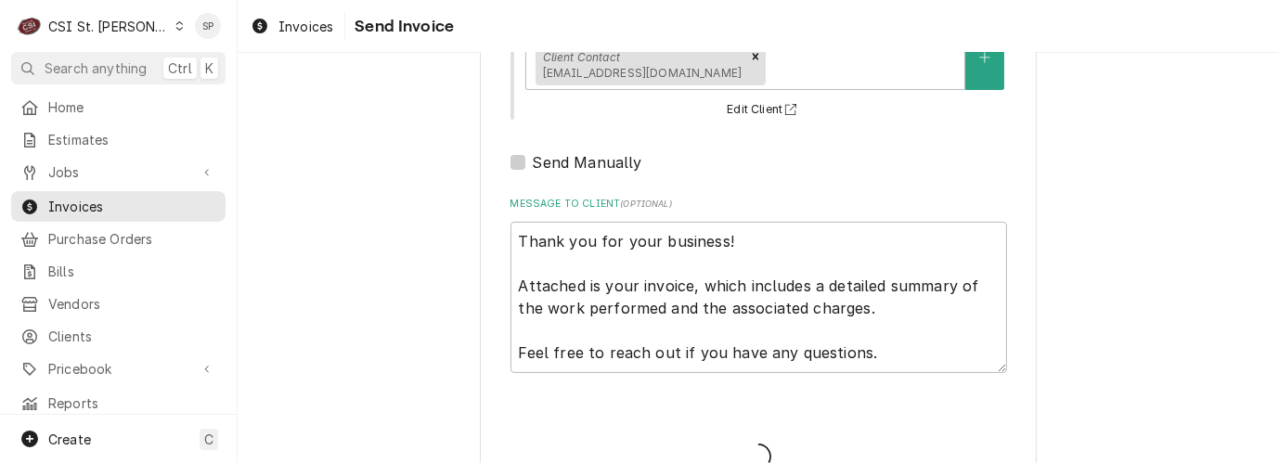
type textarea "x"
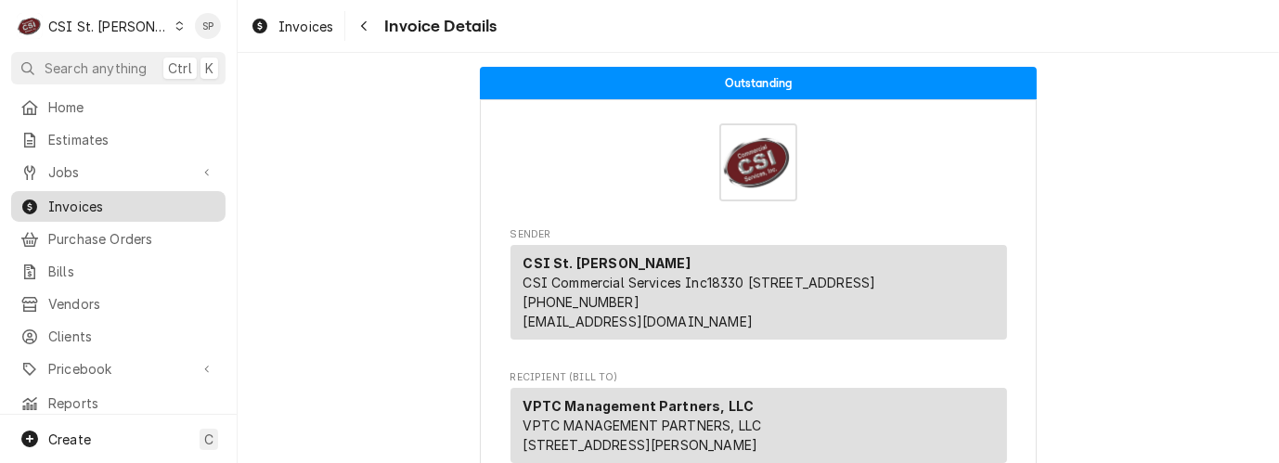
click at [107, 205] on span "Invoices" at bounding box center [132, 206] width 168 height 19
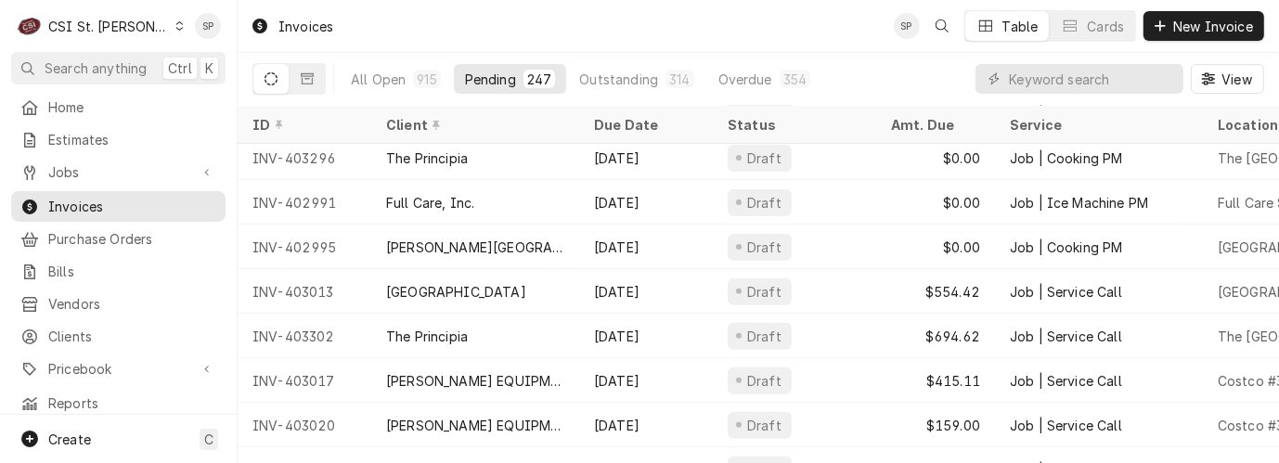
scroll to position [673, 0]
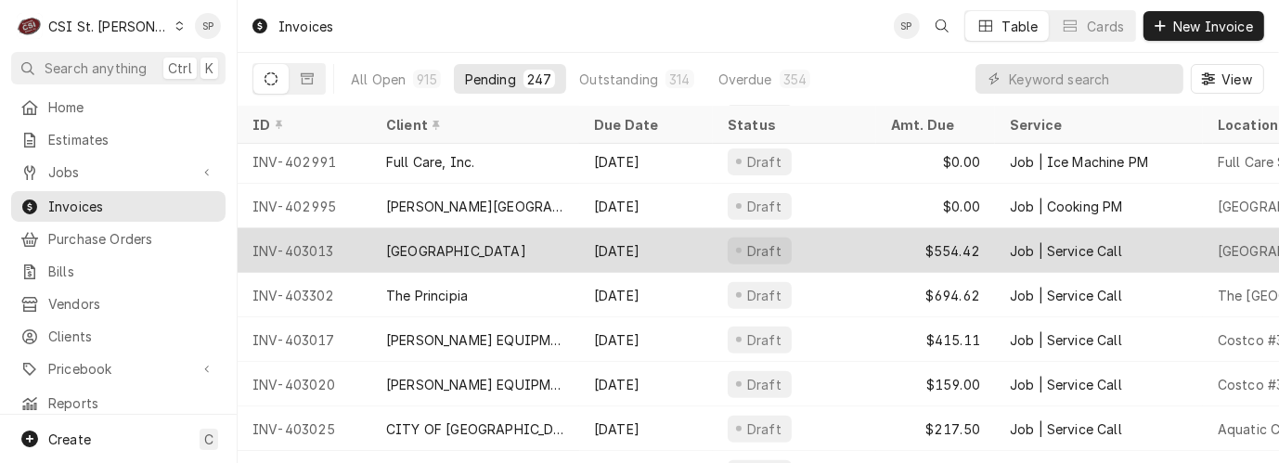
click at [263, 238] on div "INV-403013" at bounding box center [305, 250] width 134 height 45
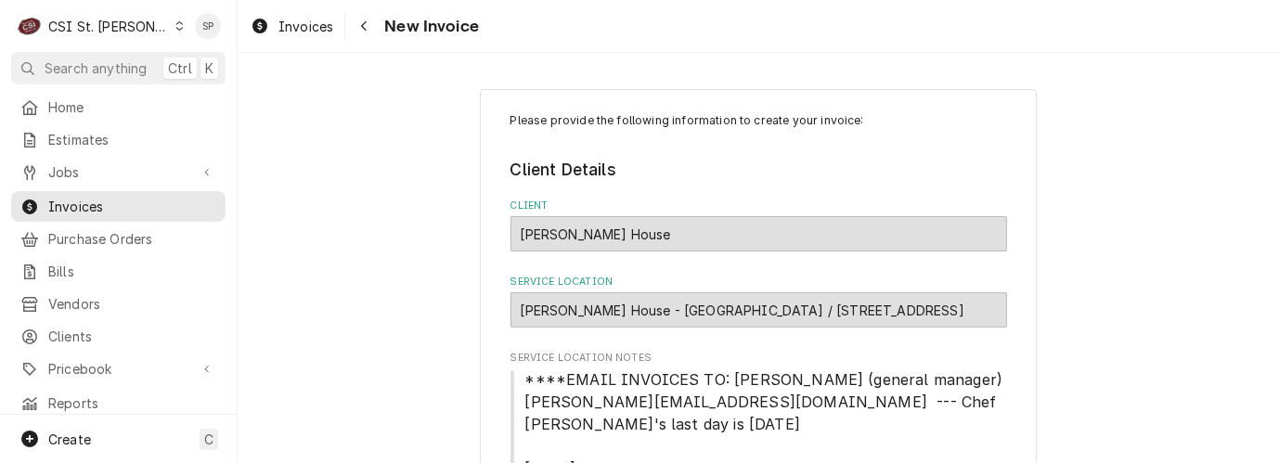
scroll to position [618, 0]
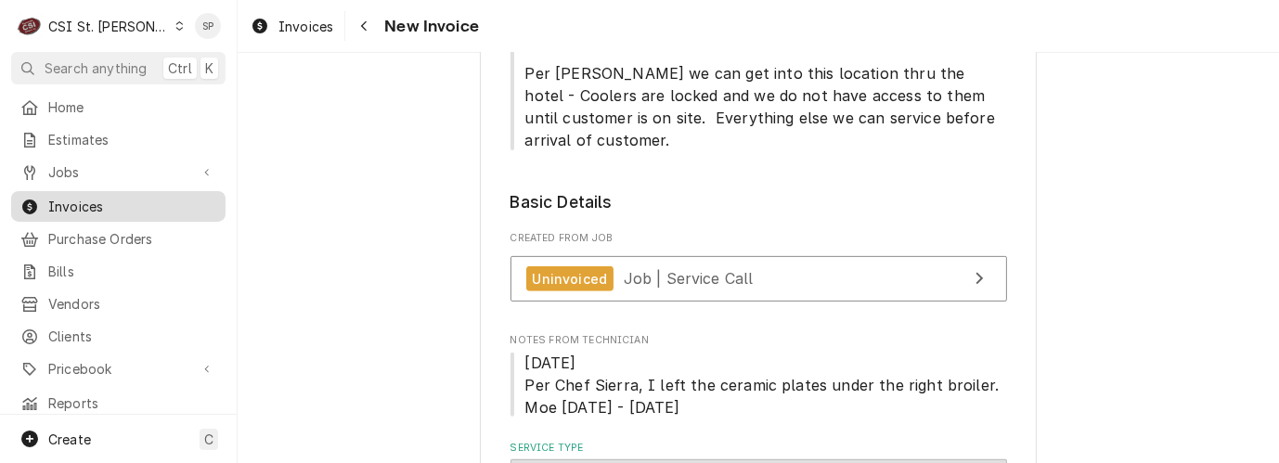
click at [131, 199] on span "Invoices" at bounding box center [132, 206] width 168 height 19
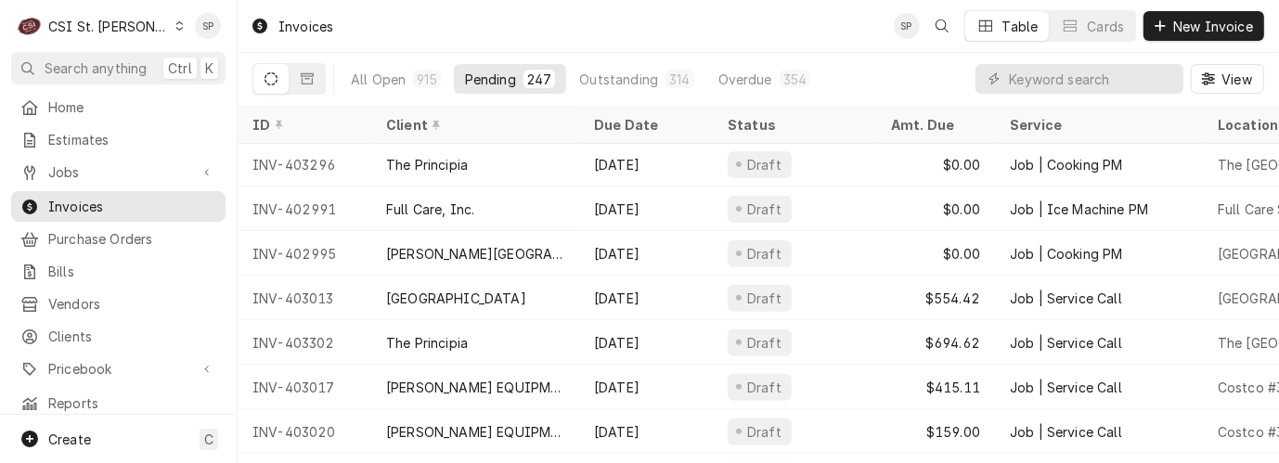
scroll to position [735, 0]
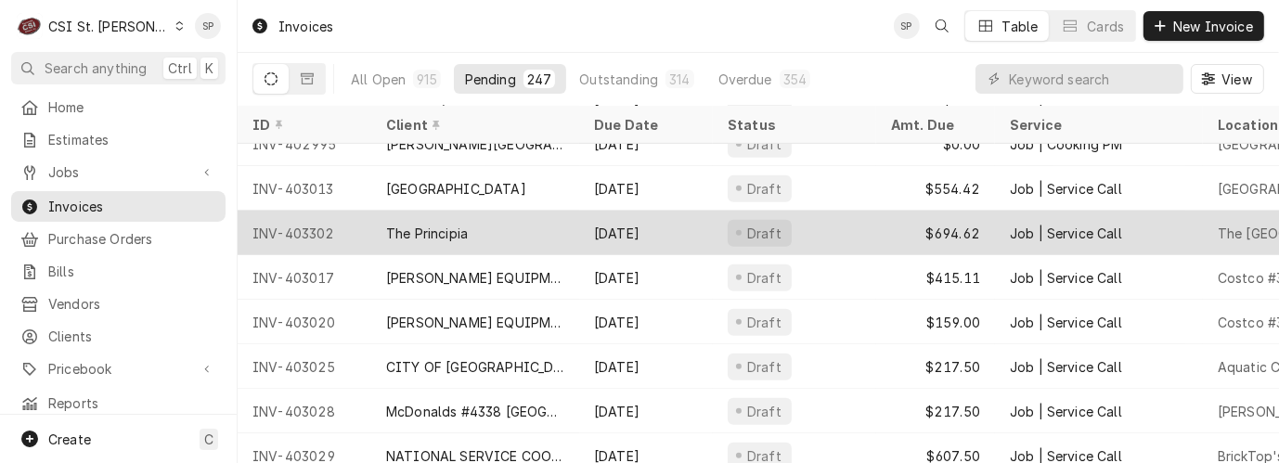
click at [324, 226] on div "INV-403302" at bounding box center [305, 233] width 134 height 45
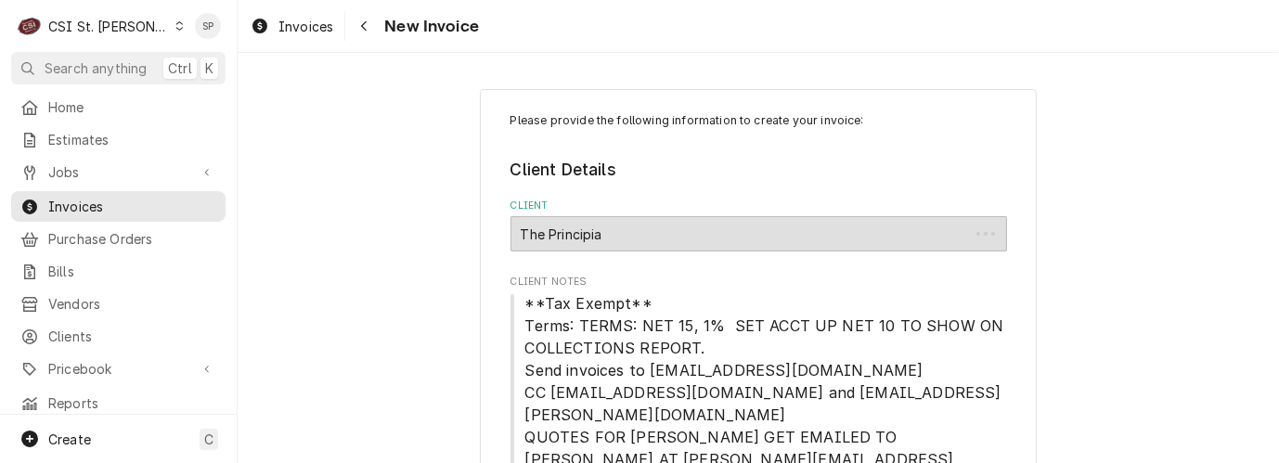
type textarea "x"
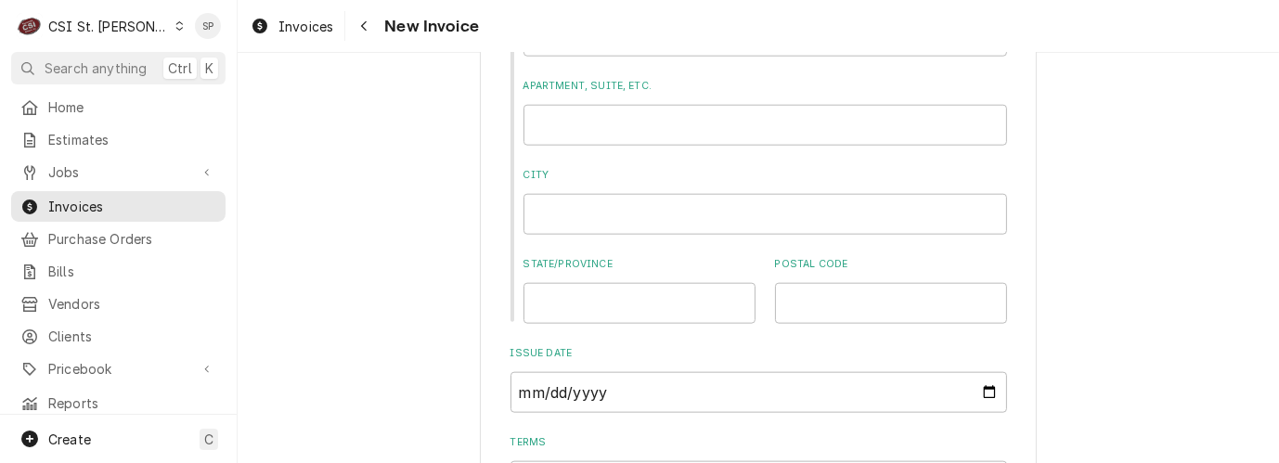
scroll to position [1883, 0]
click at [977, 369] on input "2025-08-21" at bounding box center [759, 389] width 497 height 41
type input "2025-08-25"
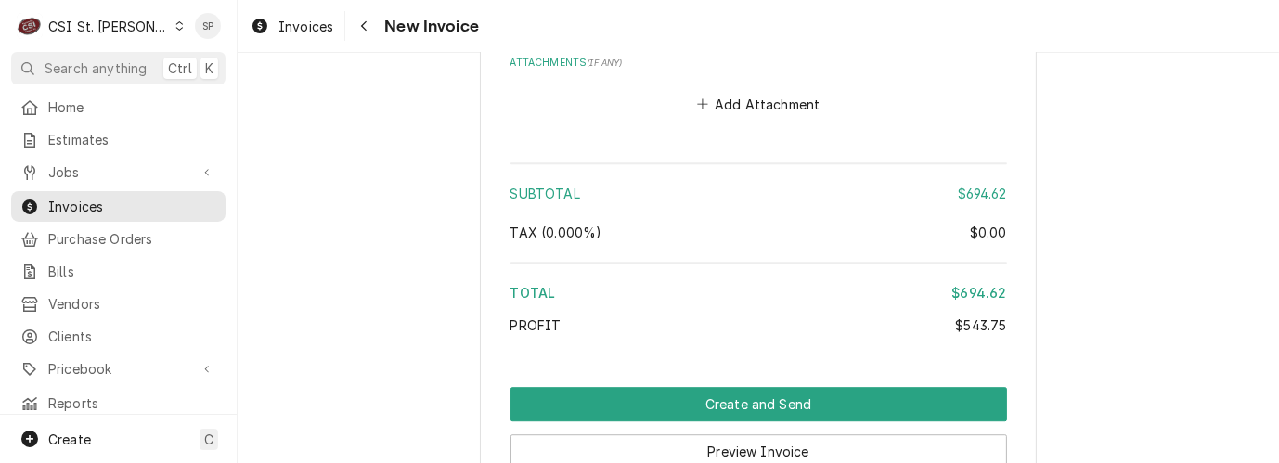
scroll to position [4565, 0]
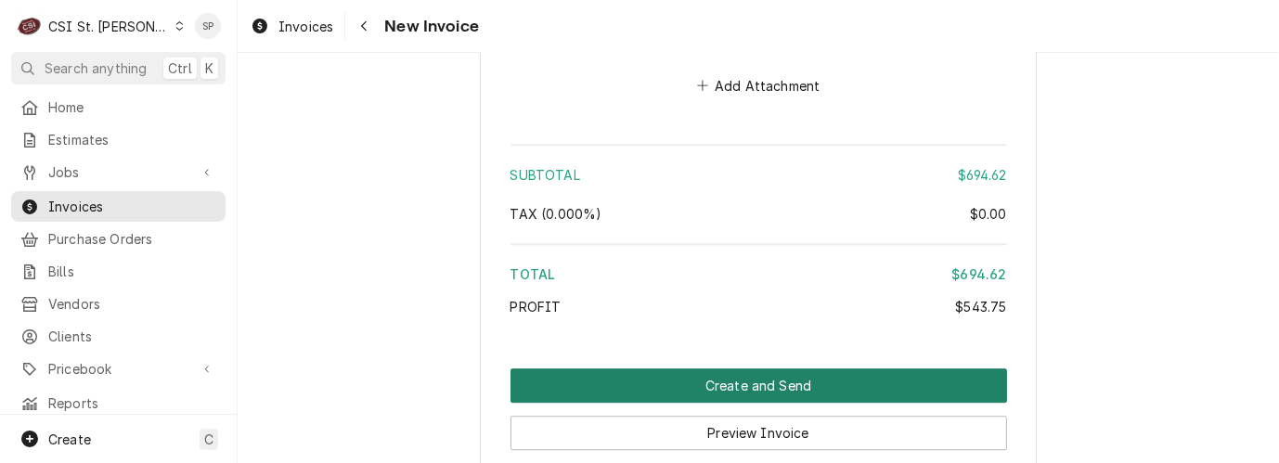
click at [736, 369] on button "Create and Send" at bounding box center [759, 386] width 497 height 34
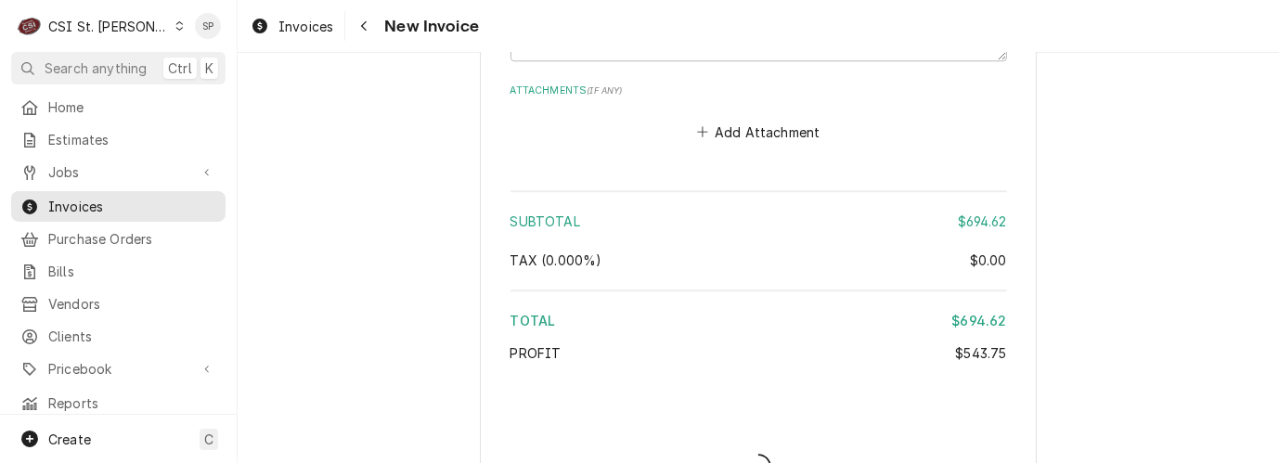
type textarea "x"
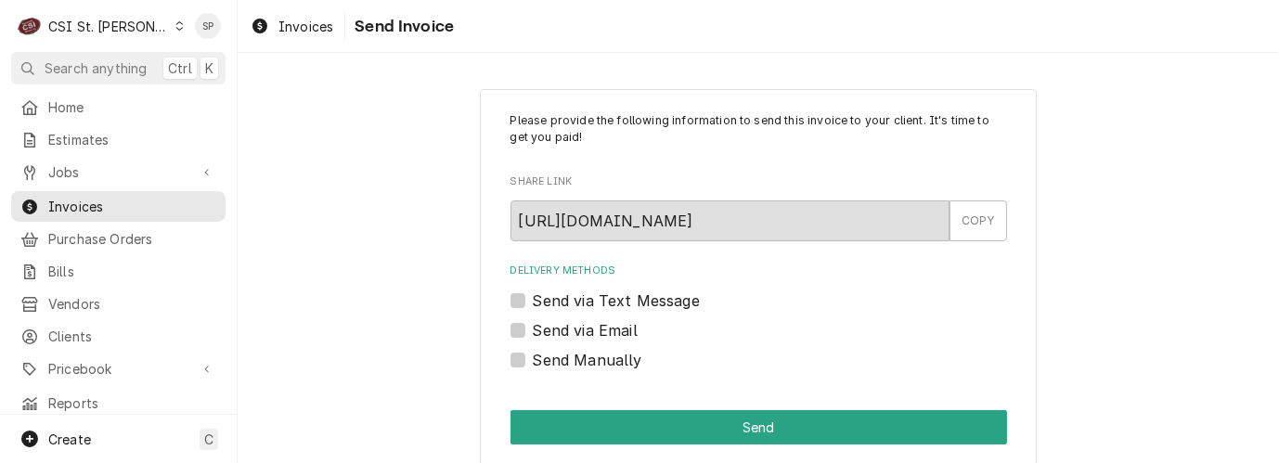
click at [533, 329] on label "Send via Email" at bounding box center [585, 330] width 105 height 22
click at [533, 329] on input "Send via Email" at bounding box center [781, 339] width 497 height 41
checkbox input "true"
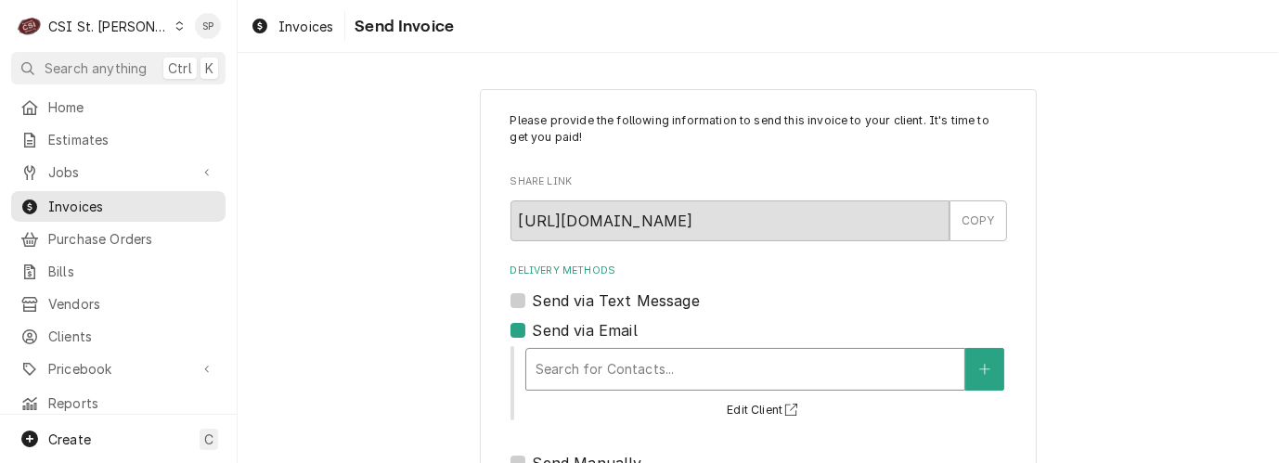
click at [561, 366] on div "Delivery Methods" at bounding box center [746, 369] width 420 height 33
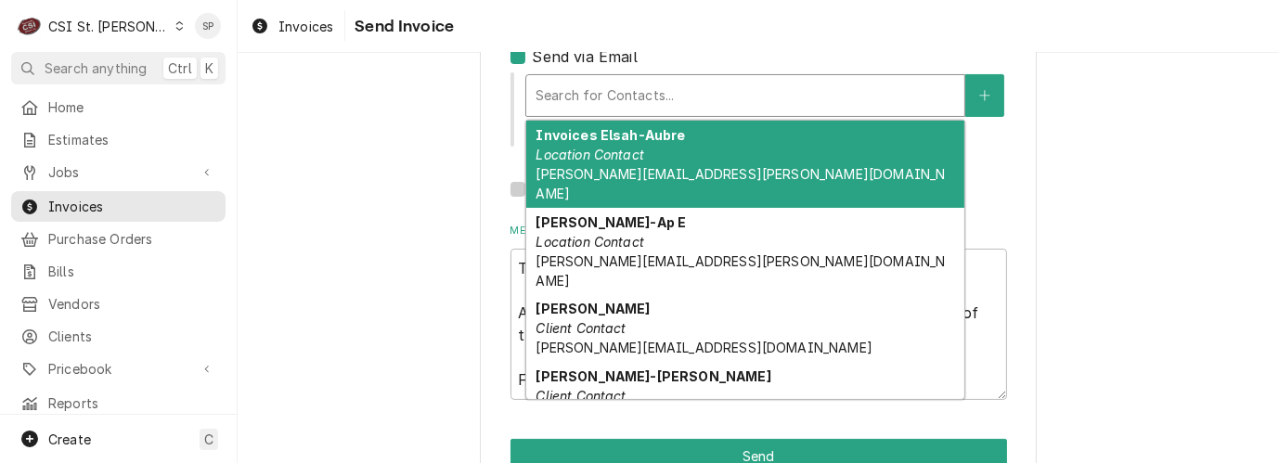
scroll to position [289, 0]
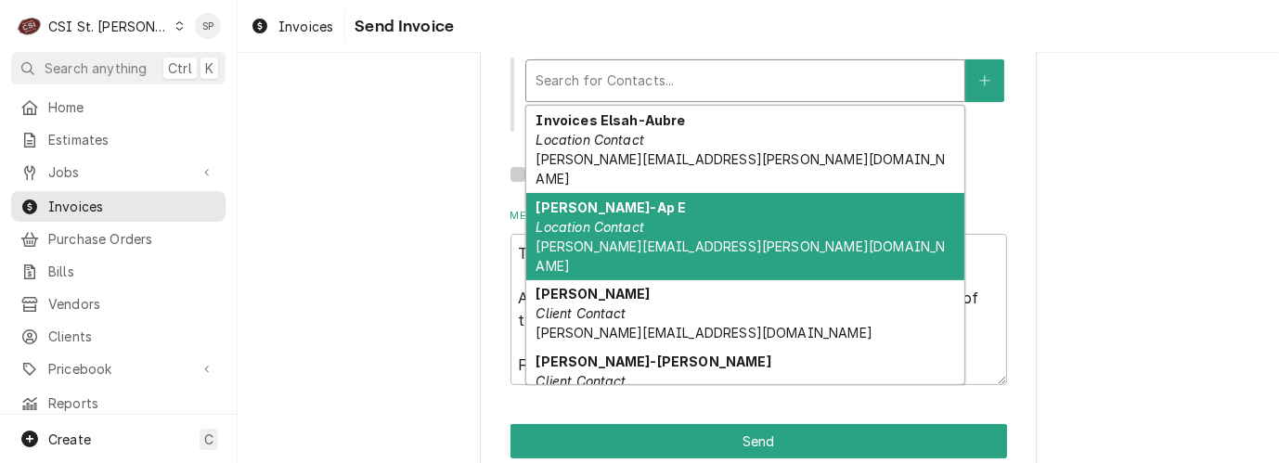
click at [695, 207] on div "Jackie Thornton-Ap E Location Contact jackie.thornton@principia.edu" at bounding box center [745, 236] width 438 height 87
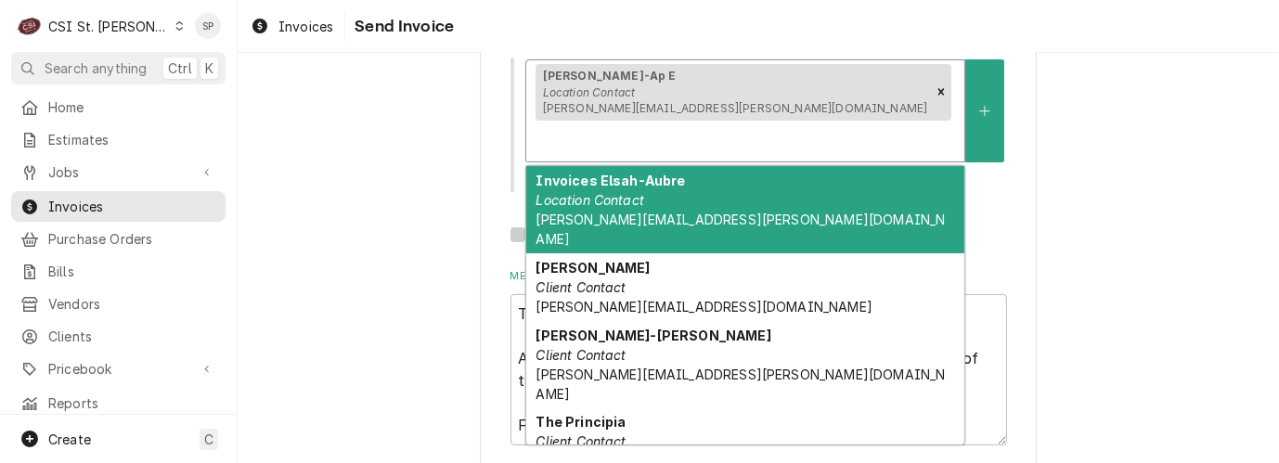
click at [839, 124] on div "Delivery Methods" at bounding box center [746, 140] width 420 height 33
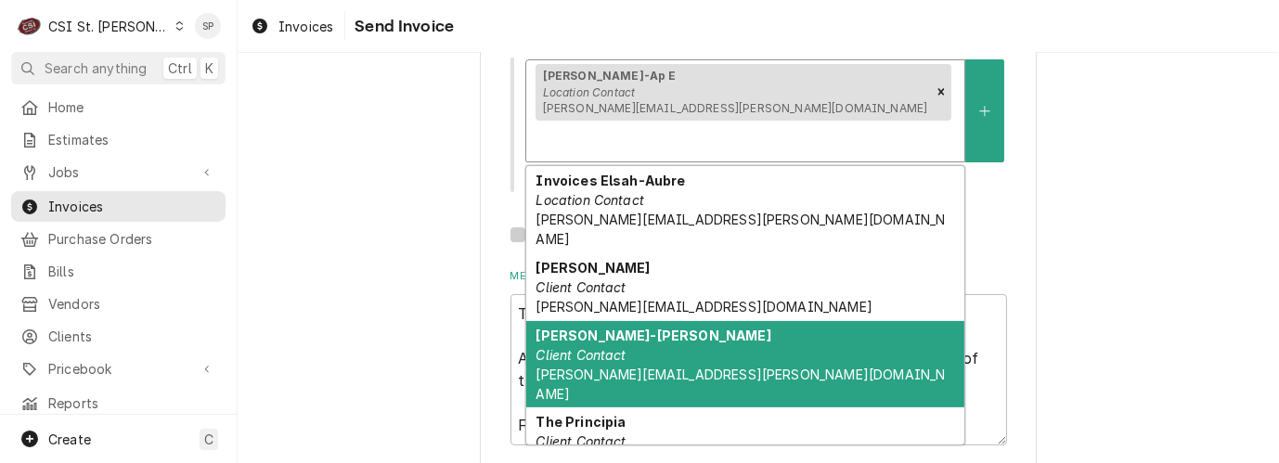
click at [670, 328] on strong "Nancy Brown-ap Clayton" at bounding box center [653, 336] width 235 height 16
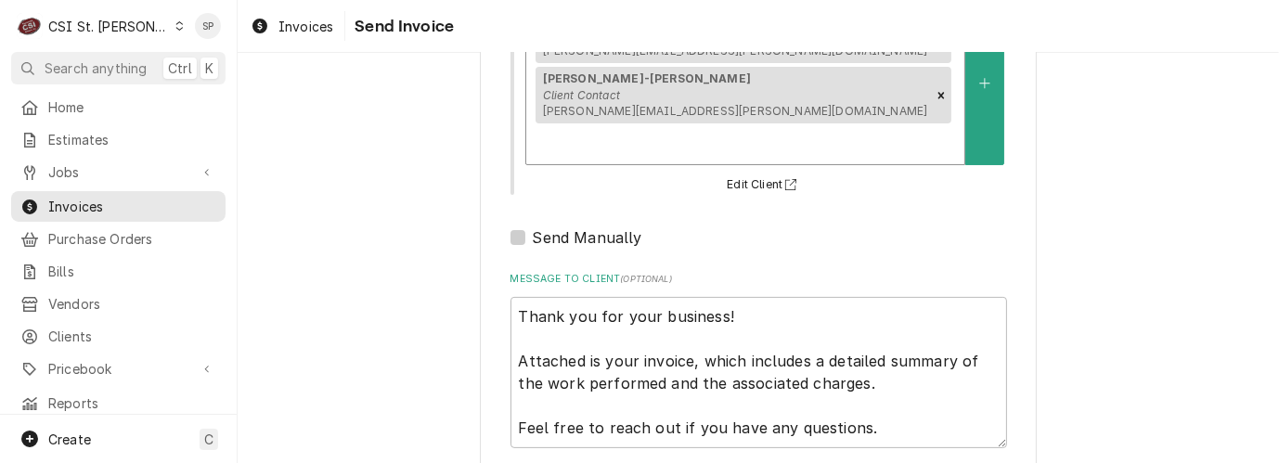
scroll to position [346, 0]
type textarea "x"
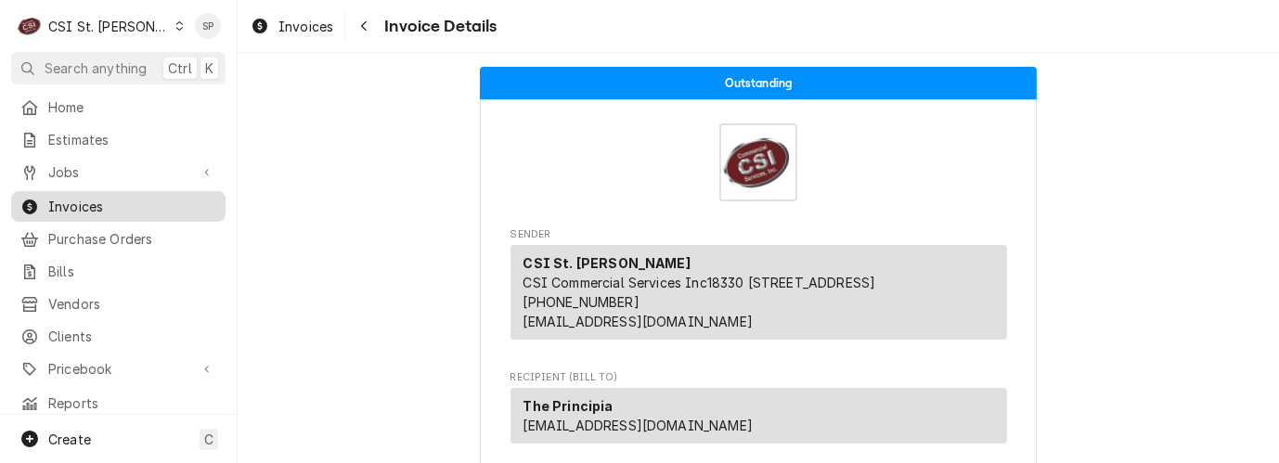
click at [135, 197] on span "Invoices" at bounding box center [132, 206] width 168 height 19
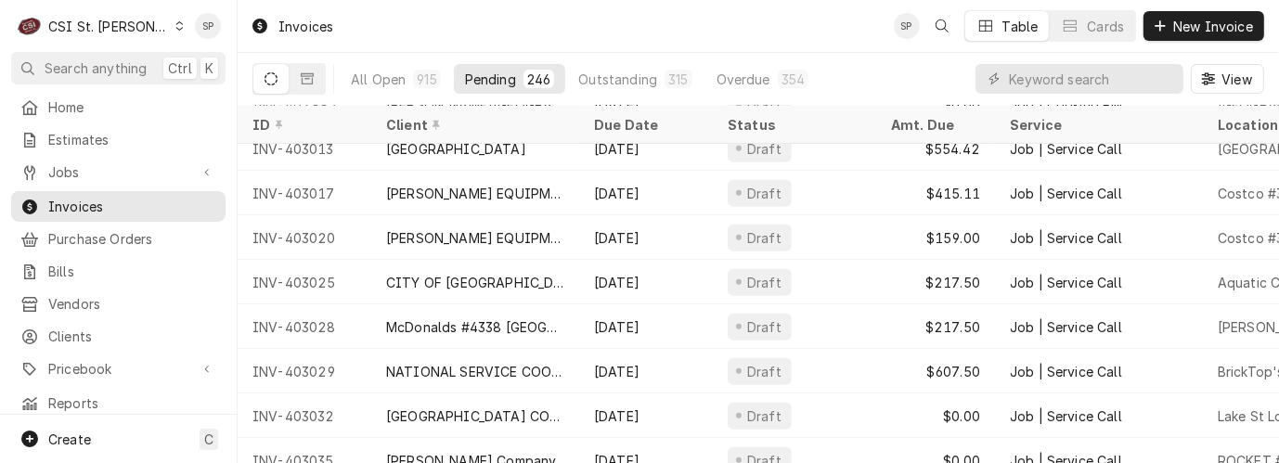
scroll to position [783, 0]
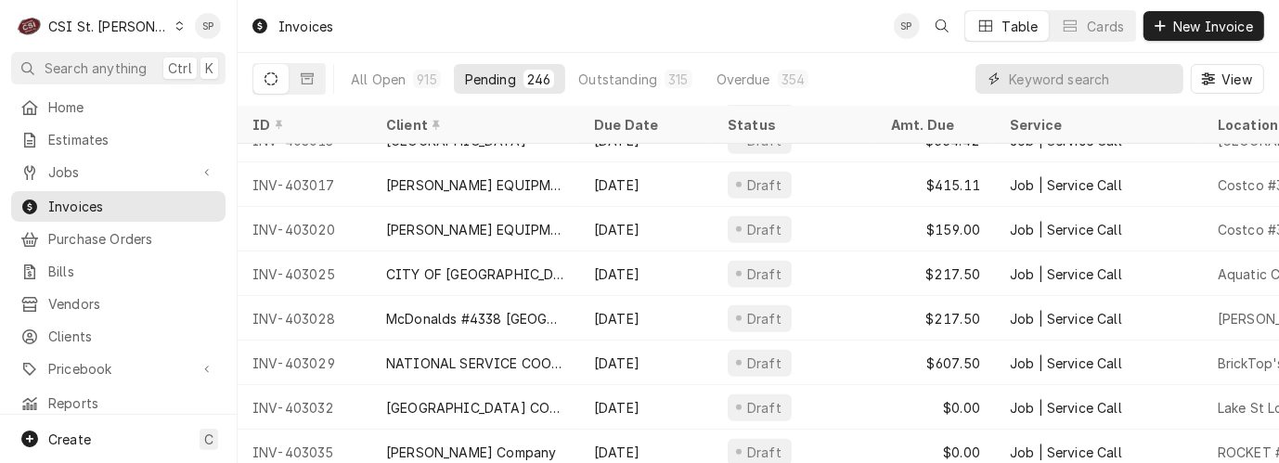
click at [1032, 71] on input "Dynamic Content Wrapper" at bounding box center [1091, 79] width 165 height 30
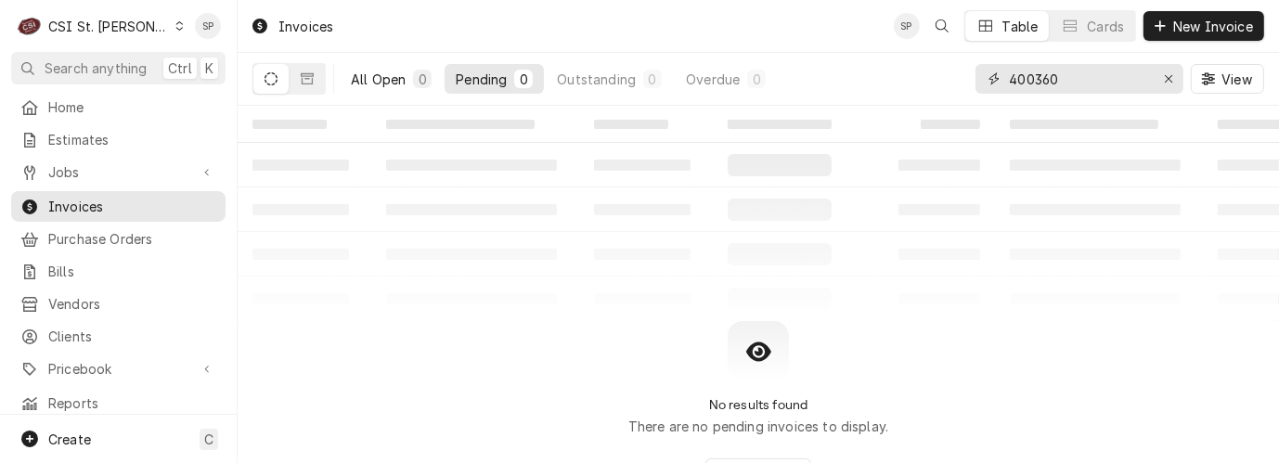
type input "400360"
click at [388, 78] on div "All Open" at bounding box center [378, 79] width 55 height 19
click at [279, 74] on button "Dynamic Content Wrapper" at bounding box center [270, 79] width 35 height 30
click at [268, 79] on icon "Dynamic Content Wrapper" at bounding box center [271, 78] width 13 height 13
click at [313, 77] on icon "Dynamic Content Wrapper" at bounding box center [307, 78] width 13 height 13
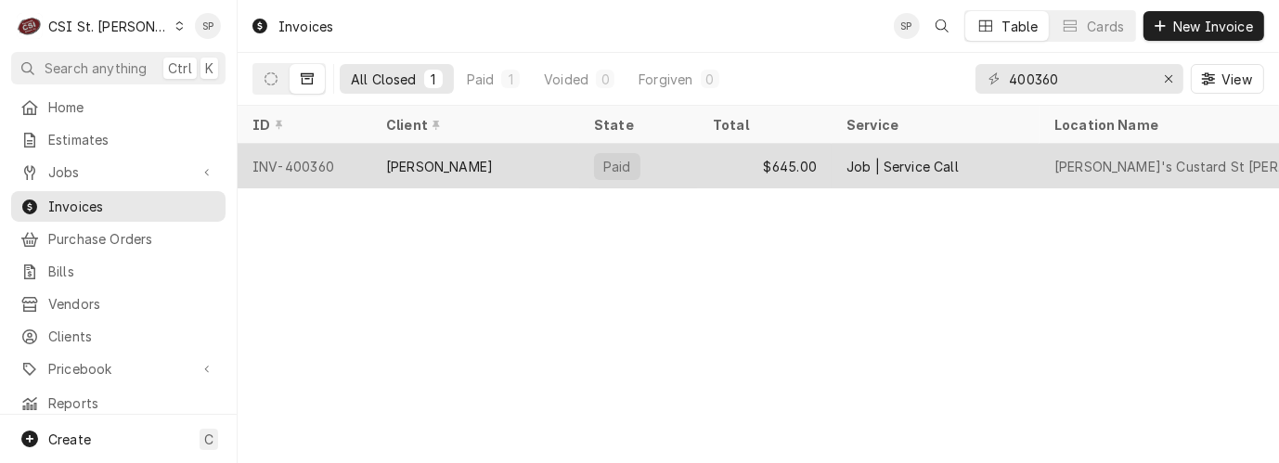
click at [293, 168] on div "INV-400360" at bounding box center [305, 166] width 134 height 45
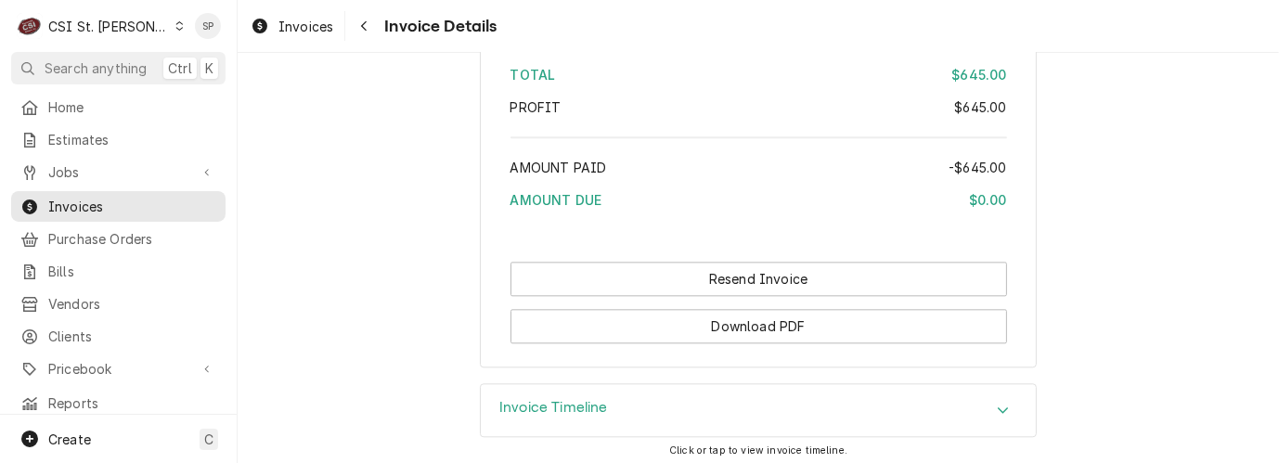
scroll to position [3908, 0]
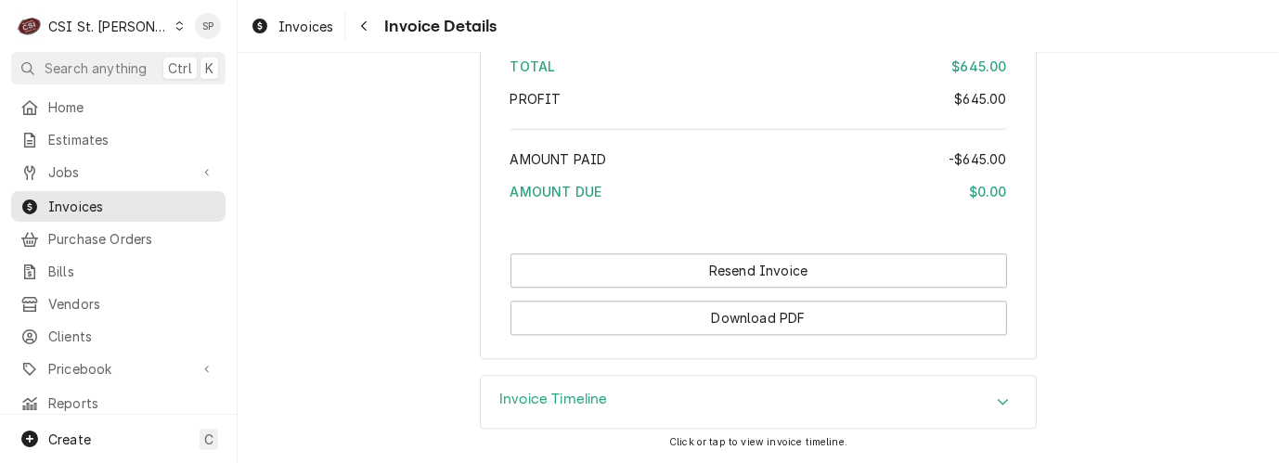
click at [997, 400] on icon "Accordion Header" at bounding box center [1003, 401] width 13 height 15
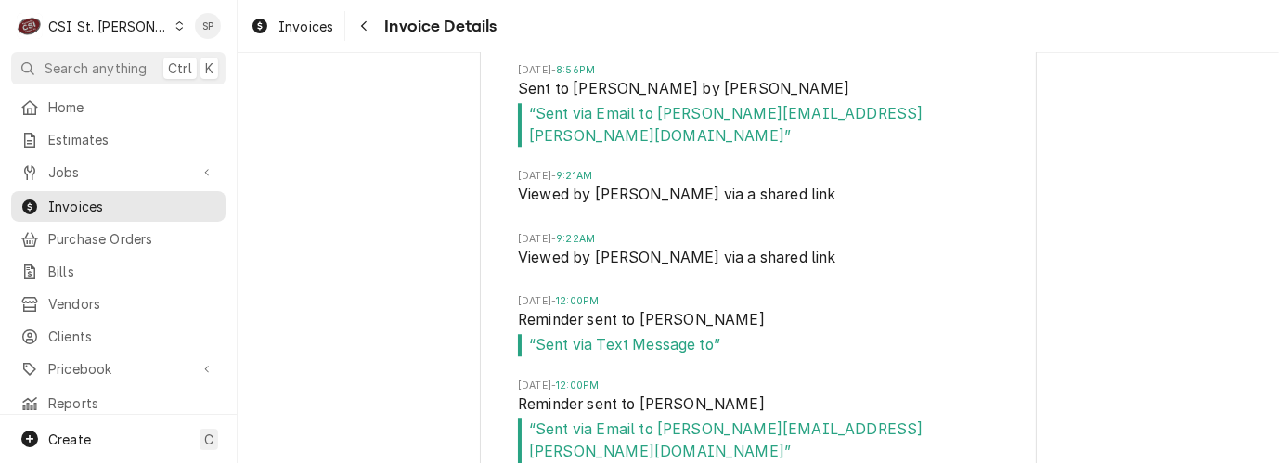
scroll to position [4478, 0]
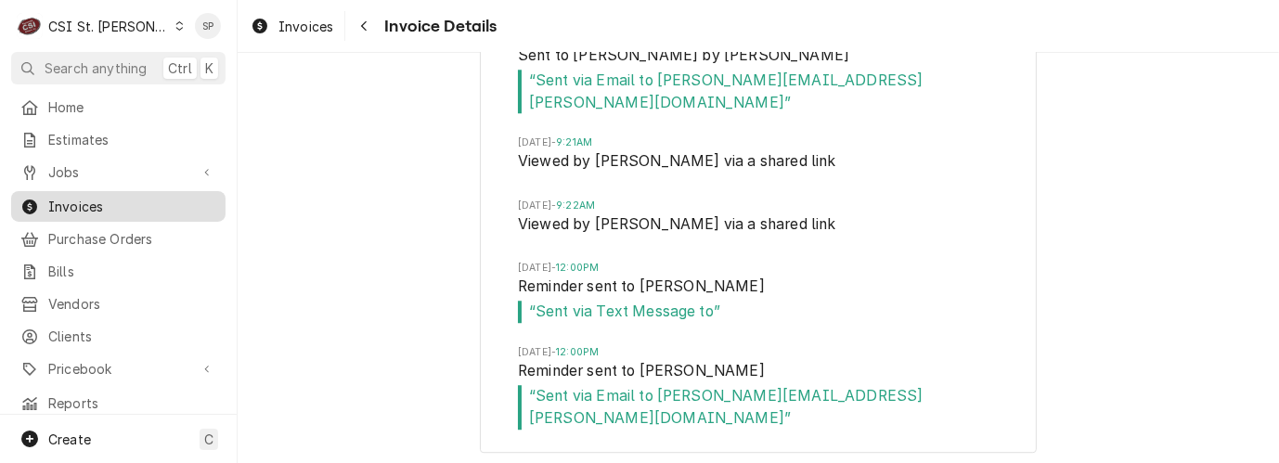
click at [130, 200] on span "Invoices" at bounding box center [132, 206] width 168 height 19
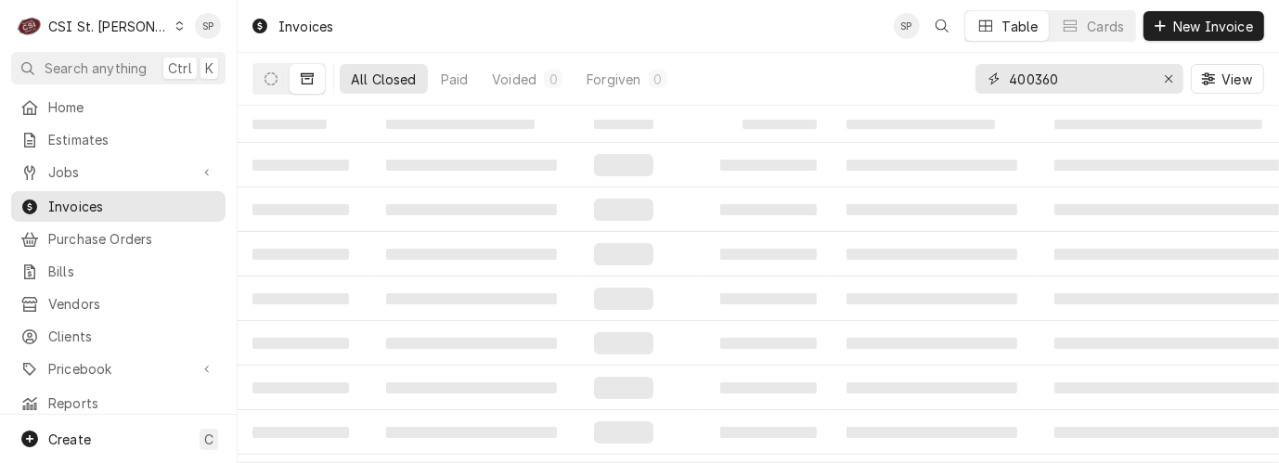
click at [1084, 78] on input "400360" at bounding box center [1078, 79] width 139 height 30
type input "402966"
click at [265, 72] on icon "Dynamic Content Wrapper" at bounding box center [271, 78] width 13 height 13
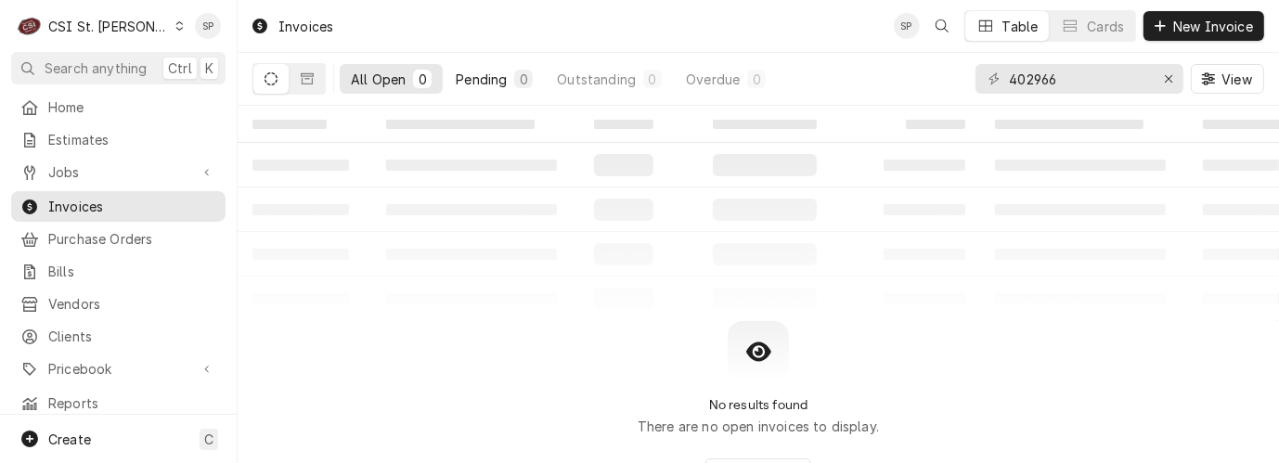
click at [480, 74] on div "Pending" at bounding box center [481, 79] width 51 height 19
click at [314, 77] on button "Dynamic Content Wrapper" at bounding box center [307, 79] width 35 height 30
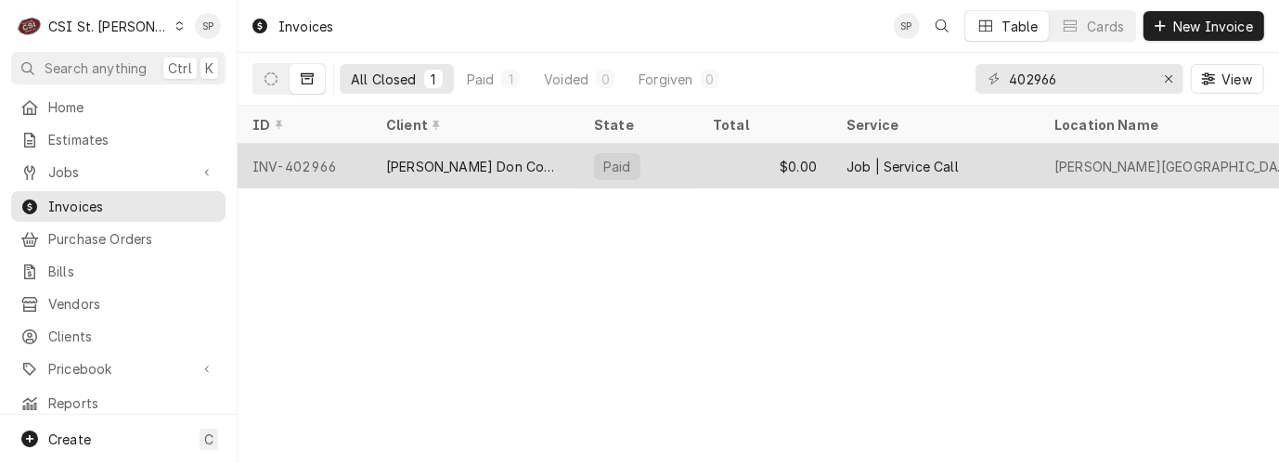
click at [304, 159] on div "INV-402966" at bounding box center [305, 166] width 134 height 45
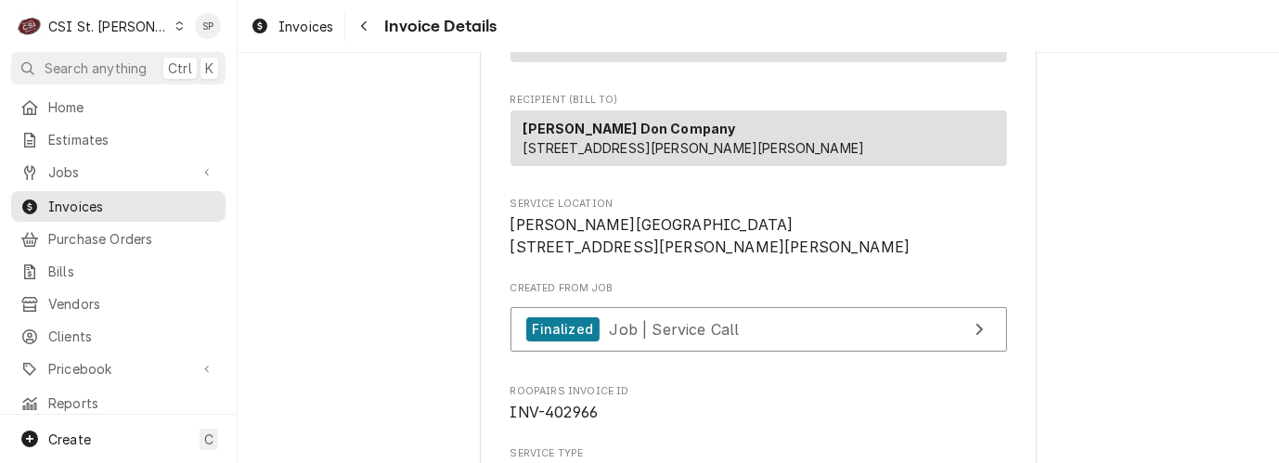
scroll to position [289, 0]
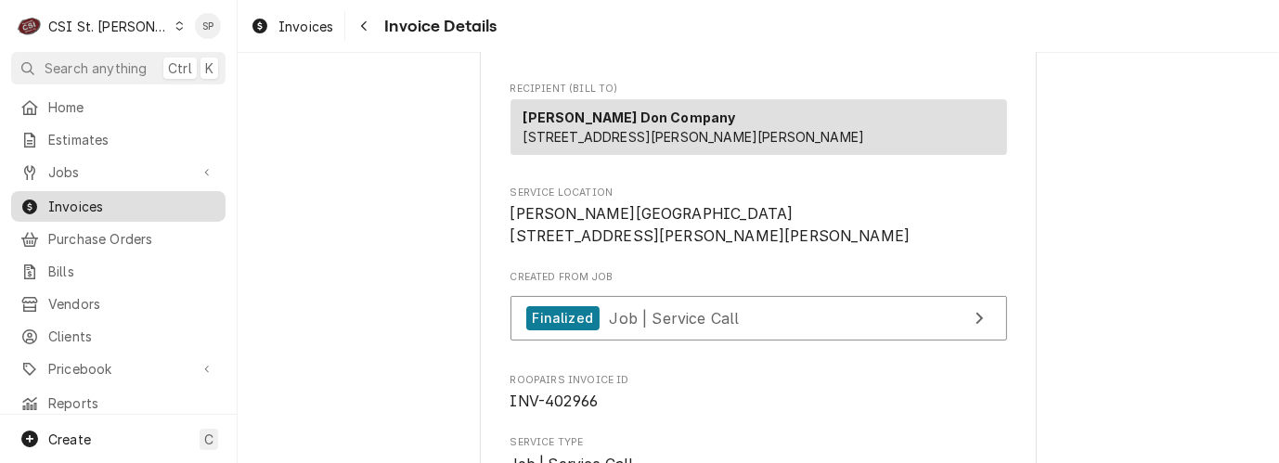
click at [151, 200] on span "Invoices" at bounding box center [132, 206] width 168 height 19
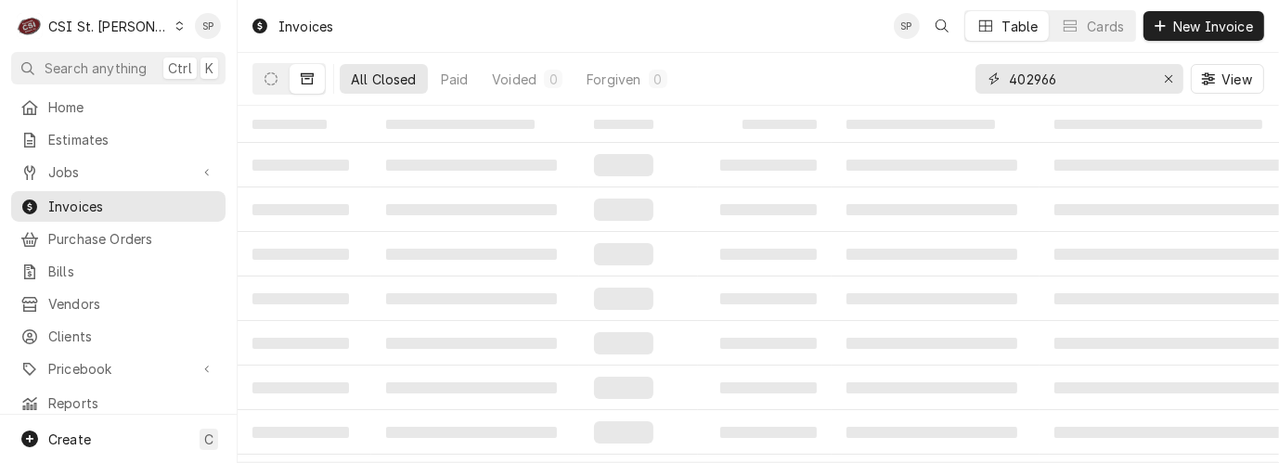
click at [1070, 70] on input "402966" at bounding box center [1078, 79] width 139 height 30
type input "403056"
click at [274, 78] on icon "Dynamic Content Wrapper" at bounding box center [271, 78] width 13 height 13
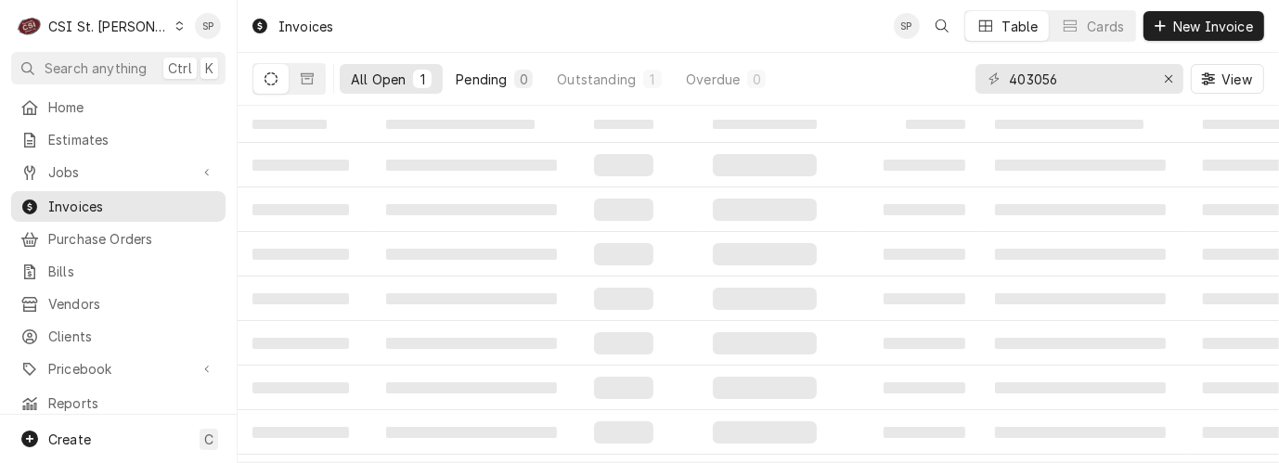
click at [461, 76] on div "Pending" at bounding box center [481, 79] width 51 height 19
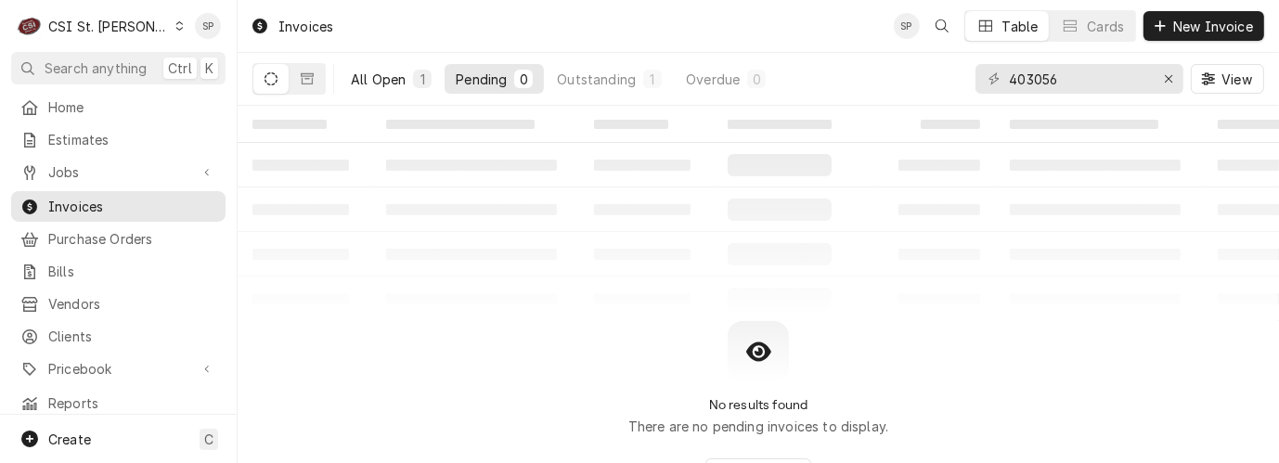
click at [382, 79] on div "All Open" at bounding box center [378, 79] width 55 height 19
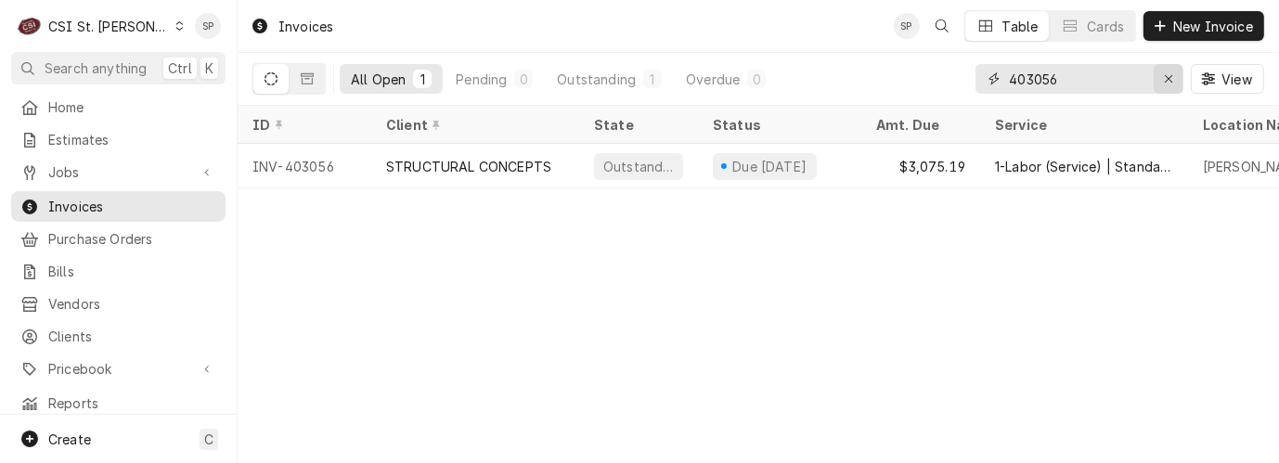
click at [1167, 77] on icon "Erase input" at bounding box center [1169, 78] width 10 height 13
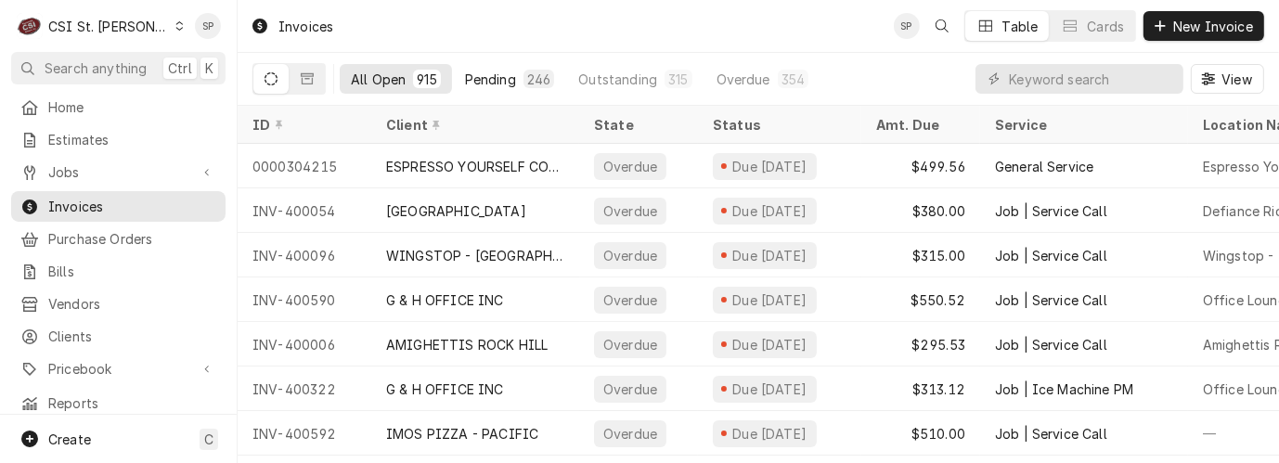
click at [489, 75] on div "Pending" at bounding box center [490, 79] width 51 height 19
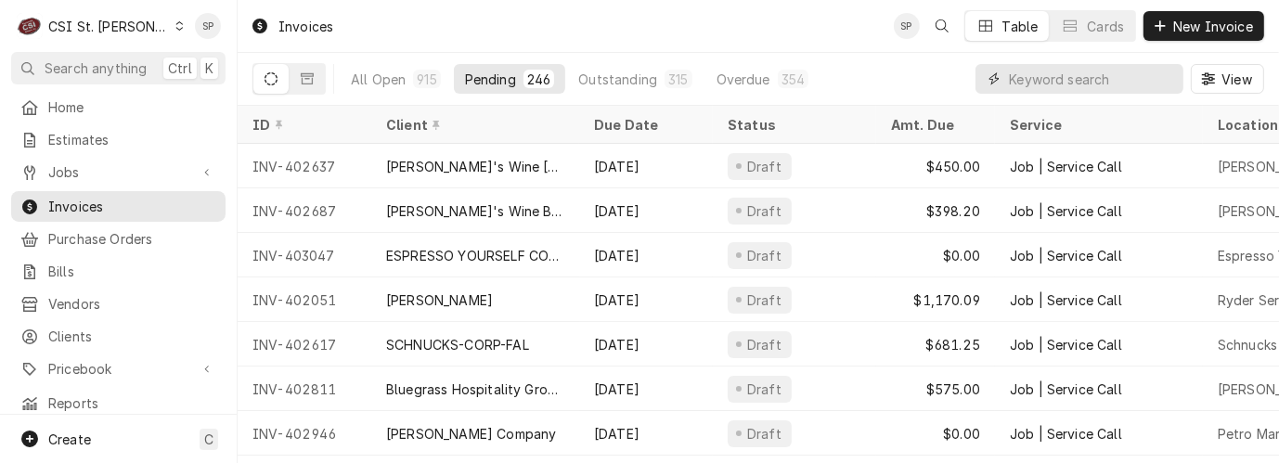
click at [1066, 76] on input "Dynamic Content Wrapper" at bounding box center [1091, 79] width 165 height 30
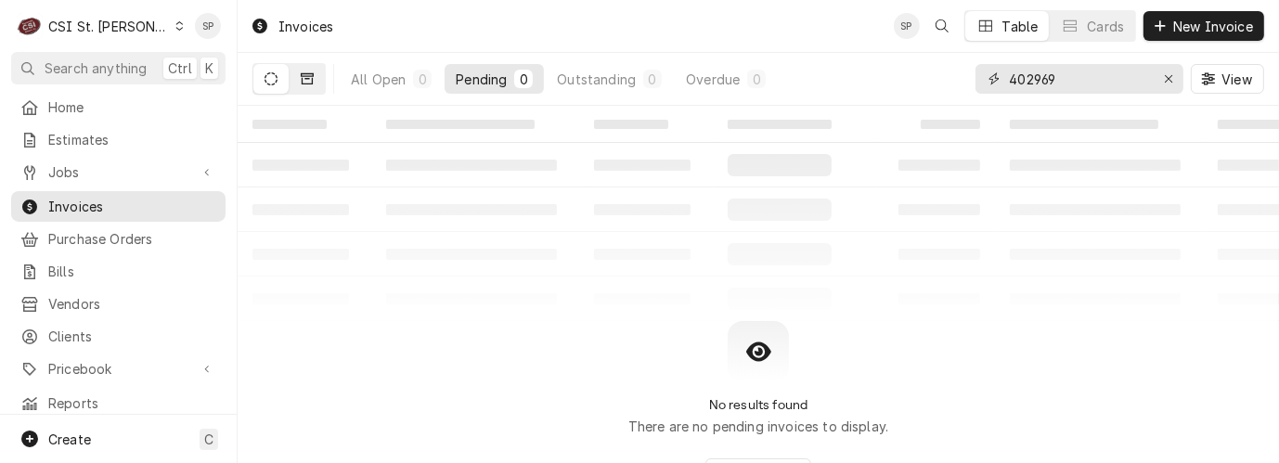
type input "402969"
click at [313, 84] on icon "Dynamic Content Wrapper" at bounding box center [307, 78] width 13 height 13
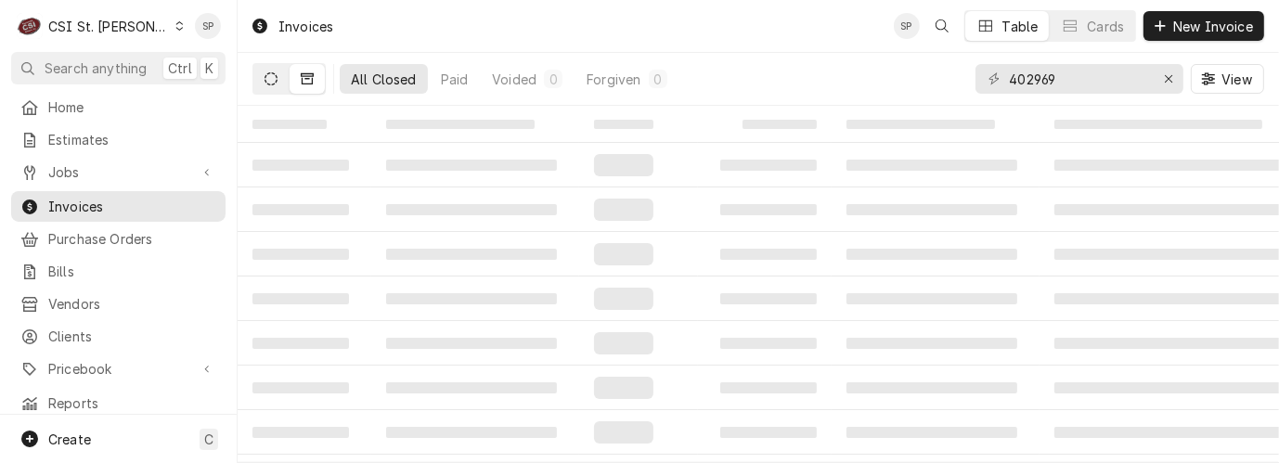
click at [274, 75] on icon "Dynamic Content Wrapper" at bounding box center [271, 78] width 13 height 13
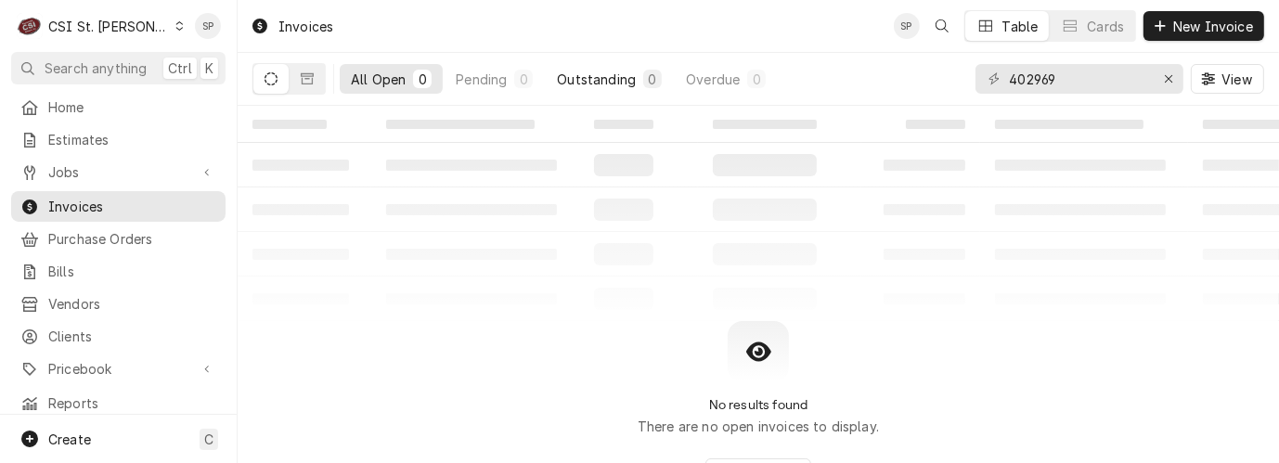
click at [597, 84] on div "Outstanding" at bounding box center [596, 79] width 79 height 19
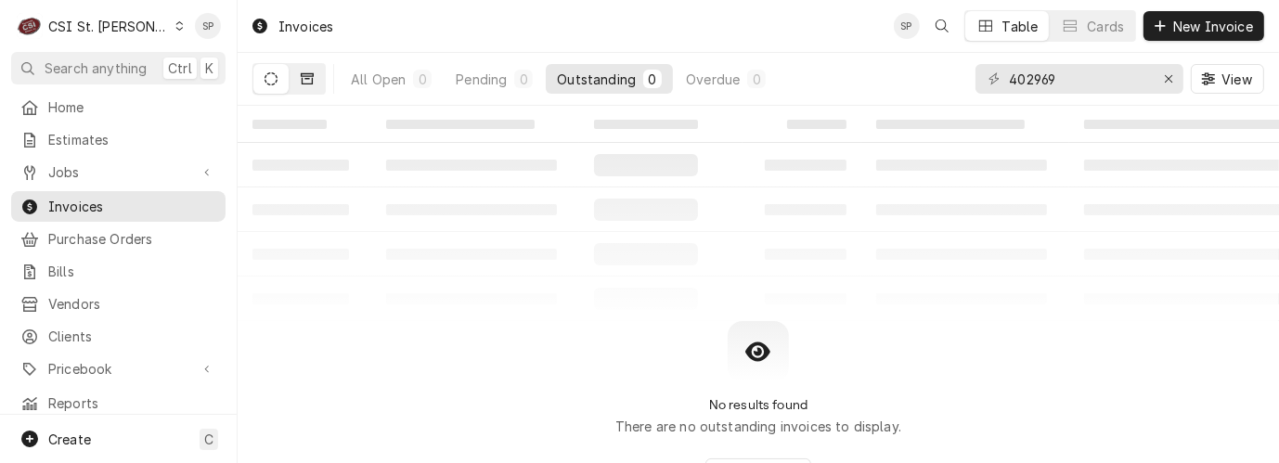
click at [305, 73] on icon "Dynamic Content Wrapper" at bounding box center [307, 78] width 13 height 11
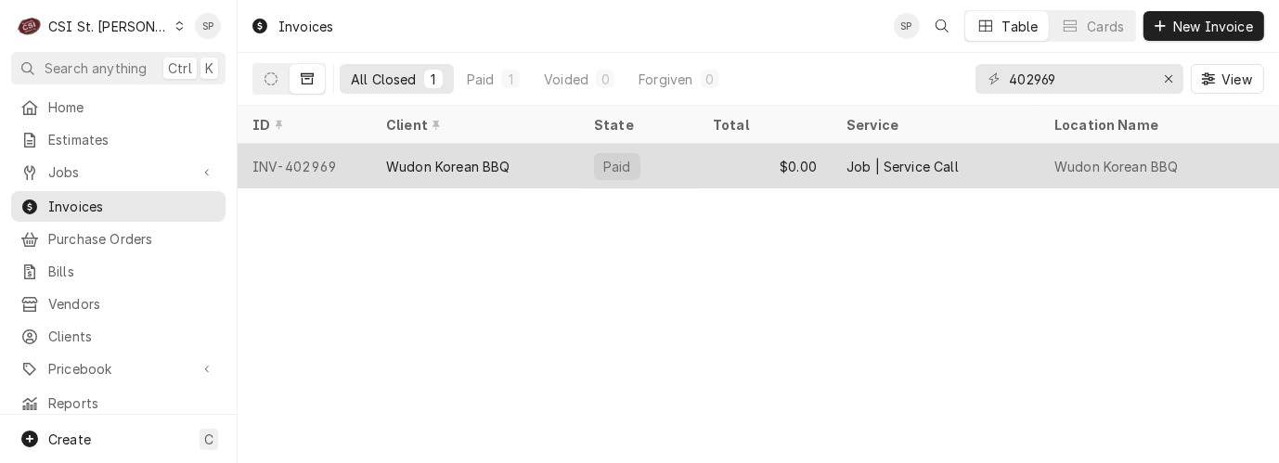
click at [304, 158] on div "INV-402969" at bounding box center [305, 166] width 134 height 45
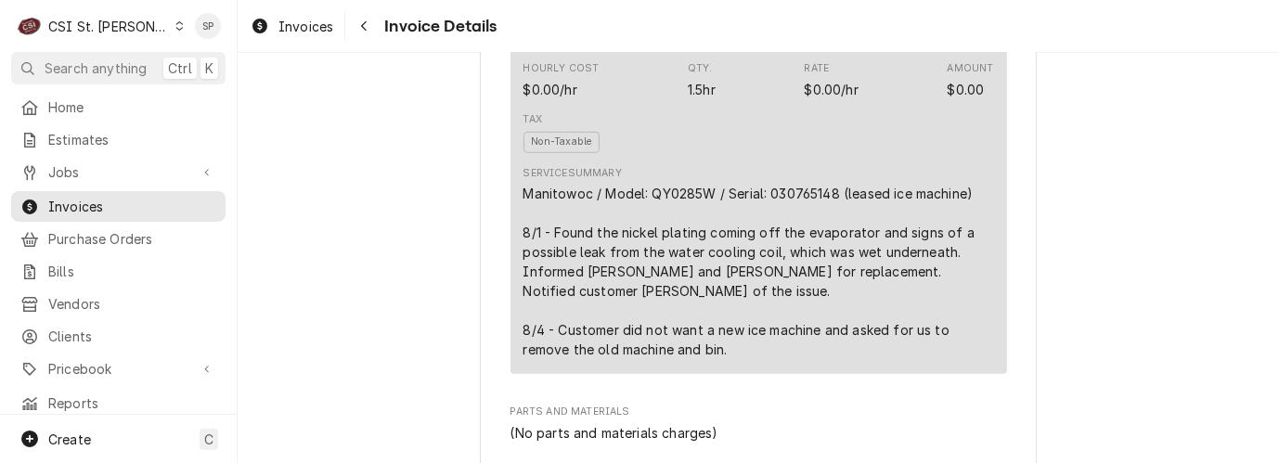
scroll to position [1169, 0]
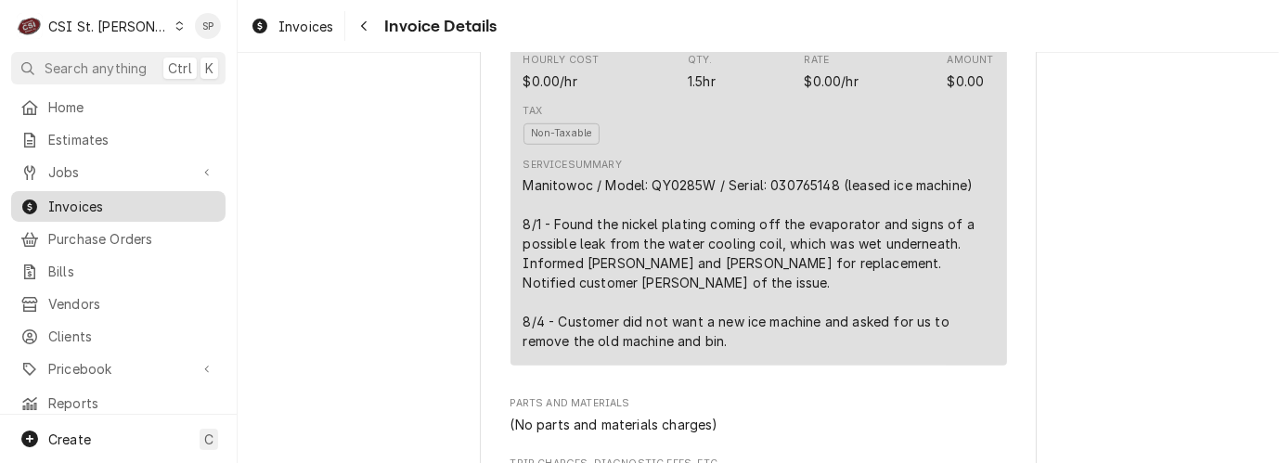
click at [168, 199] on span "Invoices" at bounding box center [132, 206] width 168 height 19
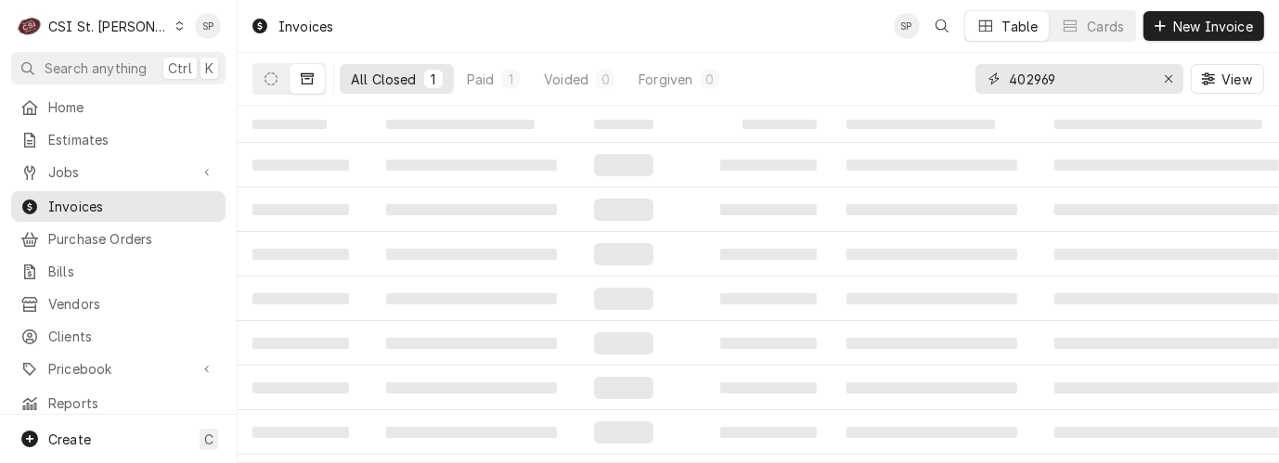
click at [1054, 76] on input "402969" at bounding box center [1078, 79] width 139 height 30
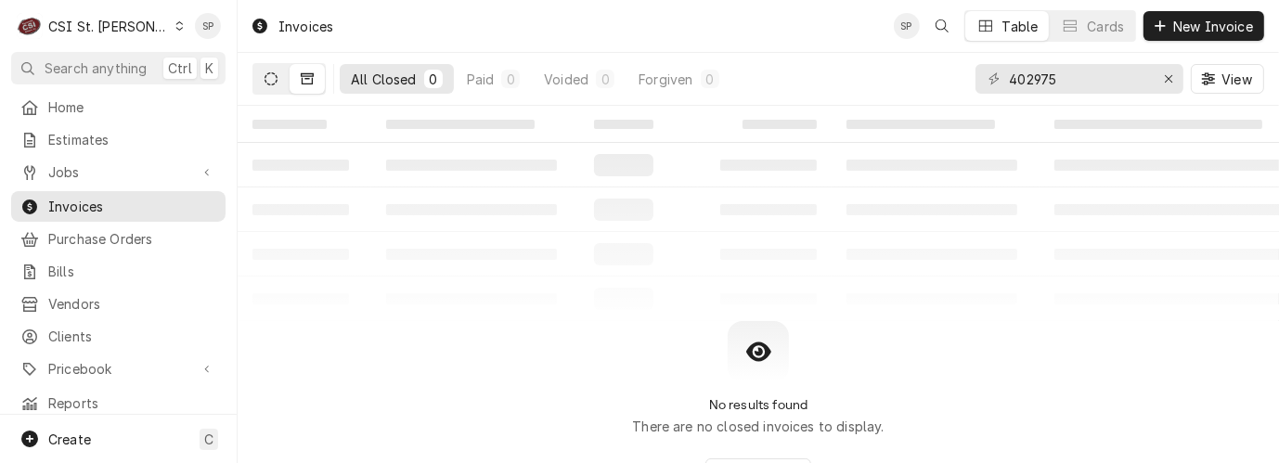
click at [265, 75] on icon "Dynamic Content Wrapper" at bounding box center [271, 78] width 13 height 13
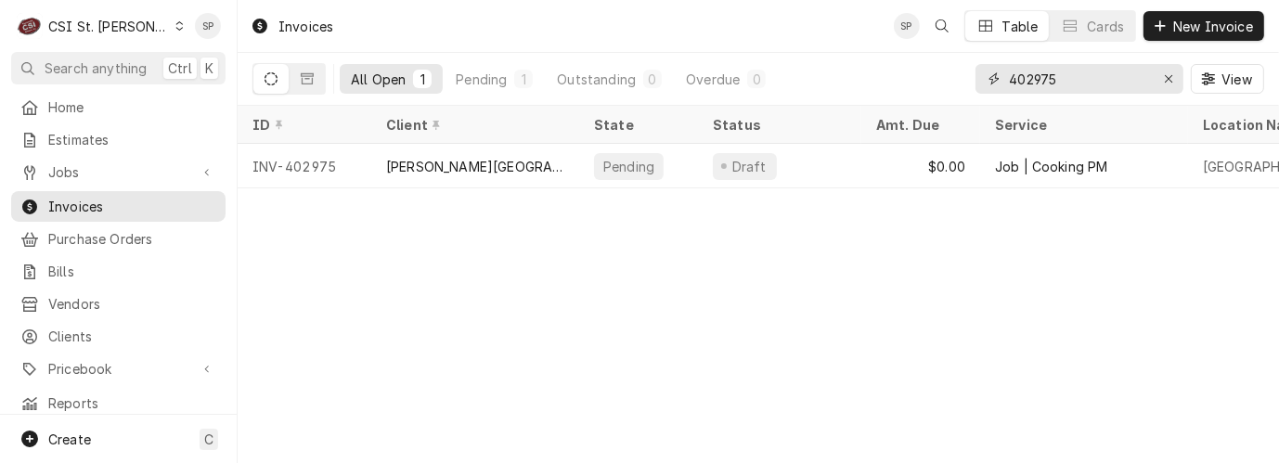
click at [1054, 79] on input "402975" at bounding box center [1078, 79] width 139 height 30
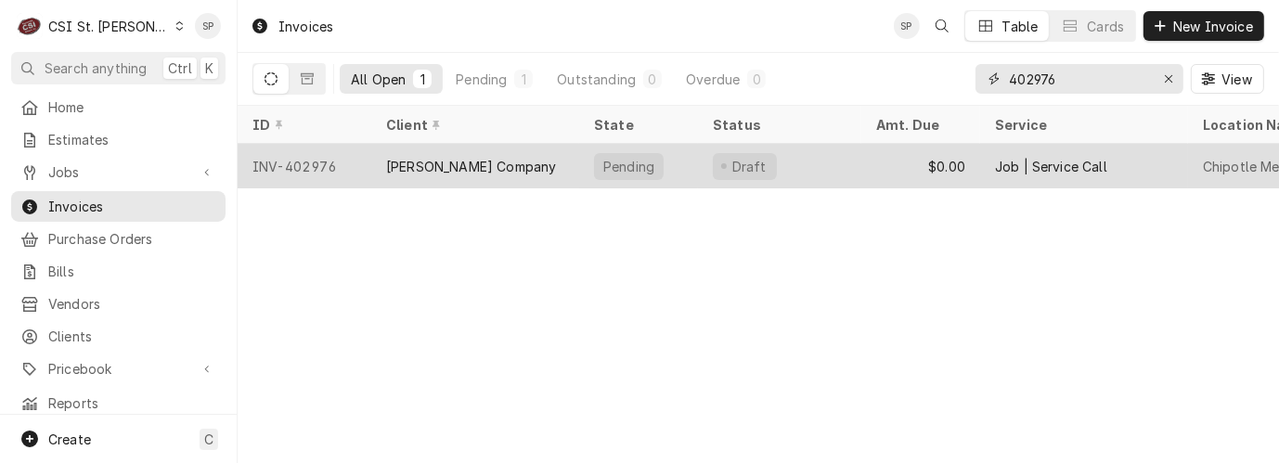
type input "402976"
click at [343, 151] on div "INV-402976" at bounding box center [305, 166] width 134 height 45
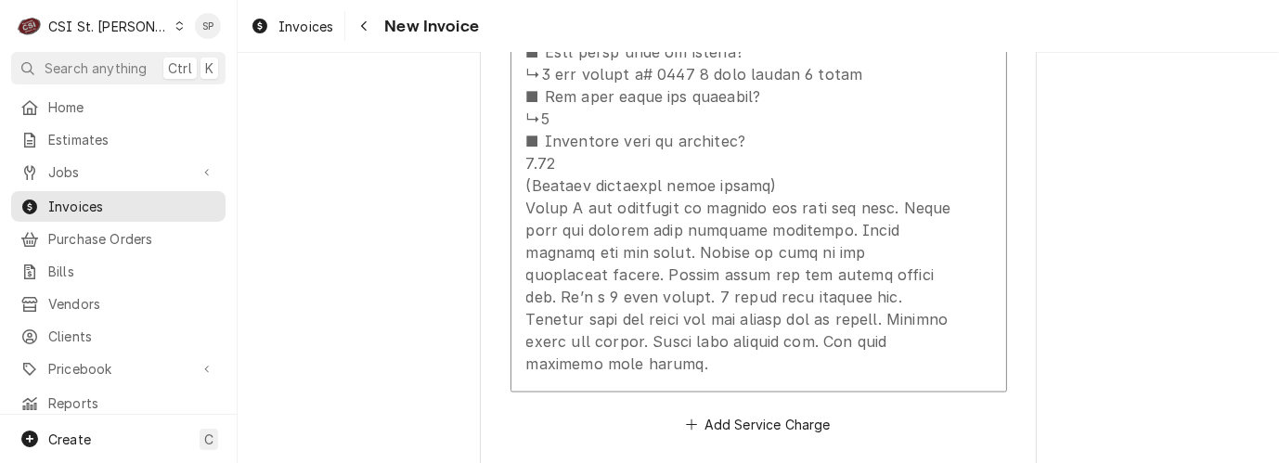
scroll to position [2434, 0]
